Goal: Task Accomplishment & Management: Use online tool/utility

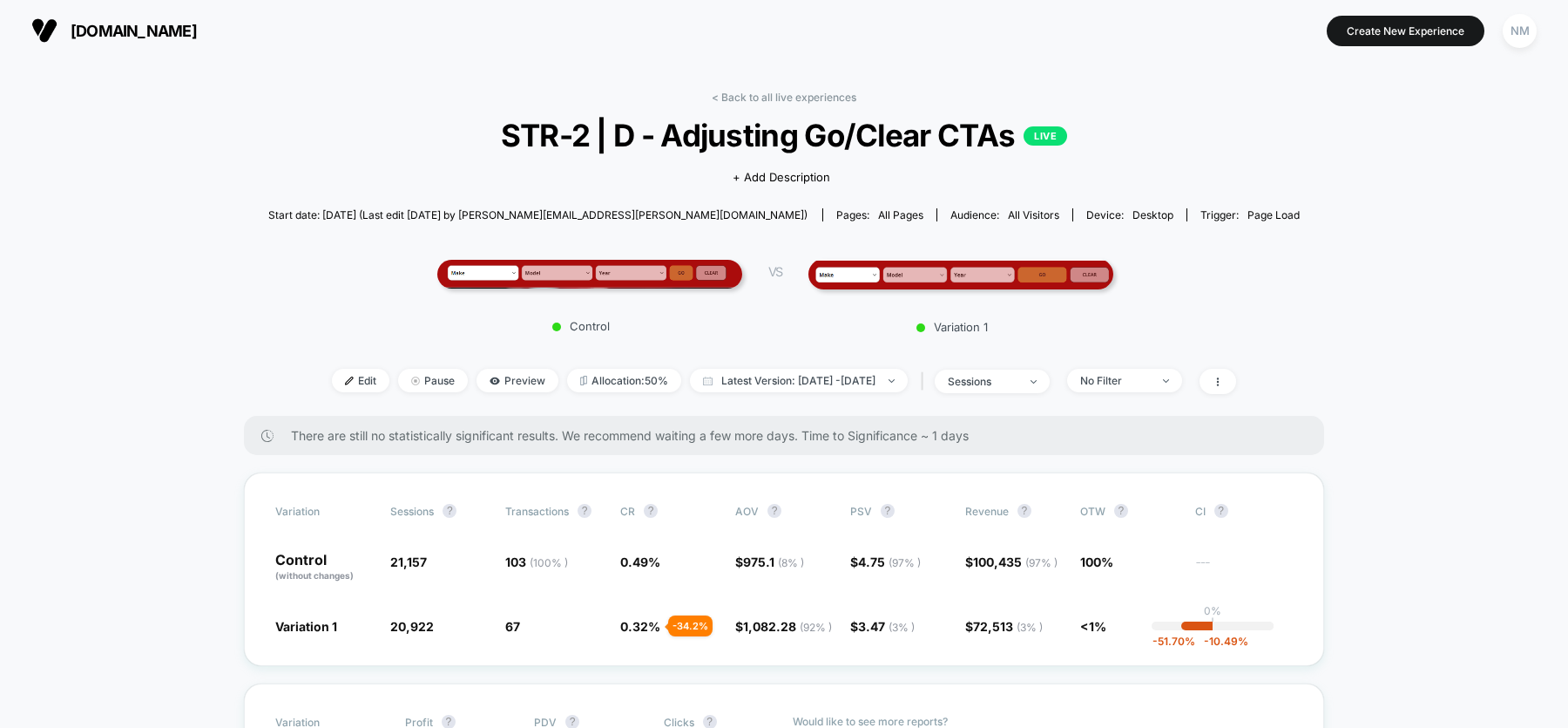
click at [641, 266] on img at bounding box center [589, 274] width 305 height 28
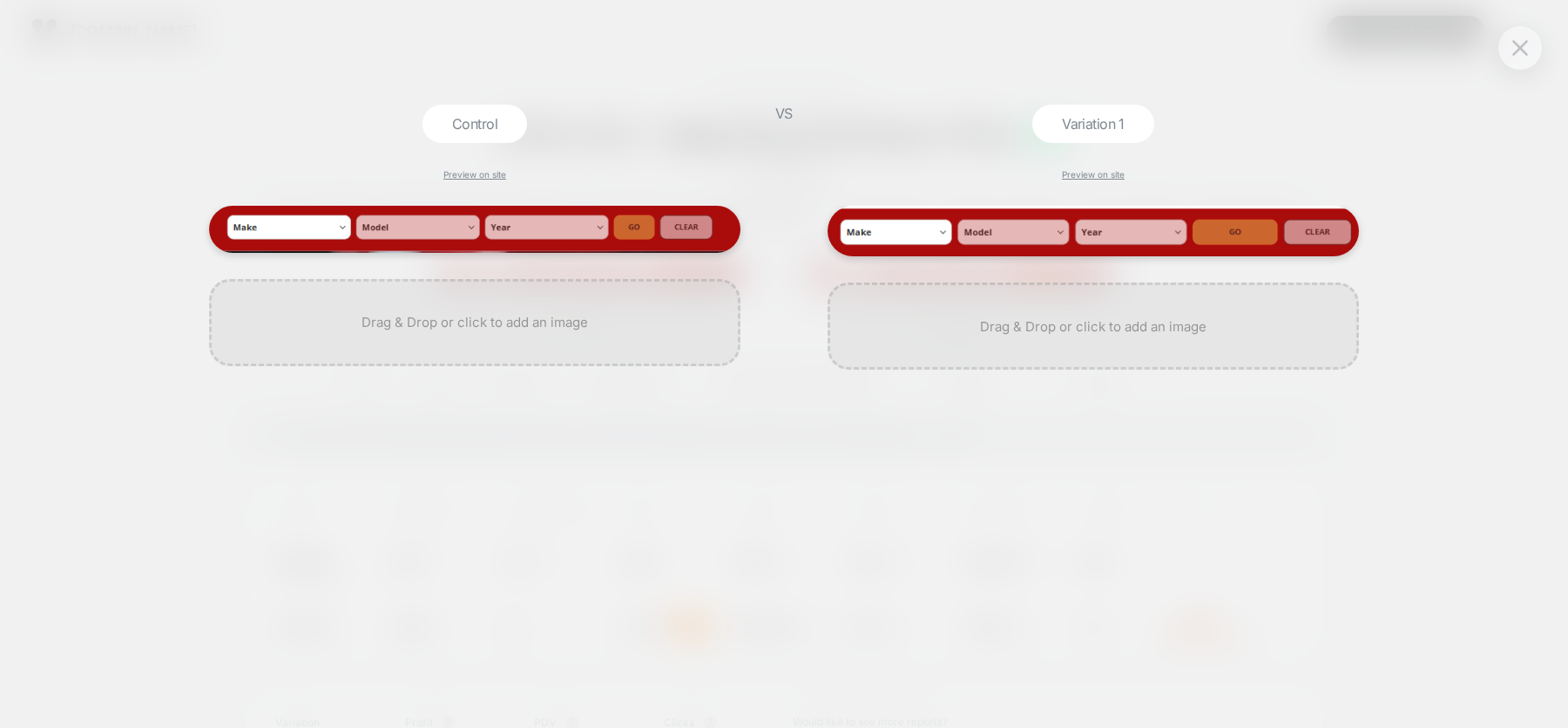
click at [751, 116] on div "Control Preview on site VS Variation 1 Preview on site" at bounding box center [784, 364] width 1568 height 728
click at [1520, 59] on button at bounding box center [1519, 47] width 26 height 26
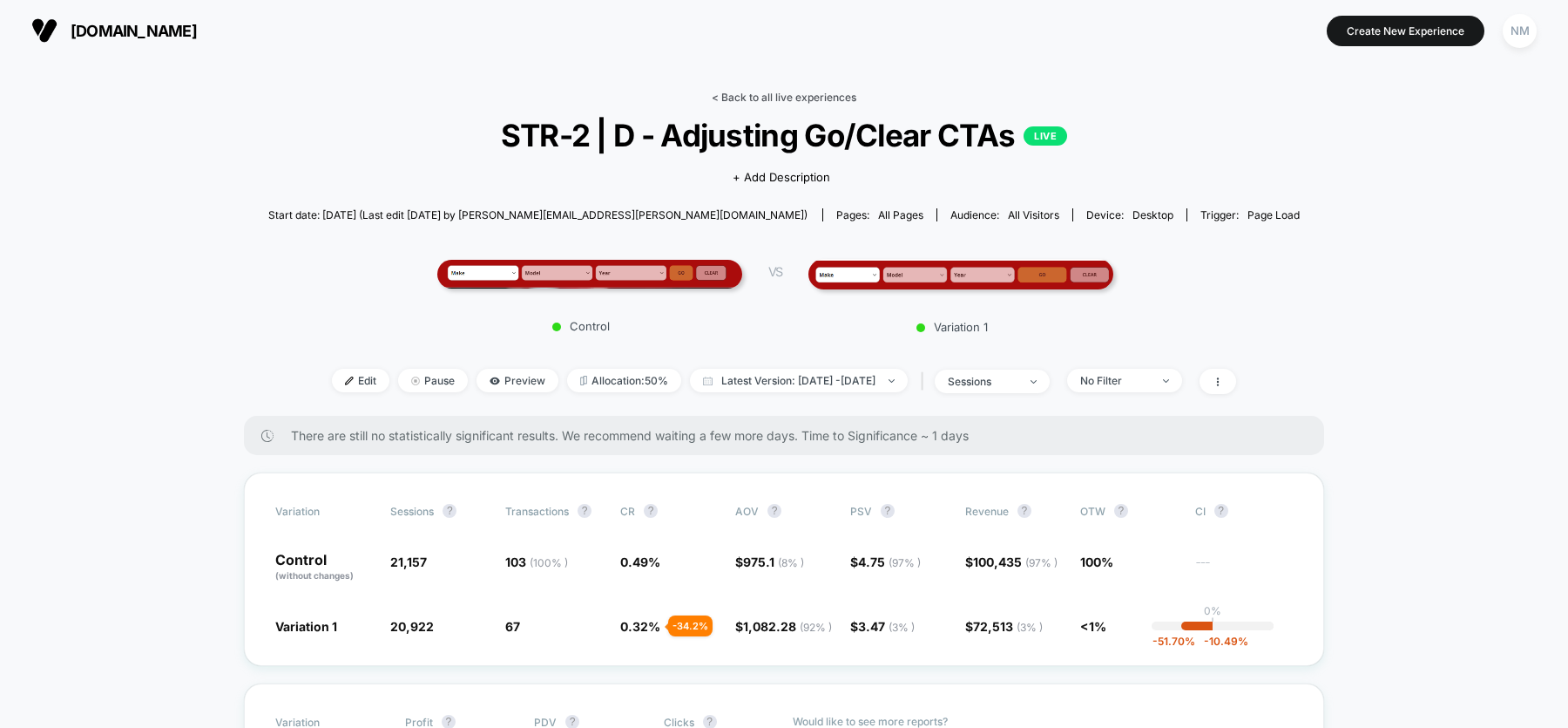
click at [768, 99] on link "< Back to all live experiences" at bounding box center [784, 97] width 145 height 13
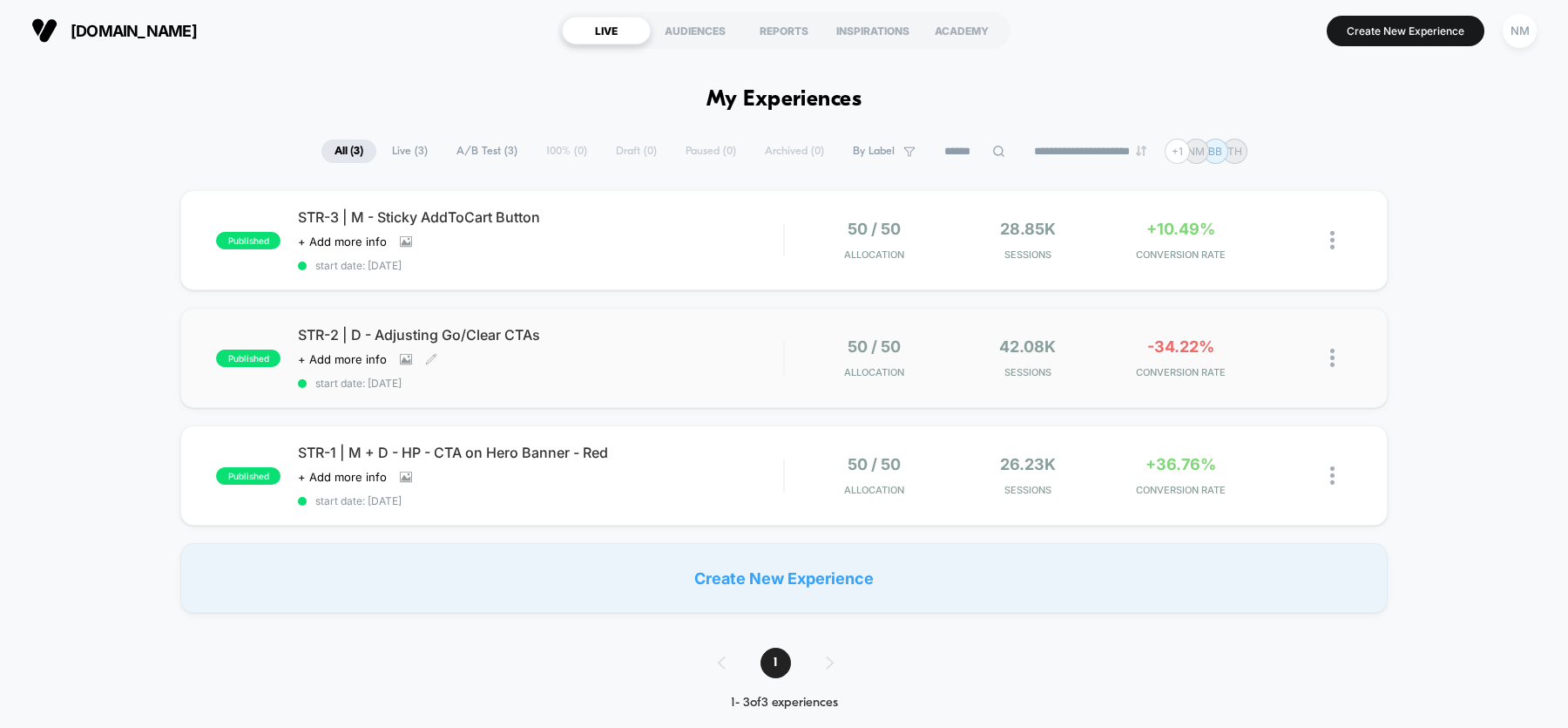
click at [482, 331] on span "STR-2 | D - Adjusting Go/Clear CTAs" at bounding box center [540, 335] width 485 height 18
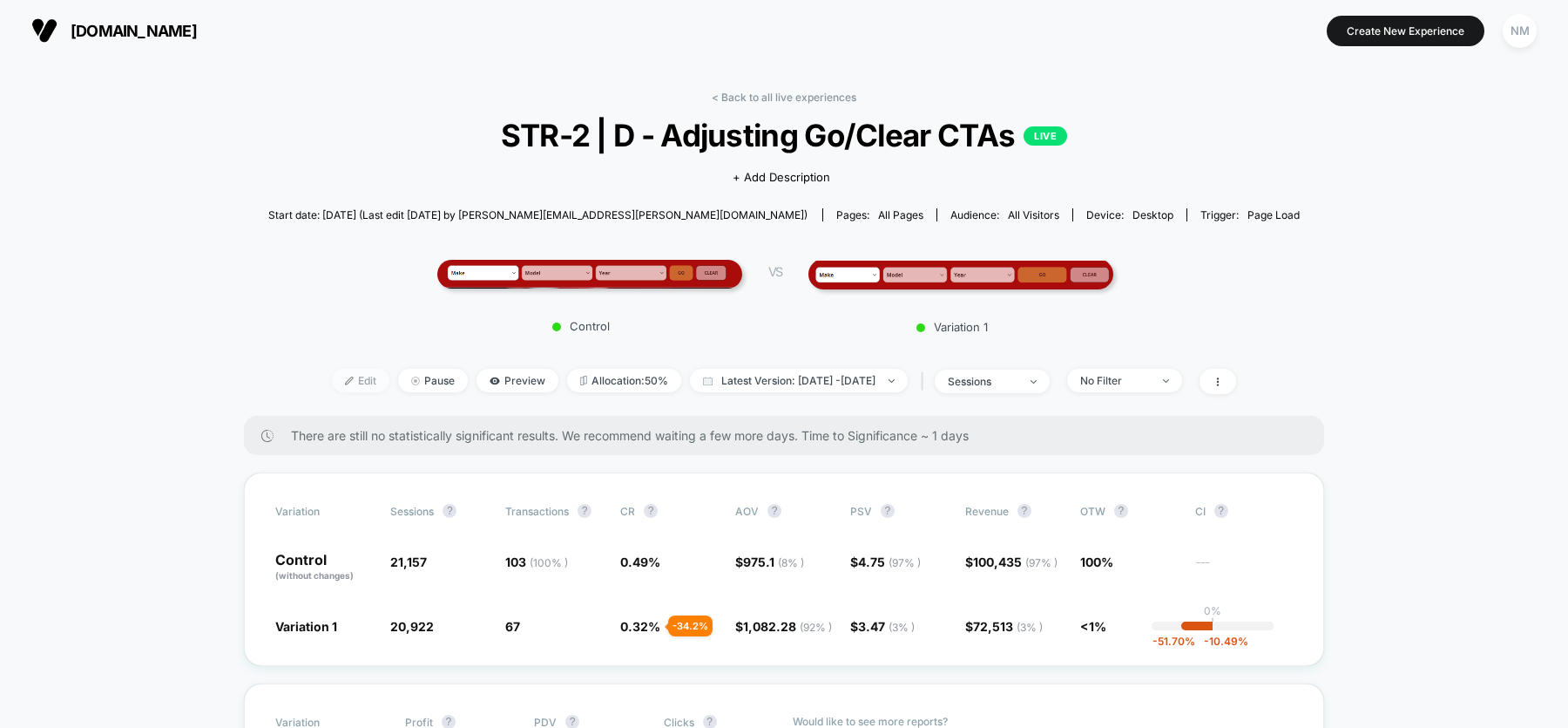
click at [333, 374] on span "Edit" at bounding box center [361, 380] width 58 height 23
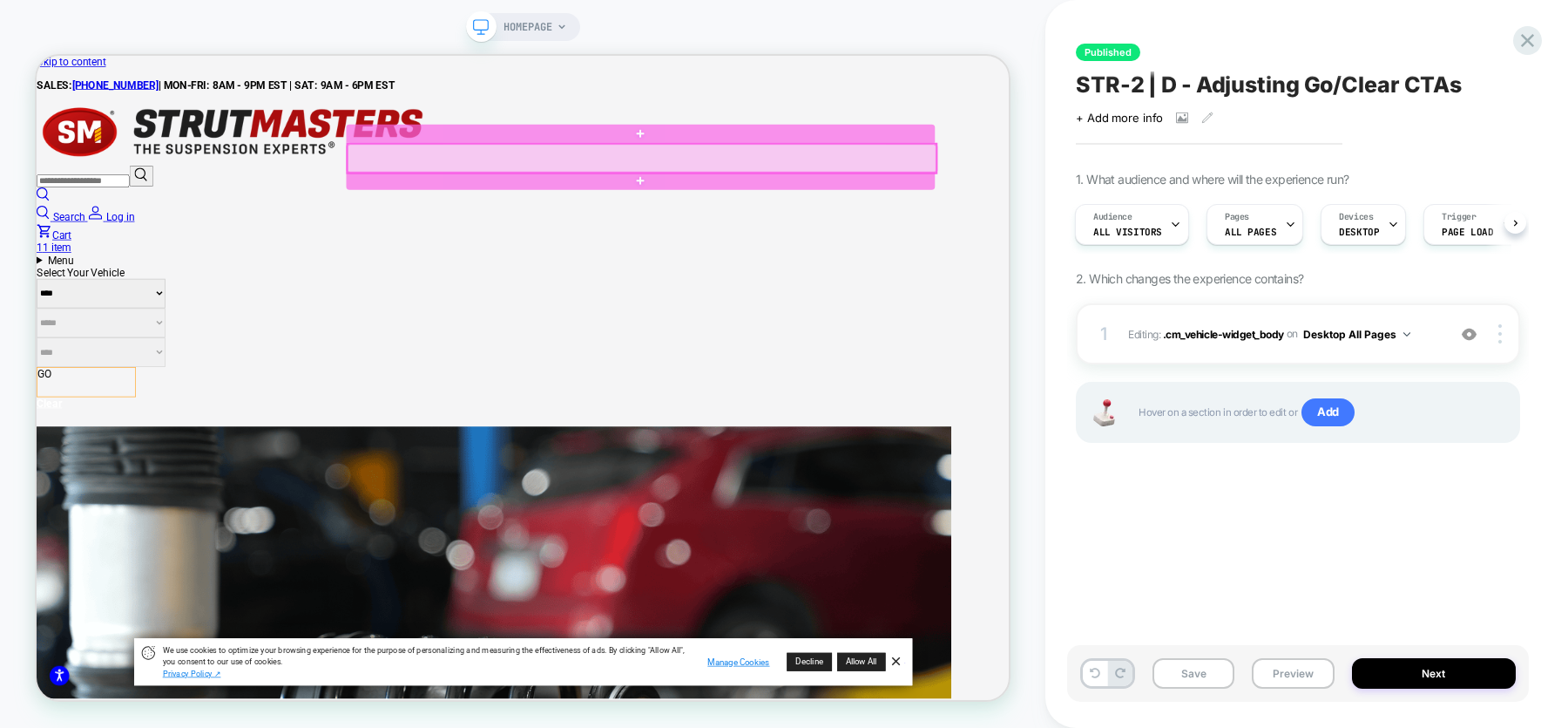
scroll to position [2633, 7996]
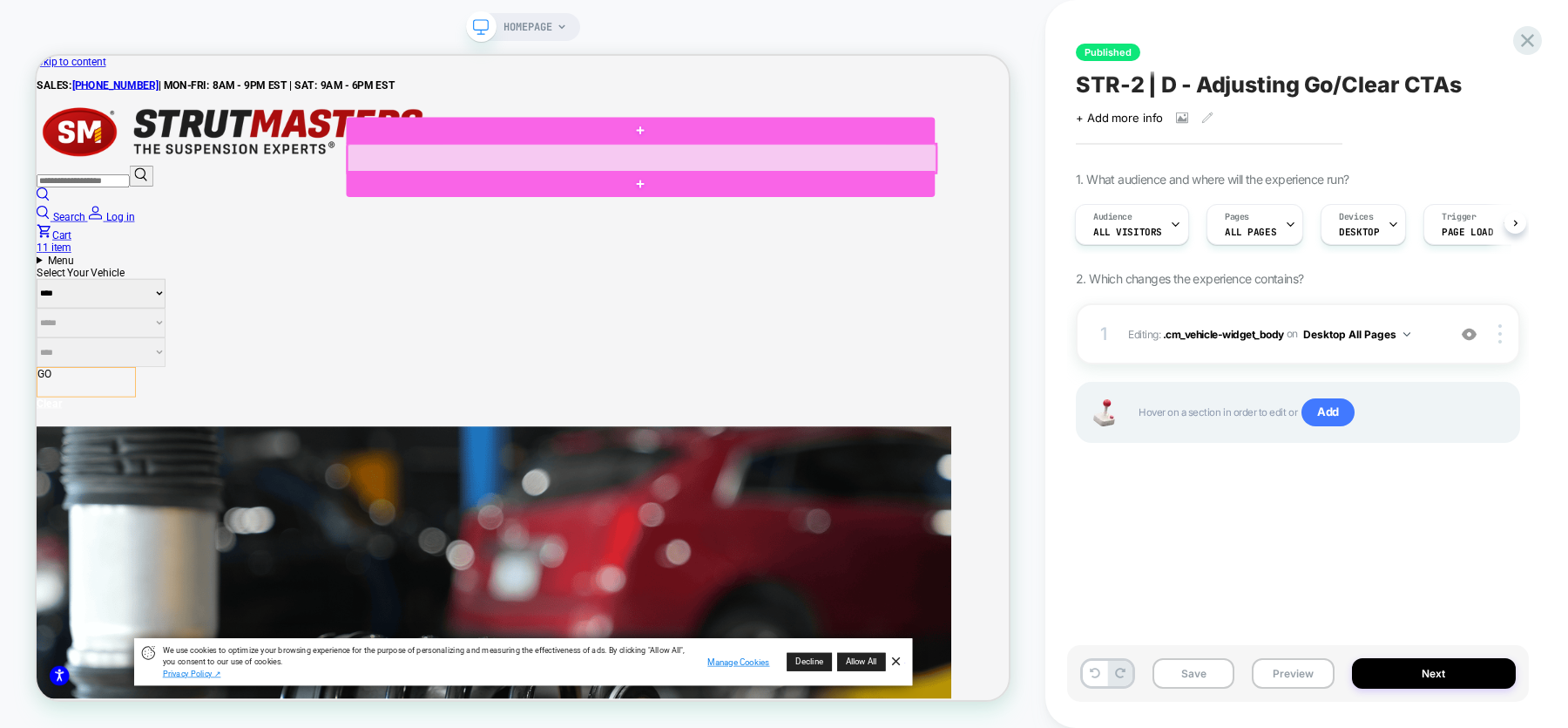
click at [1035, 193] on div at bounding box center [843, 193] width 784 height 39
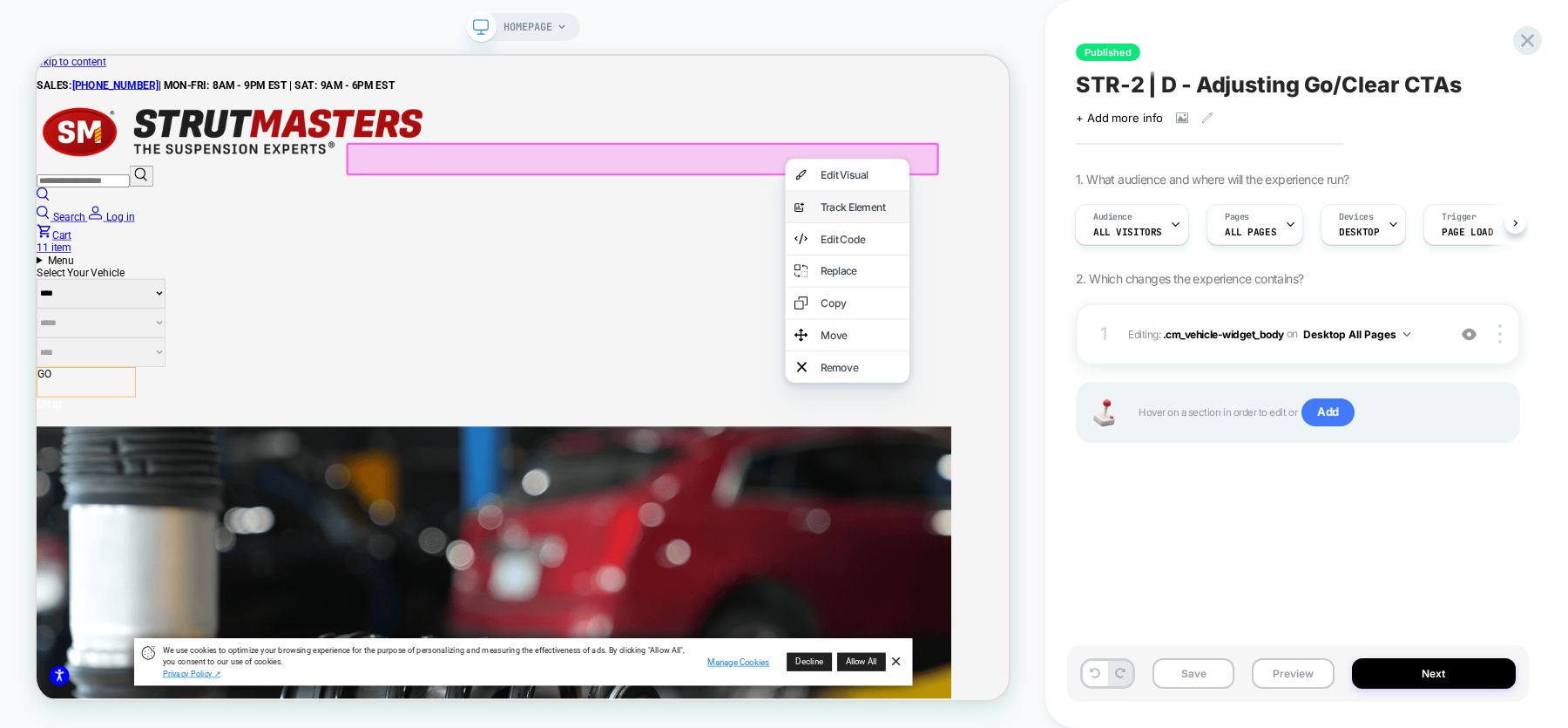
scroll to position [0, 0]
click at [1118, 262] on div "Track Element" at bounding box center [1135, 257] width 107 height 18
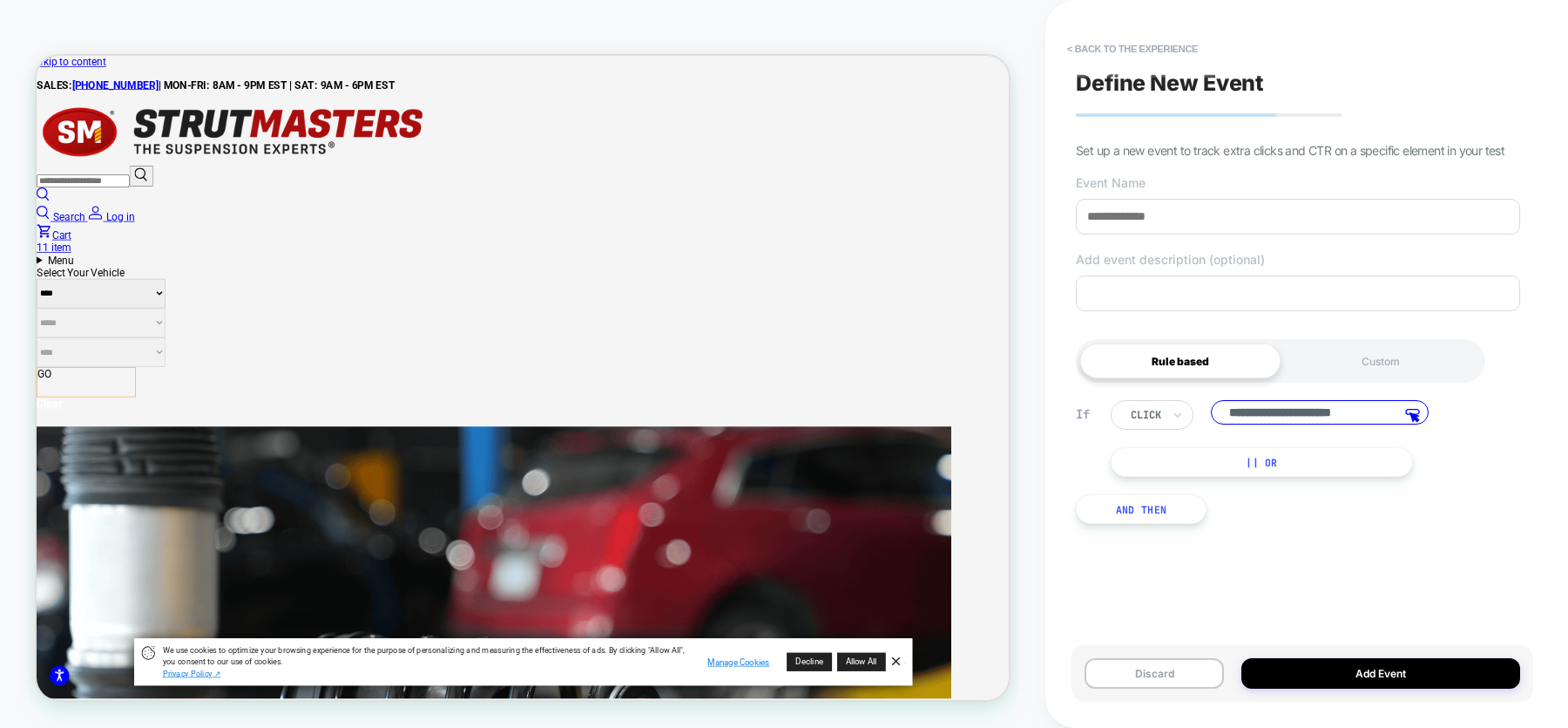
click at [1405, 418] on input "**********" at bounding box center [1319, 412] width 218 height 24
paste input "**********"
click at [1230, 420] on input "**********" at bounding box center [1319, 413] width 218 height 28
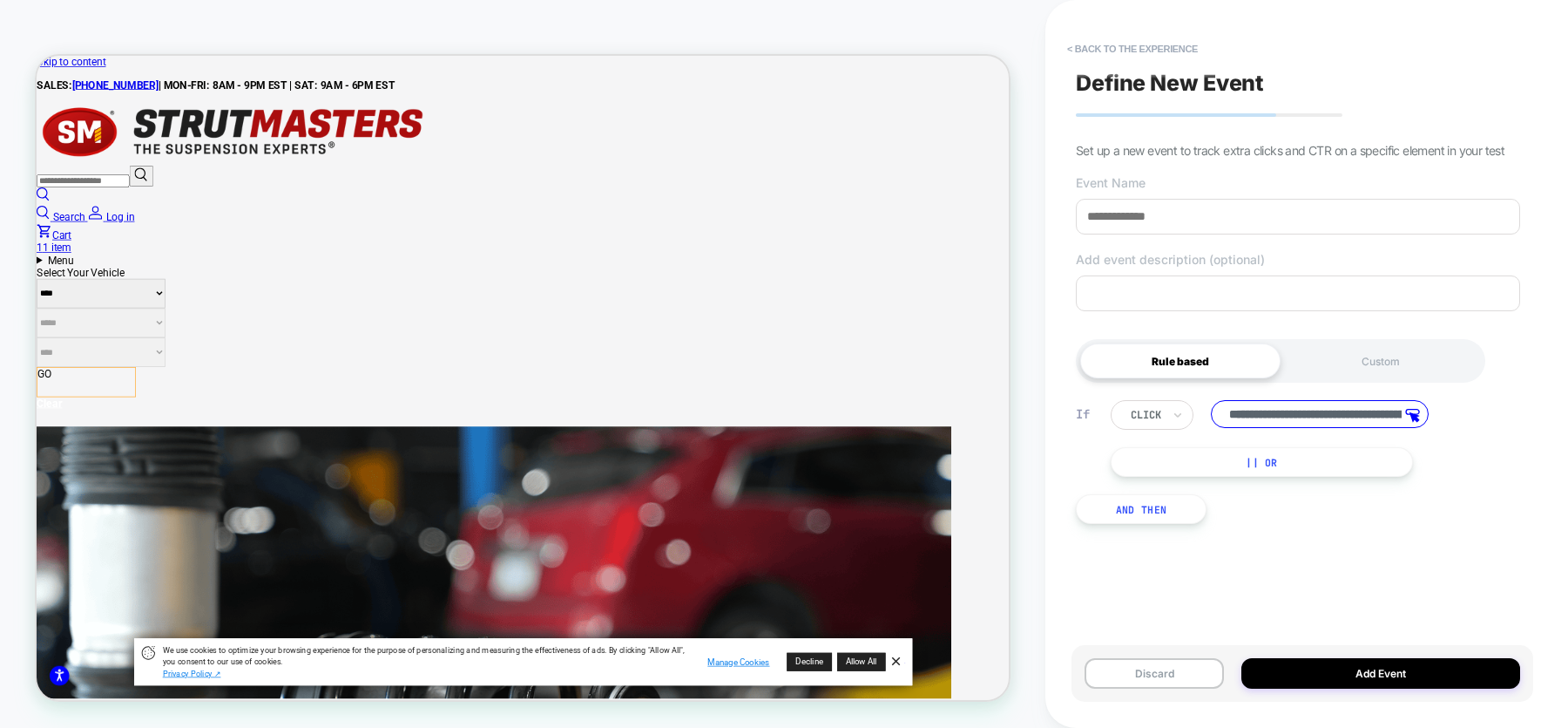
type input "**********"
click at [1128, 222] on input at bounding box center [1298, 217] width 444 height 36
type input "*********"
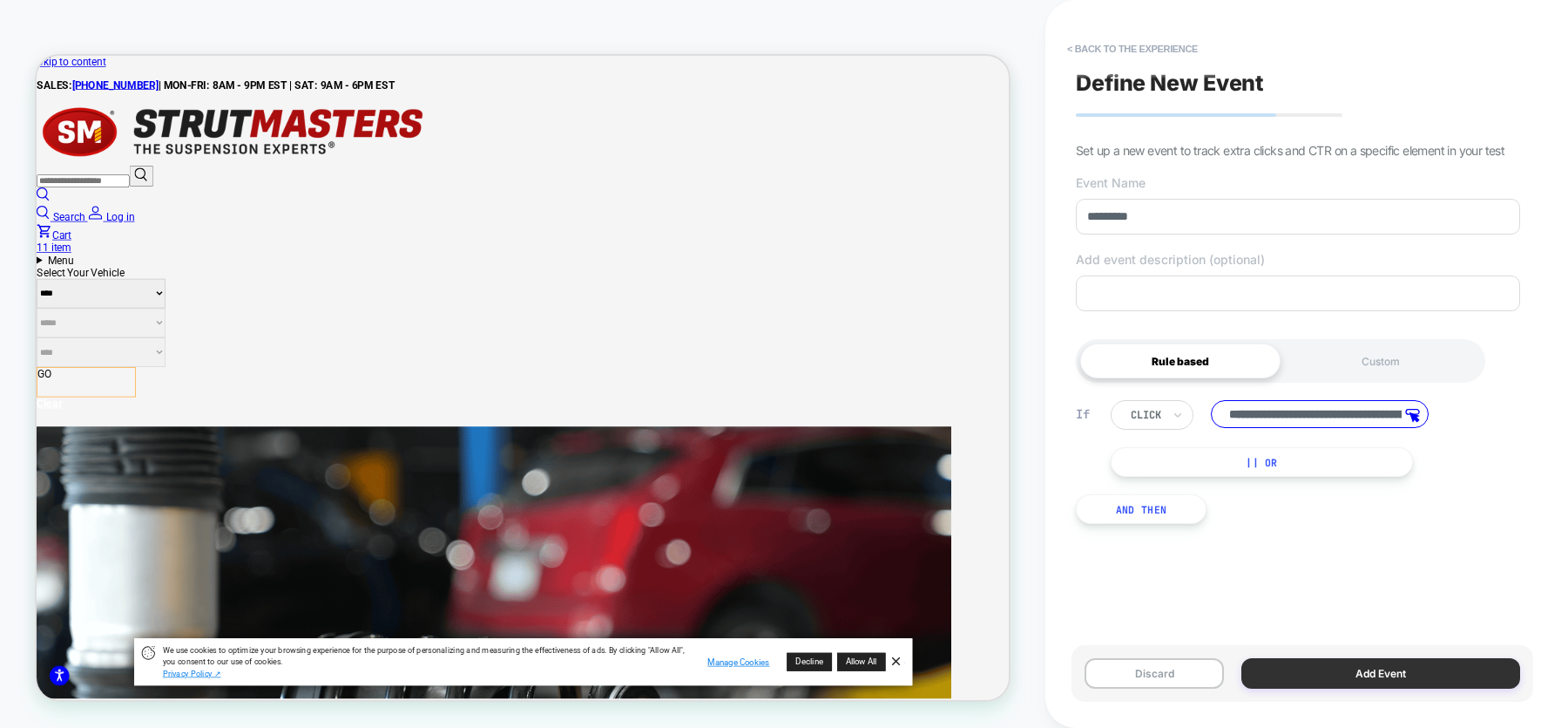
click at [1327, 661] on button "Add Event" at bounding box center [1381, 673] width 279 height 30
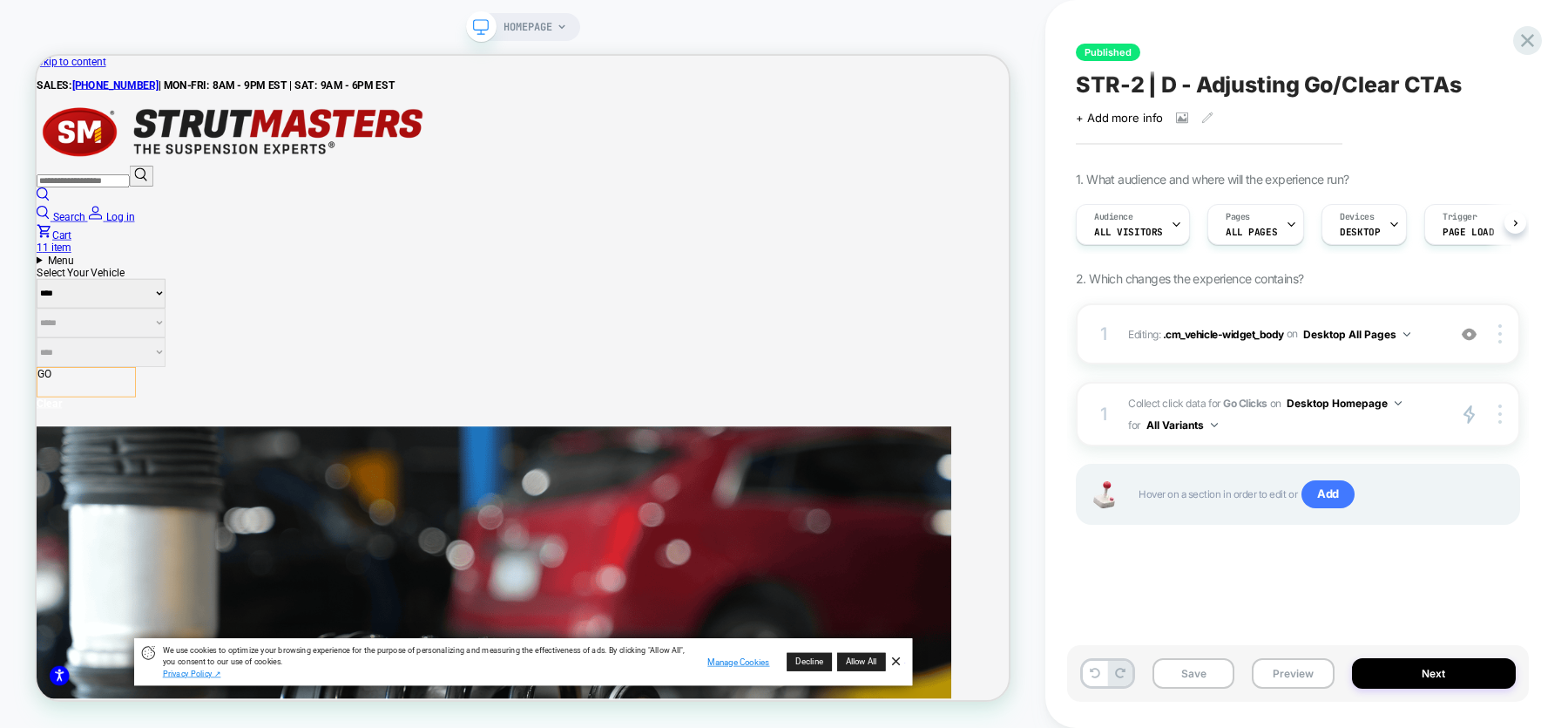
scroll to position [0, 1]
click at [1399, 402] on img at bounding box center [1398, 403] width 7 height 4
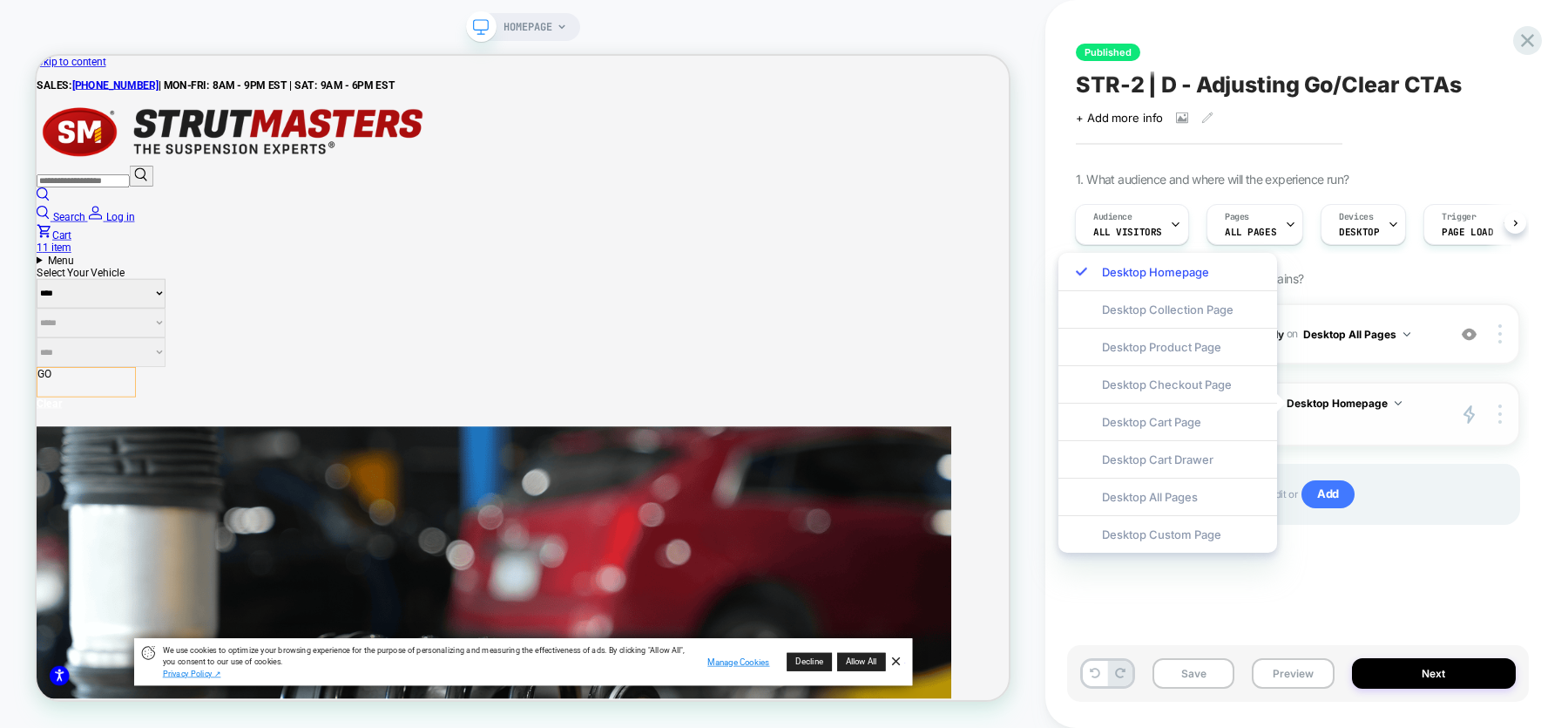
click at [1399, 402] on img at bounding box center [1398, 403] width 7 height 4
click at [1433, 427] on span "Collect click data for Go Clicks on Desktop Homepage for All Variants" at bounding box center [1283, 413] width 309 height 44
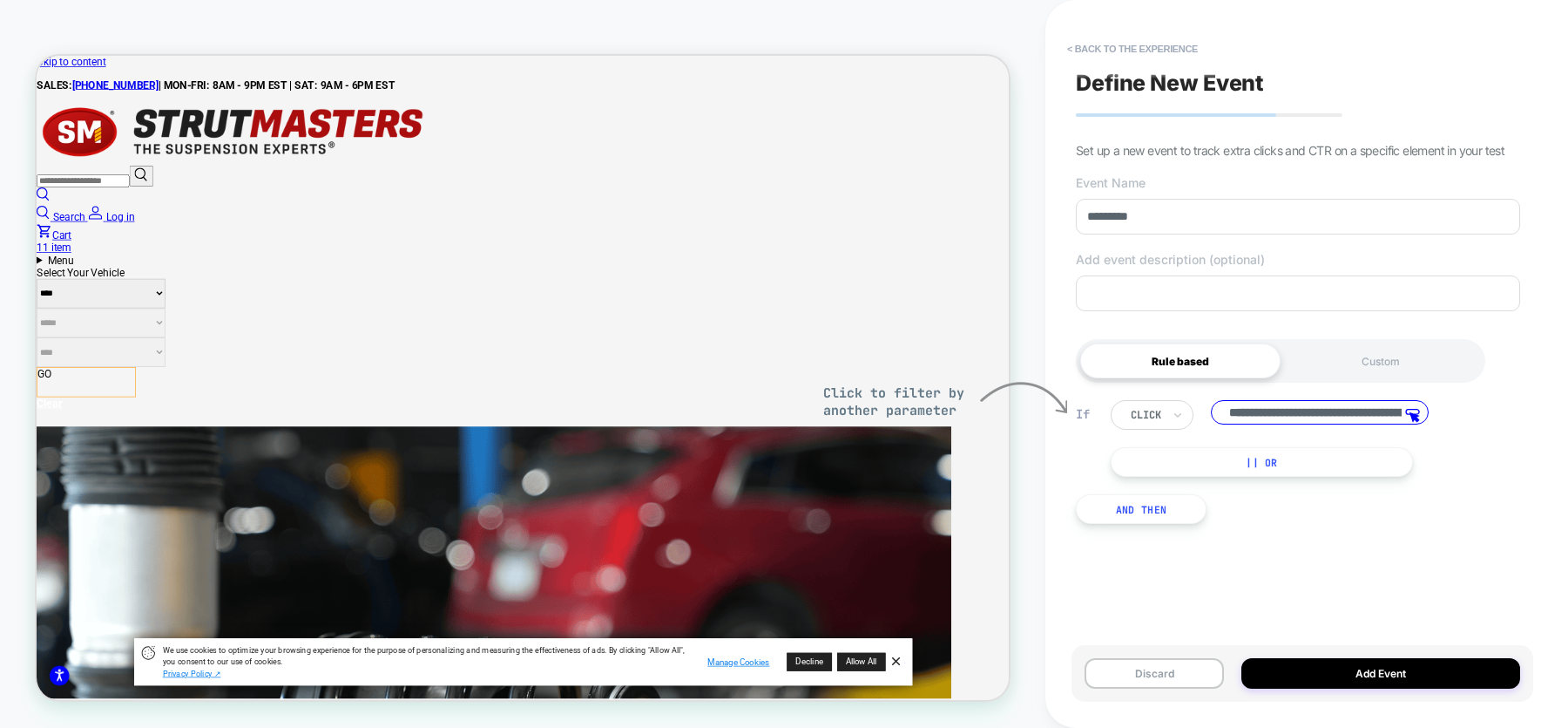
scroll to position [0, 346]
click at [1453, 510] on div "**********" at bounding box center [1298, 462] width 462 height 176
click at [1347, 577] on div "**********" at bounding box center [1298, 364] width 462 height 692
click at [1105, 47] on button "< back to the experience" at bounding box center [1132, 48] width 148 height 28
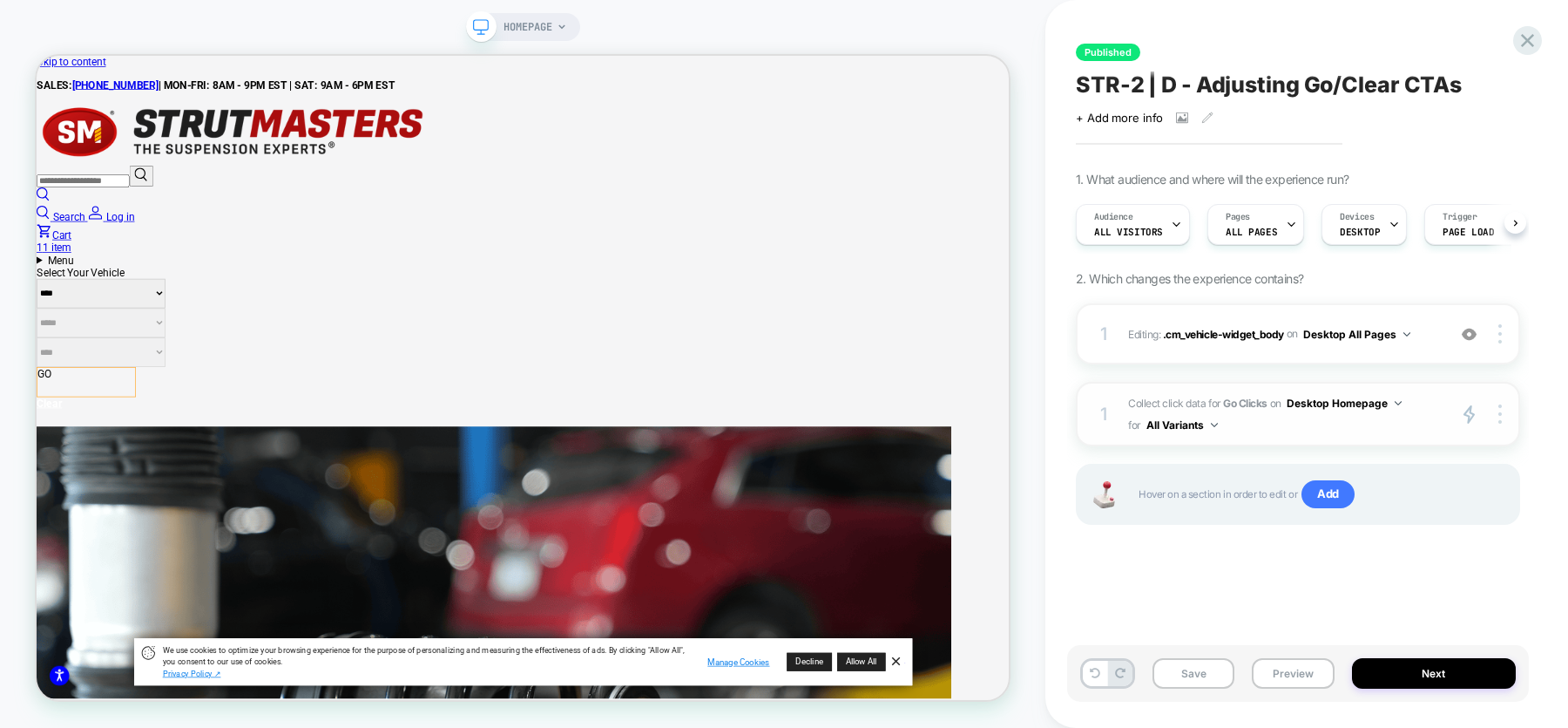
scroll to position [0, 1]
click at [1502, 409] on div at bounding box center [1502, 414] width 33 height 20
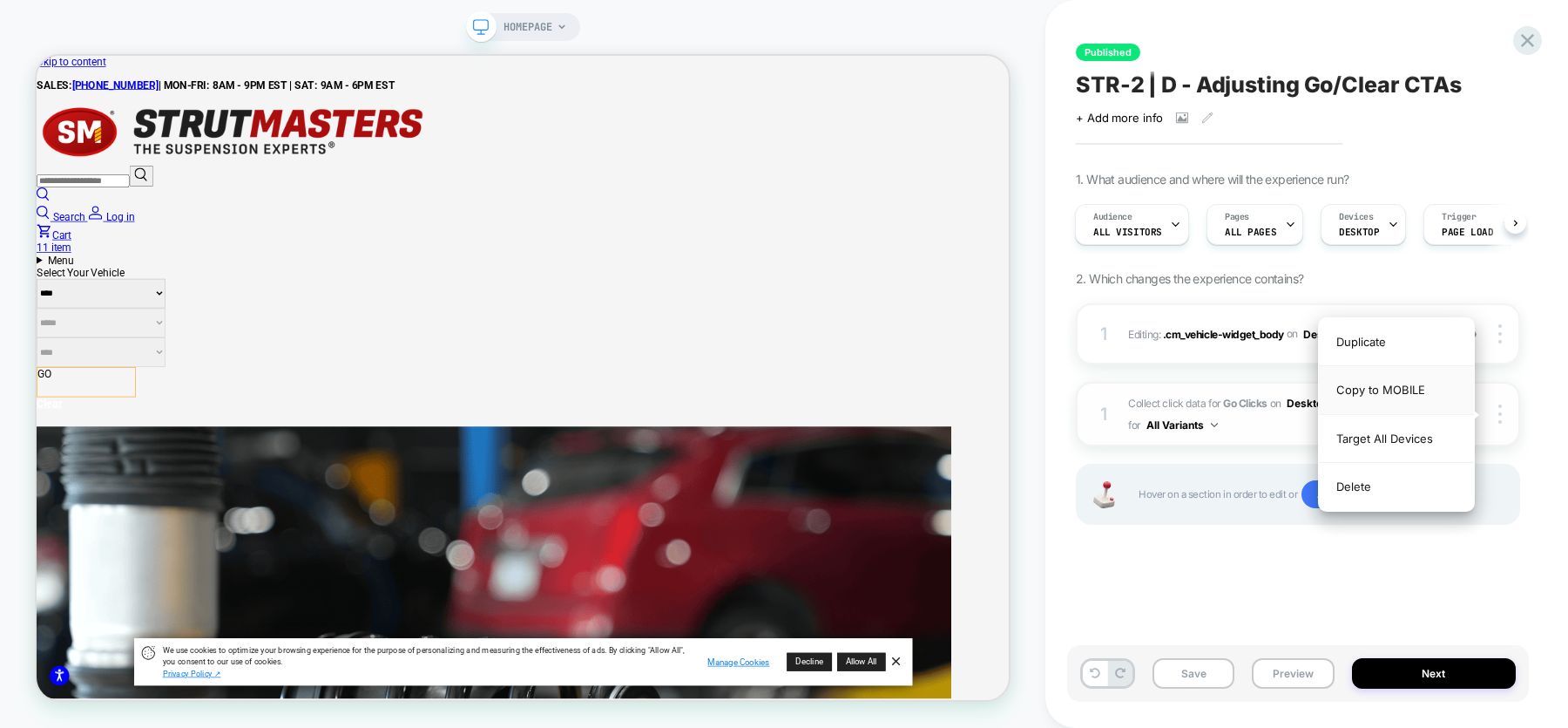
click at [1421, 380] on div "Copy to MOBILE" at bounding box center [1396, 390] width 155 height 48
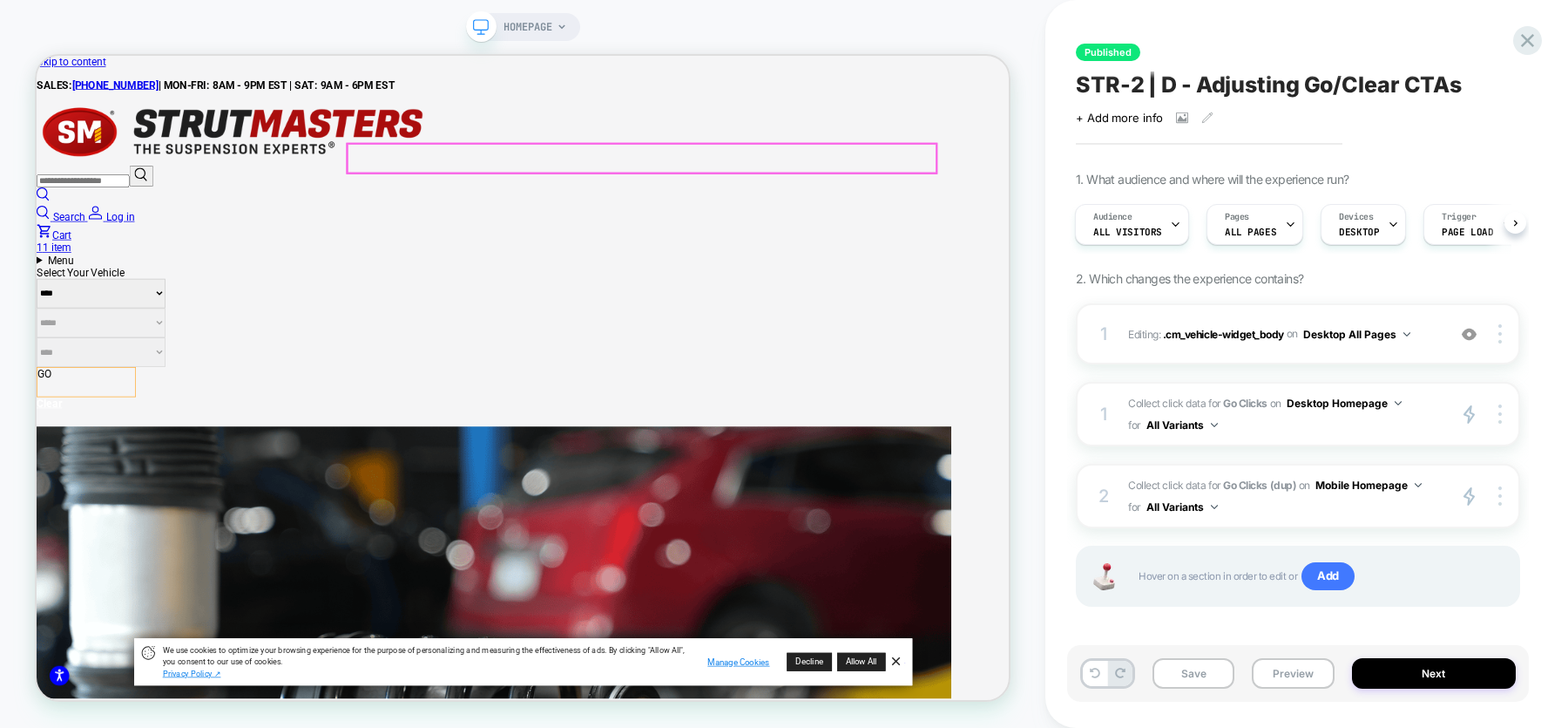
click at [1196, 470] on div "GO Clear" at bounding box center [685, 510] width 1297 height 80
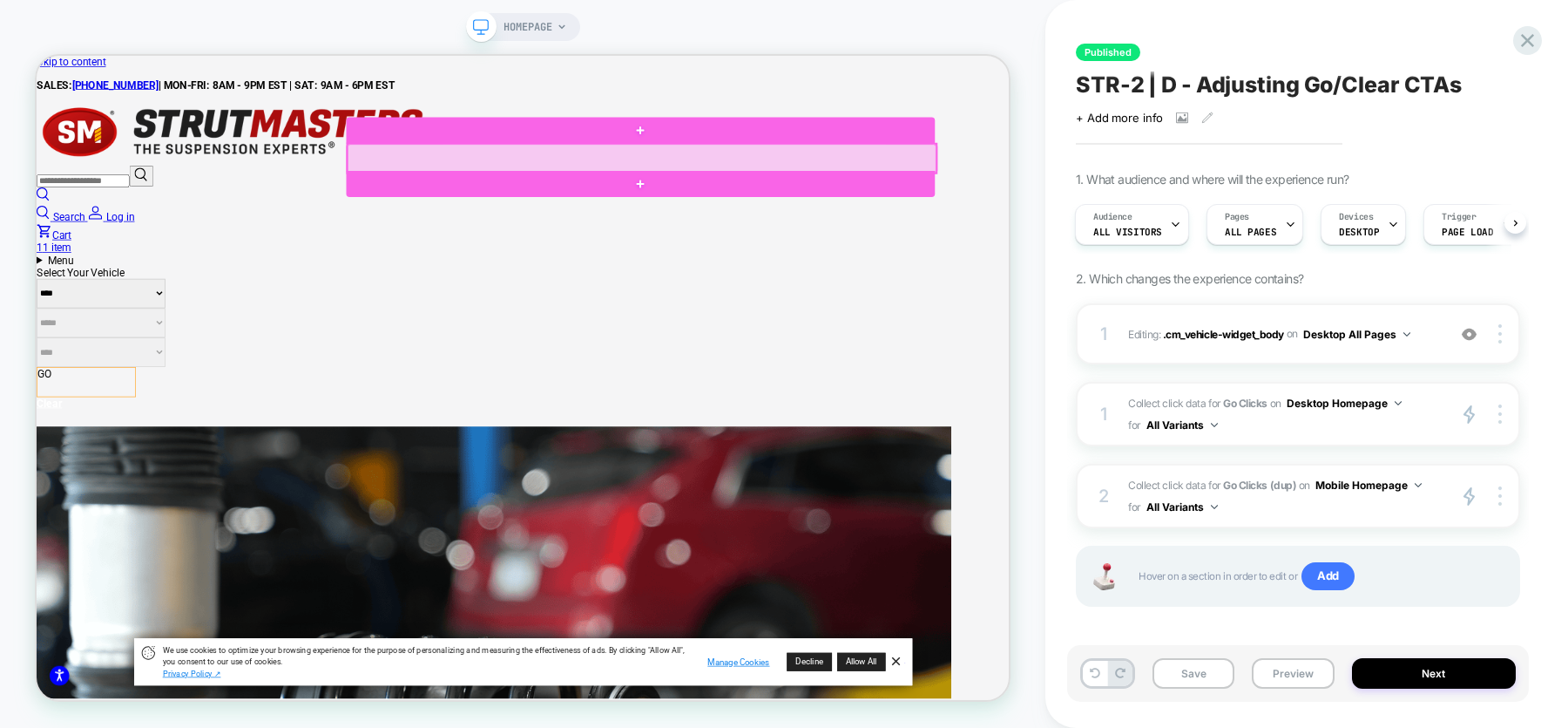
click at [1196, 188] on div at bounding box center [843, 193] width 784 height 39
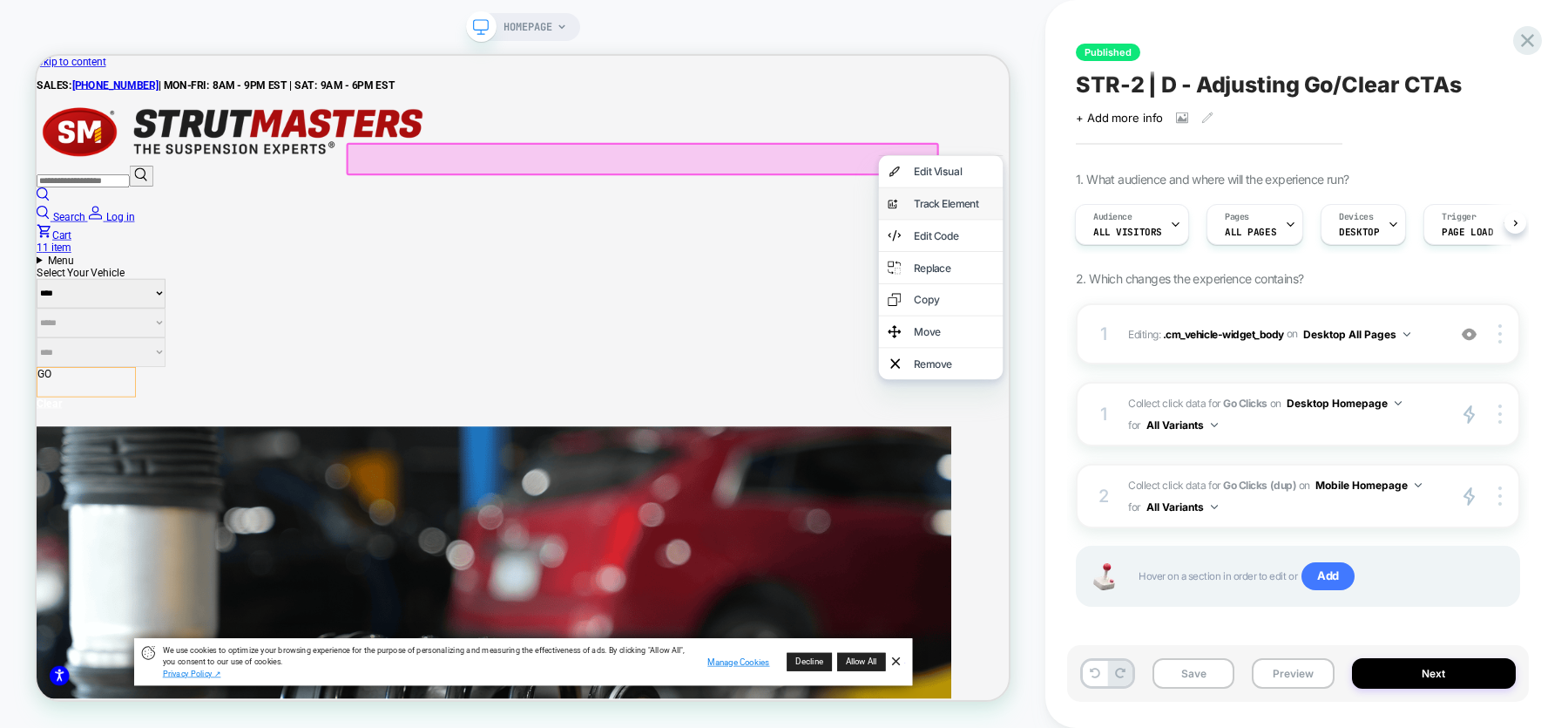
click at [1220, 261] on div "Track Element" at bounding box center [1260, 253] width 107 height 18
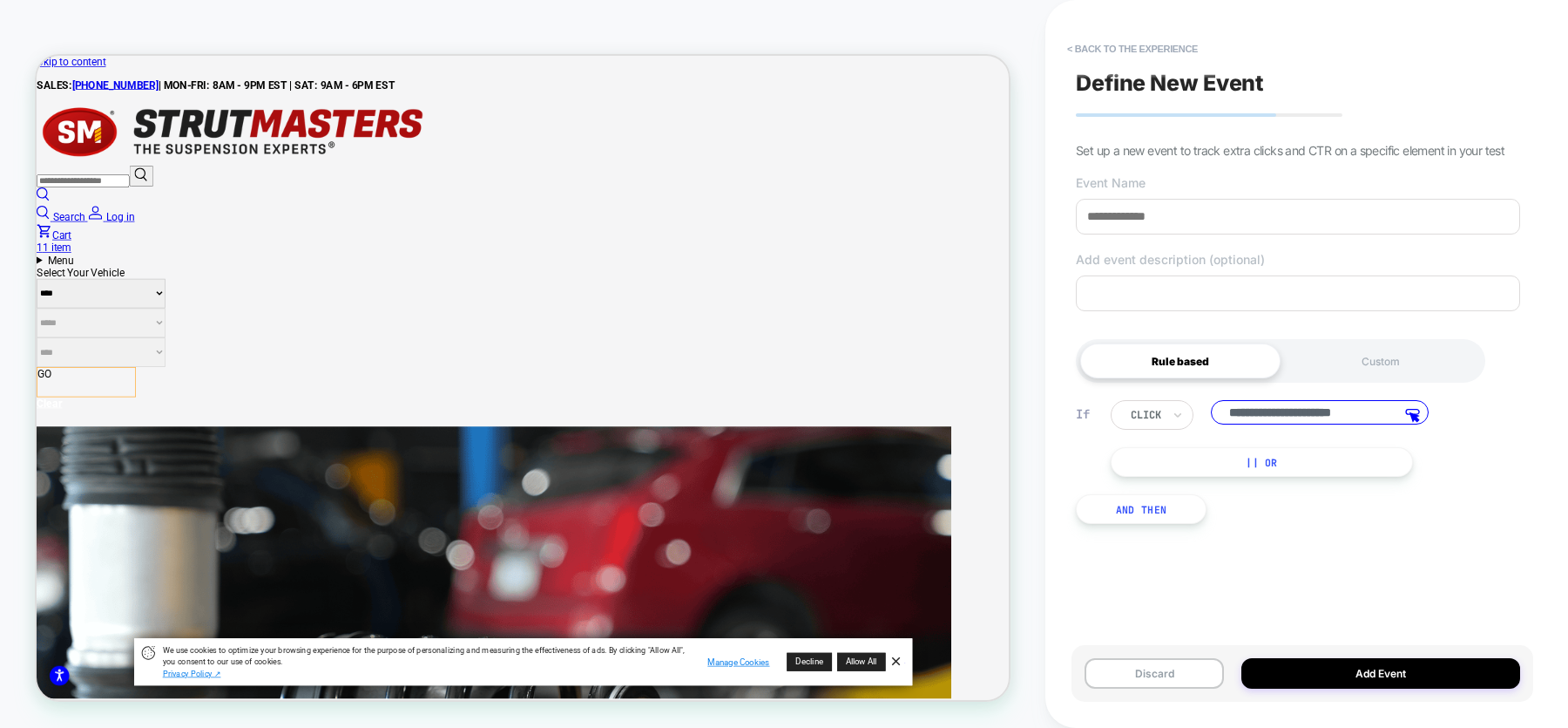
click at [1270, 411] on input "**********" at bounding box center [1319, 412] width 218 height 24
paste input "**********"
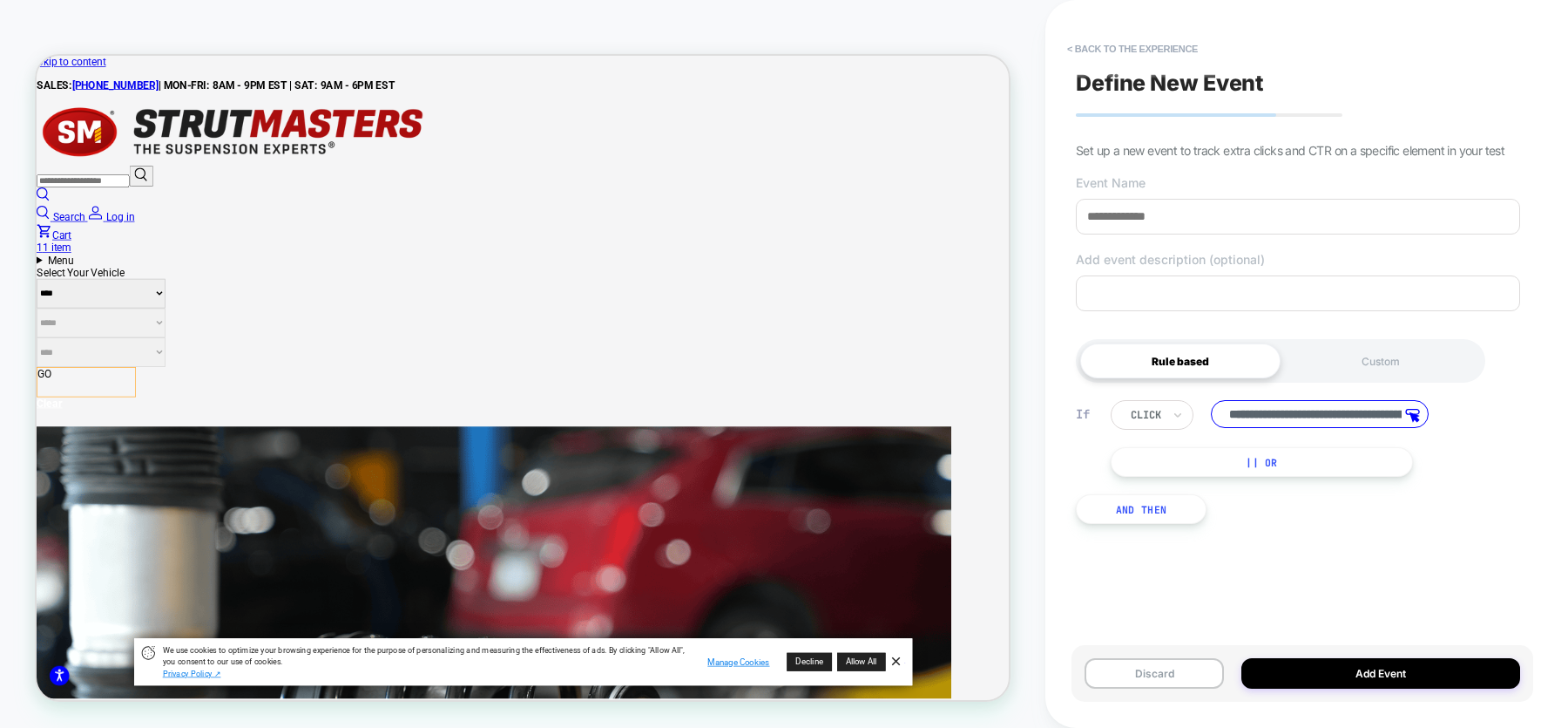
click at [1229, 417] on input "**********" at bounding box center [1319, 413] width 218 height 28
type input "**********"
click at [1170, 212] on input at bounding box center [1298, 217] width 444 height 36
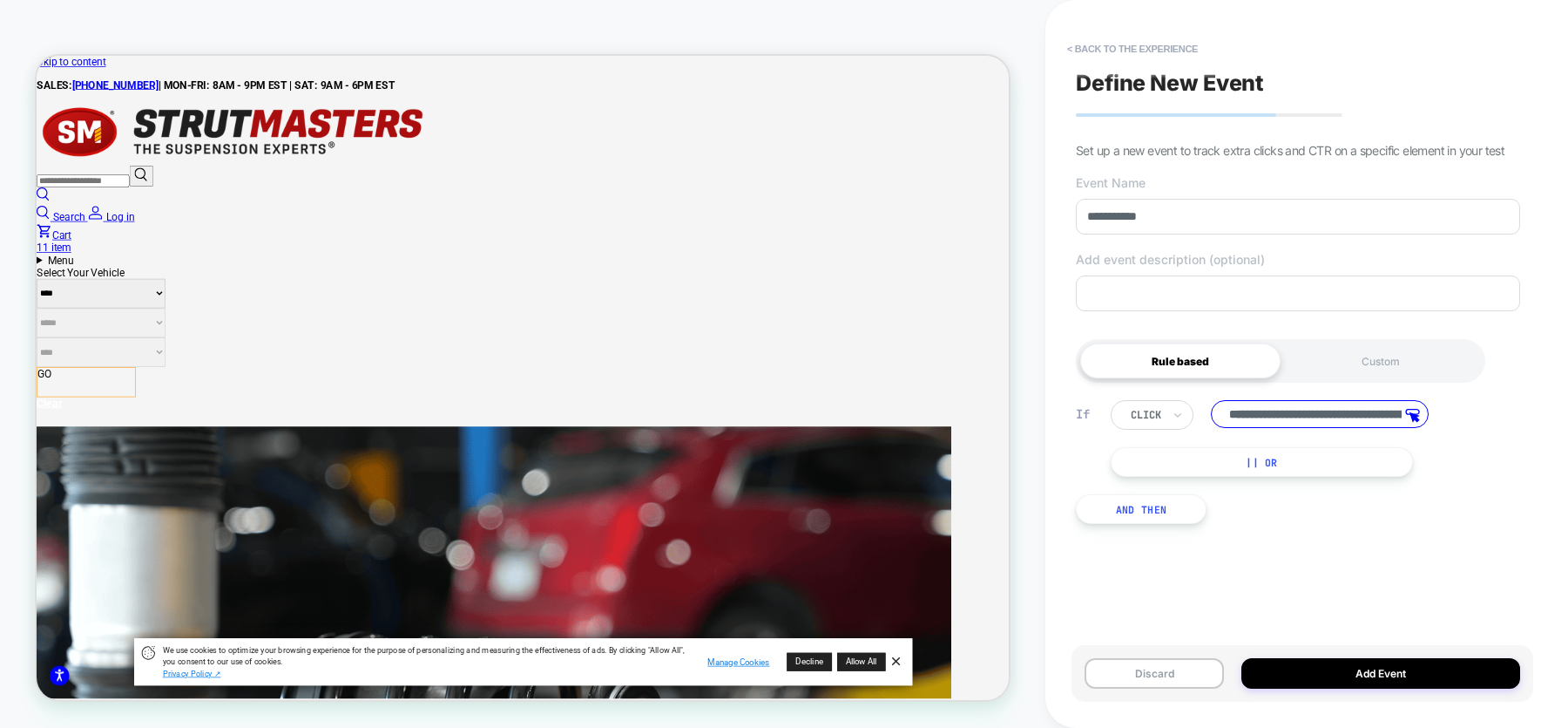
type input "**********"
click at [1307, 667] on button "Add Event" at bounding box center [1381, 673] width 279 height 30
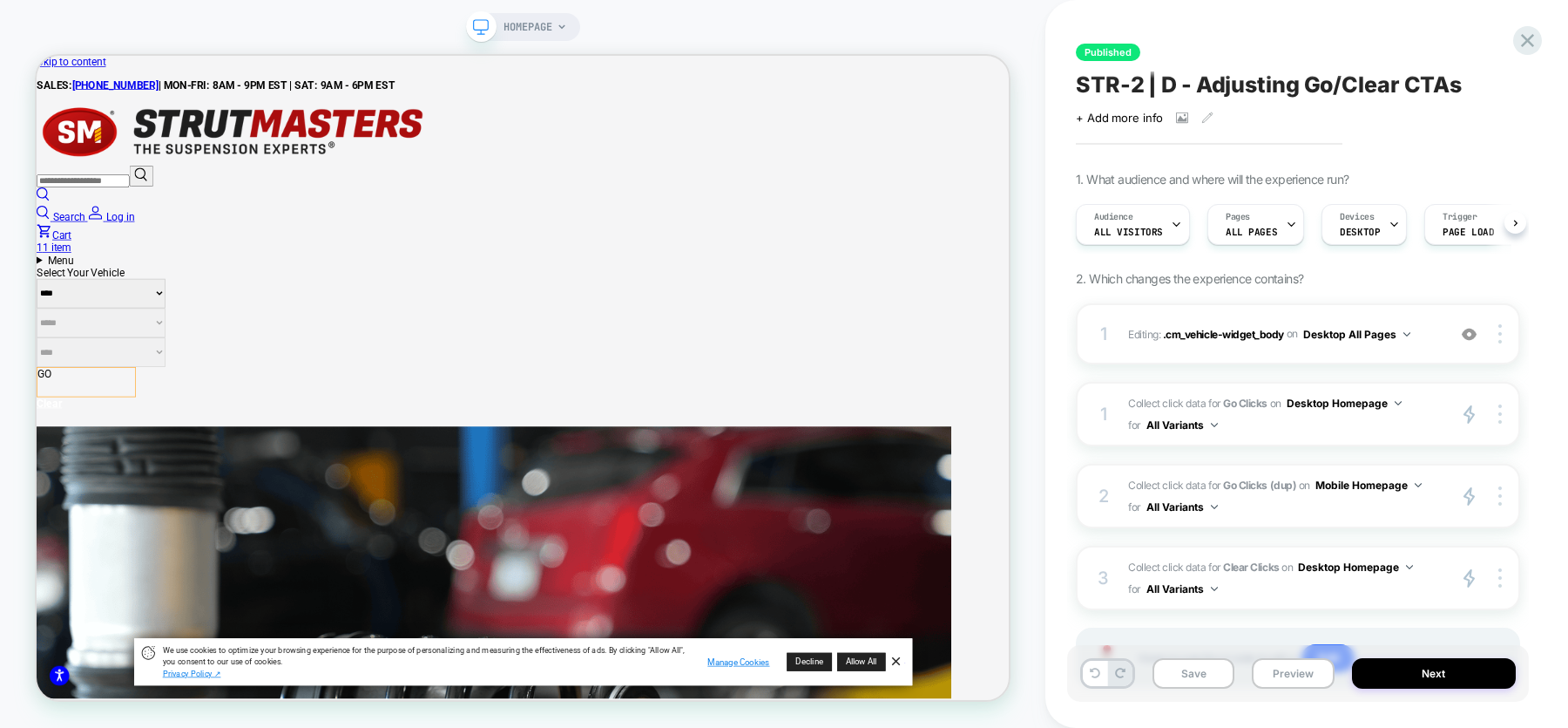
scroll to position [0, 1]
click at [1499, 572] on img at bounding box center [1500, 578] width 4 height 20
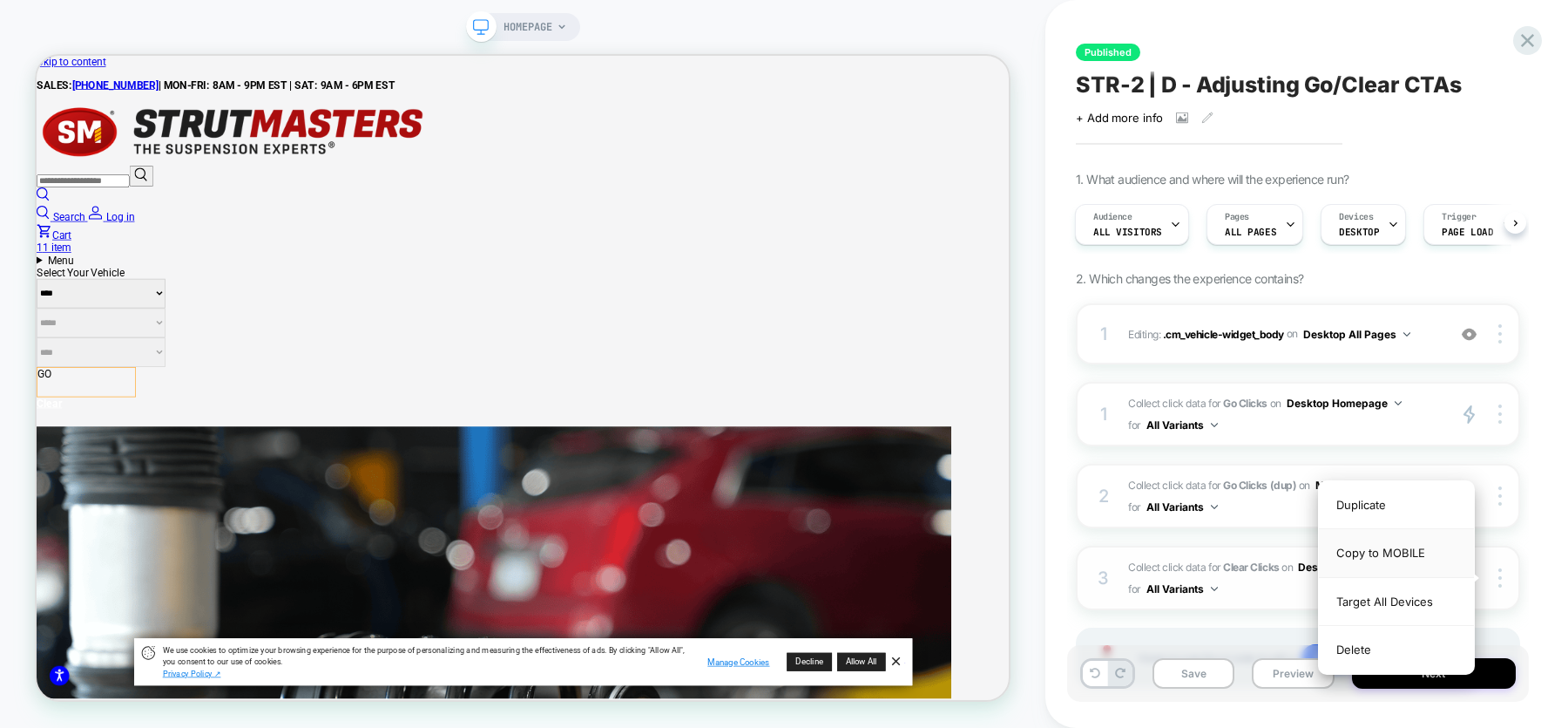
click at [1417, 555] on div "Copy to MOBILE" at bounding box center [1396, 553] width 155 height 48
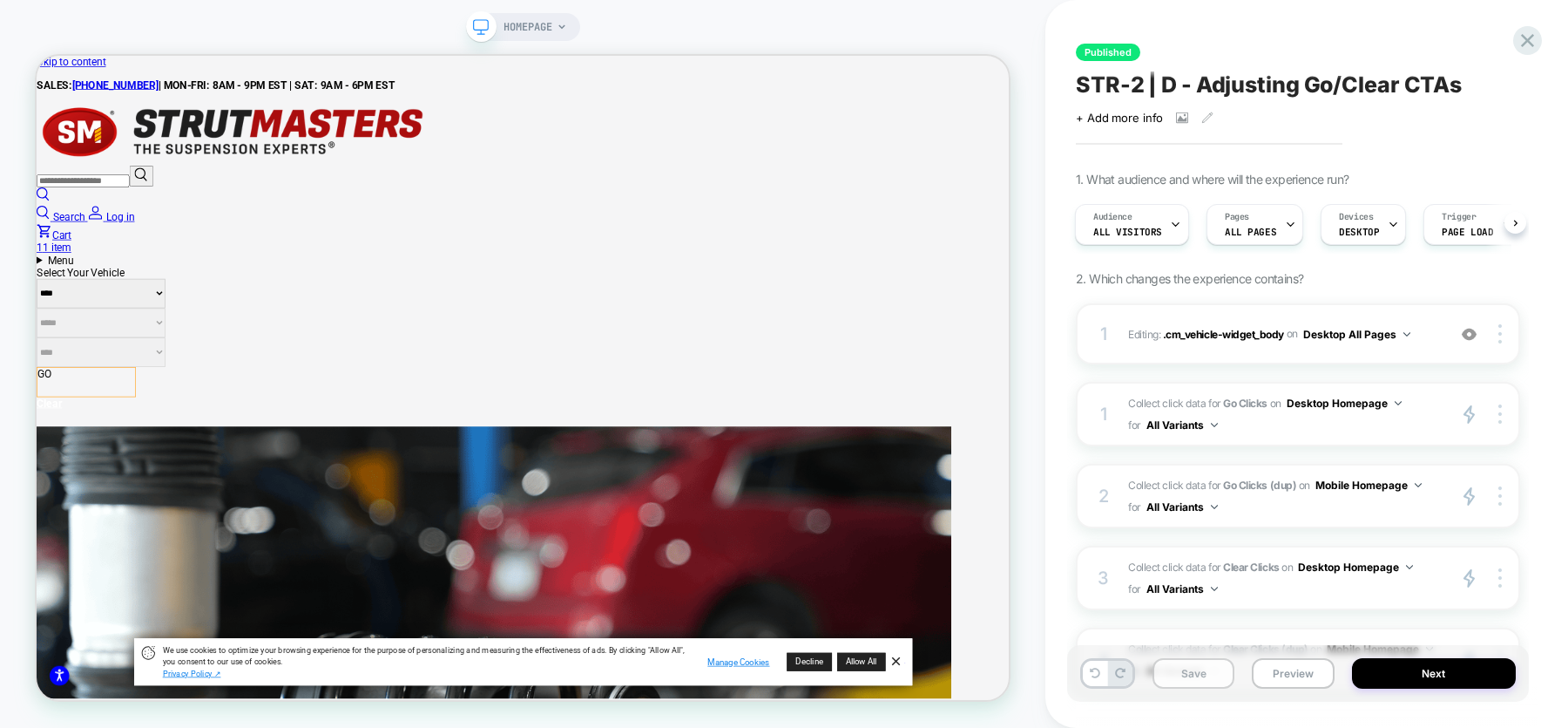
click at [1197, 680] on button "Save" at bounding box center [1193, 673] width 82 height 30
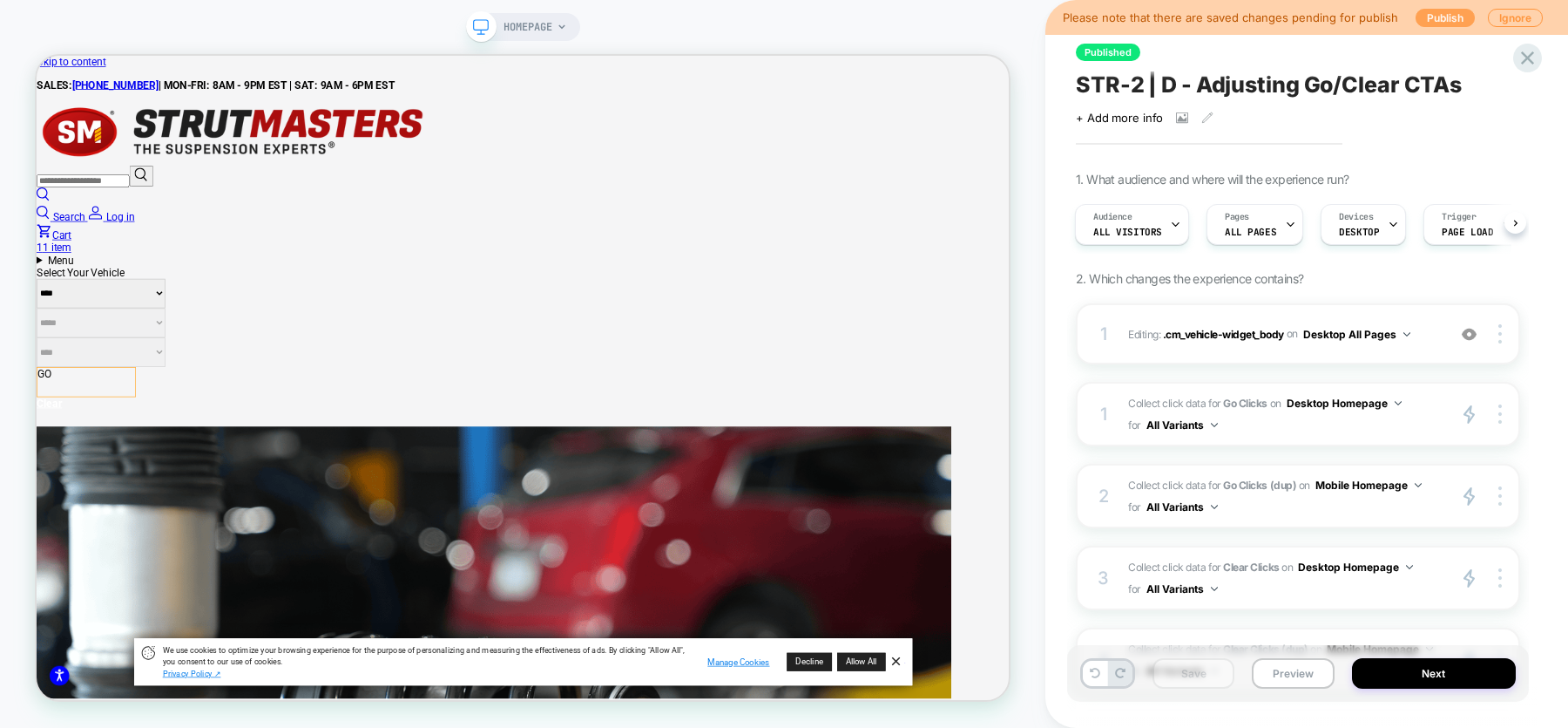
click at [1421, 16] on button "Publish" at bounding box center [1445, 18] width 60 height 19
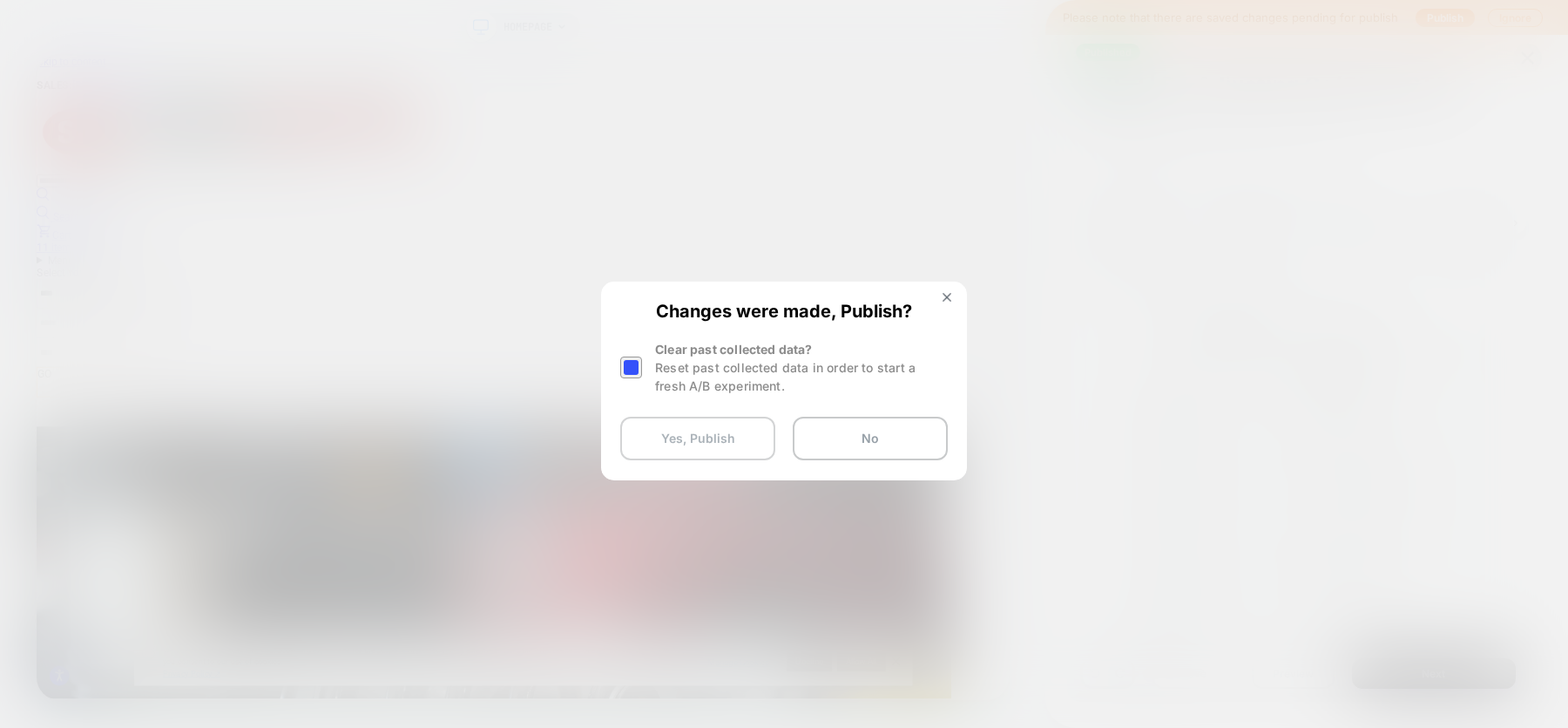
click at [712, 446] on button "Yes, Publish" at bounding box center [697, 438] width 155 height 44
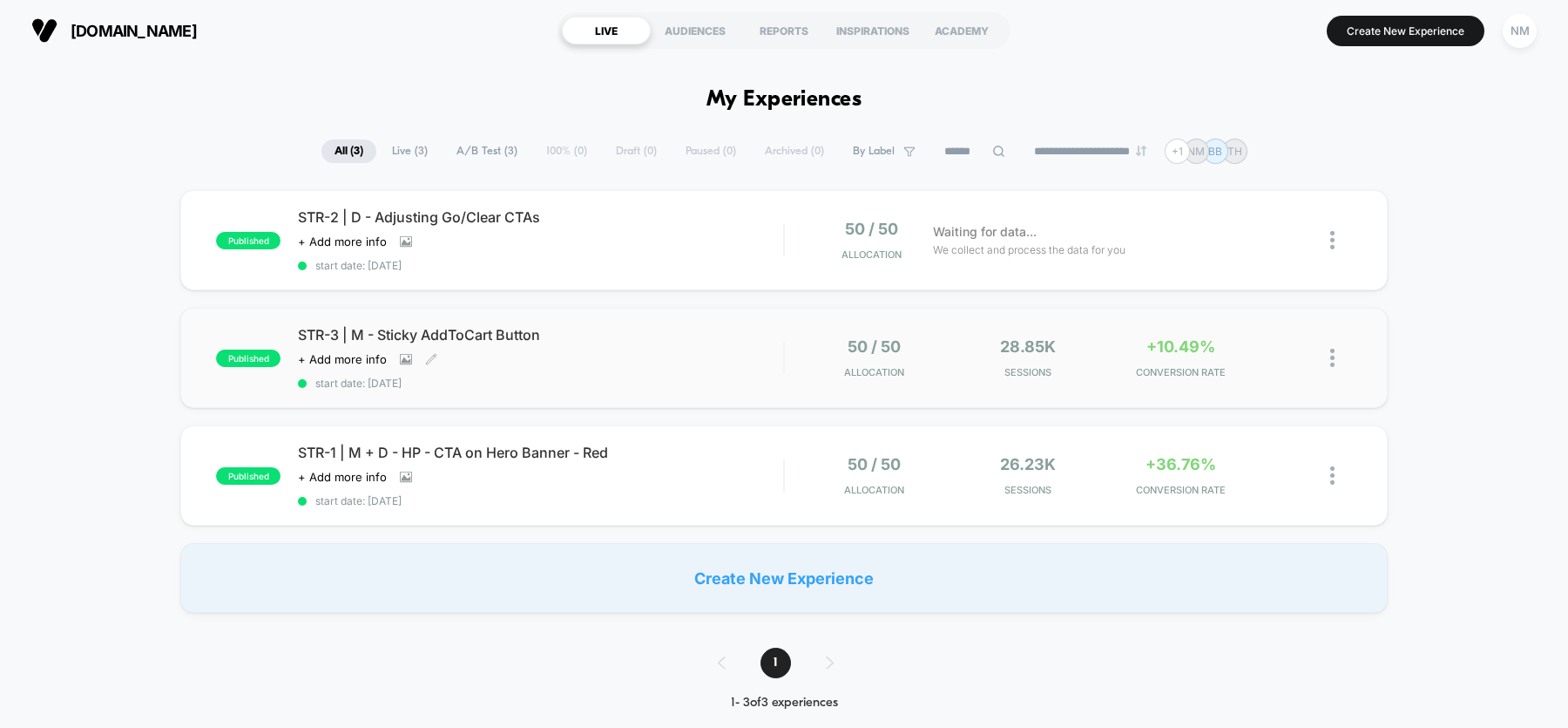
click at [704, 337] on span "STR-3 | M - Sticky AddToCart Button" at bounding box center [540, 335] width 485 height 18
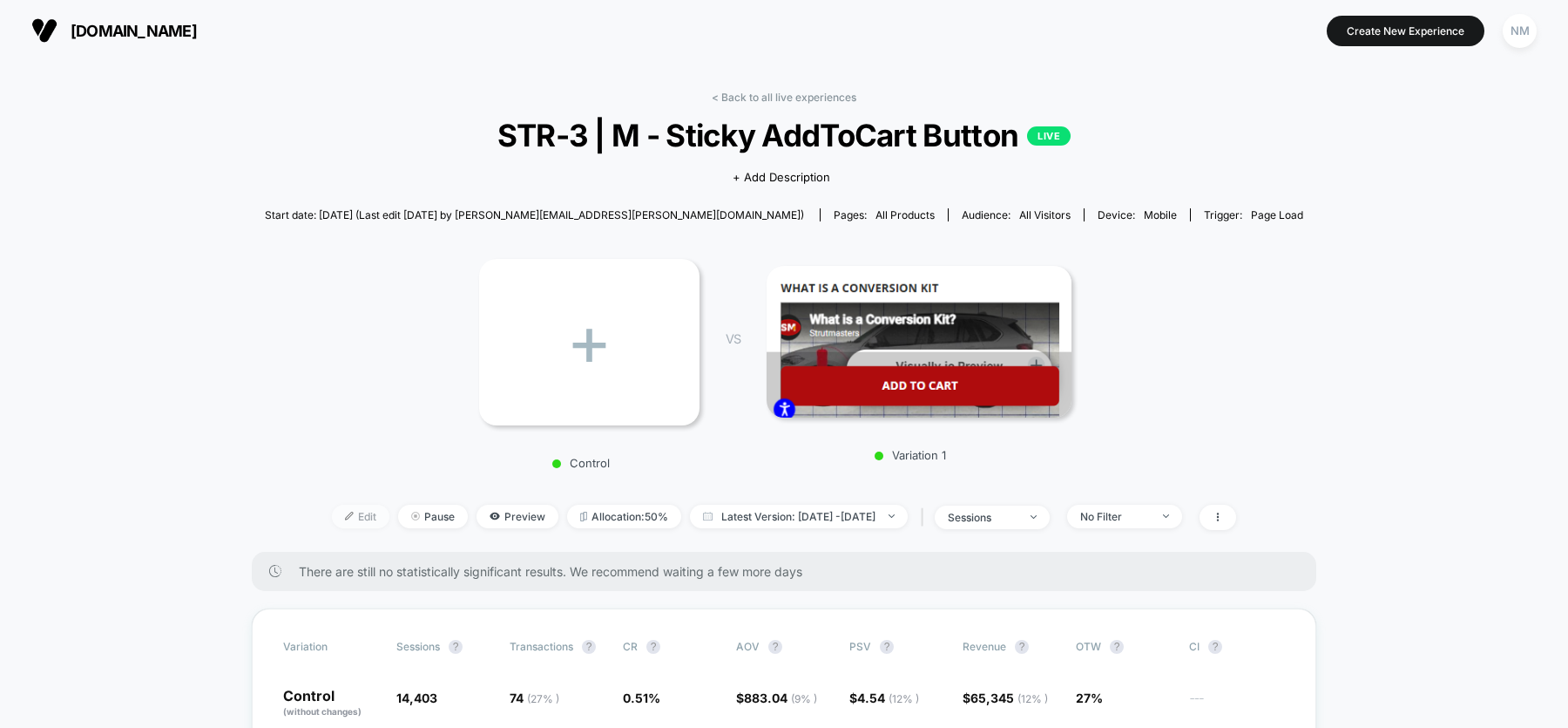
click at [333, 514] on span "Edit" at bounding box center [361, 516] width 58 height 23
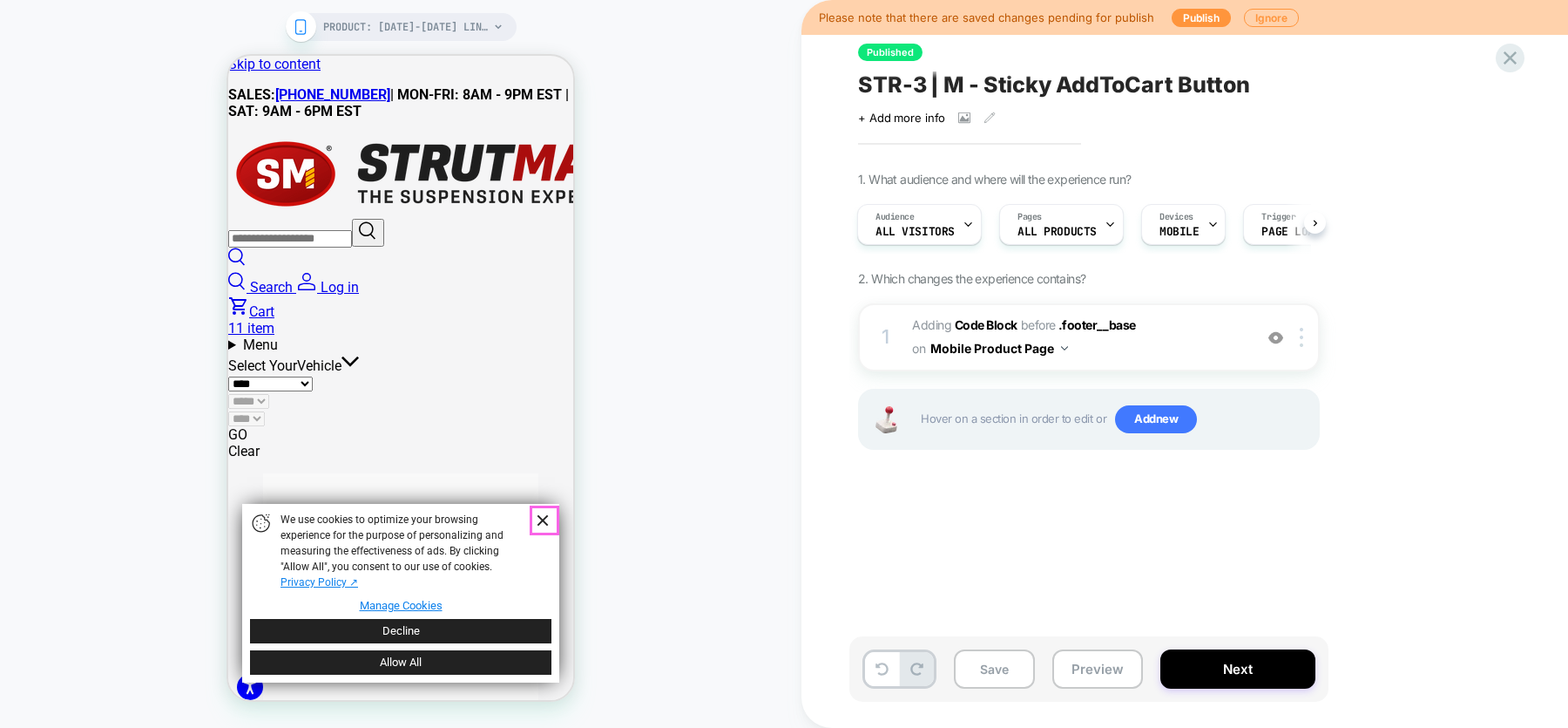
click at [541, 519] on link "Dismiss Banner" at bounding box center [541, 521] width 26 height 26
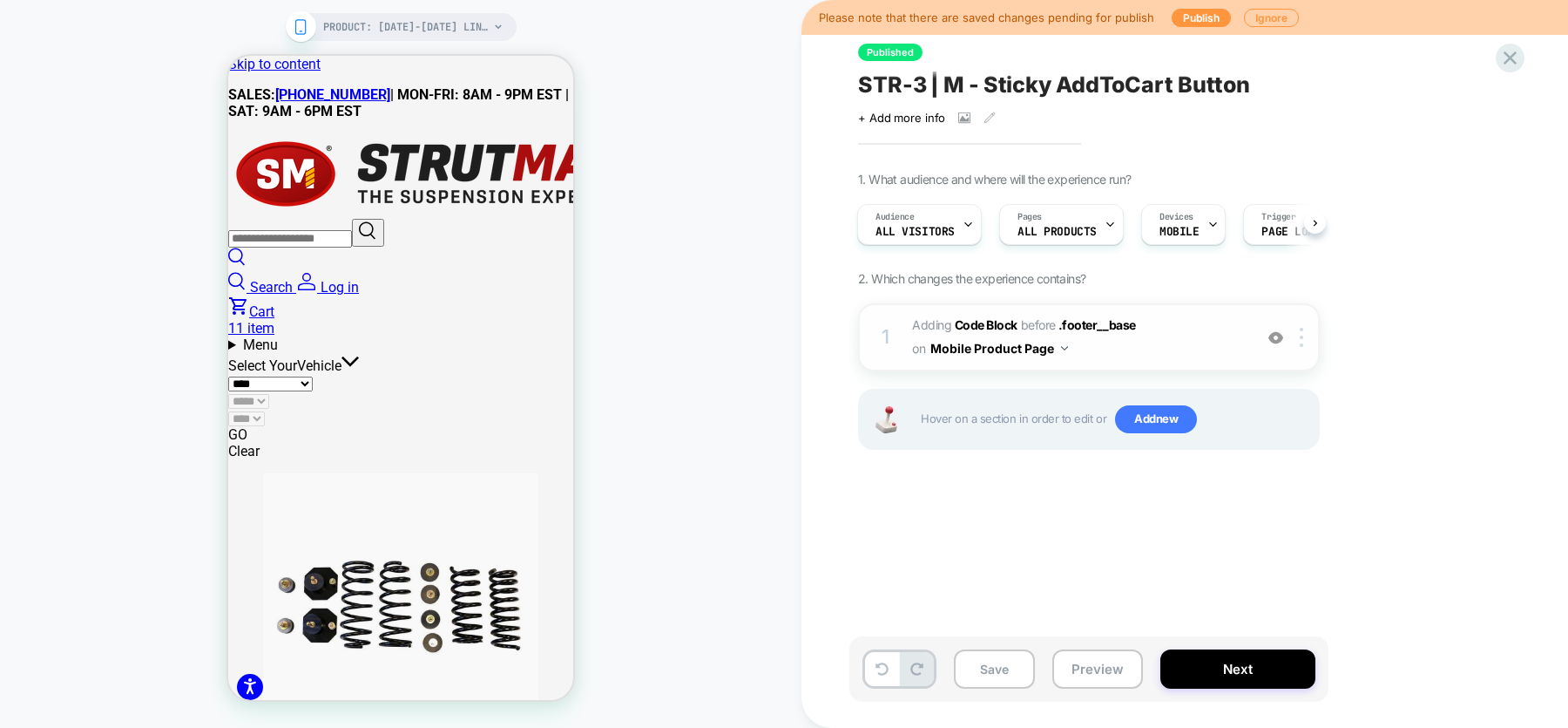
click at [1102, 338] on span "Adding Code Block BEFORE .footer__base .footer__base on Mobile Product Page" at bounding box center [1078, 337] width 332 height 47
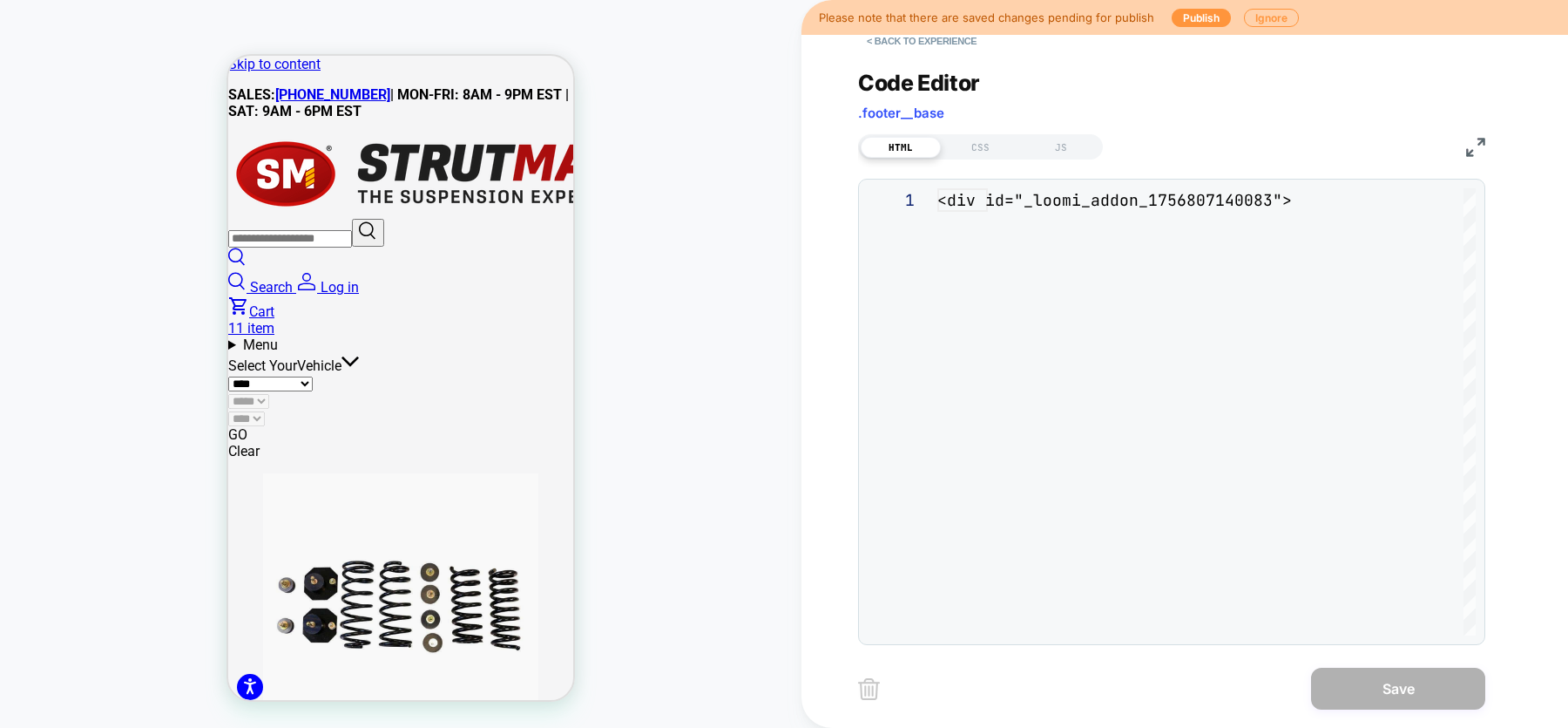
scroll to position [117, 0]
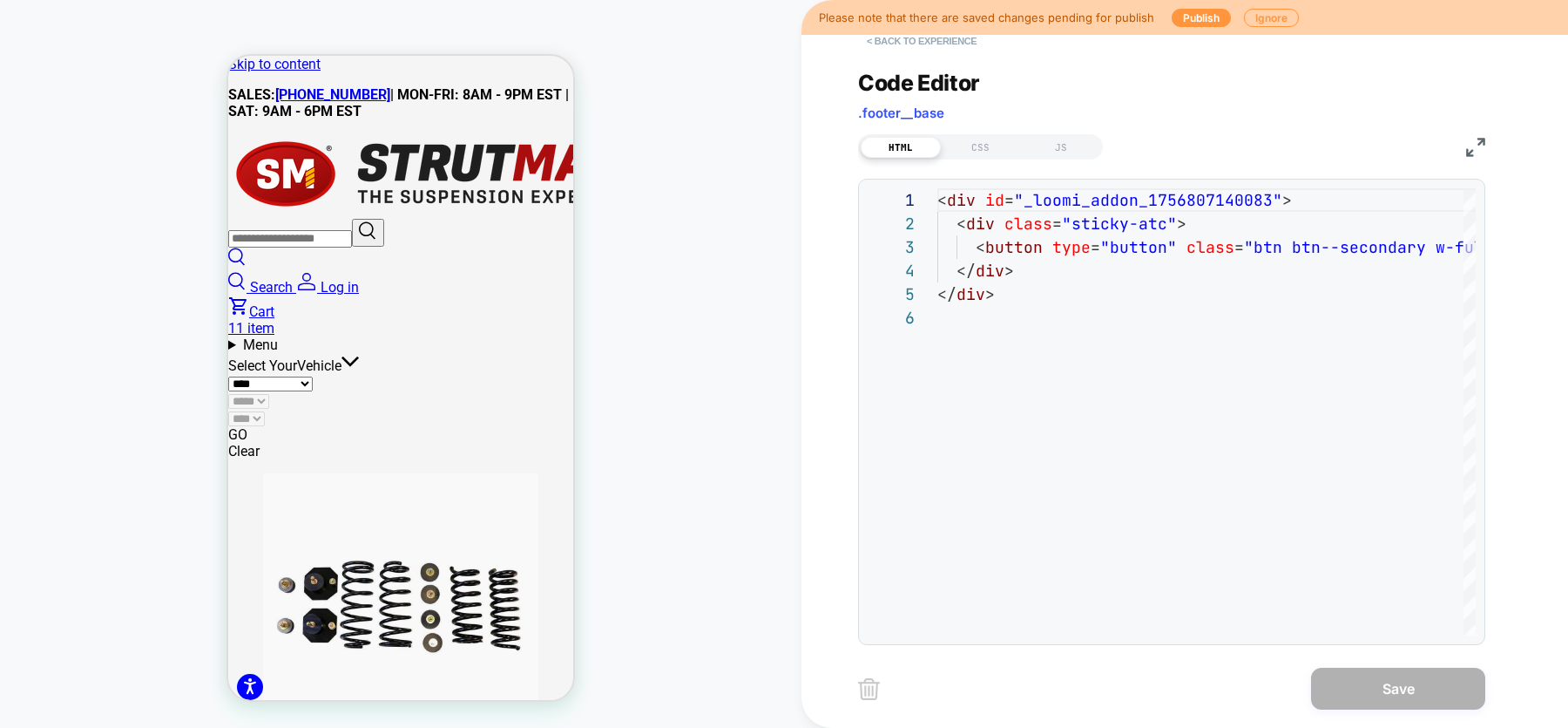
click at [901, 42] on button "< Back to experience" at bounding box center [921, 40] width 127 height 28
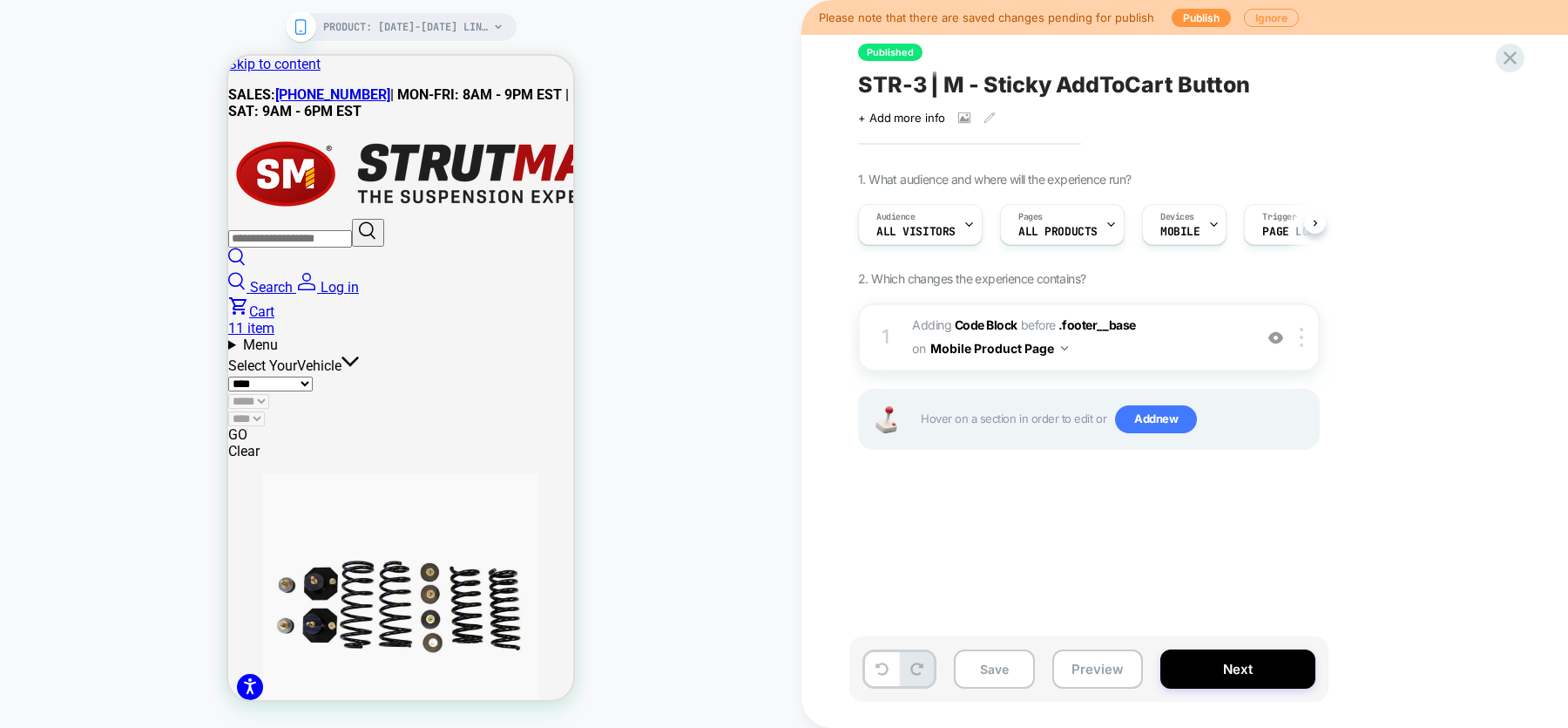
scroll to position [0, 1]
click at [1515, 55] on icon at bounding box center [1509, 58] width 23 height 23
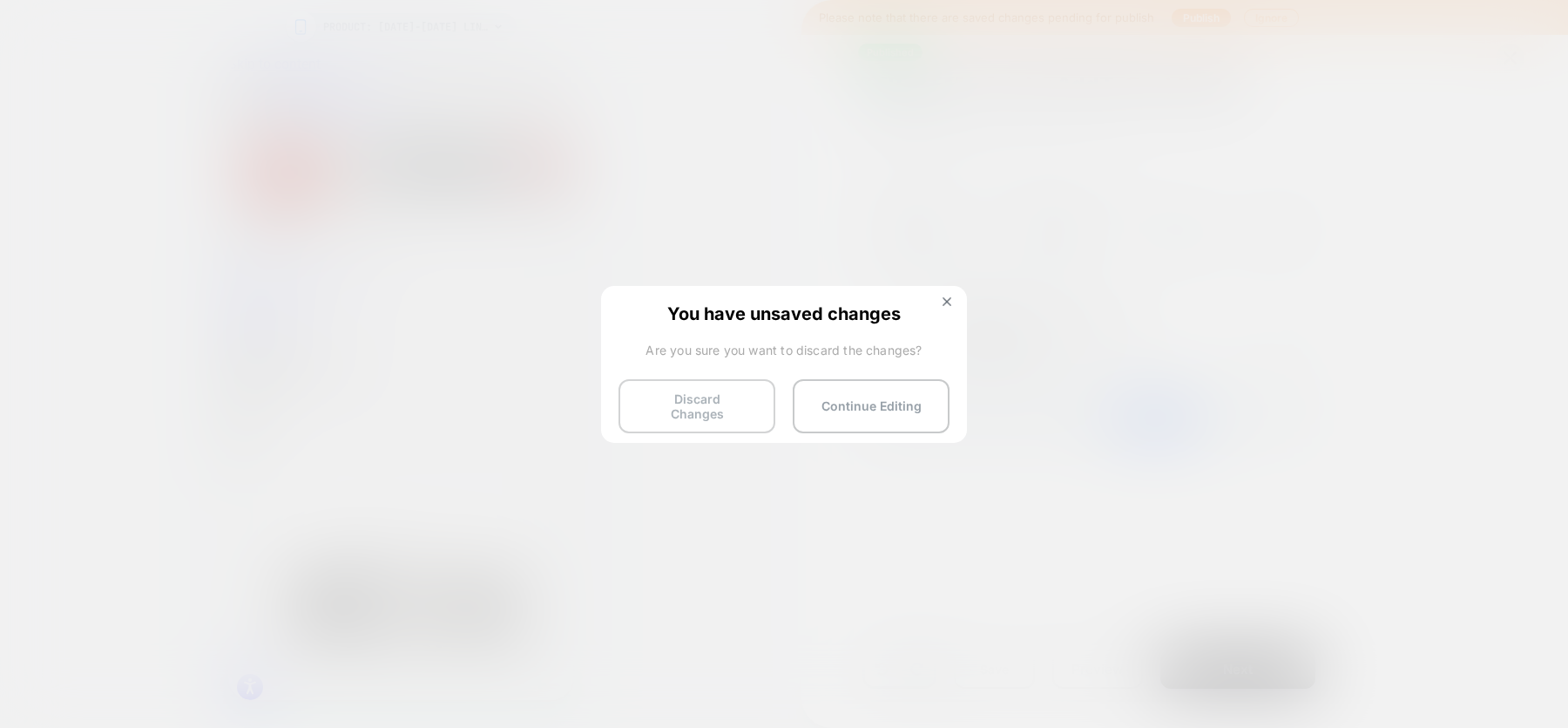
click at [749, 399] on button "Discard Changes" at bounding box center [696, 405] width 156 height 54
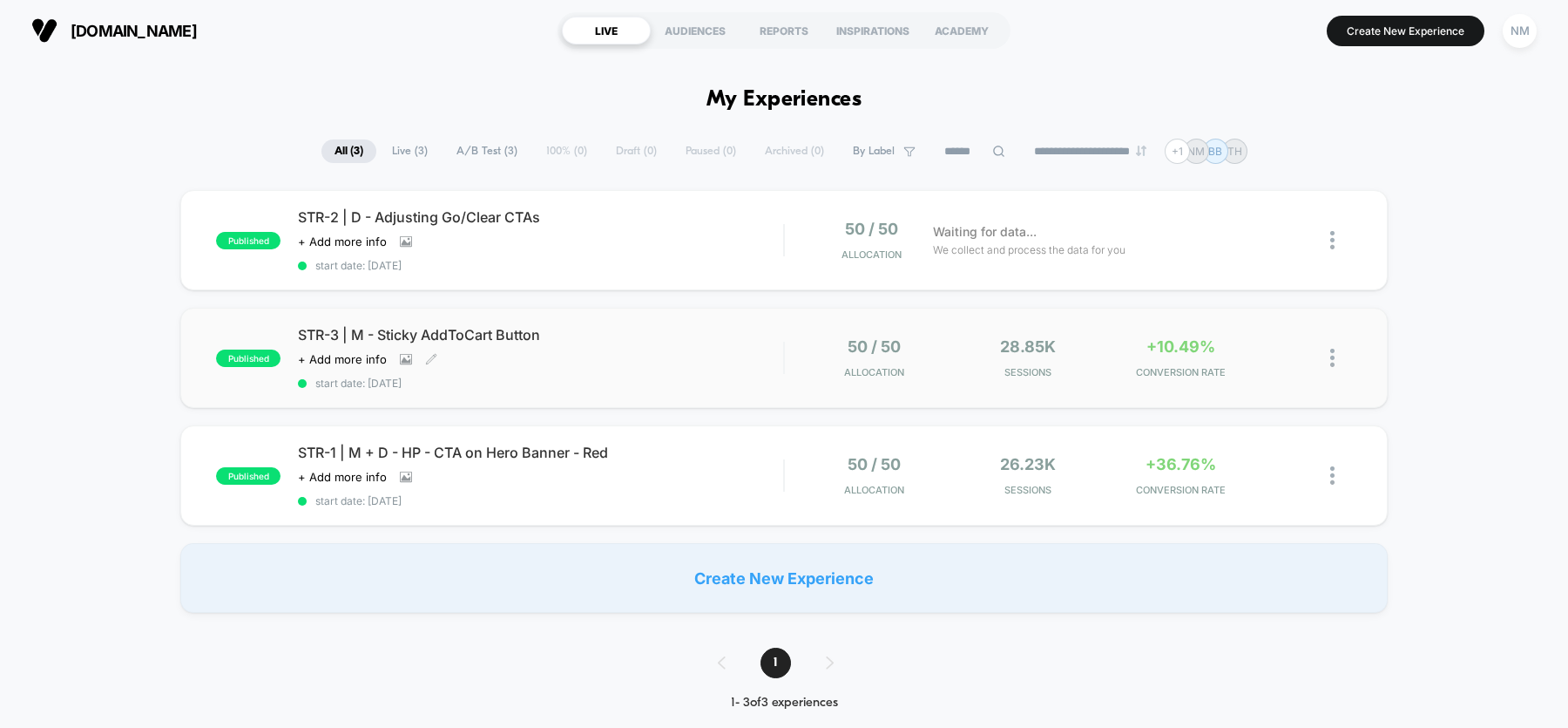
click at [505, 336] on span "STR-3 | M - Sticky AddToCart Button" at bounding box center [540, 335] width 485 height 18
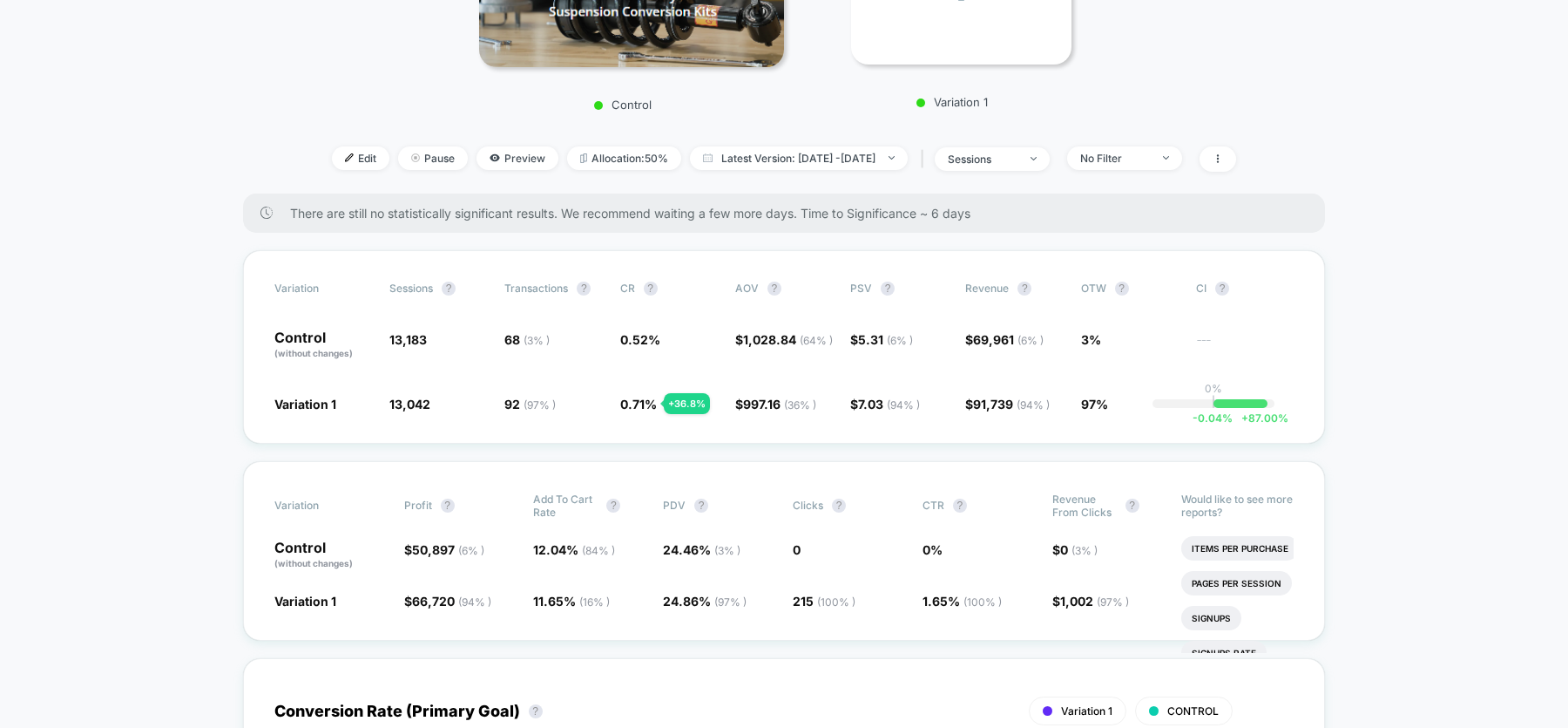
scroll to position [408, 0]
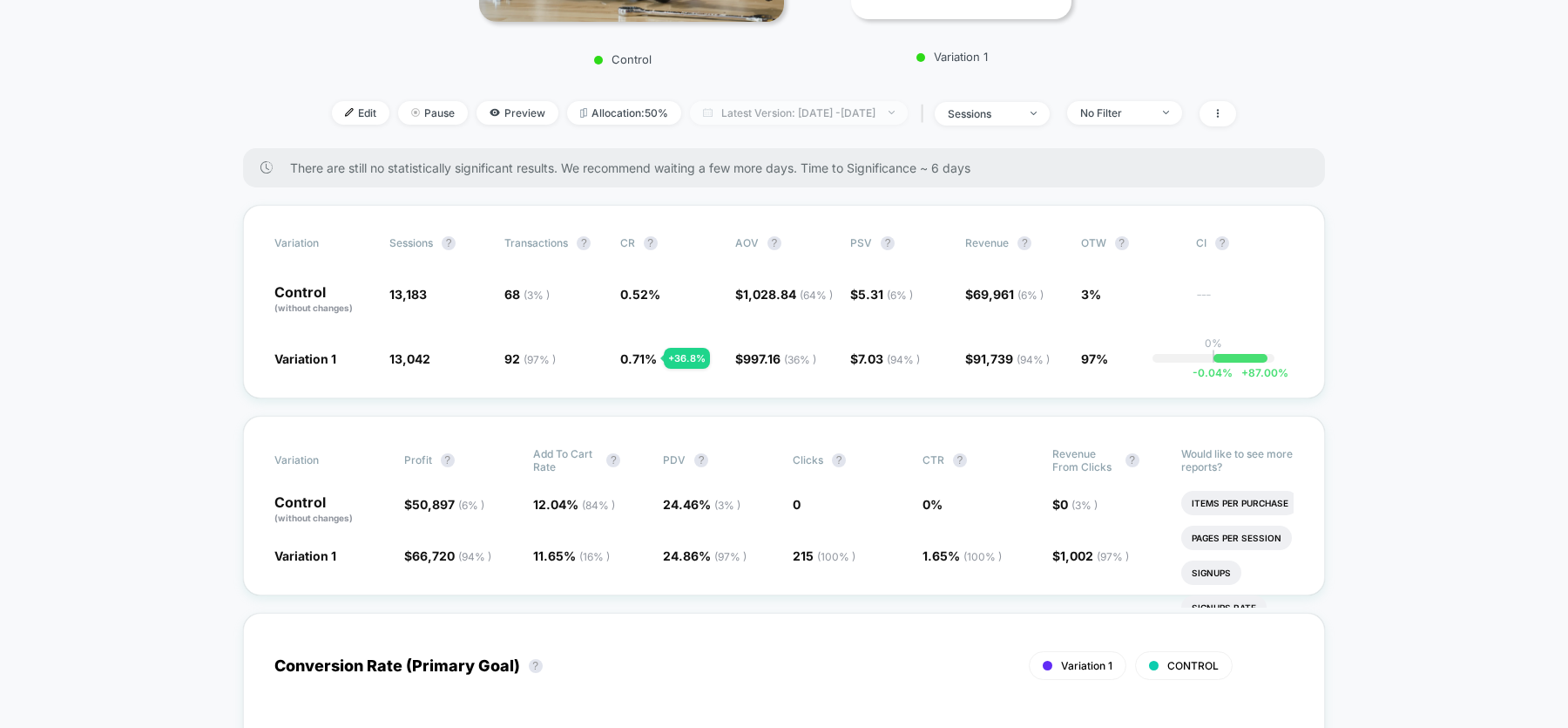
click at [746, 116] on span "Latest Version: Sep 2, 2025 - Sep 17, 2025" at bounding box center [798, 113] width 218 height 23
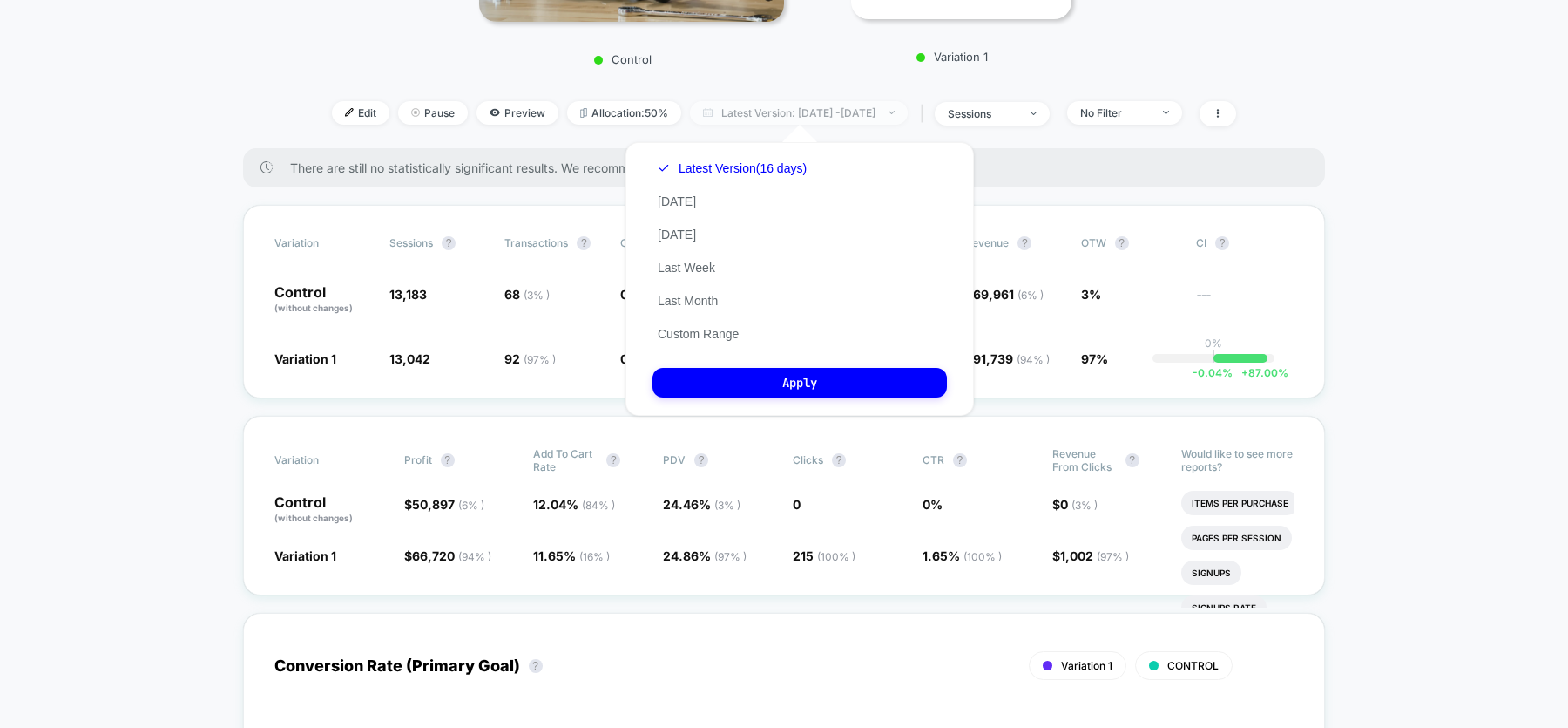
click at [746, 116] on span "Latest Version: Sep 2, 2025 - Sep 17, 2025" at bounding box center [798, 113] width 218 height 23
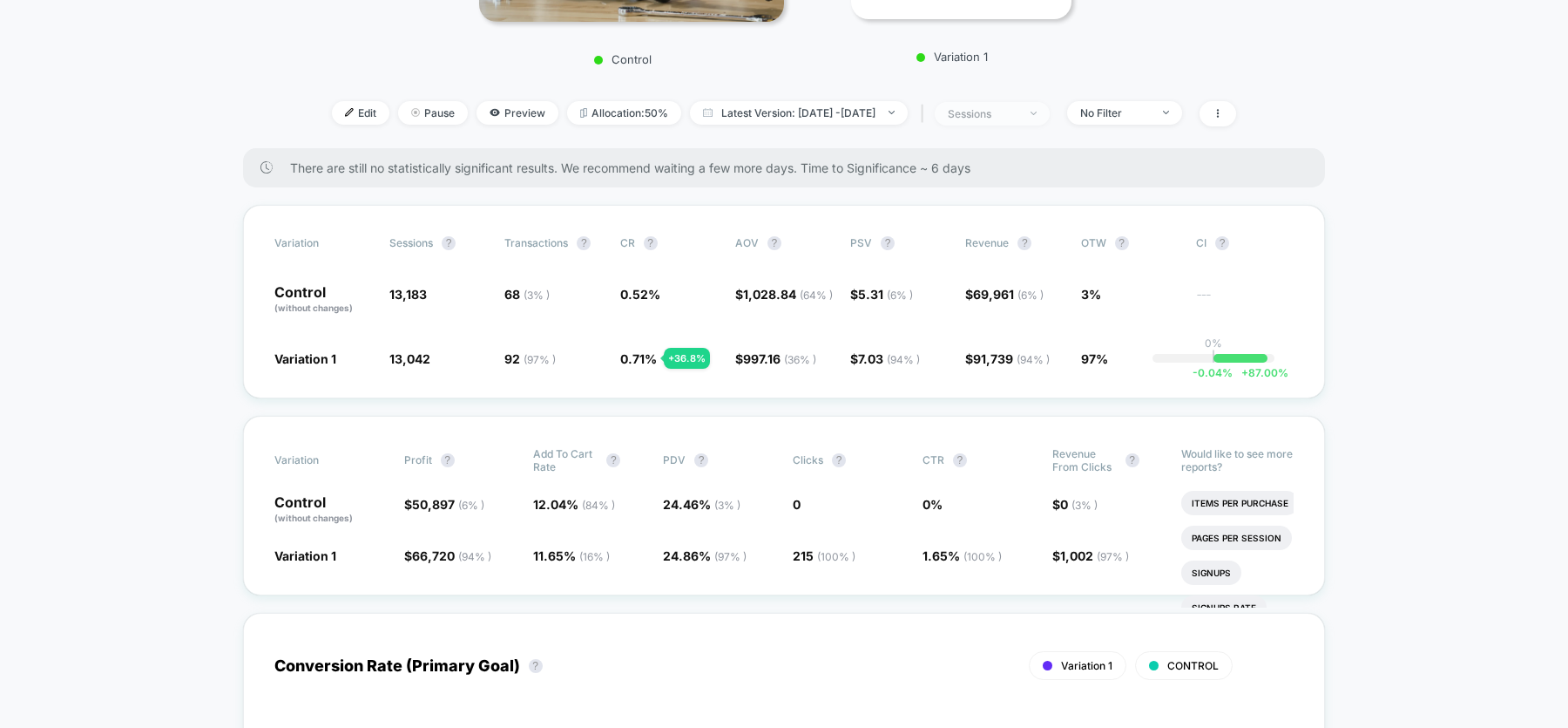
click at [1017, 114] on div "sessions" at bounding box center [983, 114] width 69 height 13
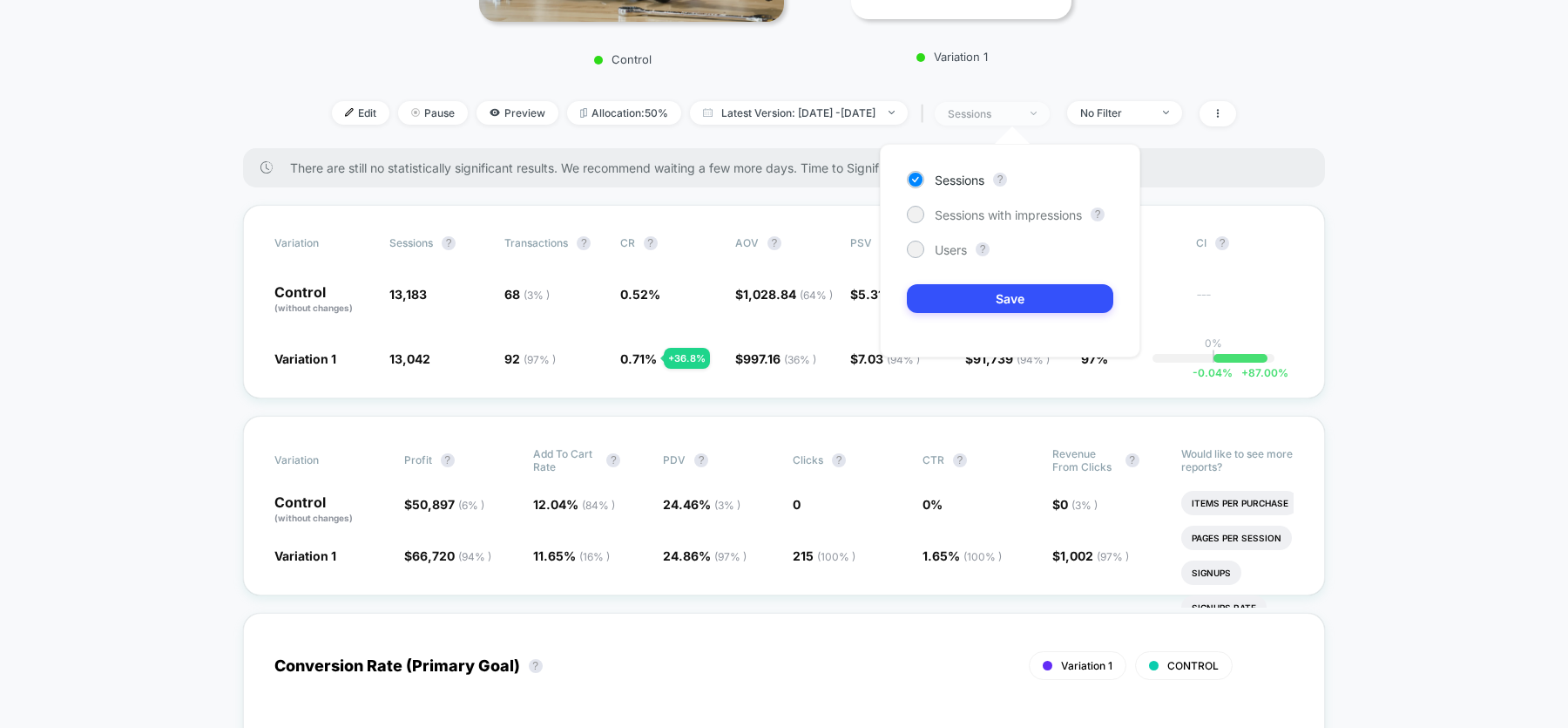
click at [1017, 114] on div "sessions" at bounding box center [983, 114] width 69 height 13
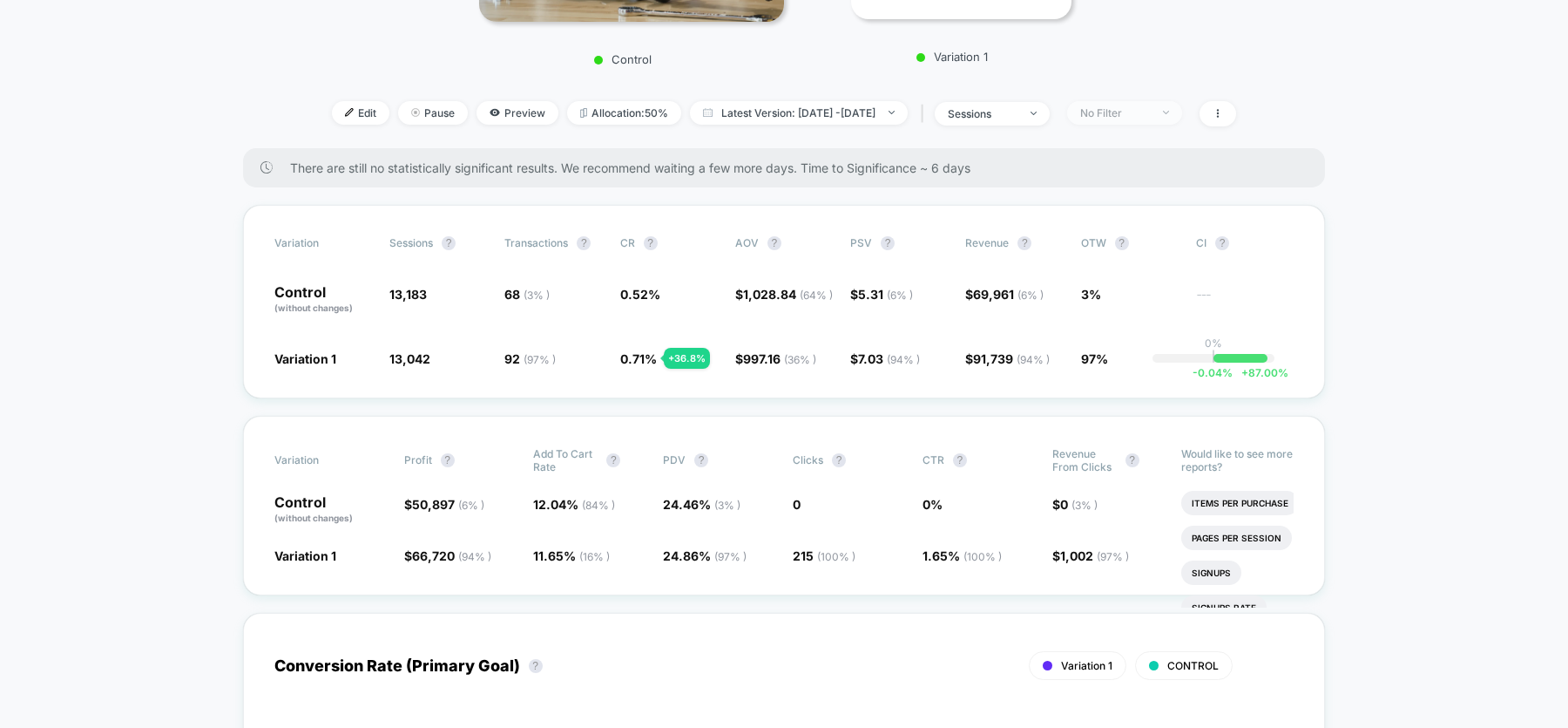
click at [1150, 111] on div "No Filter" at bounding box center [1115, 113] width 69 height 13
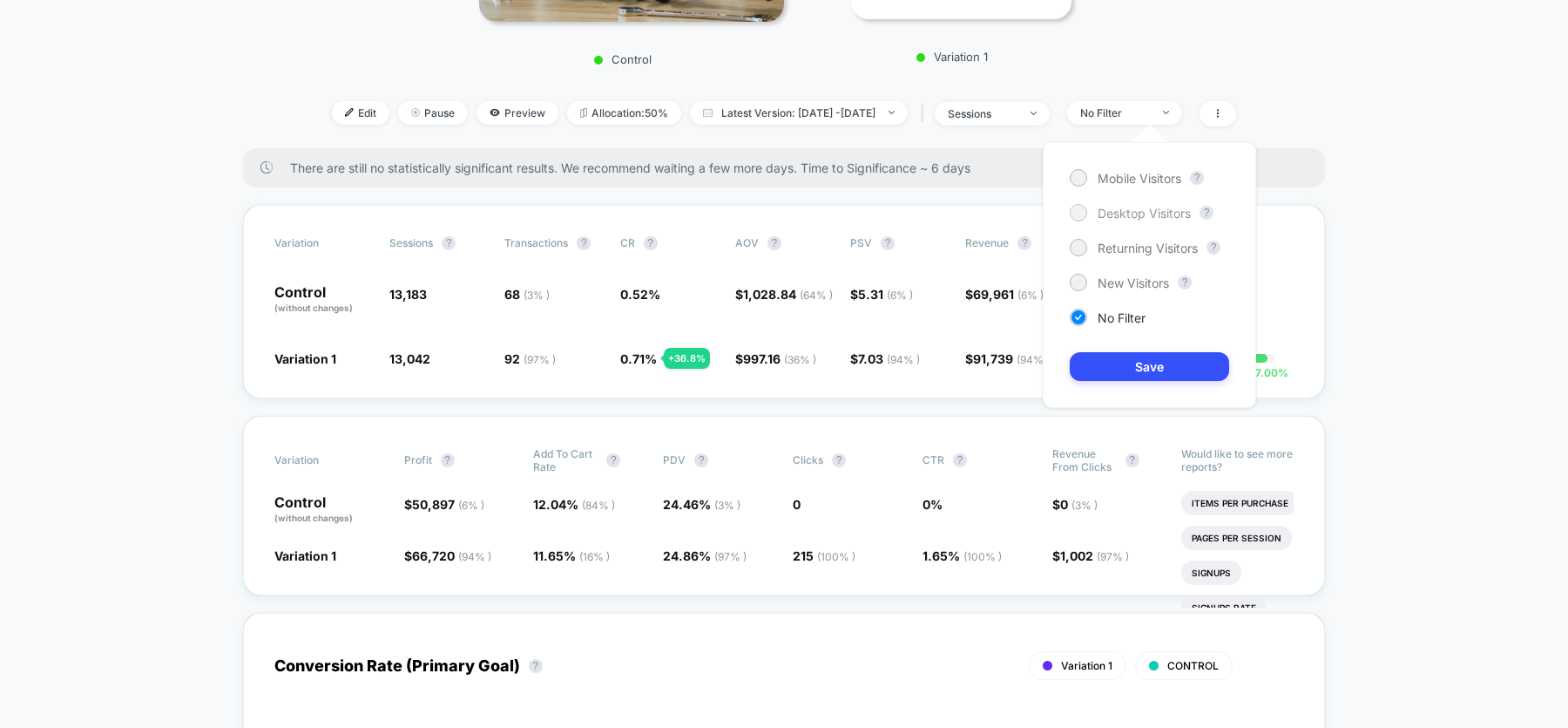
click at [1075, 213] on div at bounding box center [1078, 212] width 13 height 13
click at [1140, 364] on button "Save" at bounding box center [1149, 366] width 159 height 28
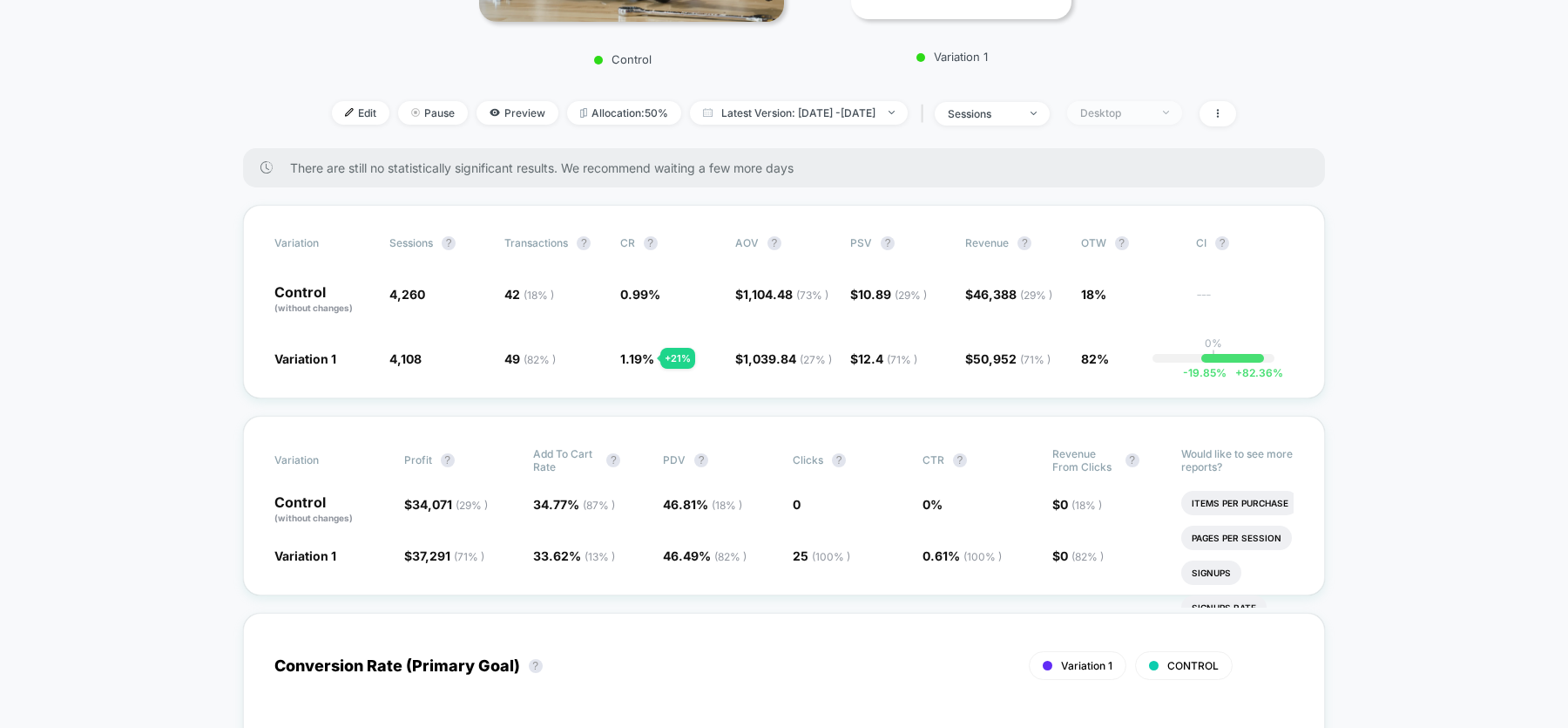
click at [1150, 115] on div "Desktop" at bounding box center [1115, 113] width 69 height 13
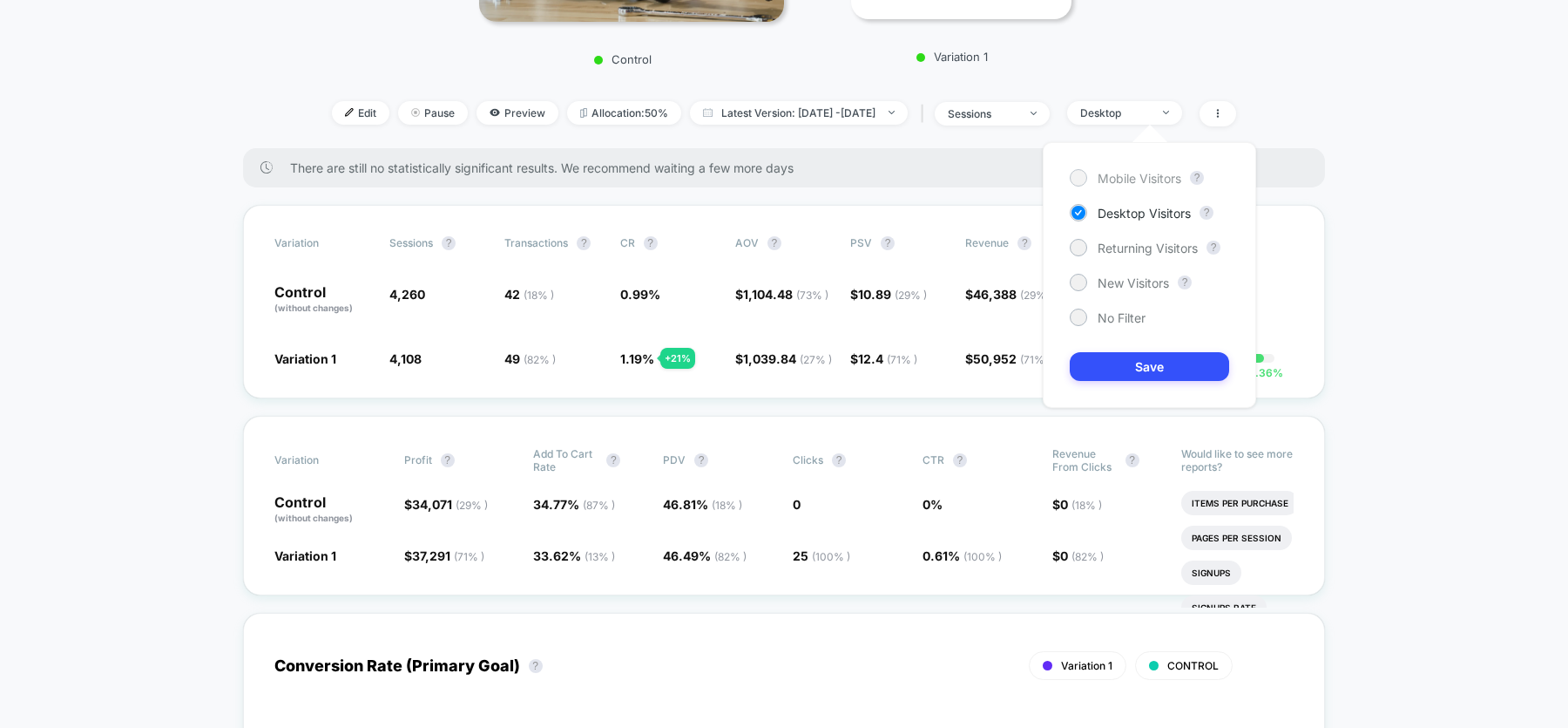
click at [1138, 177] on span "Mobile Visitors" at bounding box center [1139, 178] width 84 height 15
click at [1144, 364] on button "Save" at bounding box center [1149, 366] width 159 height 28
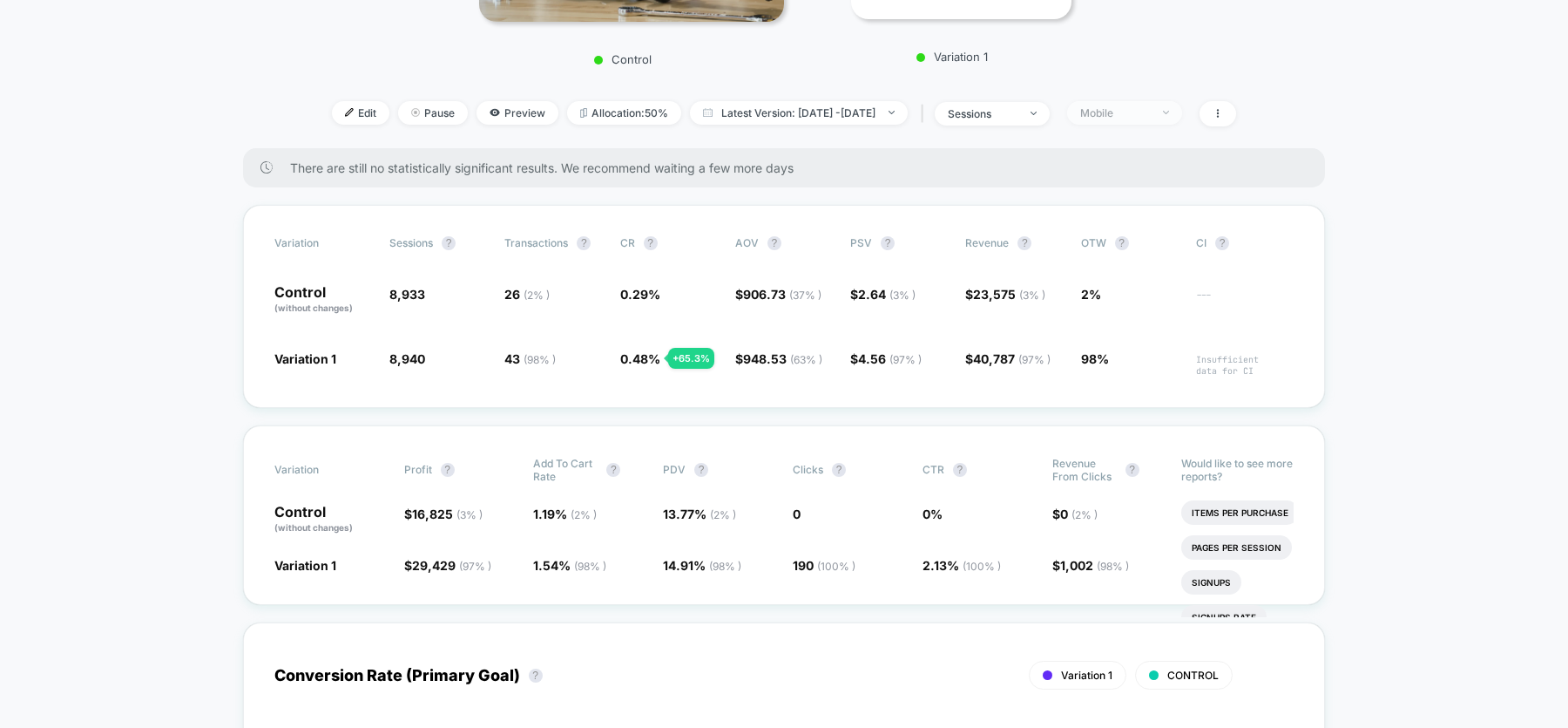
click at [1148, 116] on div "Mobile" at bounding box center [1115, 113] width 69 height 13
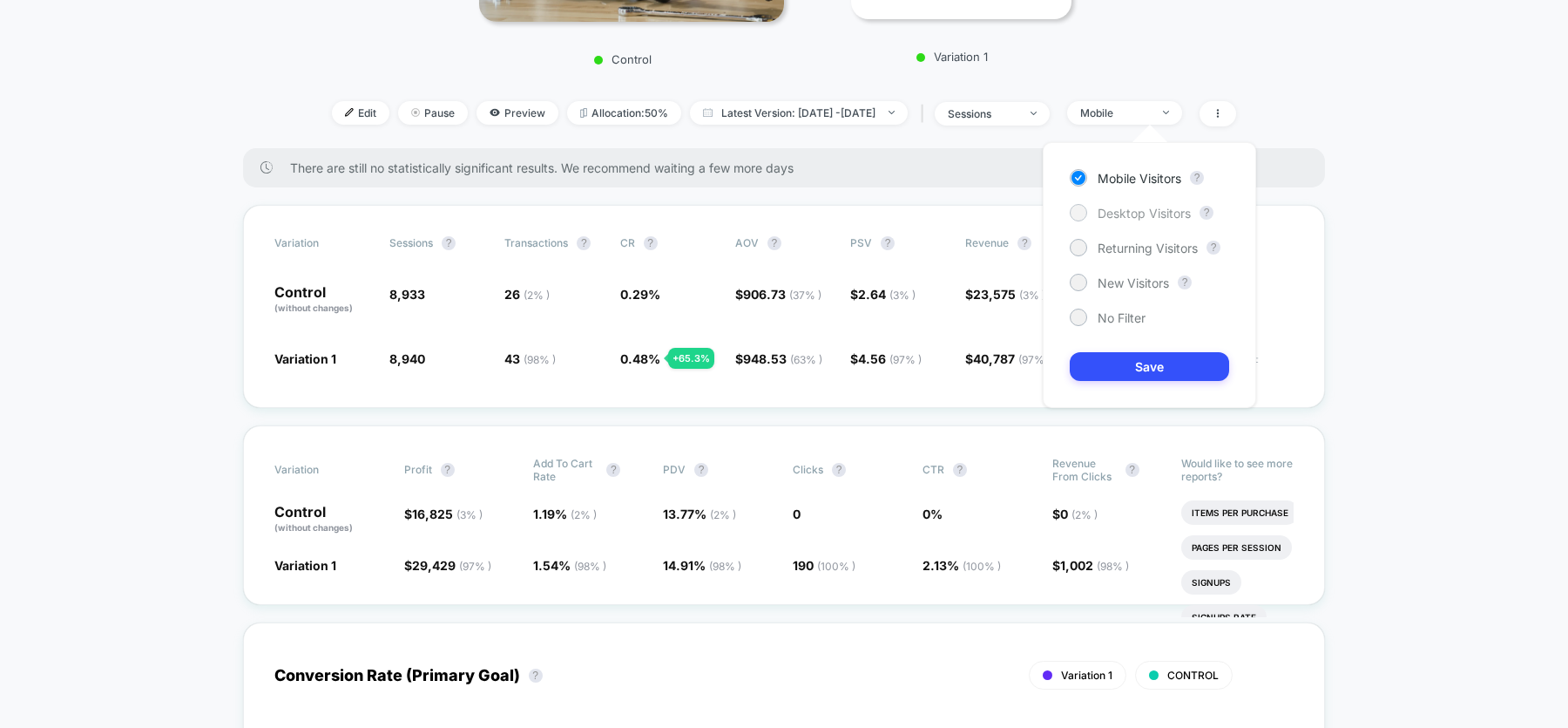
click at [1121, 217] on span "Desktop Visitors" at bounding box center [1143, 212] width 93 height 15
click at [1129, 361] on button "Save" at bounding box center [1149, 366] width 159 height 28
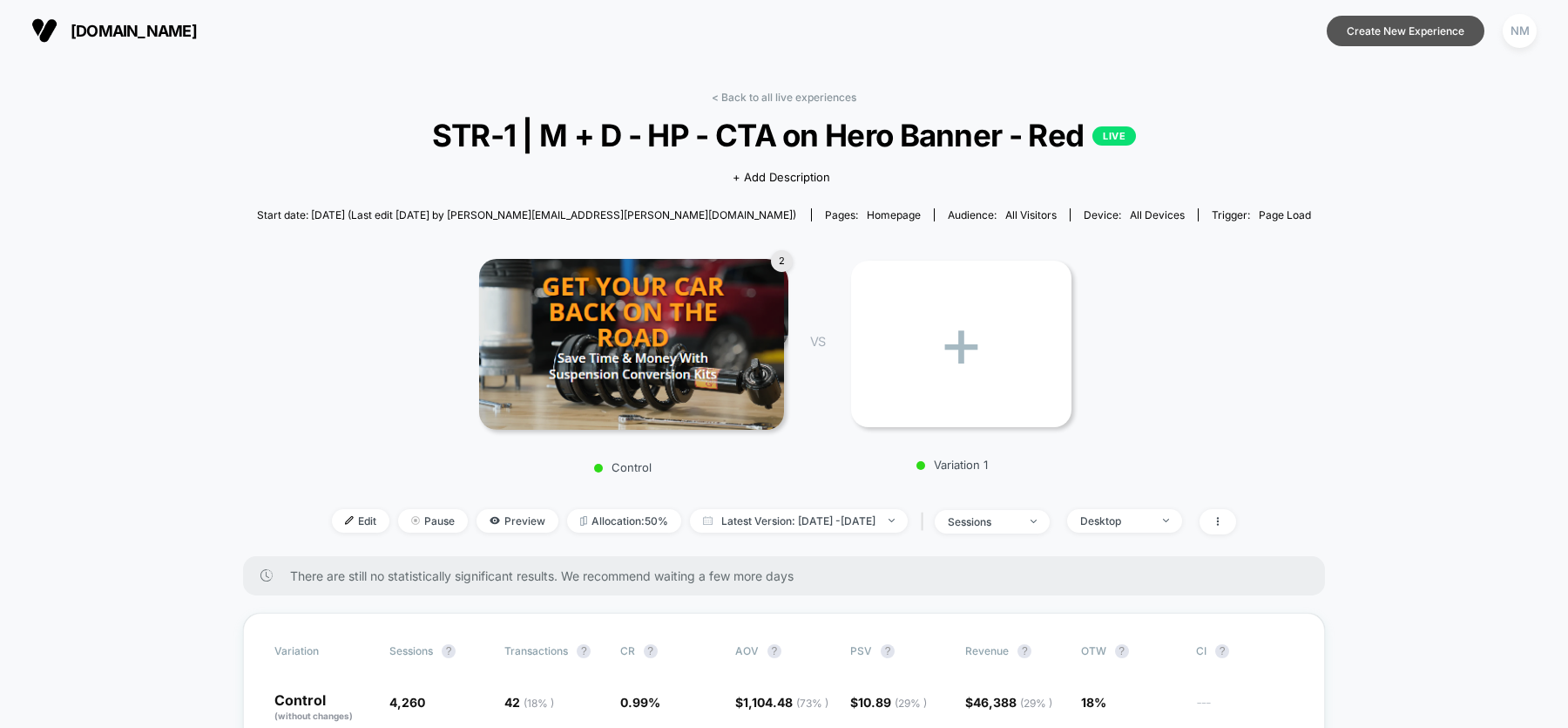
click at [1389, 22] on button "Create New Experience" at bounding box center [1405, 31] width 157 height 30
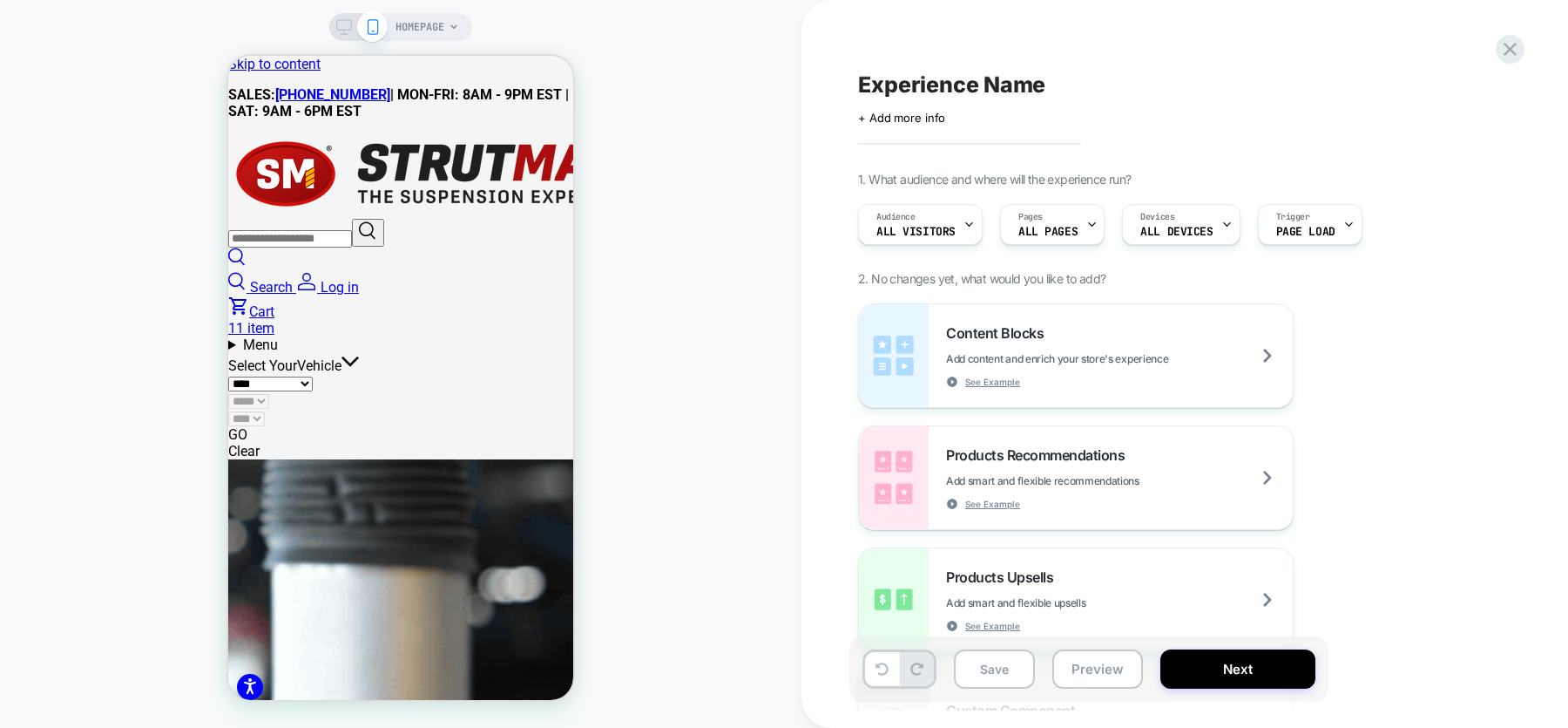
click at [450, 26] on icon at bounding box center [454, 28] width 11 height 11
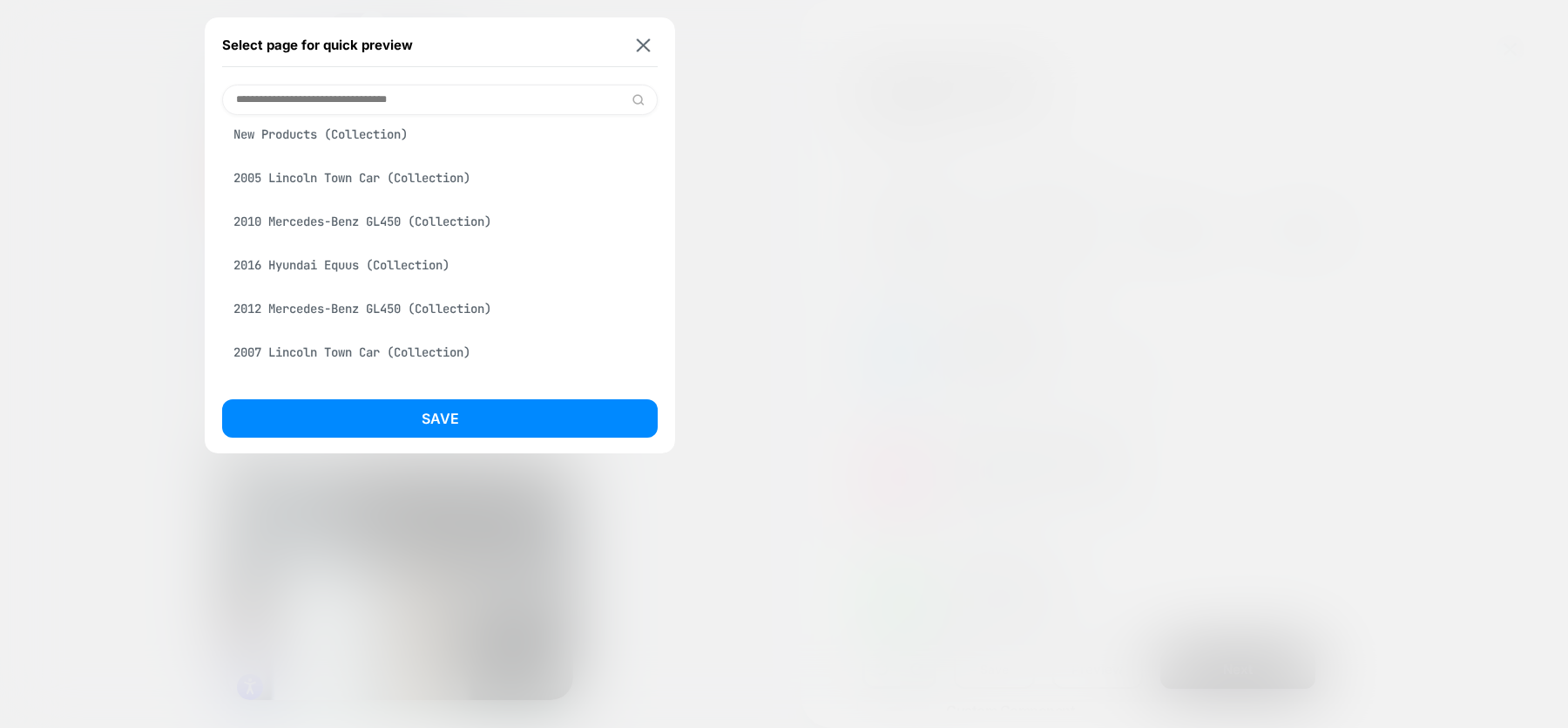
scroll to position [80, 0]
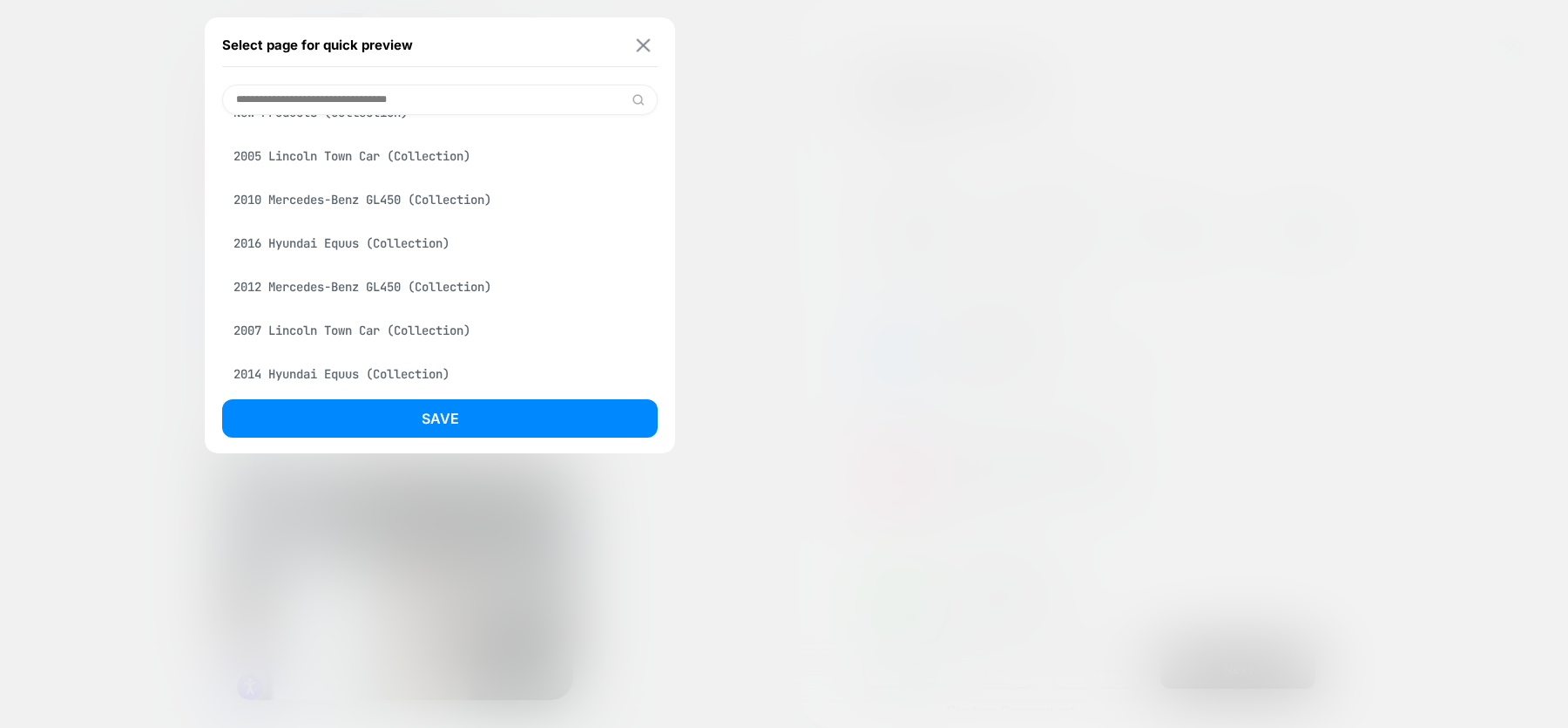
click at [643, 45] on img at bounding box center [644, 44] width 14 height 13
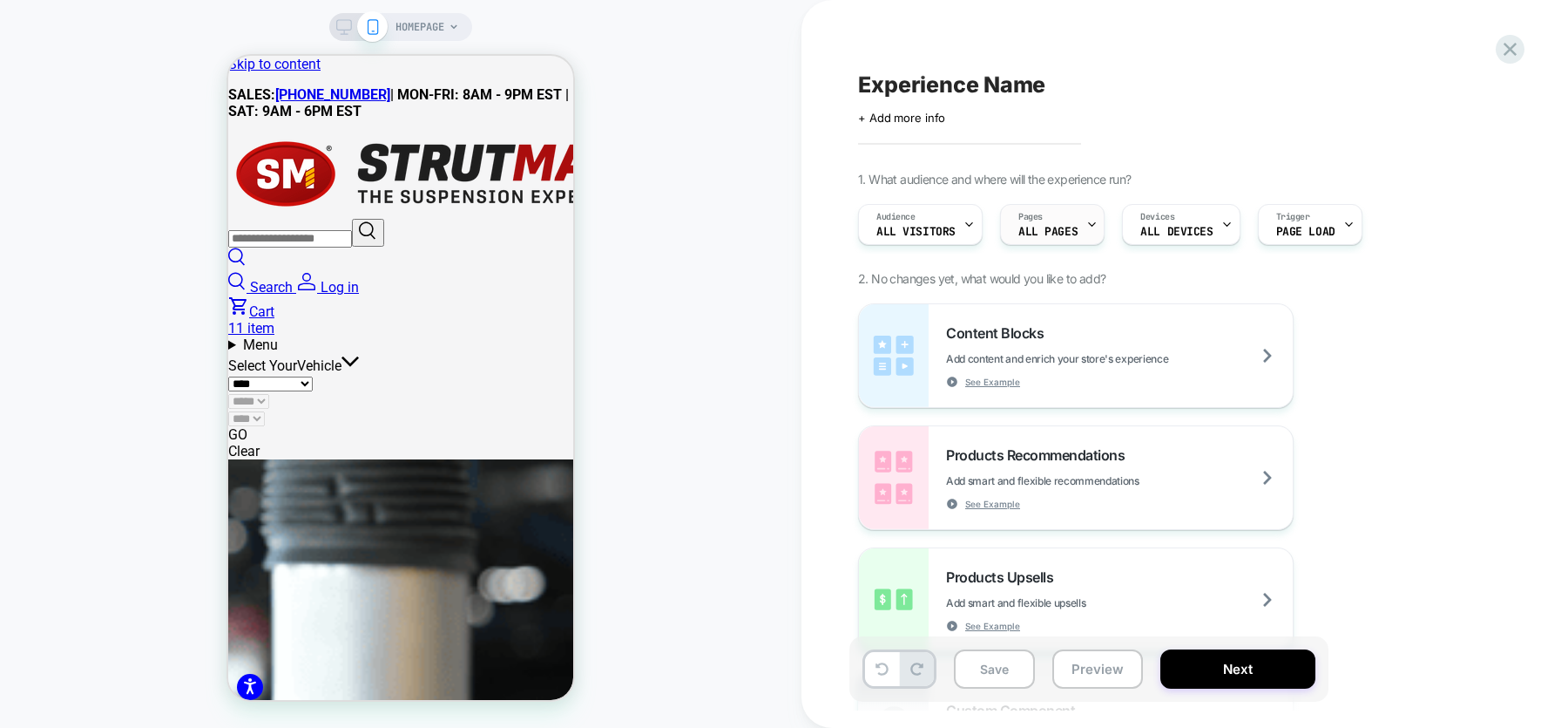
click at [1076, 220] on div "Pages ALL PAGES" at bounding box center [1047, 224] width 94 height 39
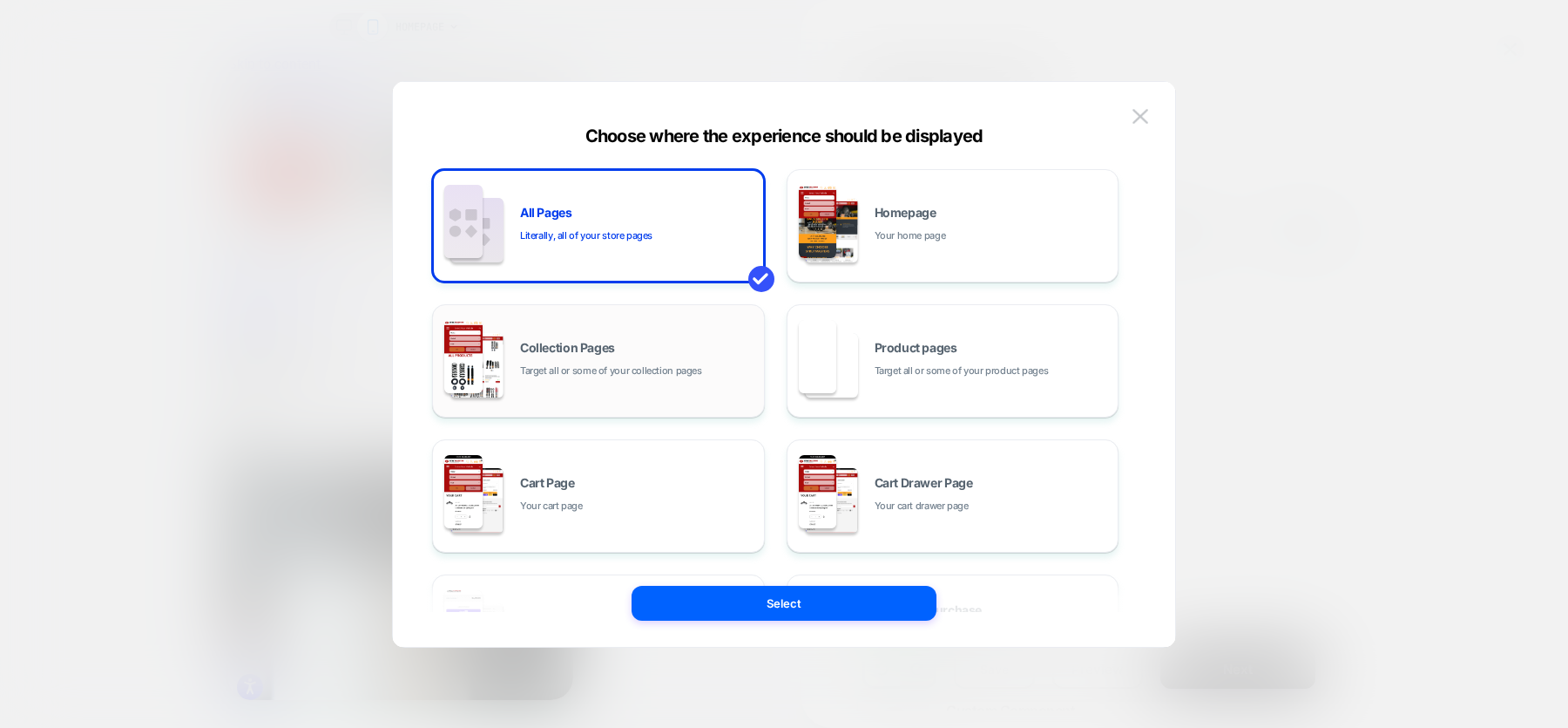
click at [609, 365] on span "Target all or some of your collection pages" at bounding box center [610, 371] width 182 height 17
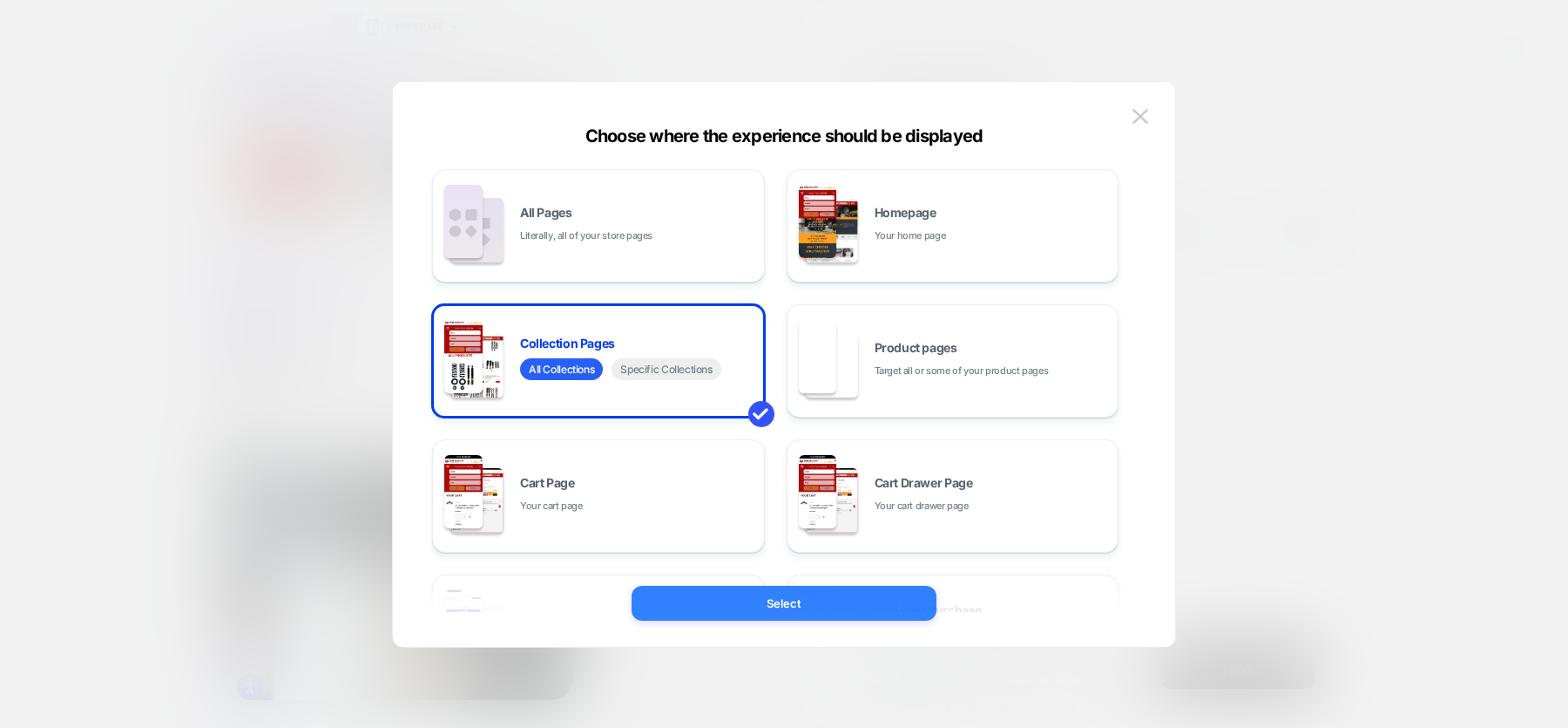
click at [749, 603] on button "Select" at bounding box center [784, 603] width 305 height 35
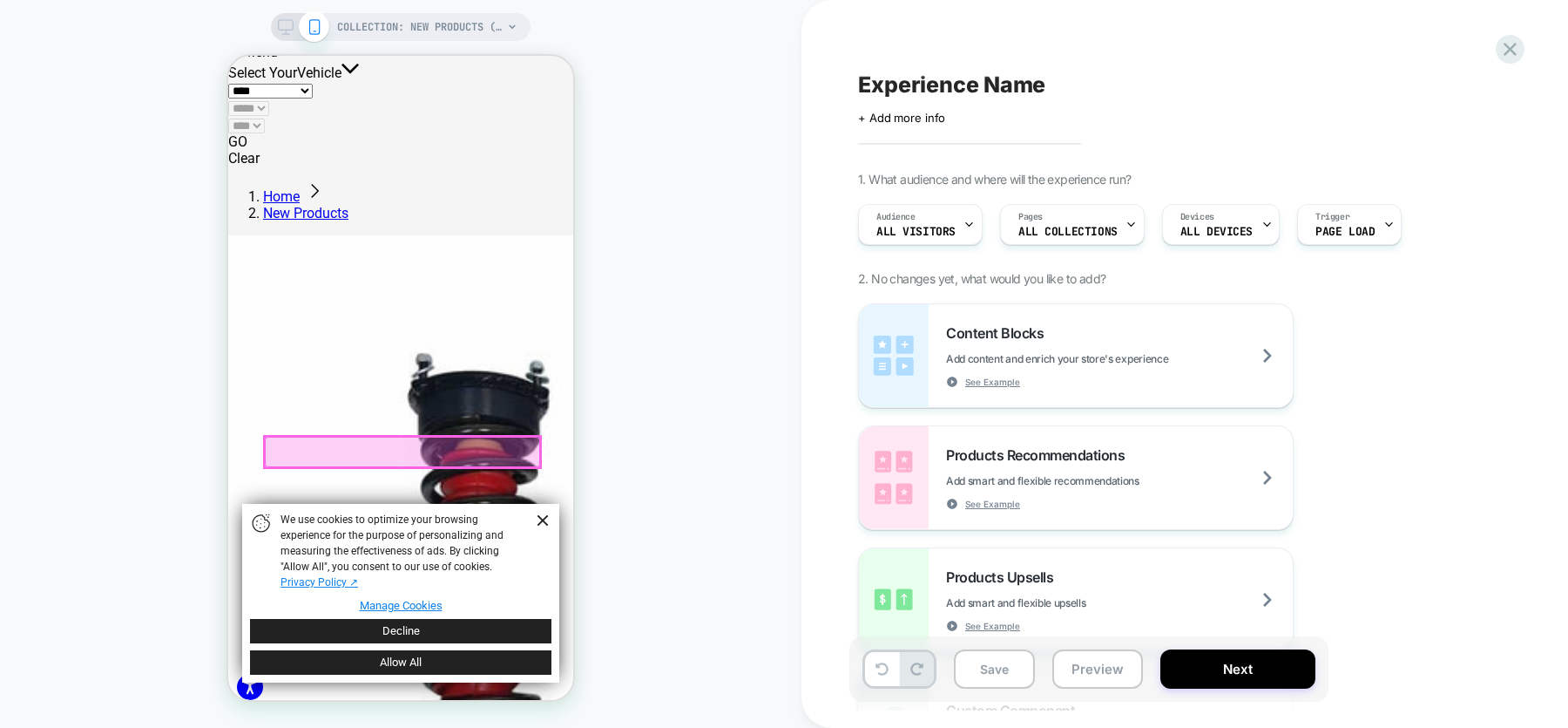
scroll to position [293, 0]
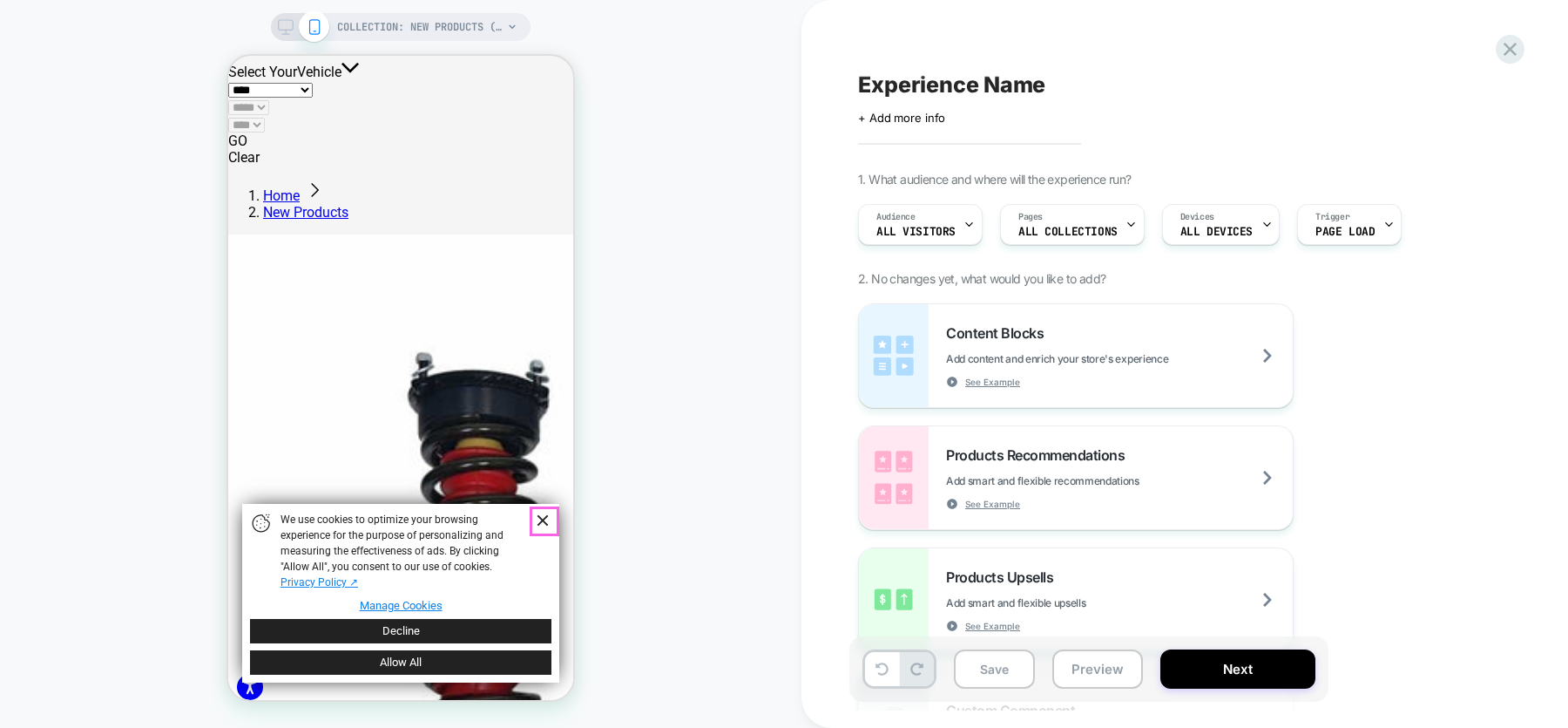
click at [543, 513] on link "Dismiss Banner" at bounding box center [541, 521] width 26 height 26
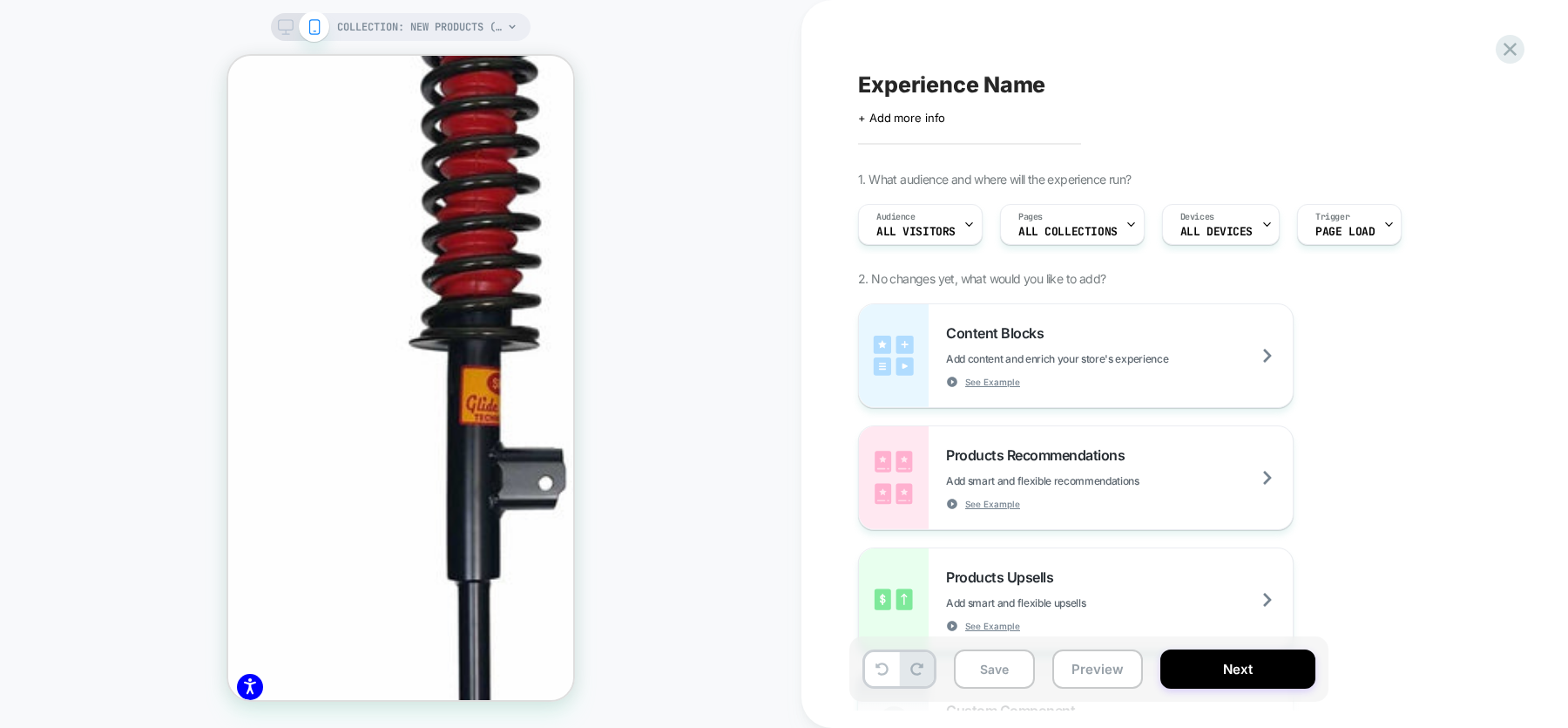
scroll to position [698, 0]
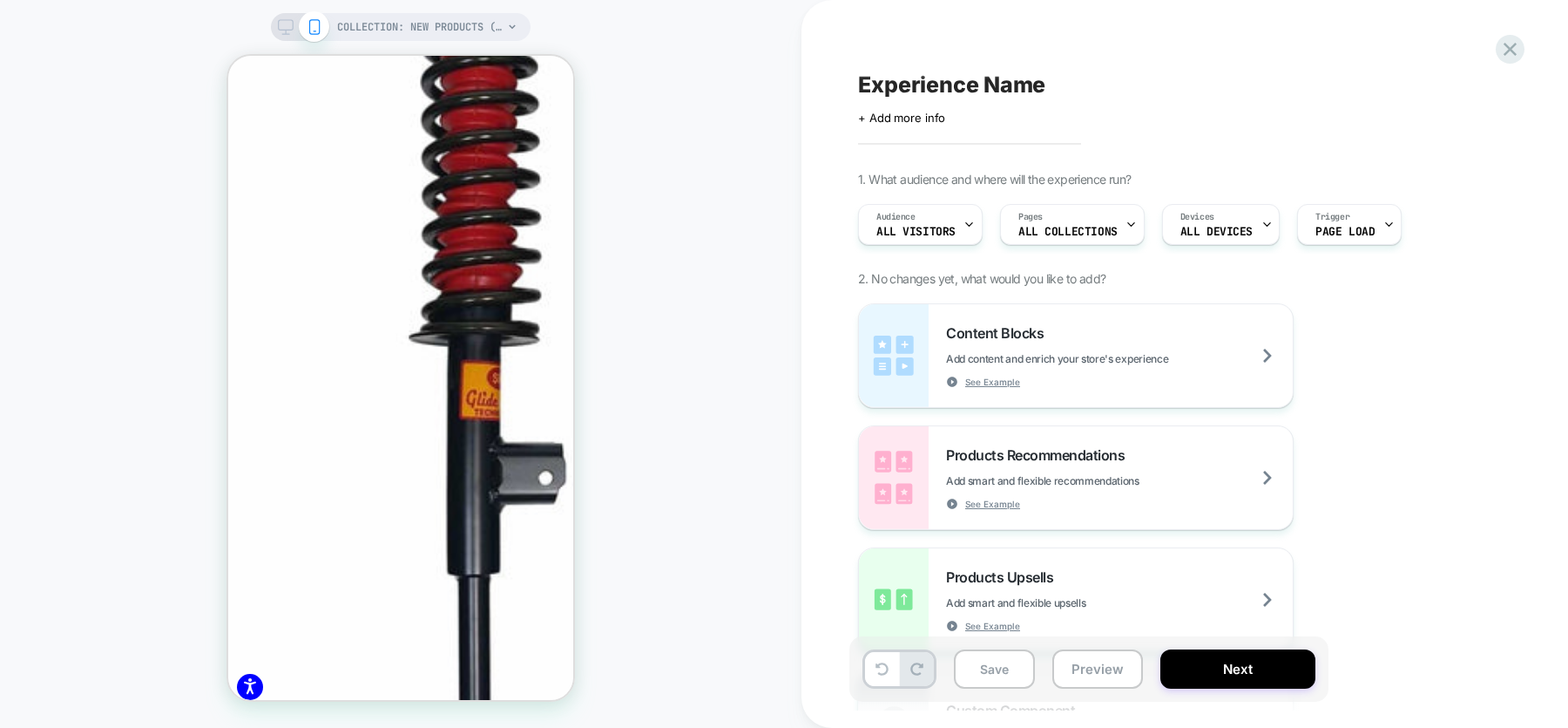
click at [289, 23] on icon at bounding box center [286, 28] width 16 height 16
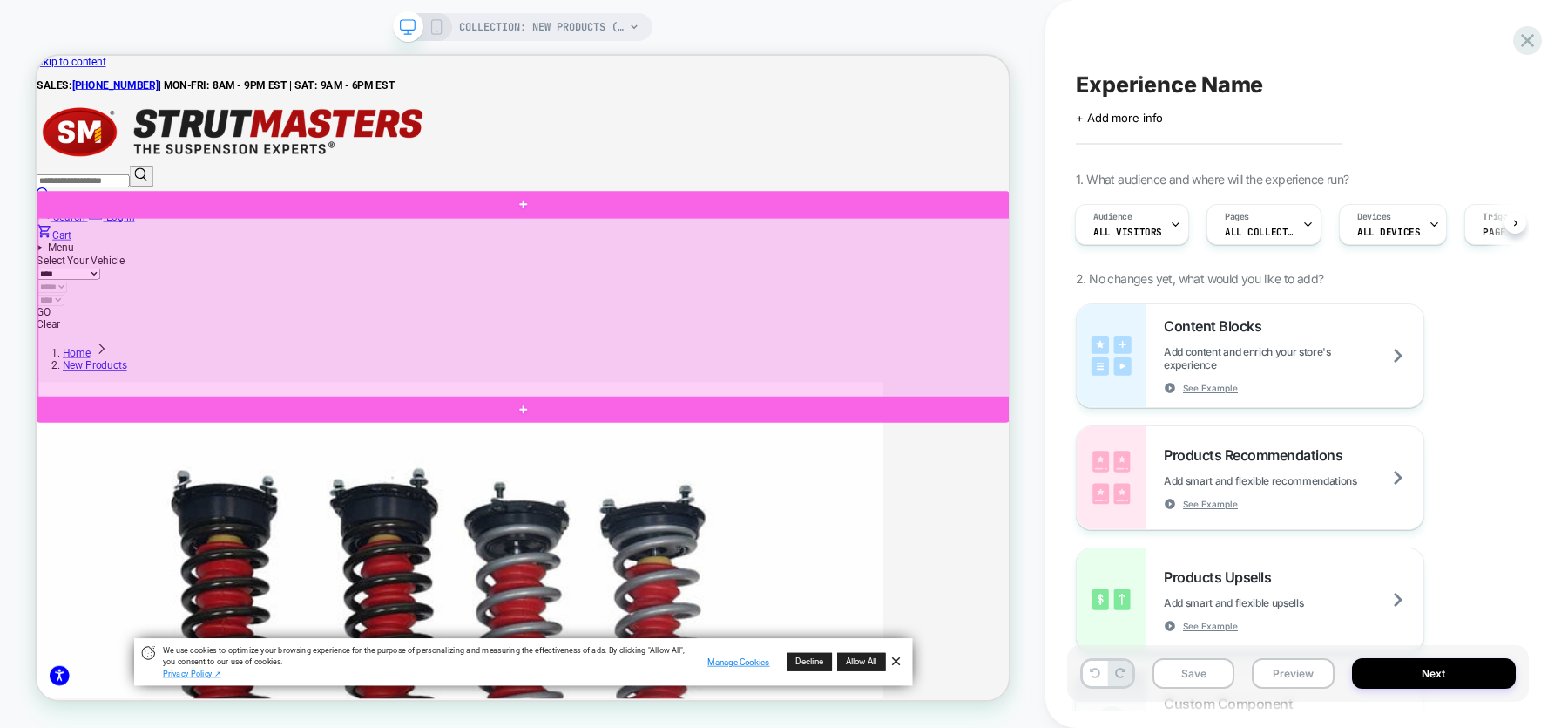
click at [1144, 395] on div at bounding box center [687, 392] width 1297 height 241
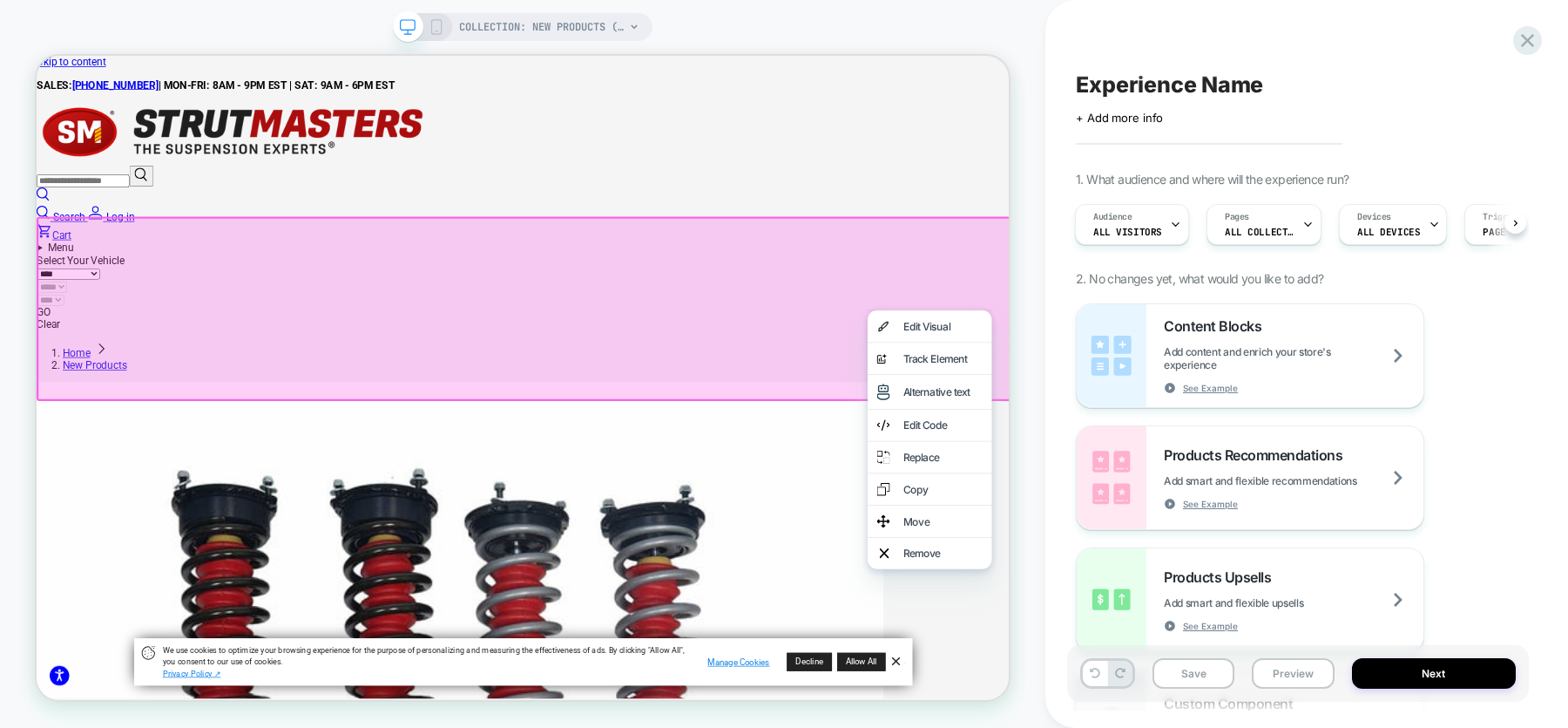
click at [1041, 390] on div at bounding box center [688, 393] width 1302 height 245
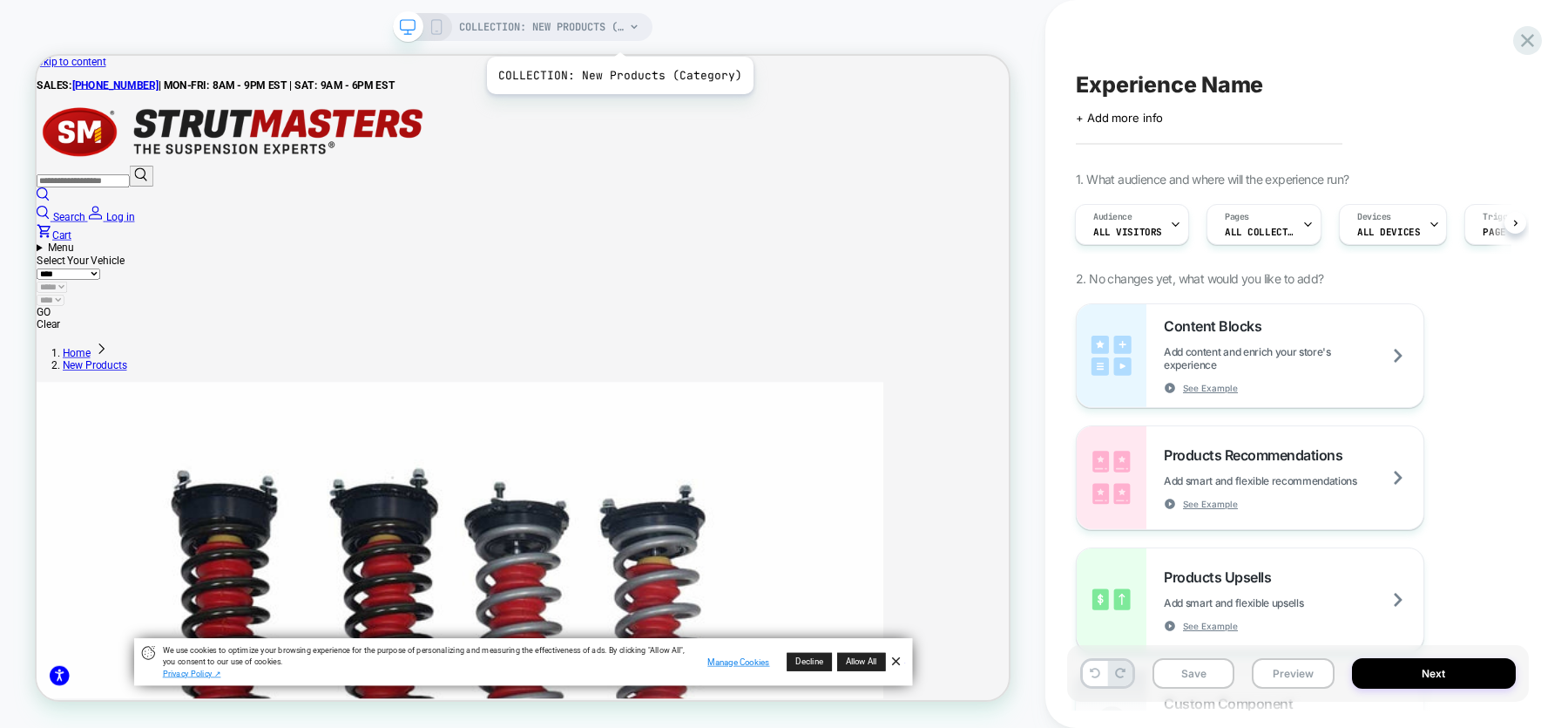
click at [617, 35] on span "COLLECTION: New Products (Category)" at bounding box center [542, 27] width 165 height 28
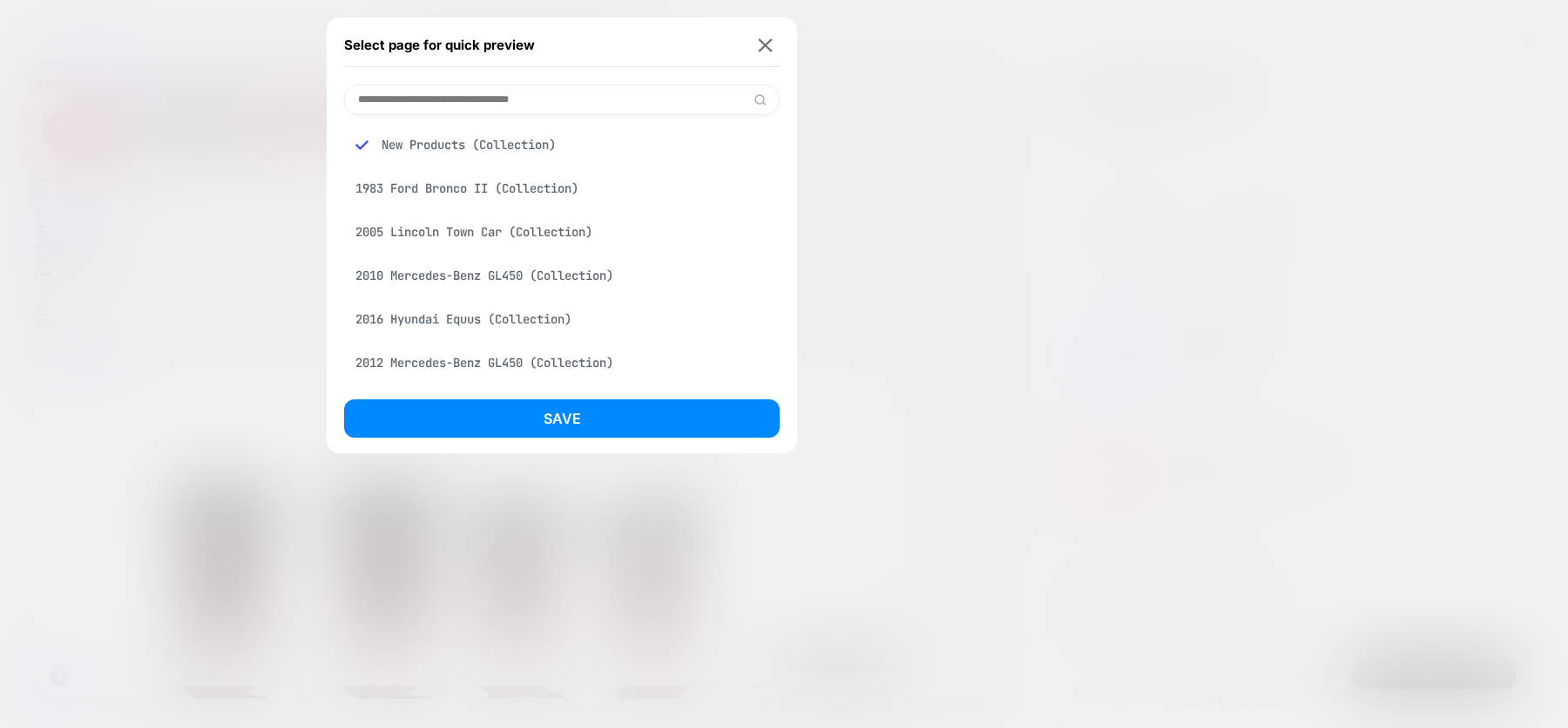
click at [521, 196] on div "1983 Ford Bronco II (Collection)" at bounding box center [561, 188] width 435 height 33
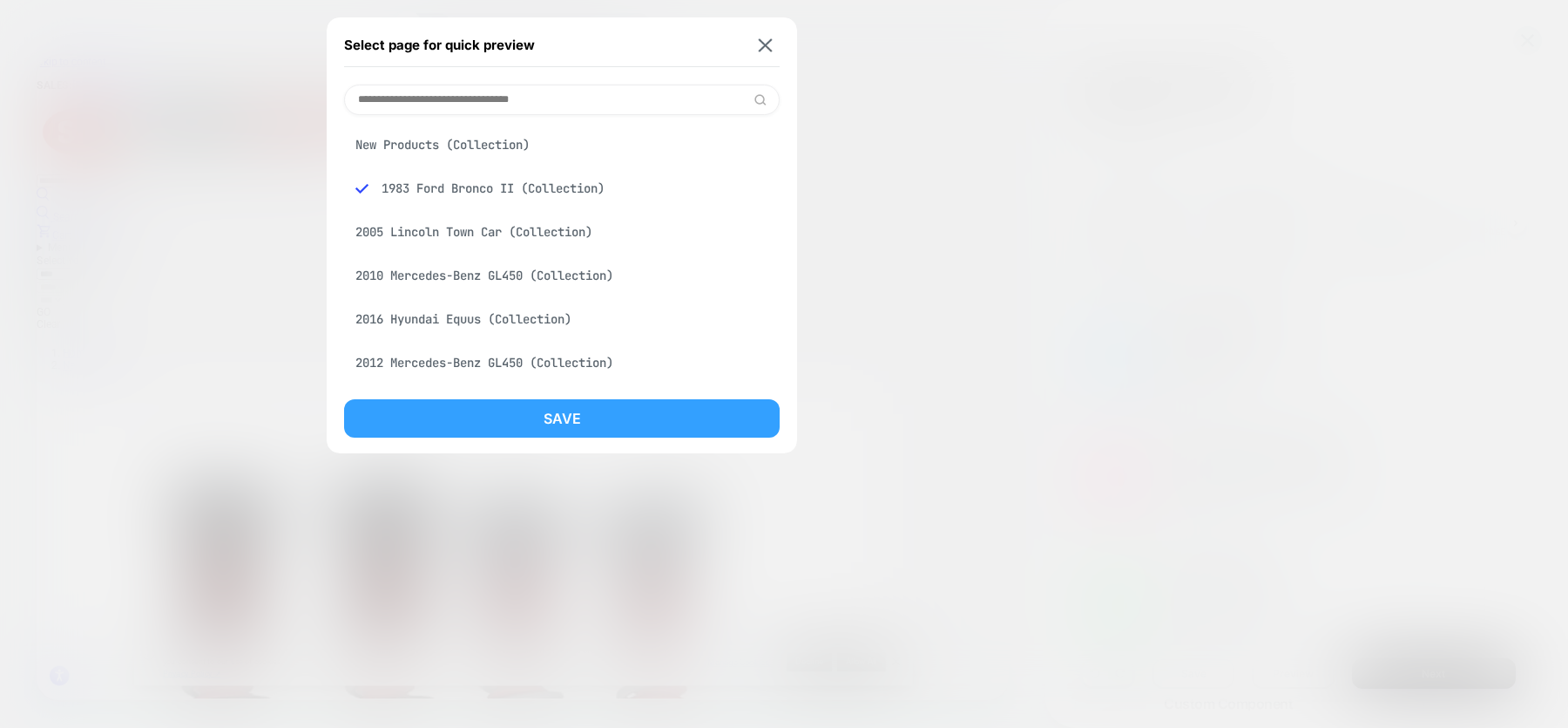
click at [590, 421] on button "Save" at bounding box center [561, 418] width 435 height 38
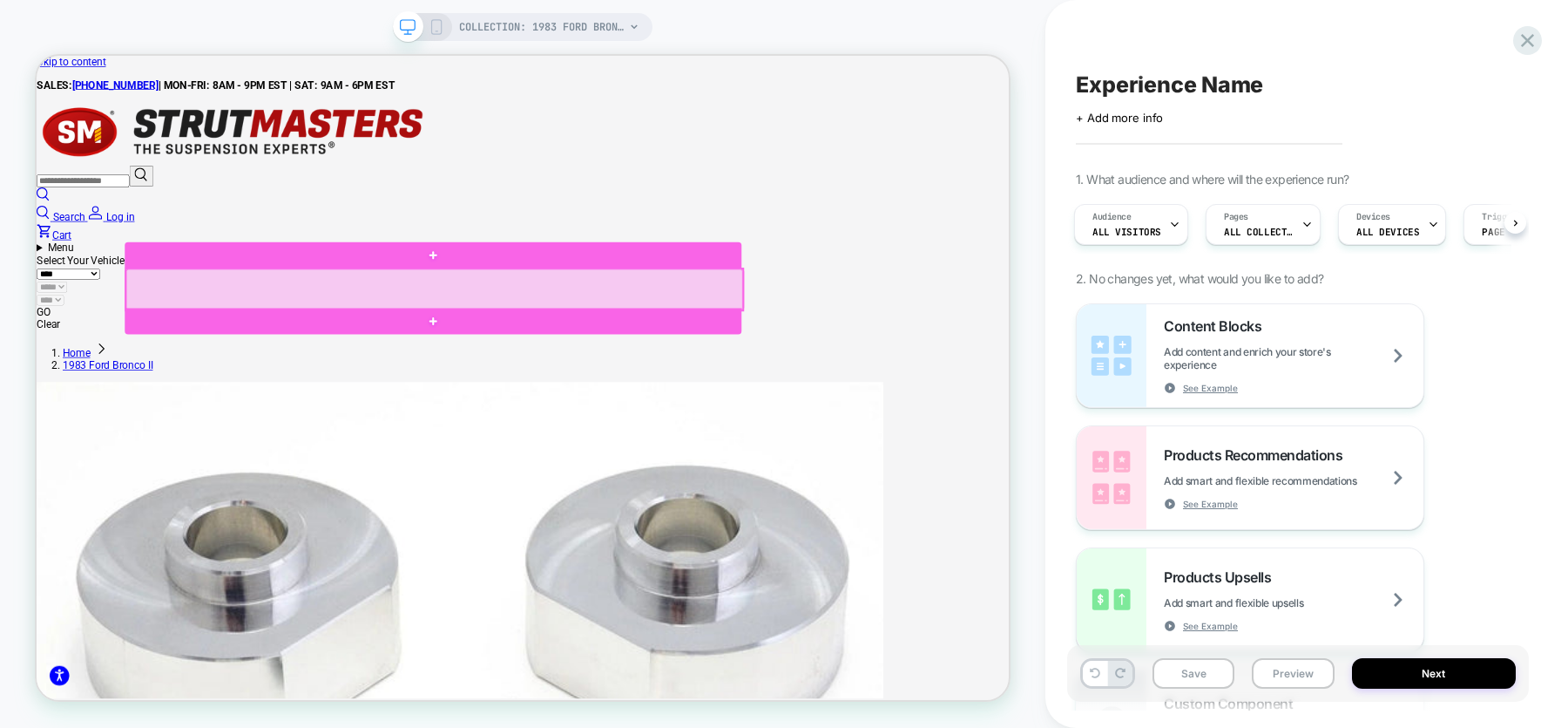
click at [523, 376] on div at bounding box center [566, 367] width 822 height 55
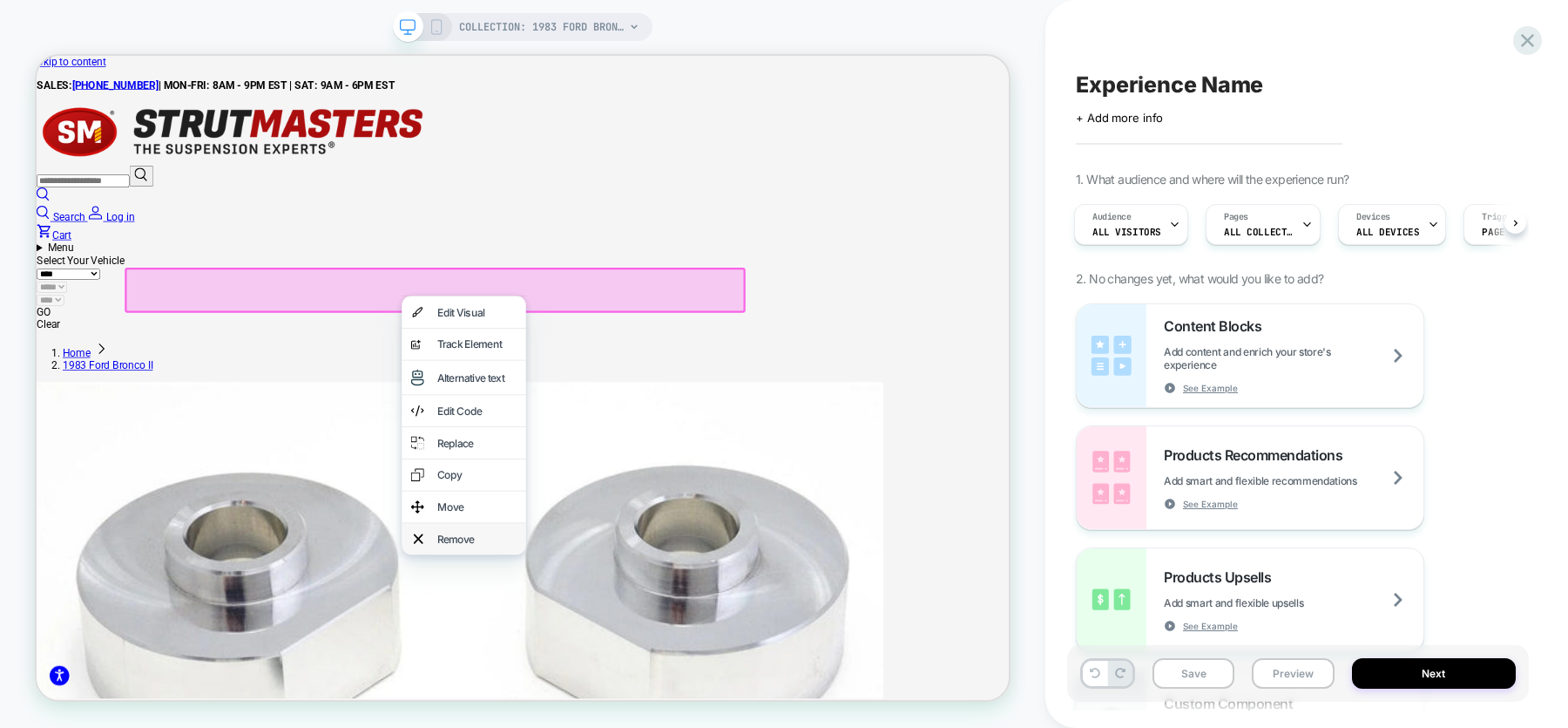
click at [619, 708] on div "Remove" at bounding box center [624, 700] width 107 height 18
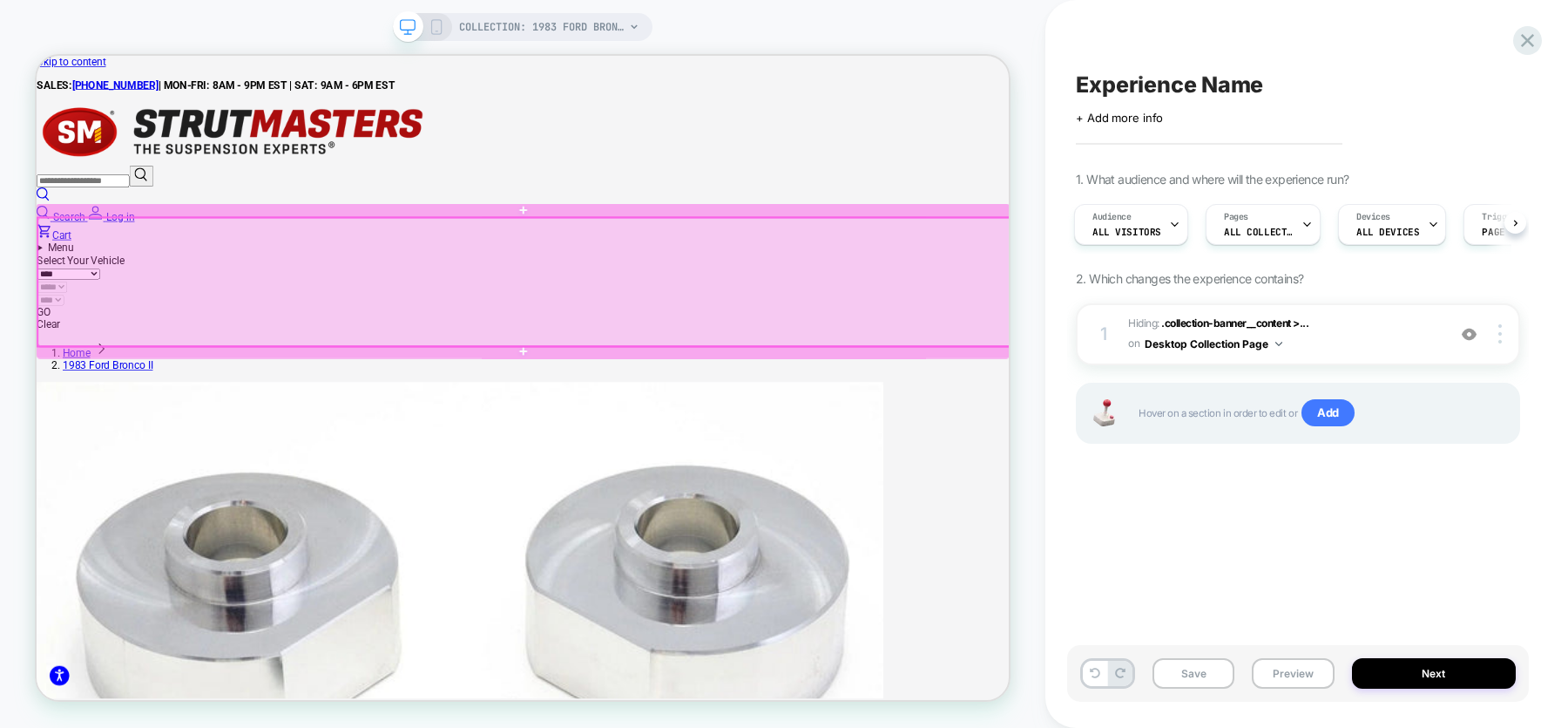
click at [1068, 344] on div at bounding box center [687, 357] width 1297 height 171
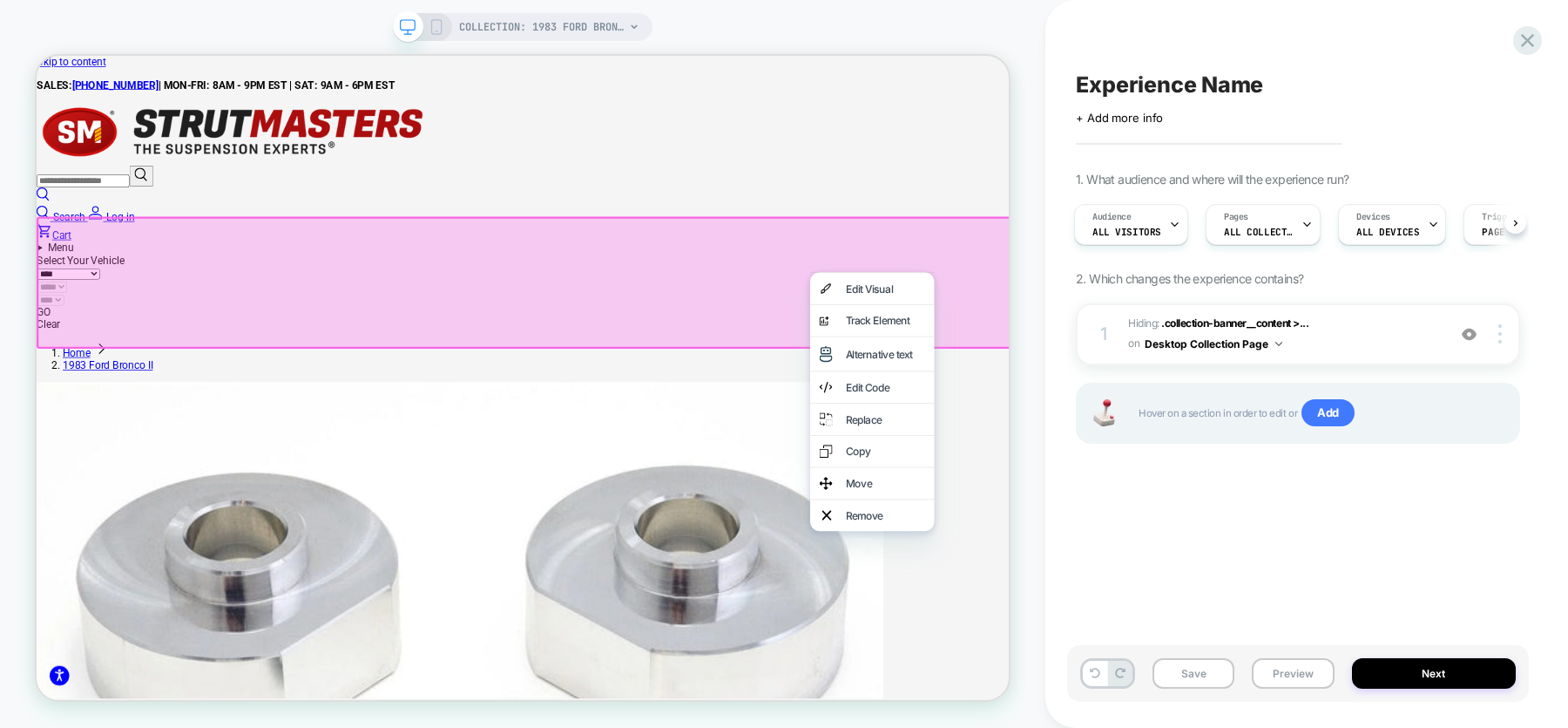
click at [1033, 345] on div at bounding box center [688, 358] width 1302 height 176
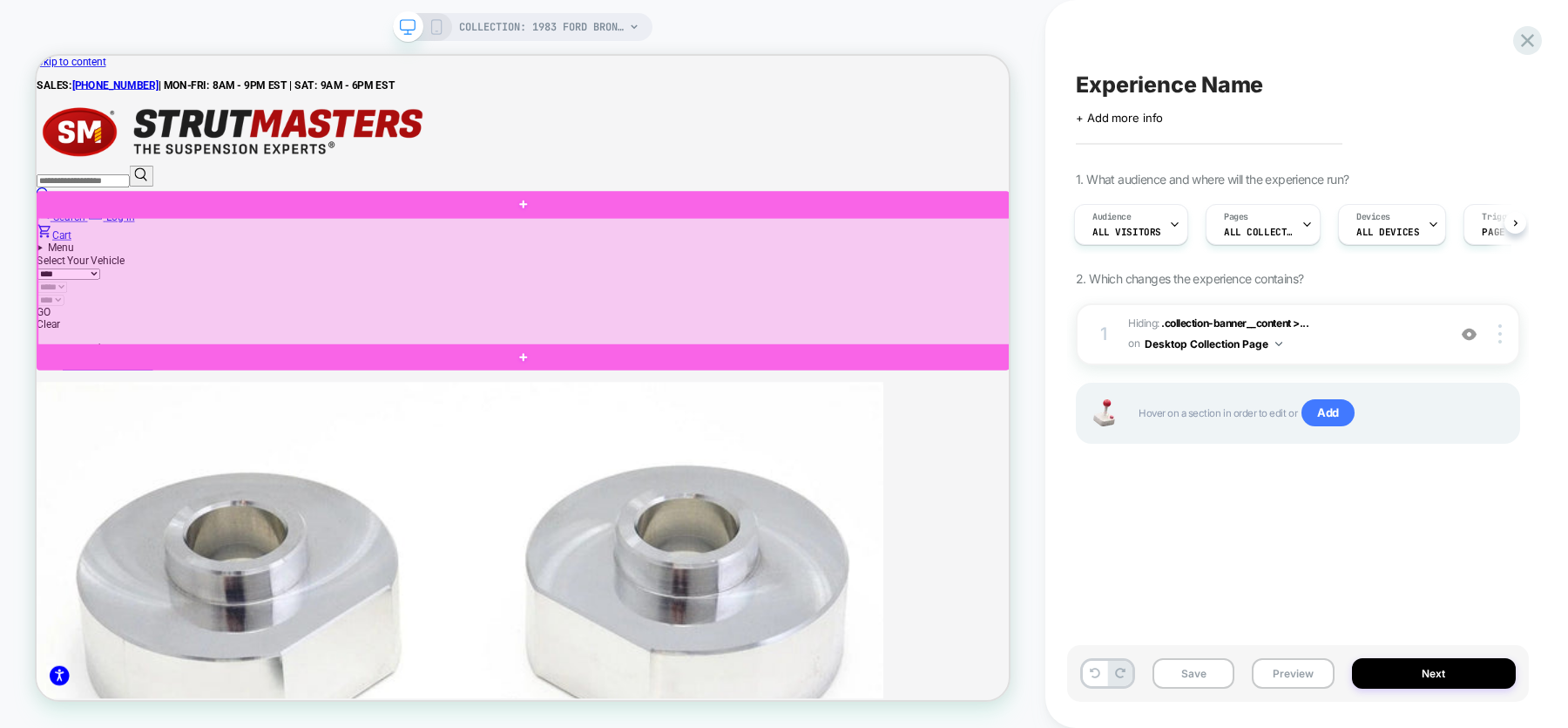
click at [1091, 346] on div at bounding box center [687, 357] width 1297 height 171
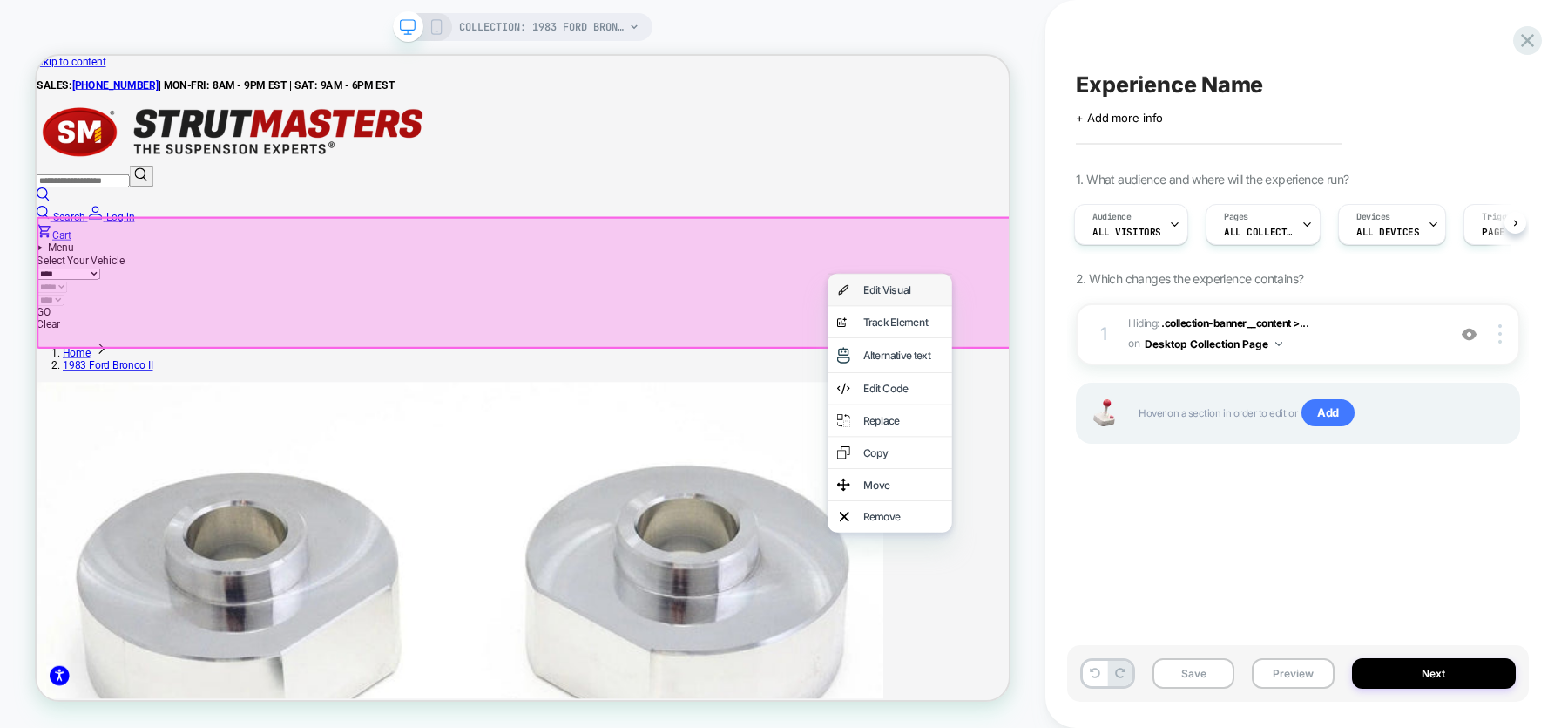
click at [1160, 364] on div "Edit Visual" at bounding box center [1191, 368] width 107 height 18
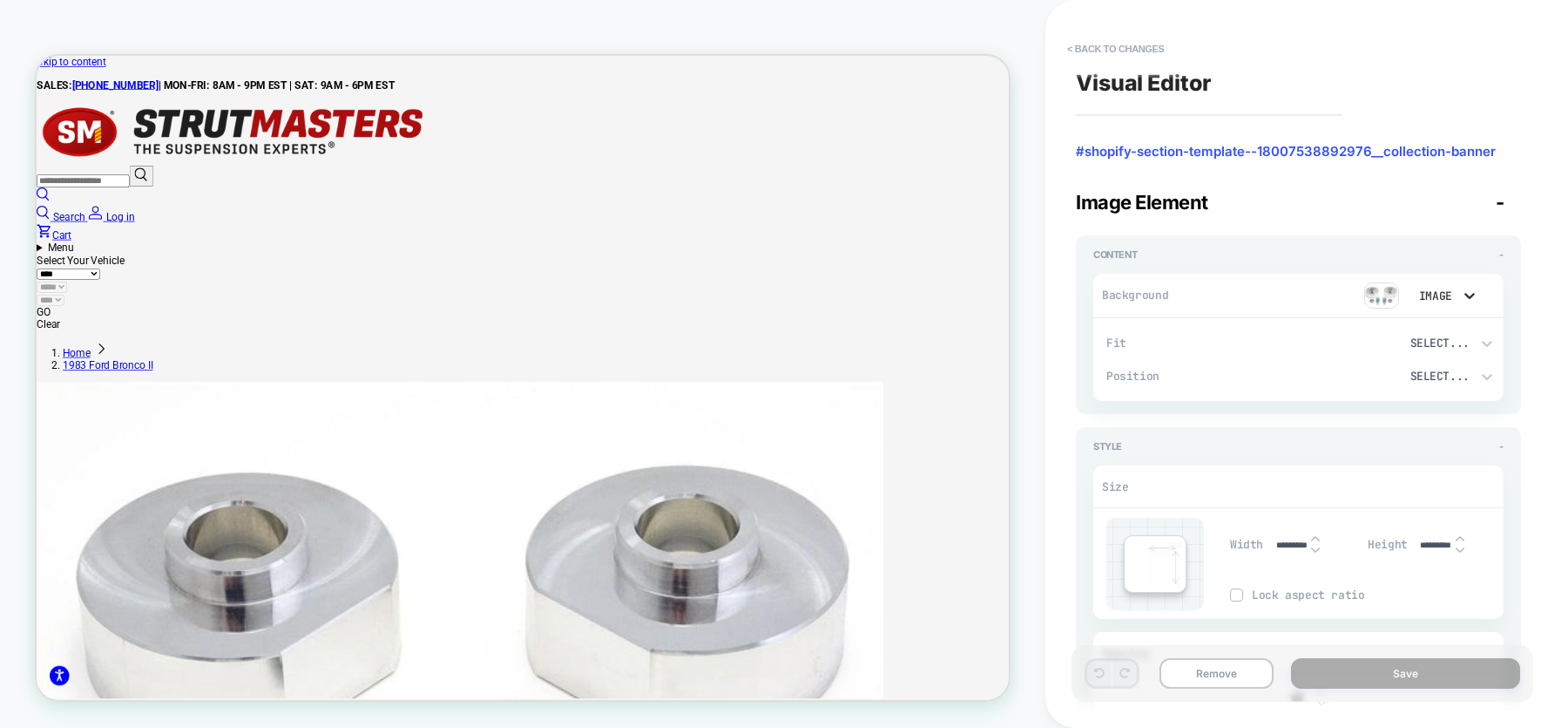
click at [1464, 292] on icon at bounding box center [1469, 296] width 18 height 18
click at [1450, 343] on div "None" at bounding box center [1441, 340] width 73 height 36
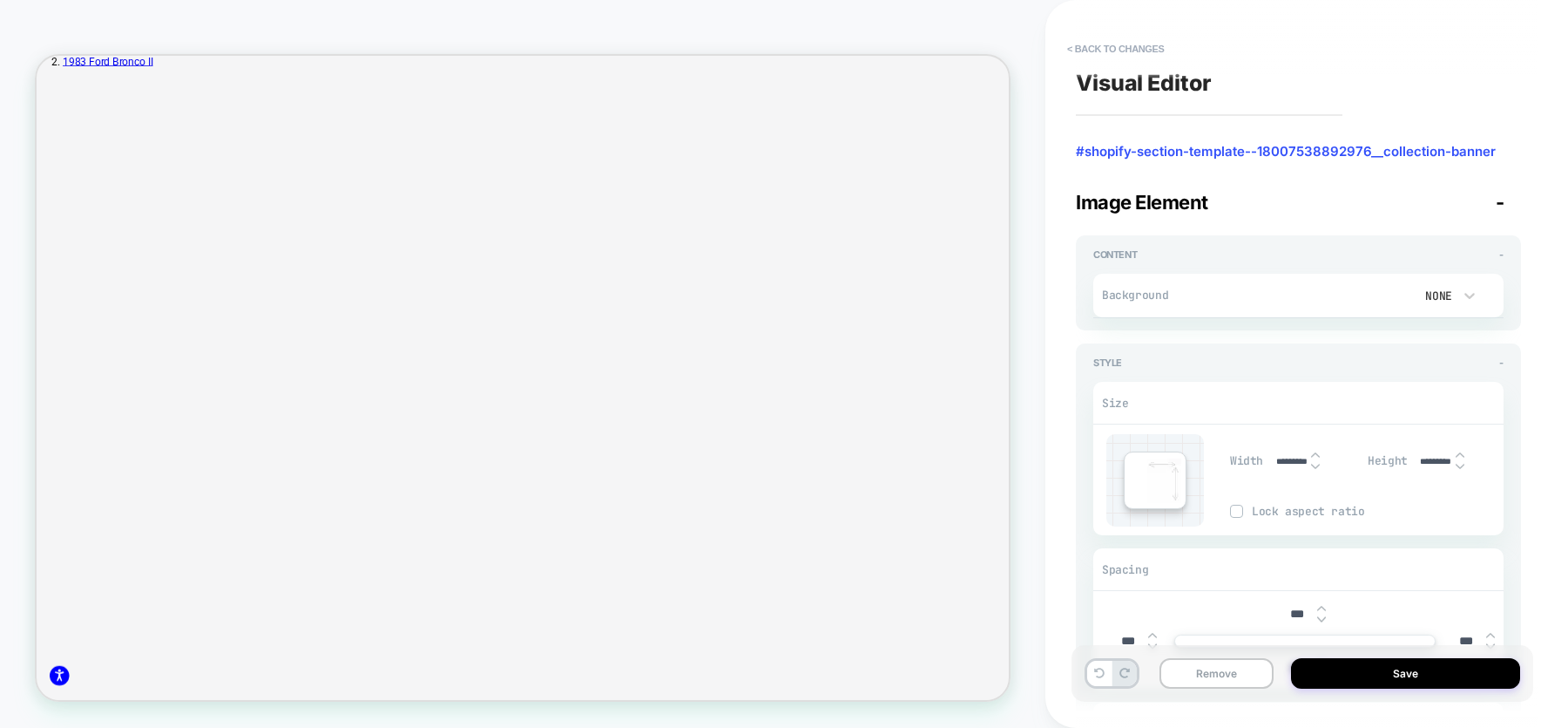
scroll to position [447, 0]
click at [1096, 679] on button at bounding box center [1099, 673] width 24 height 25
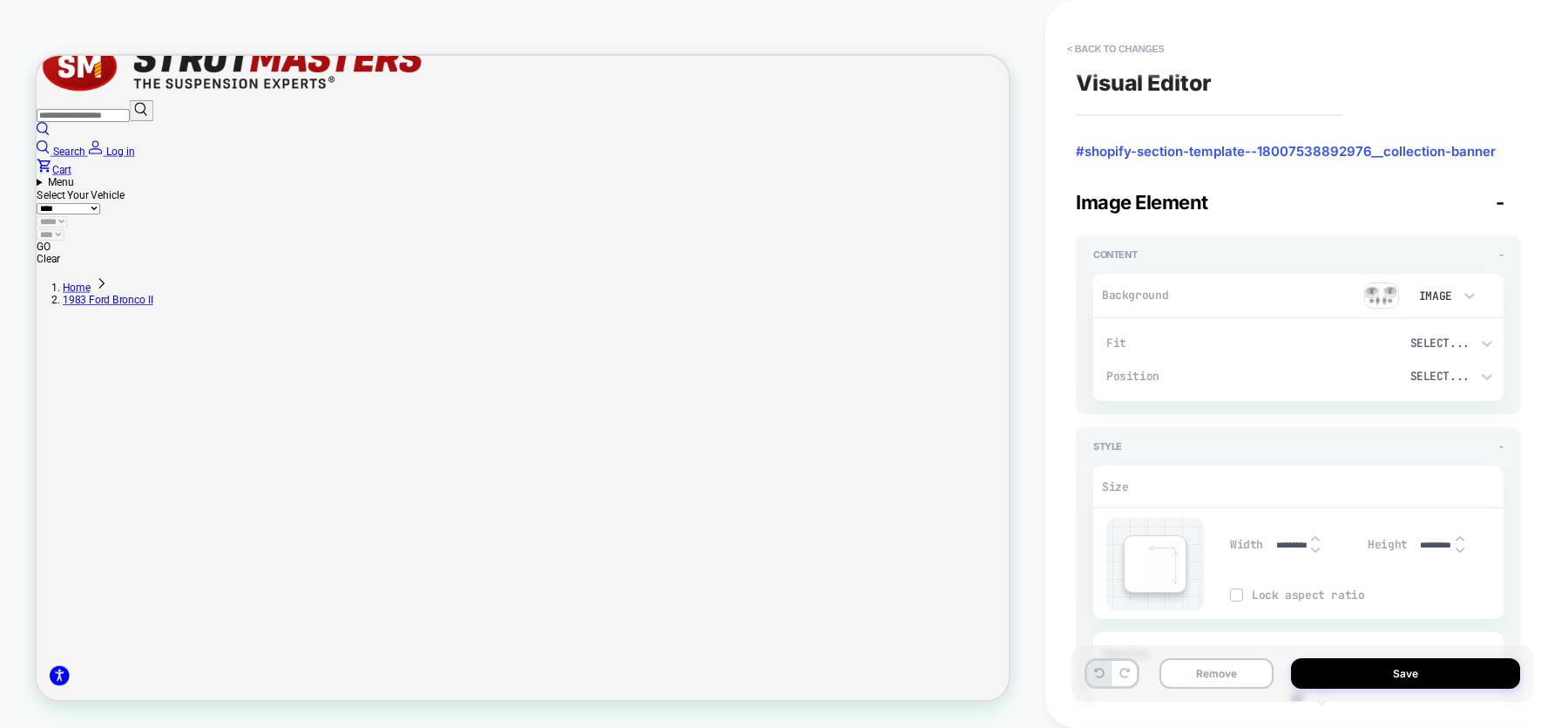
scroll to position [0, 0]
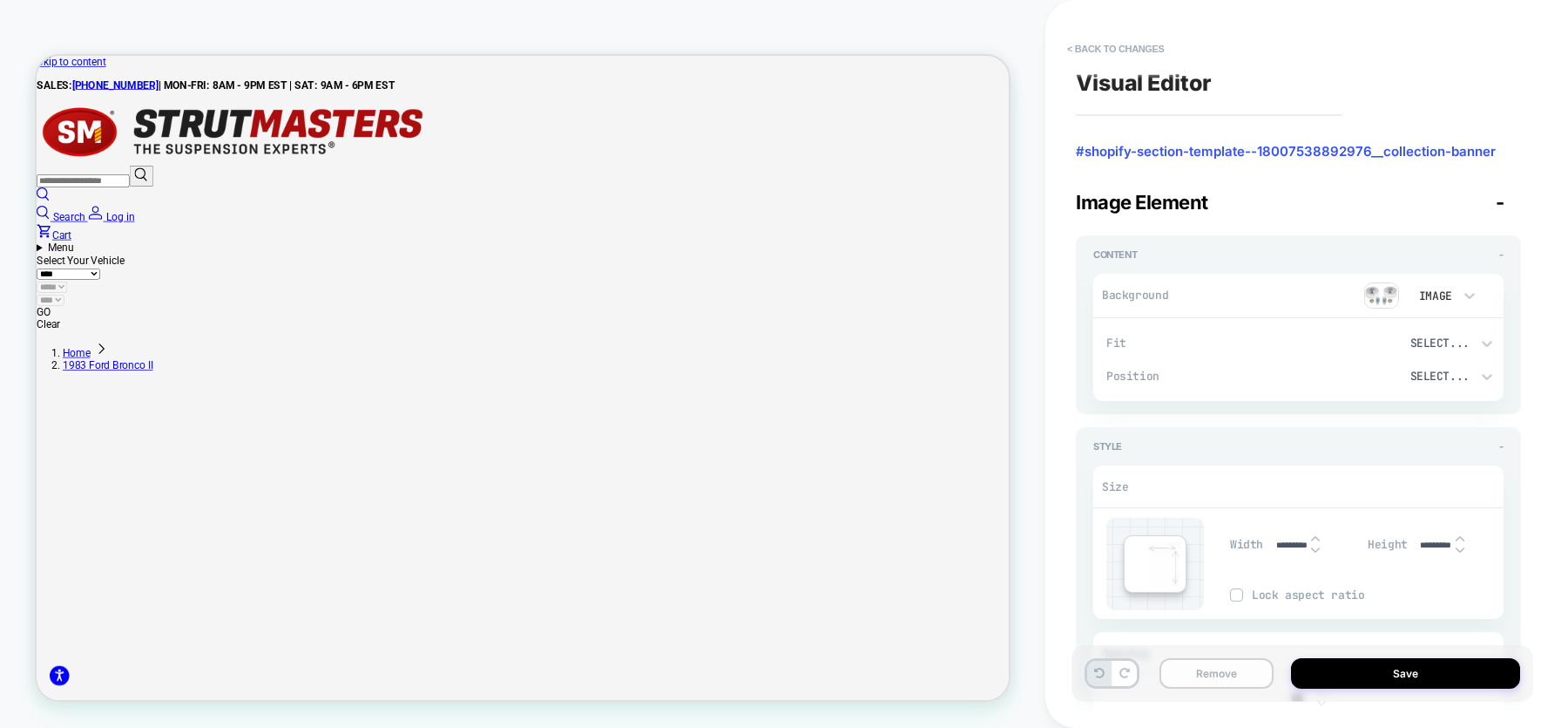
click at [1206, 672] on button "Remove" at bounding box center [1216, 673] width 114 height 30
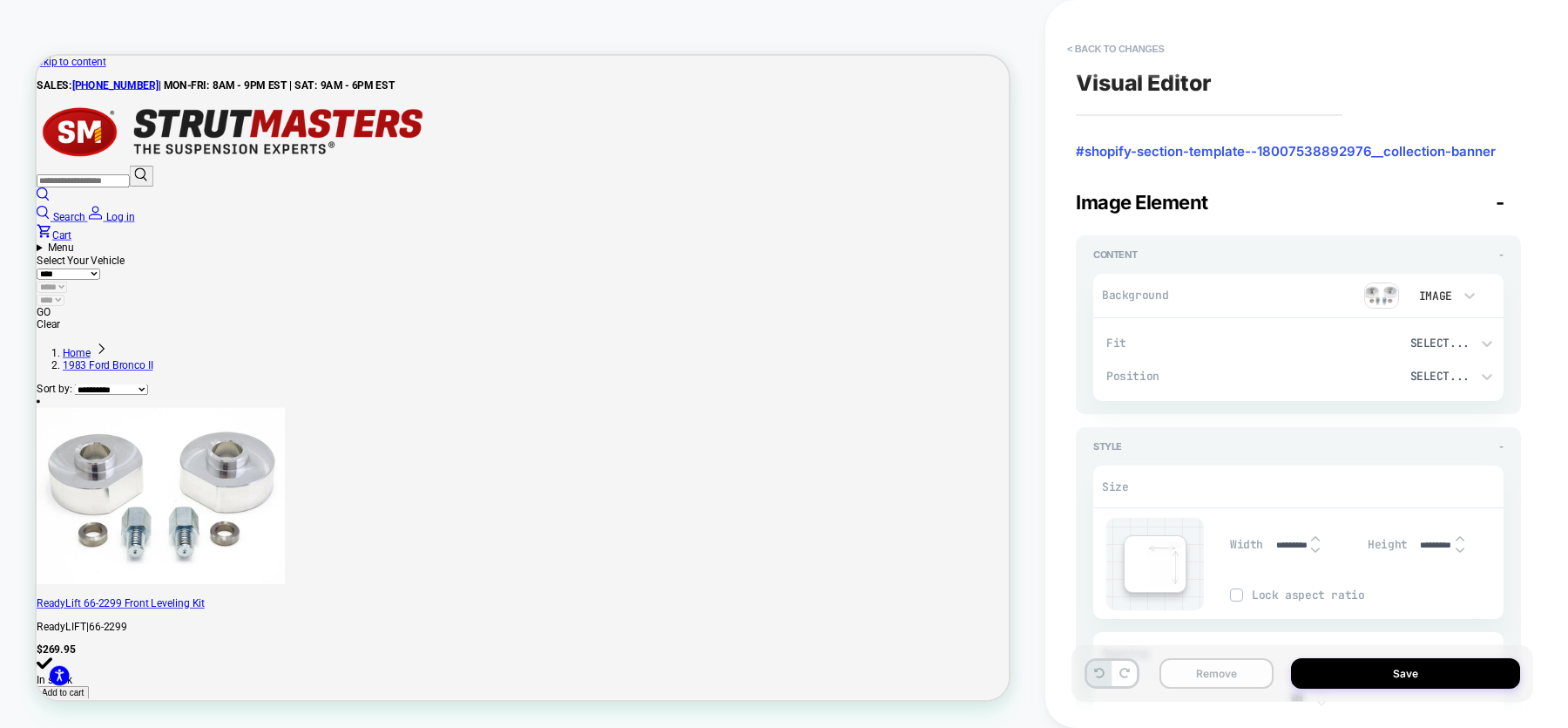
click at [1191, 672] on button "Remove" at bounding box center [1216, 673] width 114 height 30
click at [1110, 47] on button "< Back to changes" at bounding box center [1115, 48] width 115 height 28
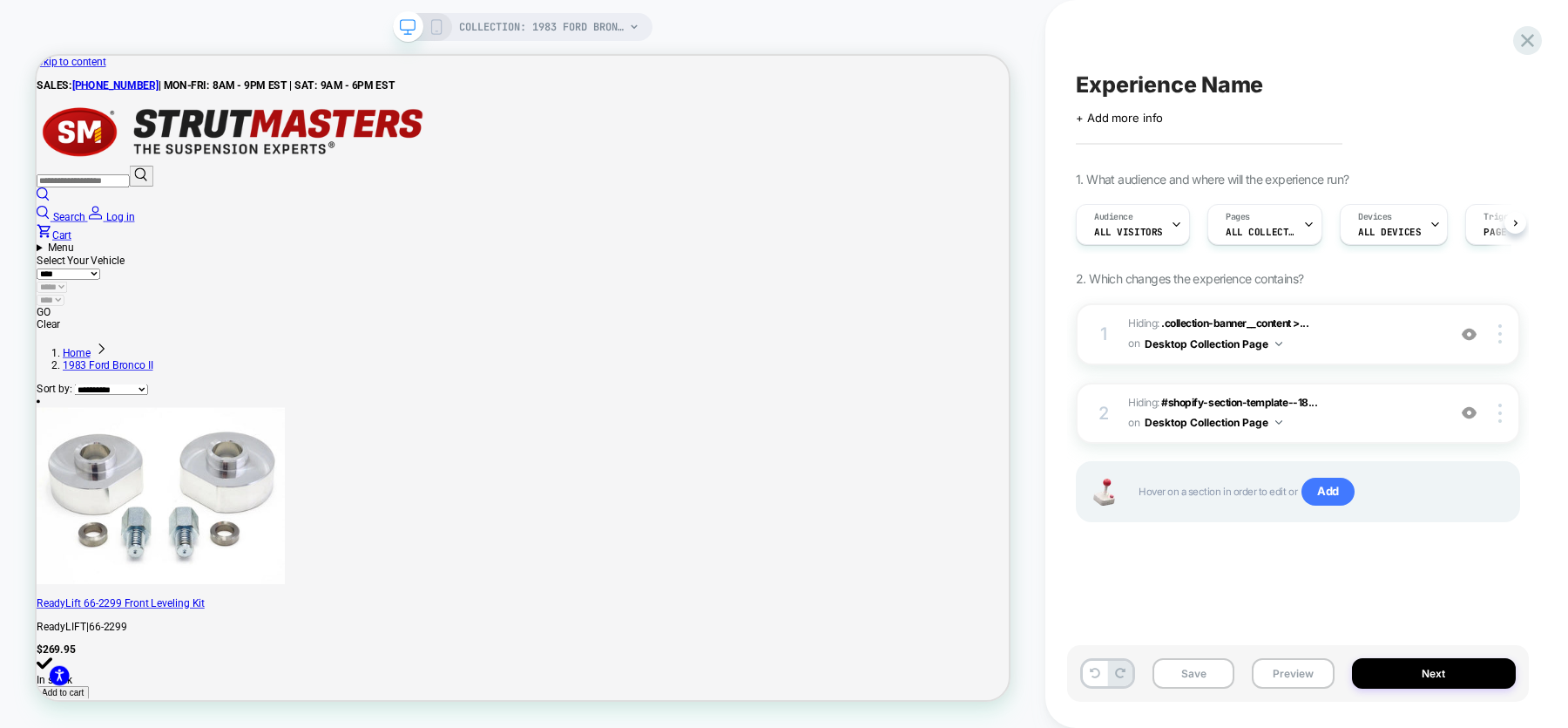
scroll to position [0, 1]
click at [1388, 331] on span "Hiding : .collection-banner__content >... .collection-banner__content > .rte on…" at bounding box center [1283, 334] width 309 height 41
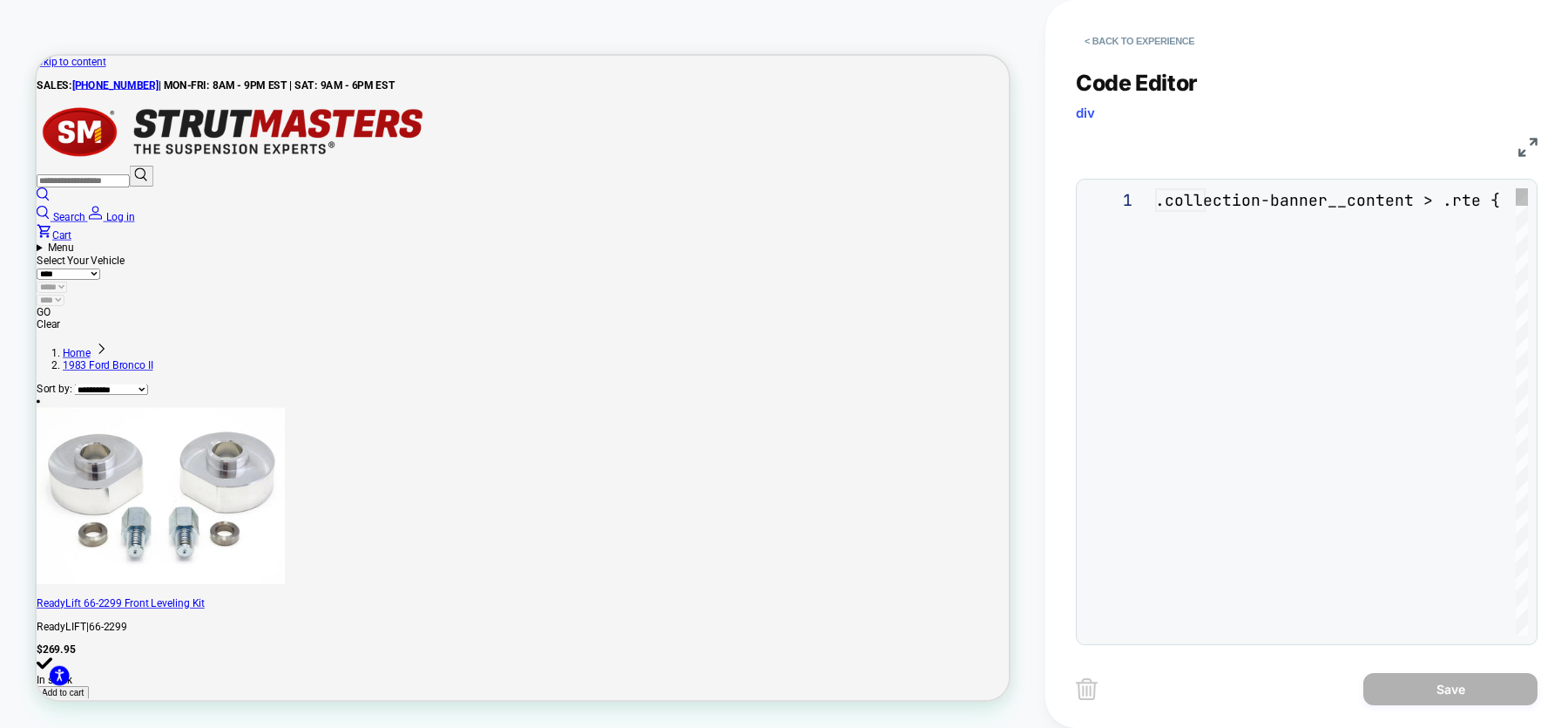
scroll to position [70, 0]
click at [1116, 33] on button "< Back to experience" at bounding box center [1139, 40] width 127 height 28
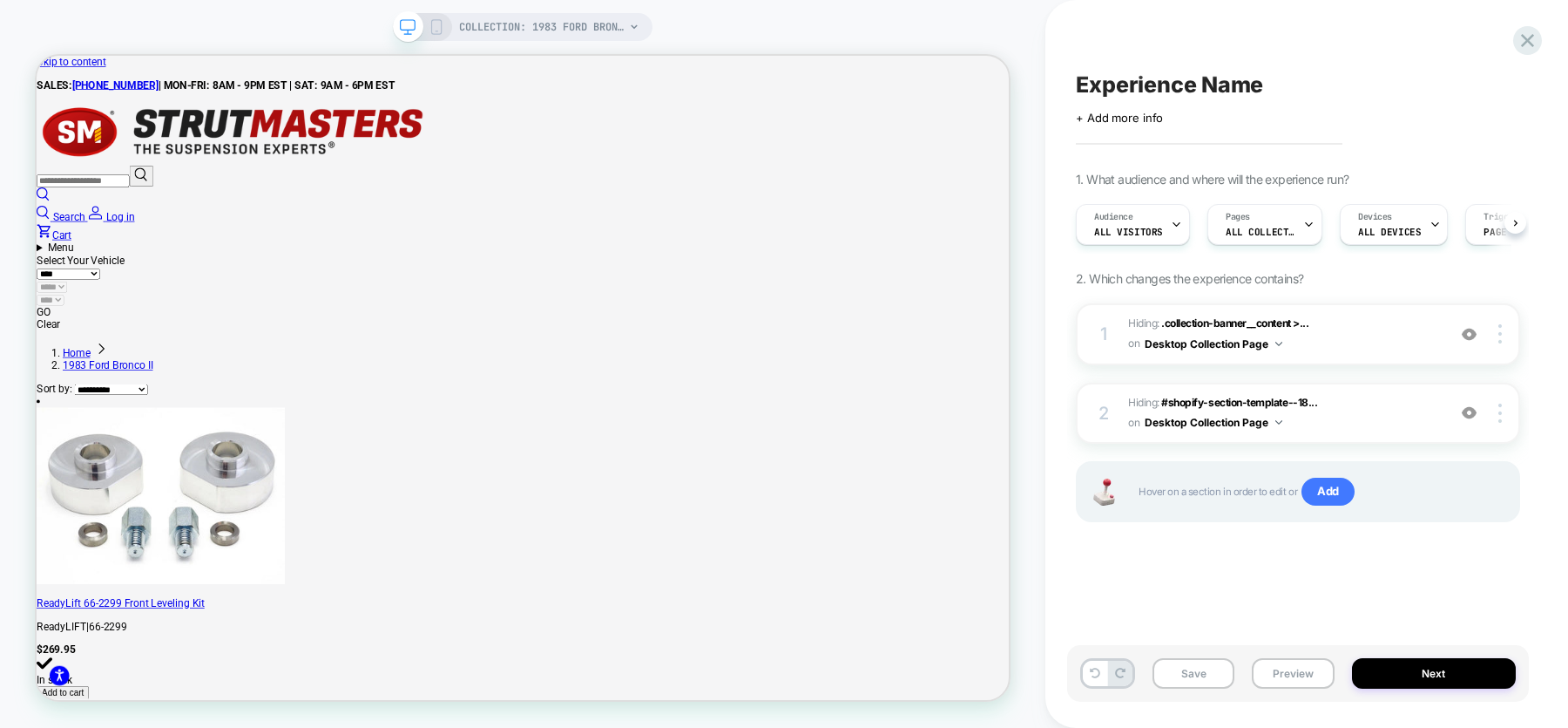
scroll to position [0, 1]
click at [1465, 412] on img at bounding box center [1469, 412] width 15 height 15
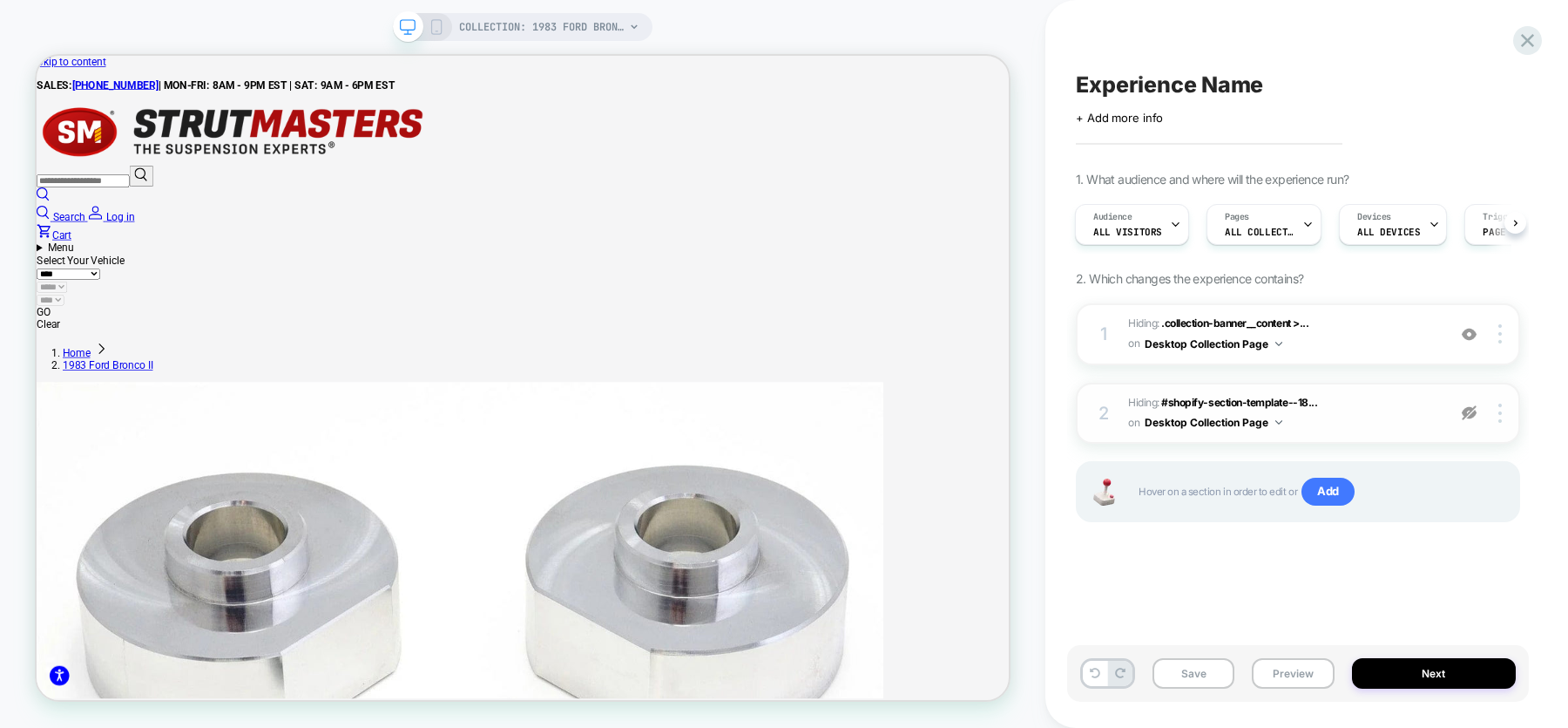
click at [1465, 412] on img at bounding box center [1469, 412] width 15 height 15
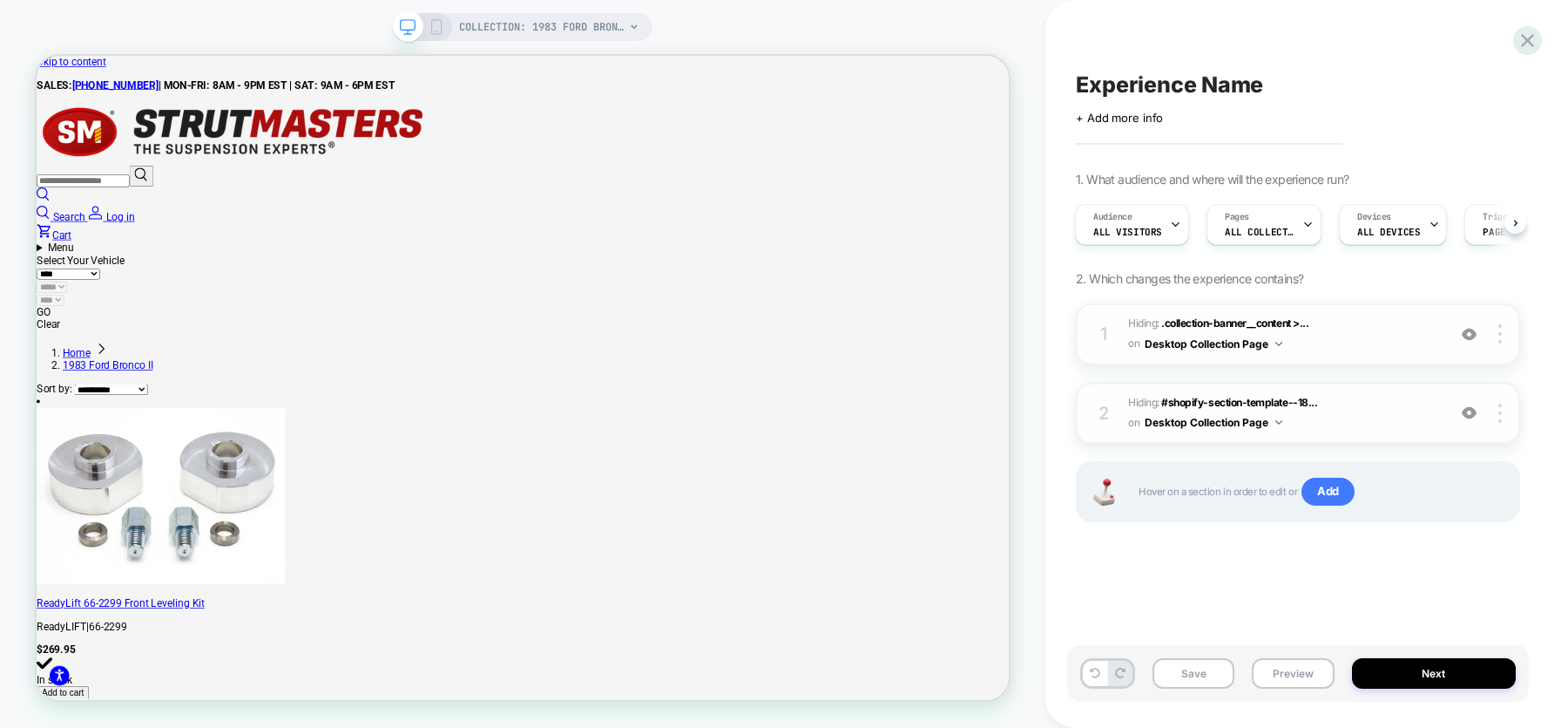
click at [1471, 333] on img at bounding box center [1469, 334] width 15 height 15
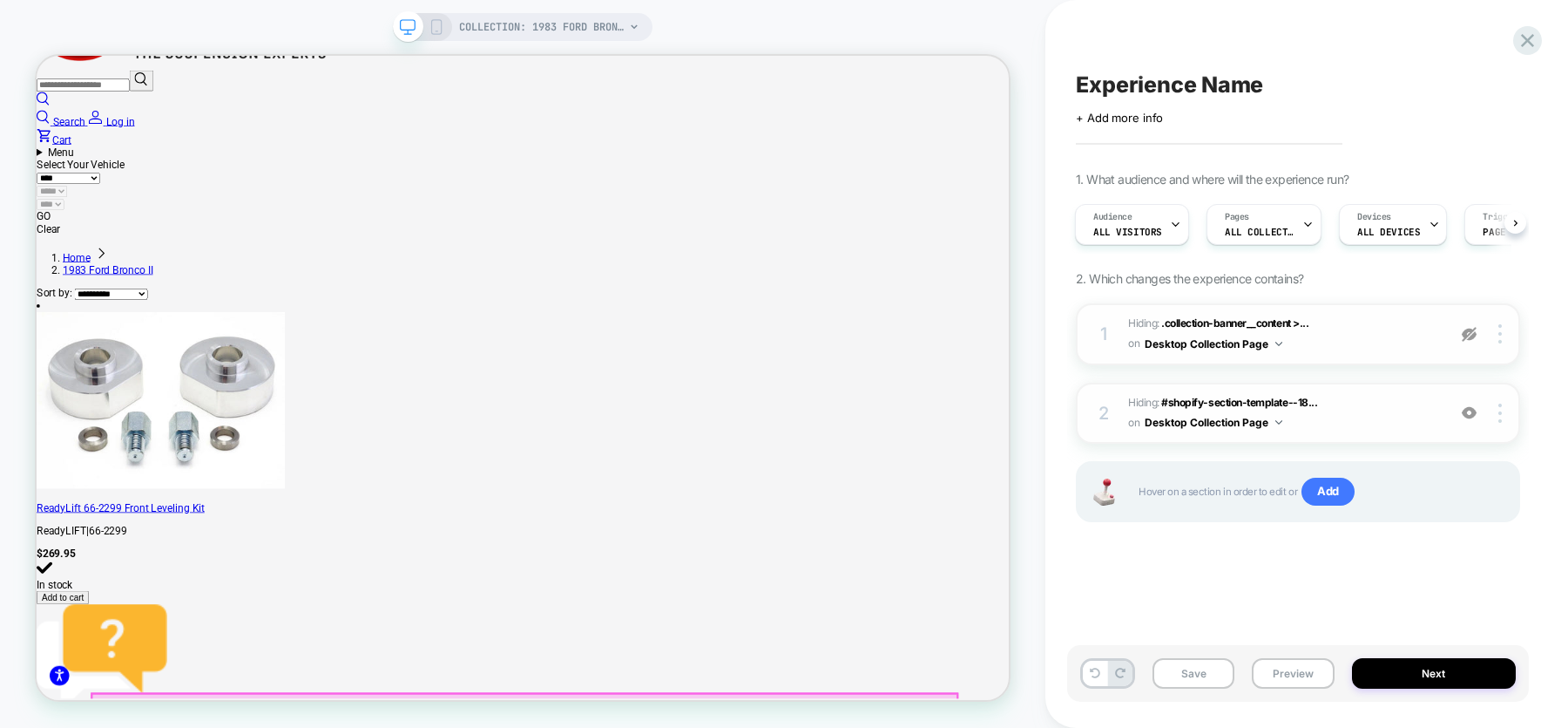
scroll to position [0, 0]
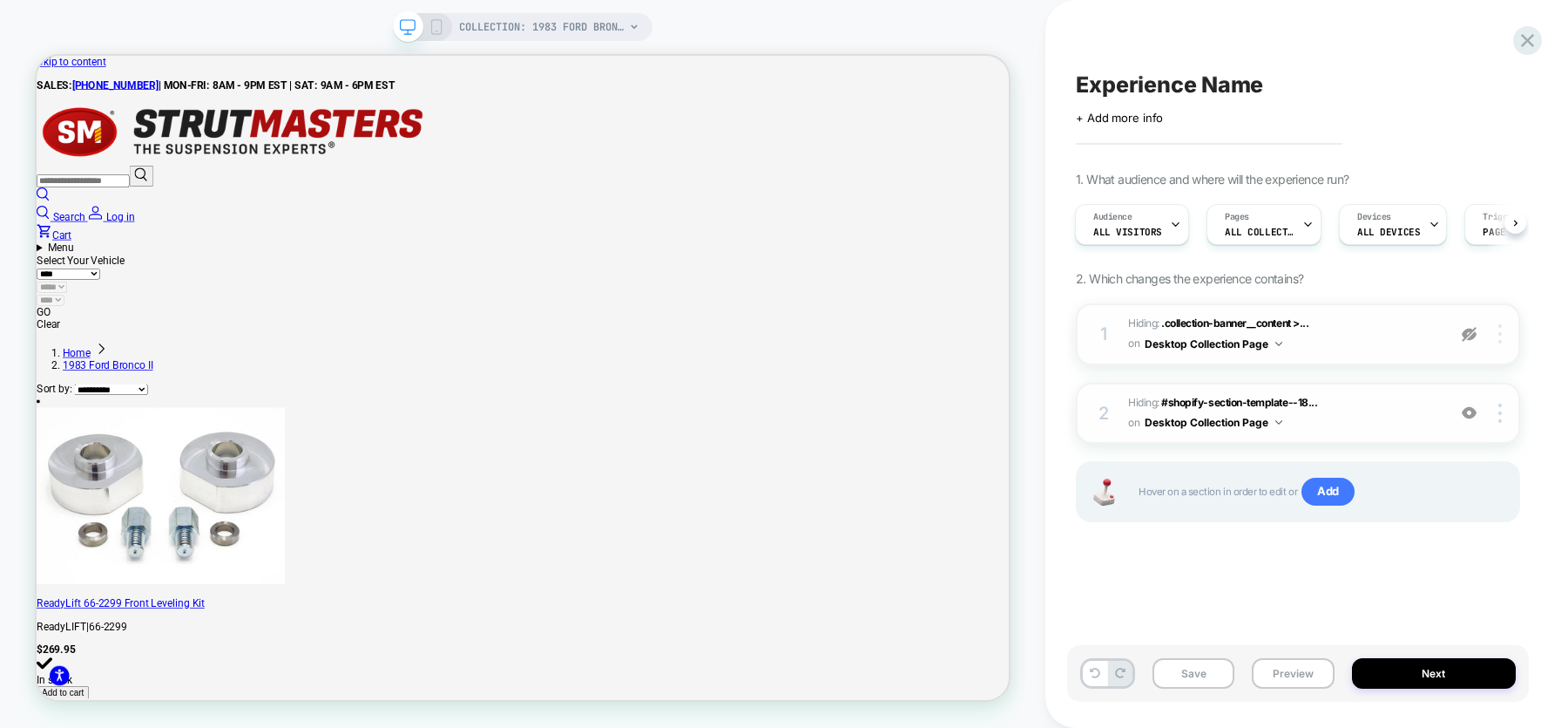
click at [1498, 334] on img at bounding box center [1500, 334] width 4 height 20
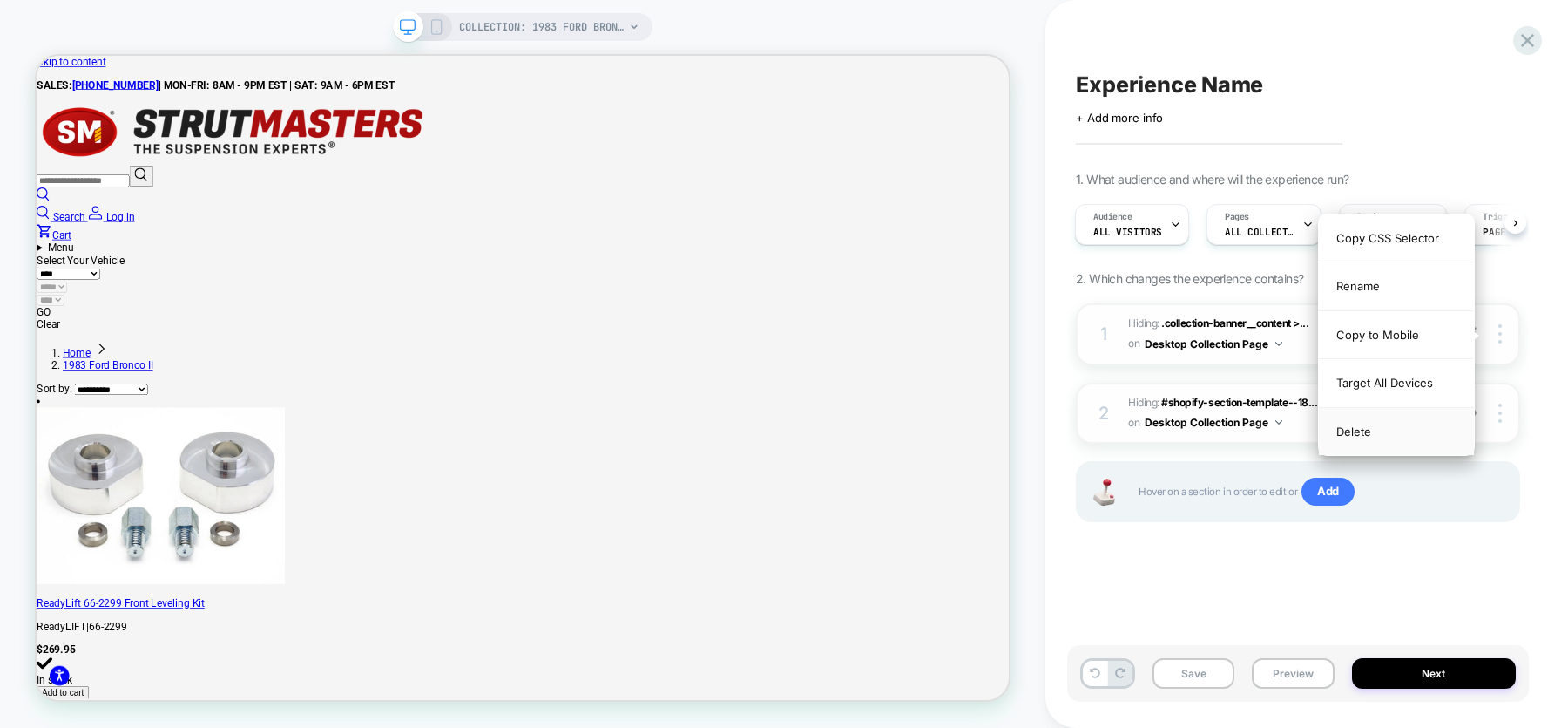
click at [1375, 434] on div "Delete" at bounding box center [1396, 431] width 155 height 47
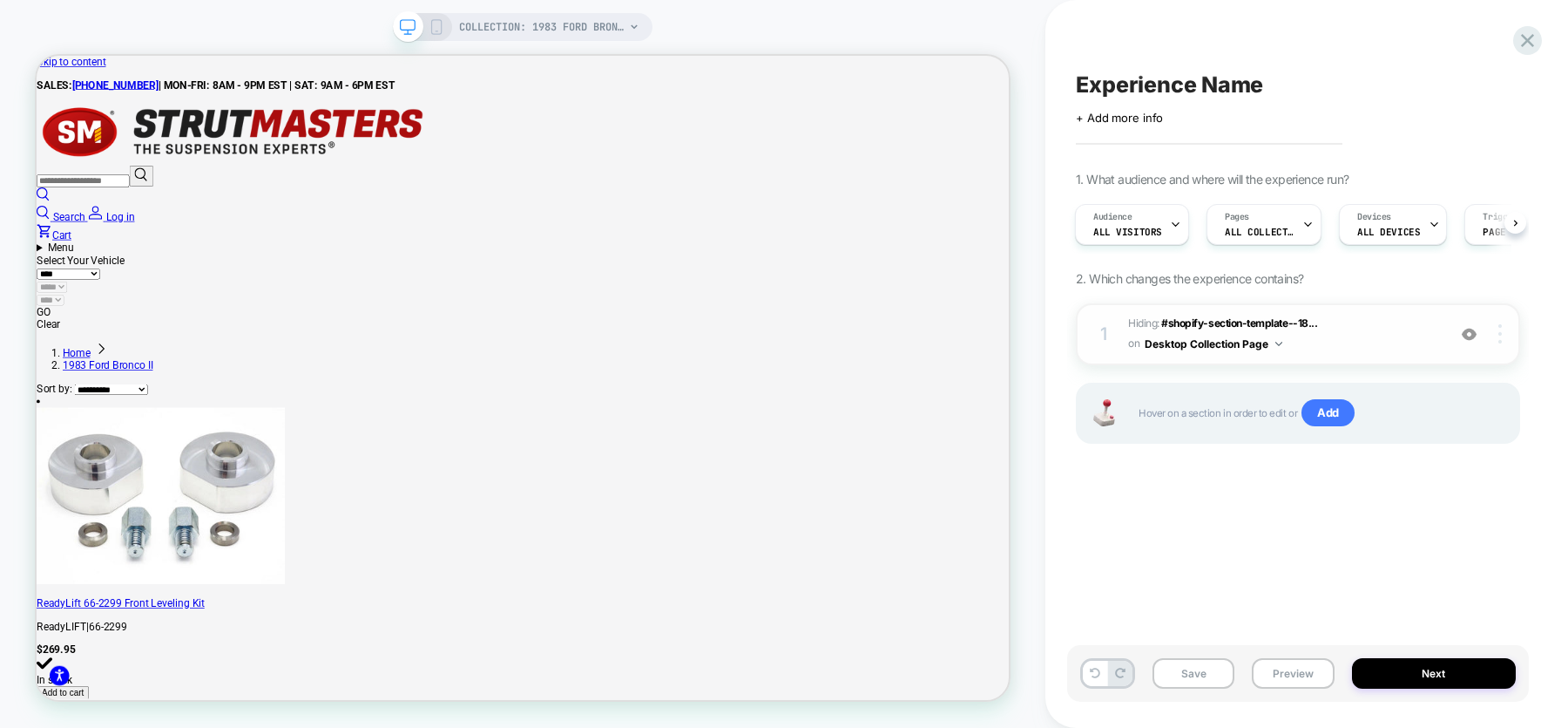
click at [1498, 337] on img at bounding box center [1500, 334] width 4 height 20
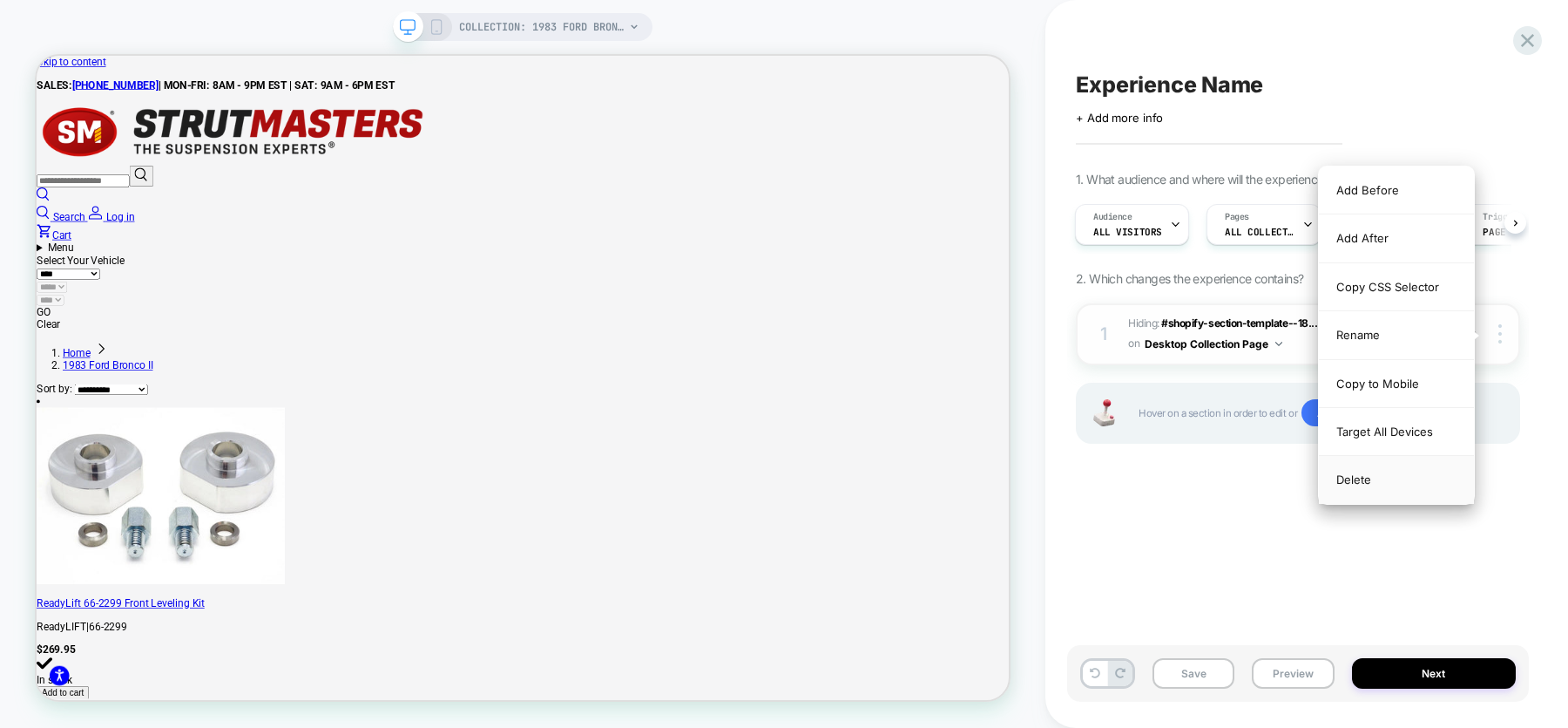
click at [1381, 477] on div "Delete" at bounding box center [1396, 479] width 155 height 47
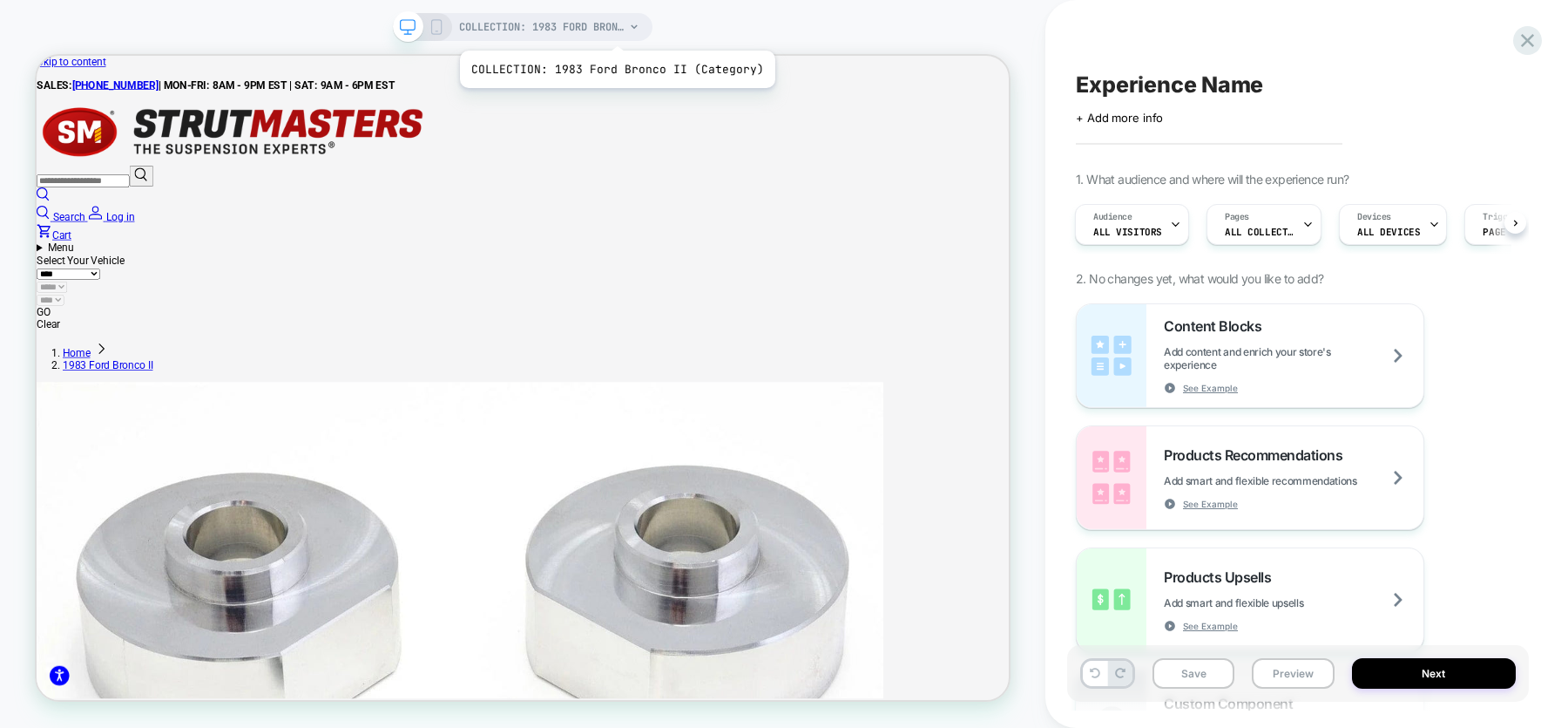
click at [613, 28] on span "COLLECTION: 1983 Ford Bronco II (Category)" at bounding box center [542, 27] width 165 height 28
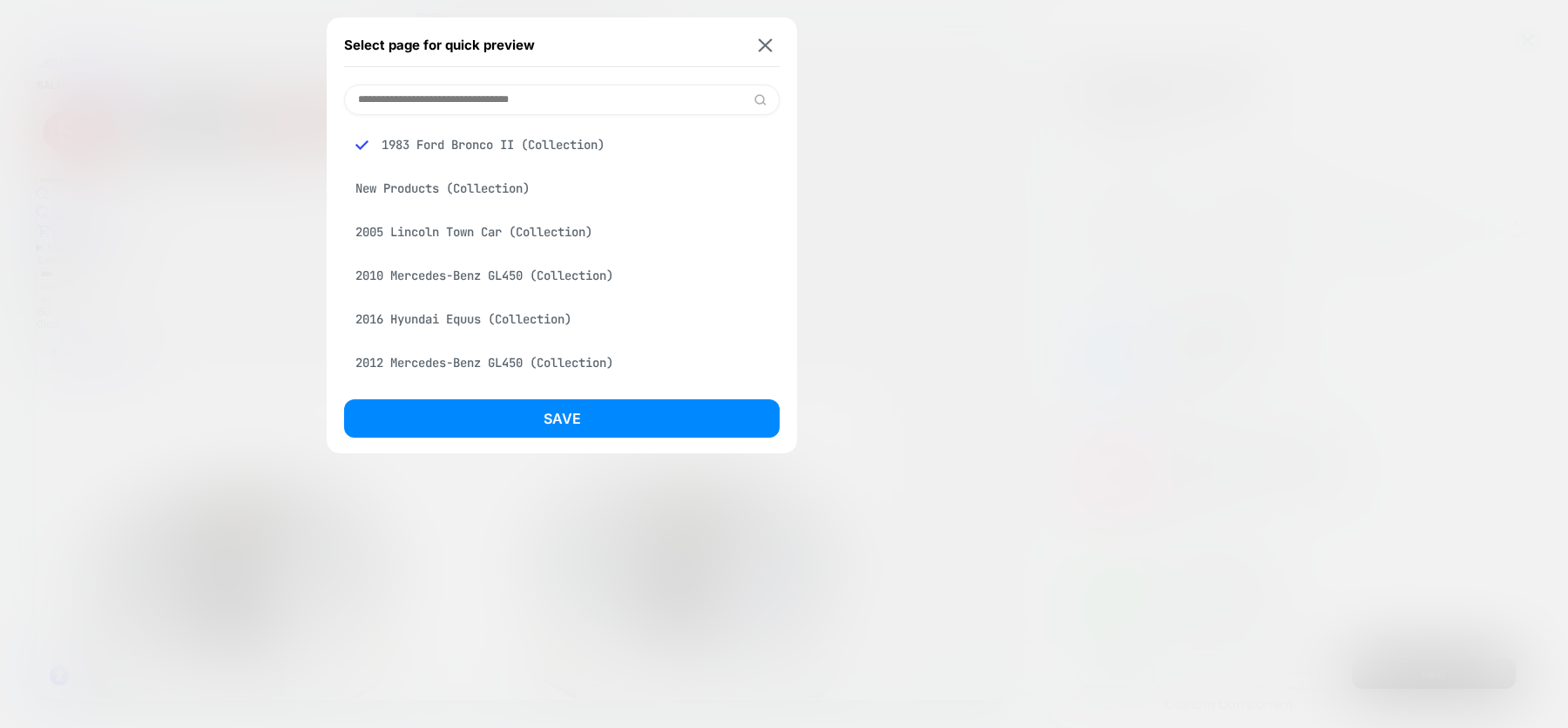
click at [530, 237] on div "2005 Lincoln Town Car (Collection)" at bounding box center [561, 231] width 435 height 33
click at [523, 276] on div "2010 Mercedes-Benz GL450 (Collection)" at bounding box center [561, 275] width 435 height 33
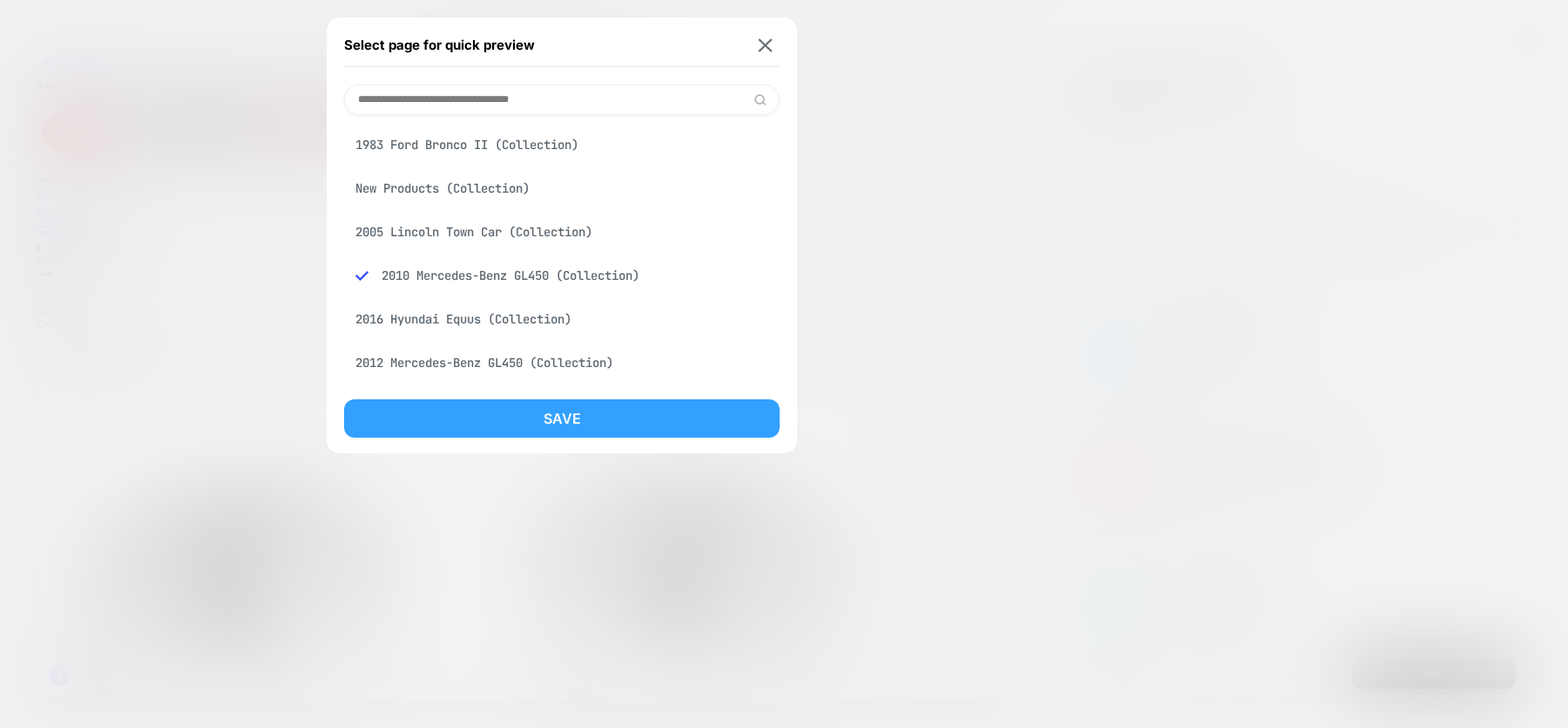
click at [532, 423] on button "Save" at bounding box center [561, 418] width 435 height 38
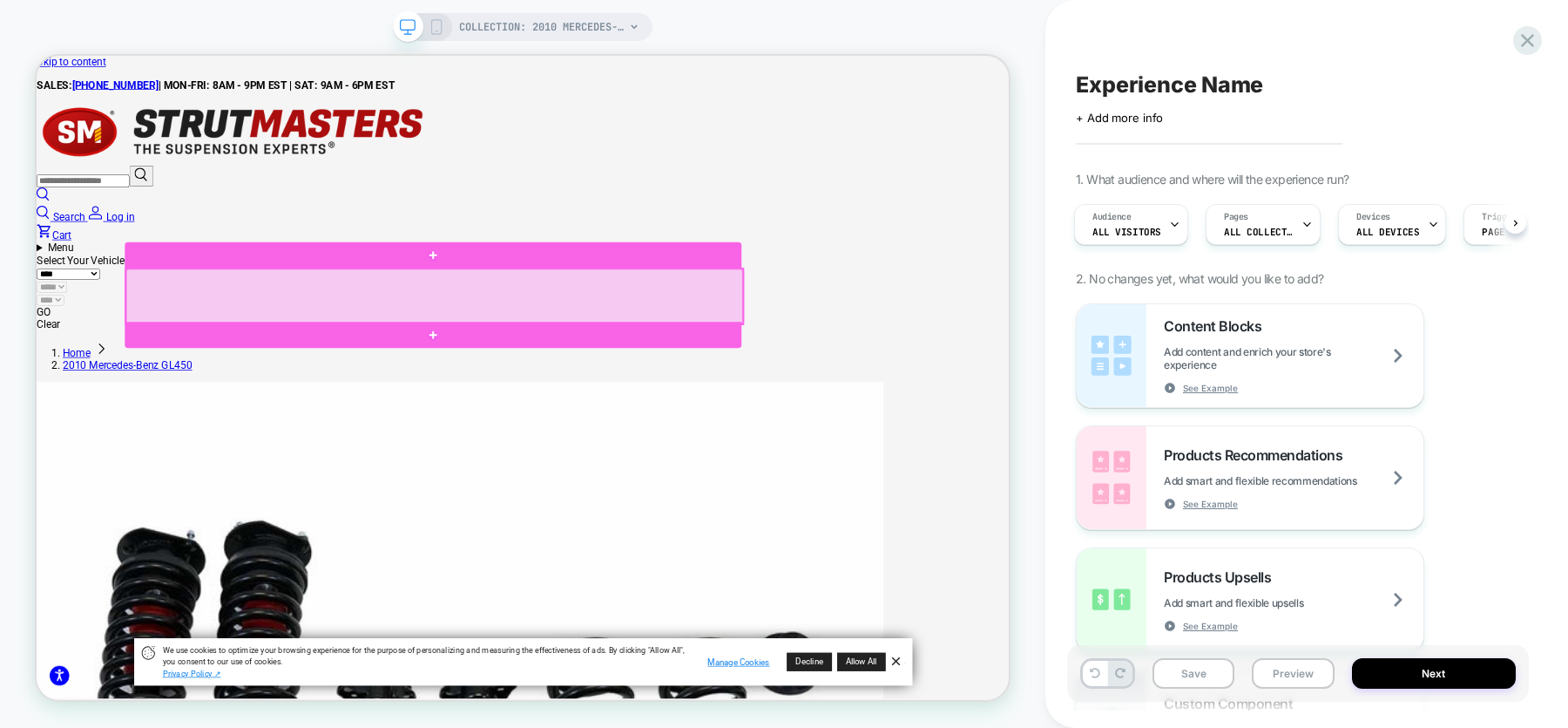
click at [684, 370] on div at bounding box center [566, 376] width 822 height 73
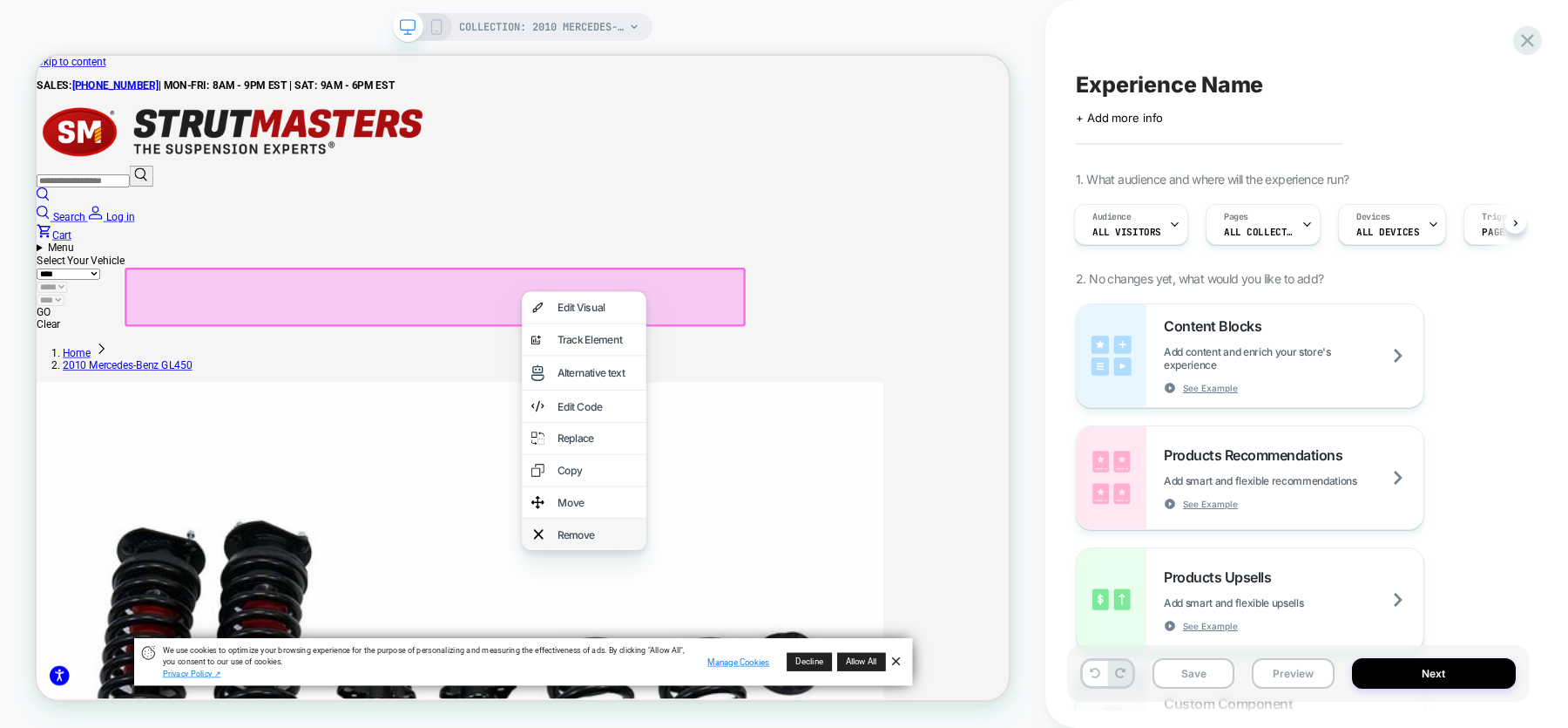
click at [747, 702] on div "Remove" at bounding box center [784, 694] width 107 height 18
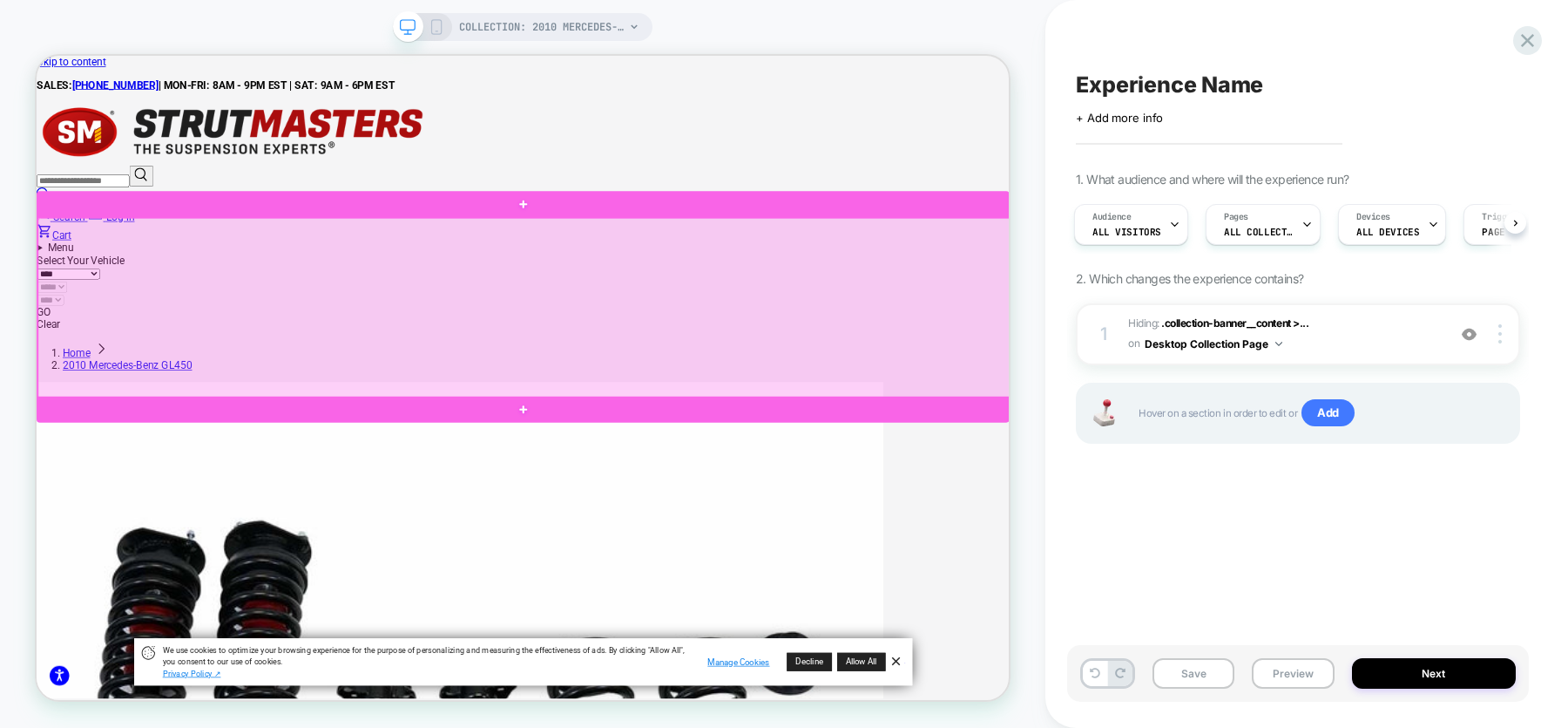
click at [1029, 394] on div at bounding box center [687, 392] width 1297 height 241
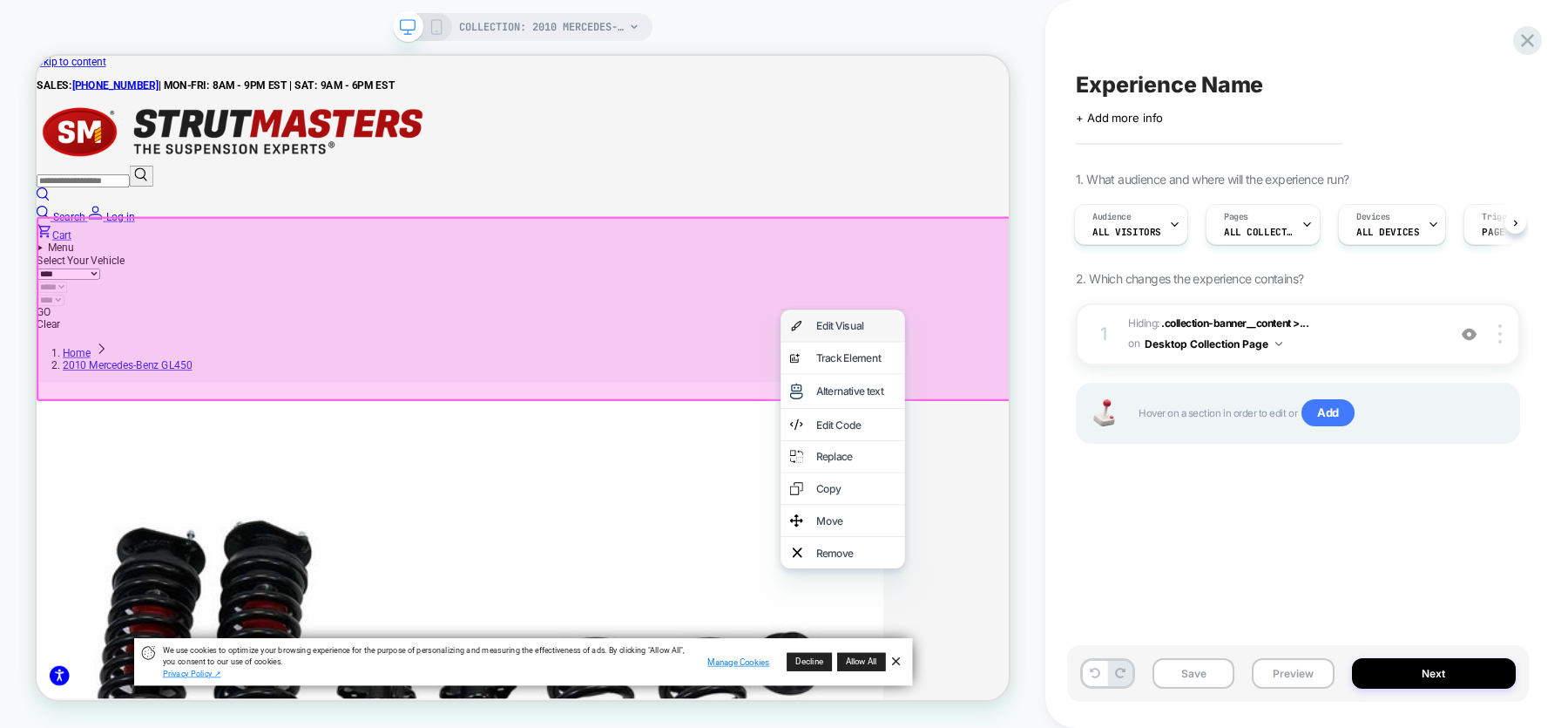
click at [1080, 424] on div "Edit Visual" at bounding box center [1129, 416] width 107 height 18
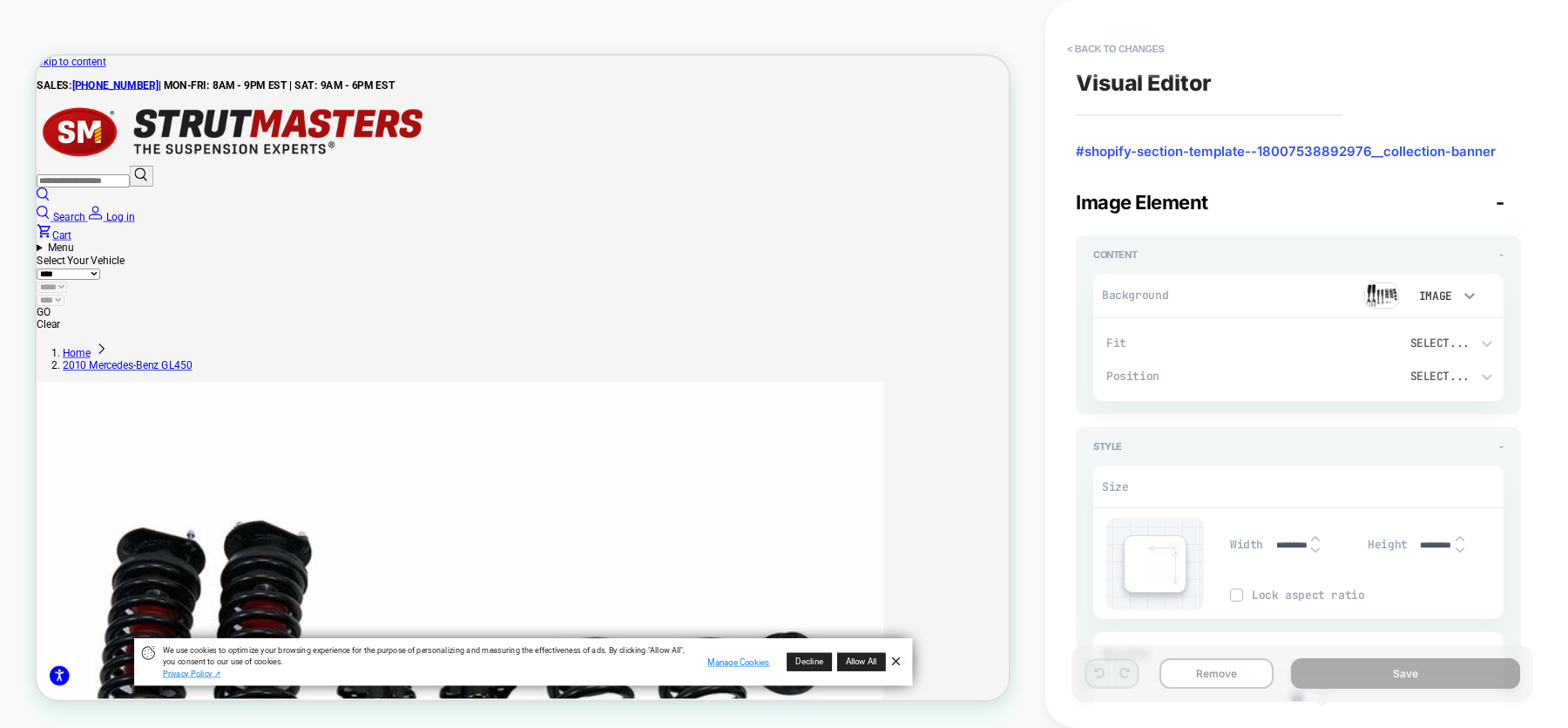
click at [1472, 291] on icon at bounding box center [1469, 296] width 18 height 18
click at [1437, 335] on div "None" at bounding box center [1441, 340] width 73 height 36
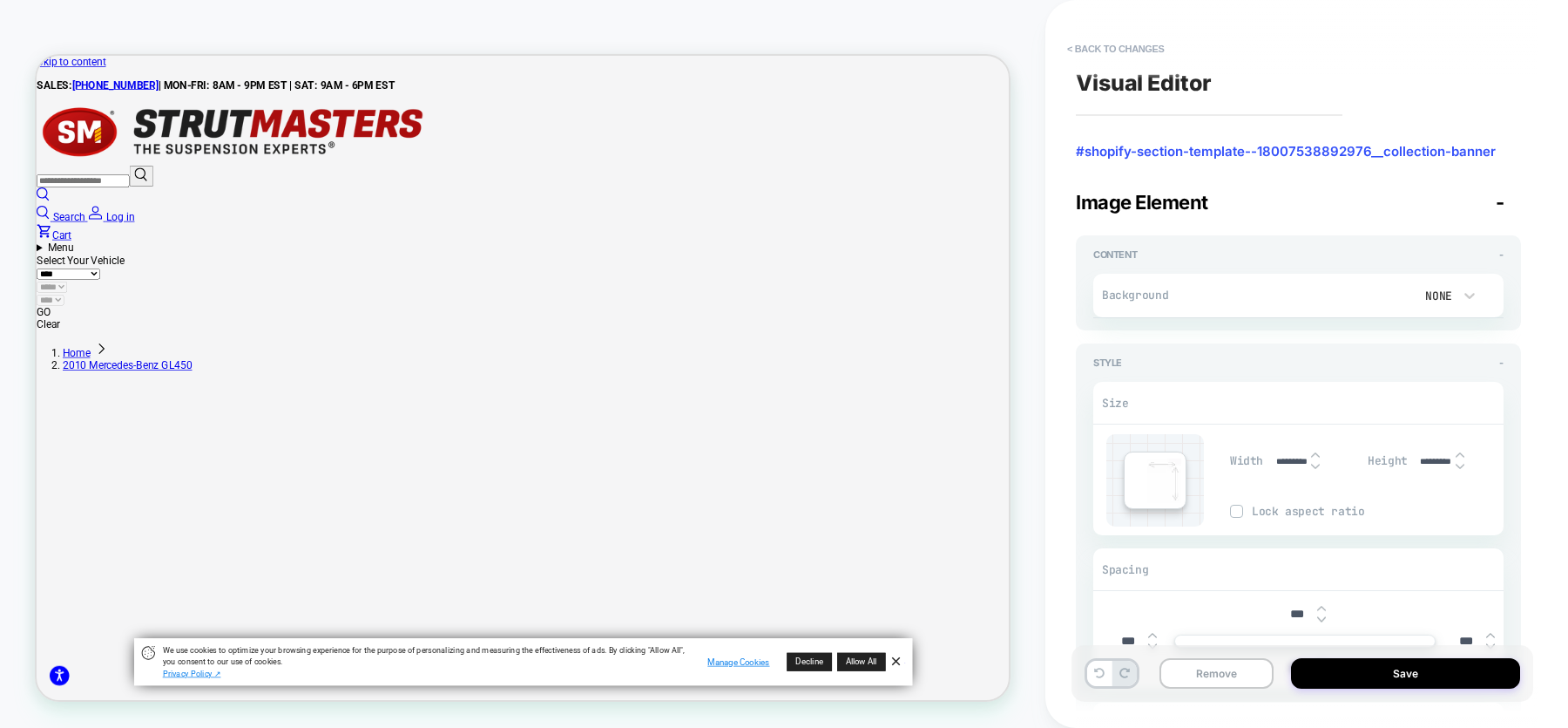
click at [1406, 672] on button "Save" at bounding box center [1405, 673] width 229 height 30
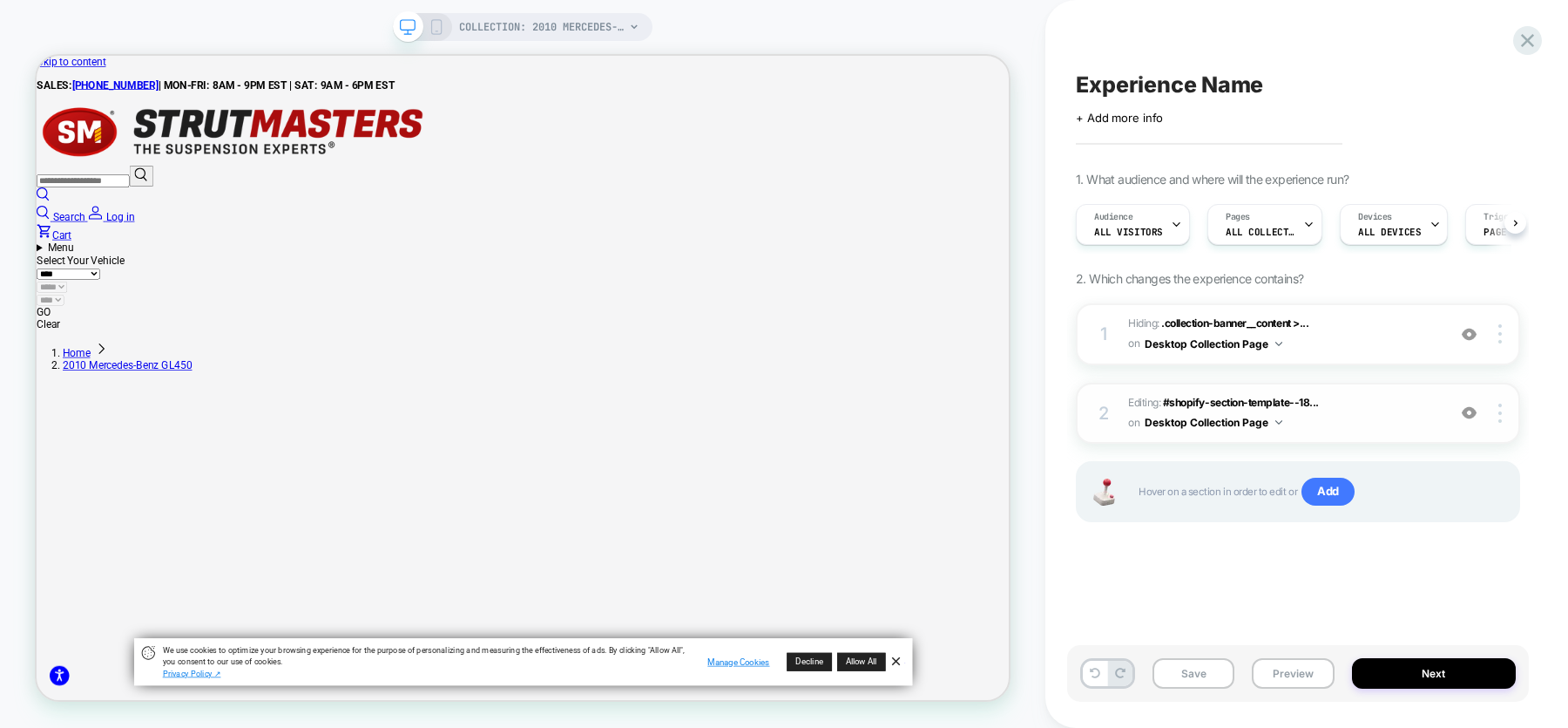
scroll to position [0, 1]
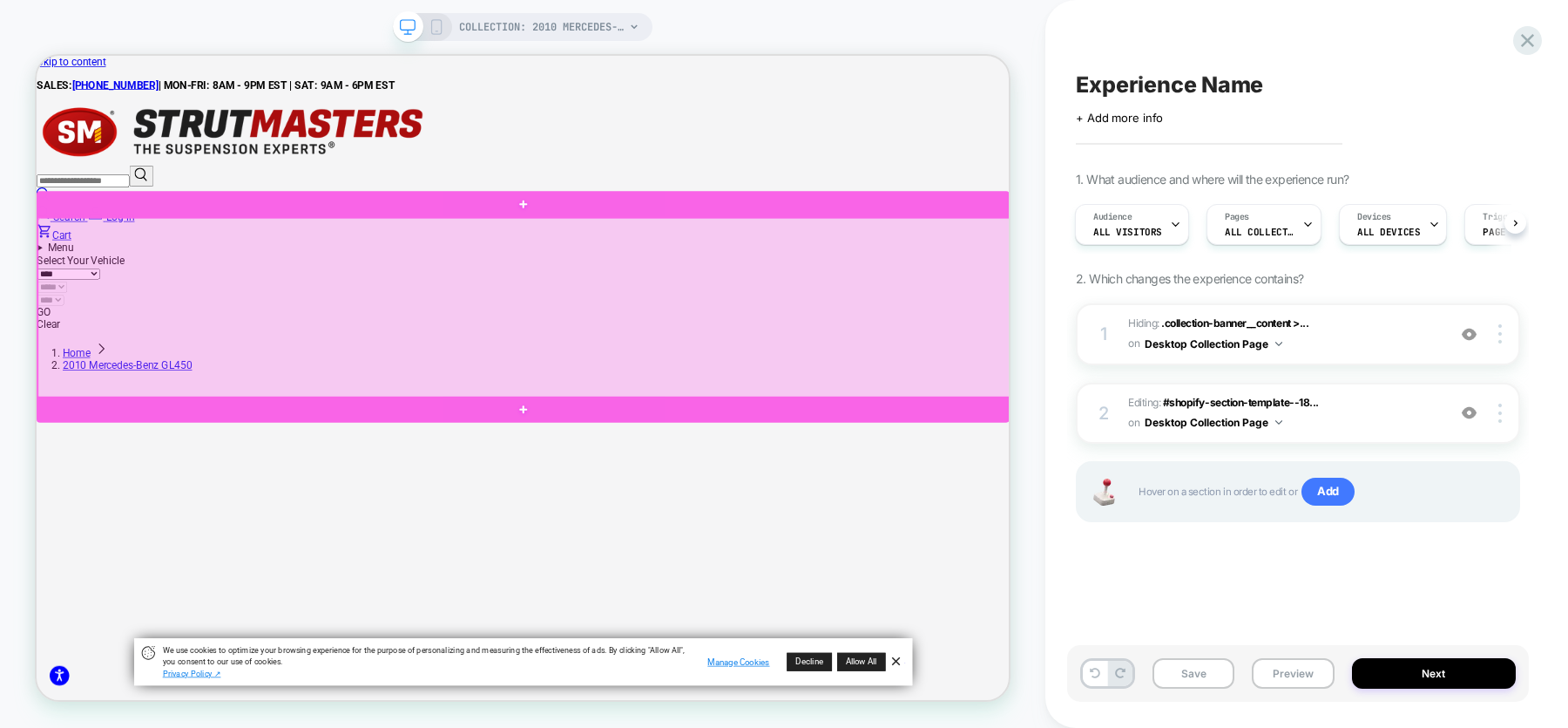
click at [696, 431] on div at bounding box center [687, 392] width 1297 height 241
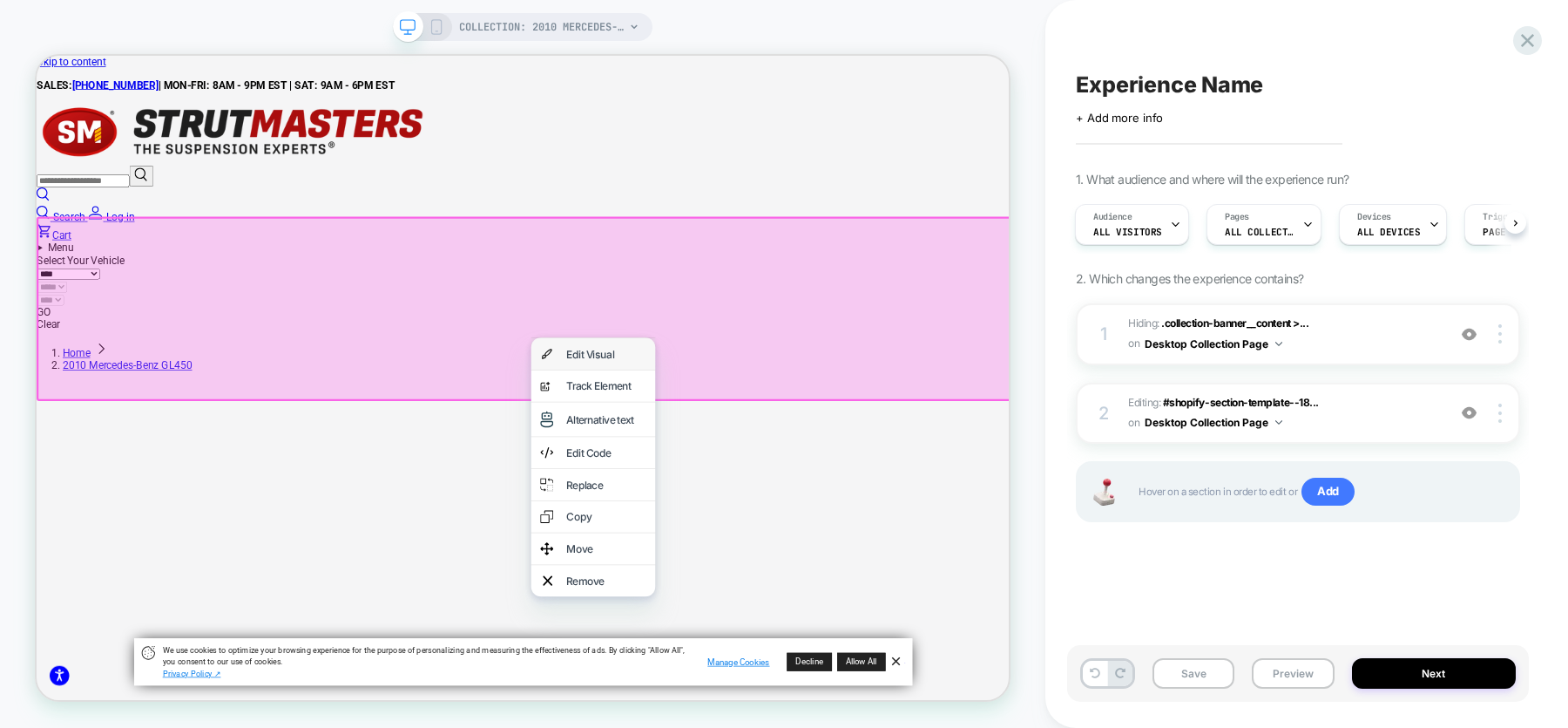
click at [748, 458] on div "Edit Visual" at bounding box center [796, 453] width 107 height 18
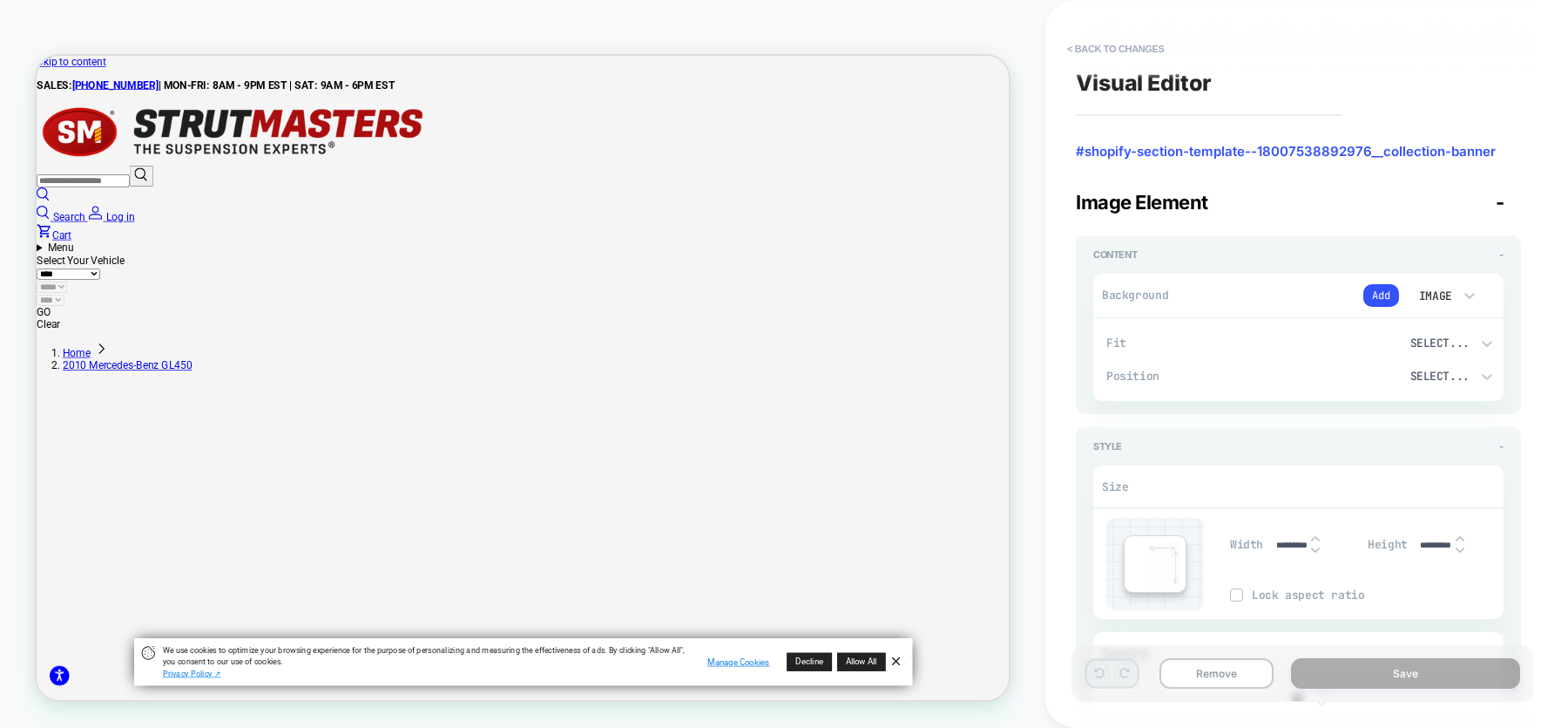
click at [1434, 547] on input "*********" at bounding box center [1436, 545] width 39 height 12
drag, startPoint x: 1429, startPoint y: 545, endPoint x: 1413, endPoint y: 546, distance: 16.0
click at [1413, 546] on div "Height *********" at bounding box center [1435, 544] width 136 height 36
drag, startPoint x: 1444, startPoint y: 547, endPoint x: 1412, endPoint y: 547, distance: 32.0
click at [1412, 547] on div "Height *********" at bounding box center [1435, 544] width 136 height 36
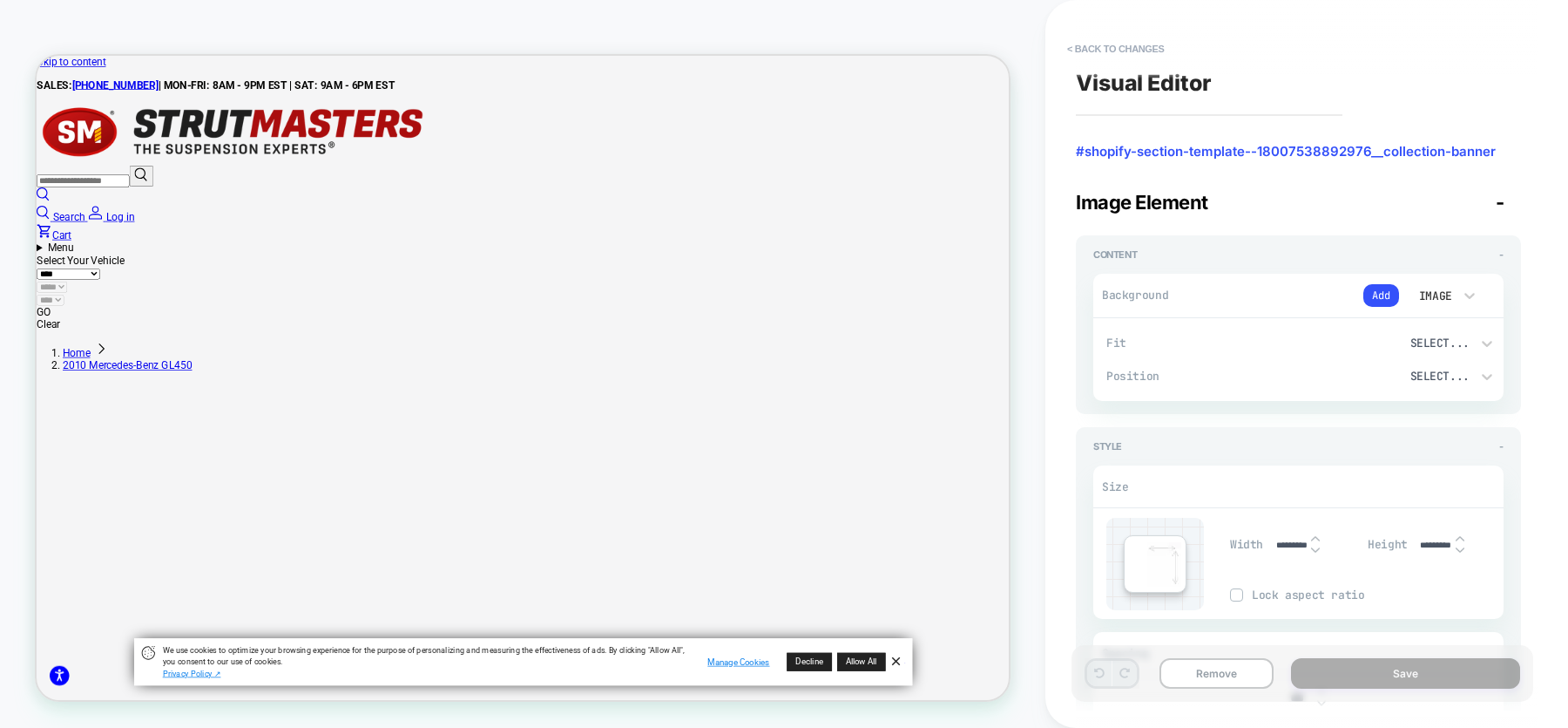
type textarea "*"
type input "********"
type textarea "*"
type input "*******"
type textarea "*"
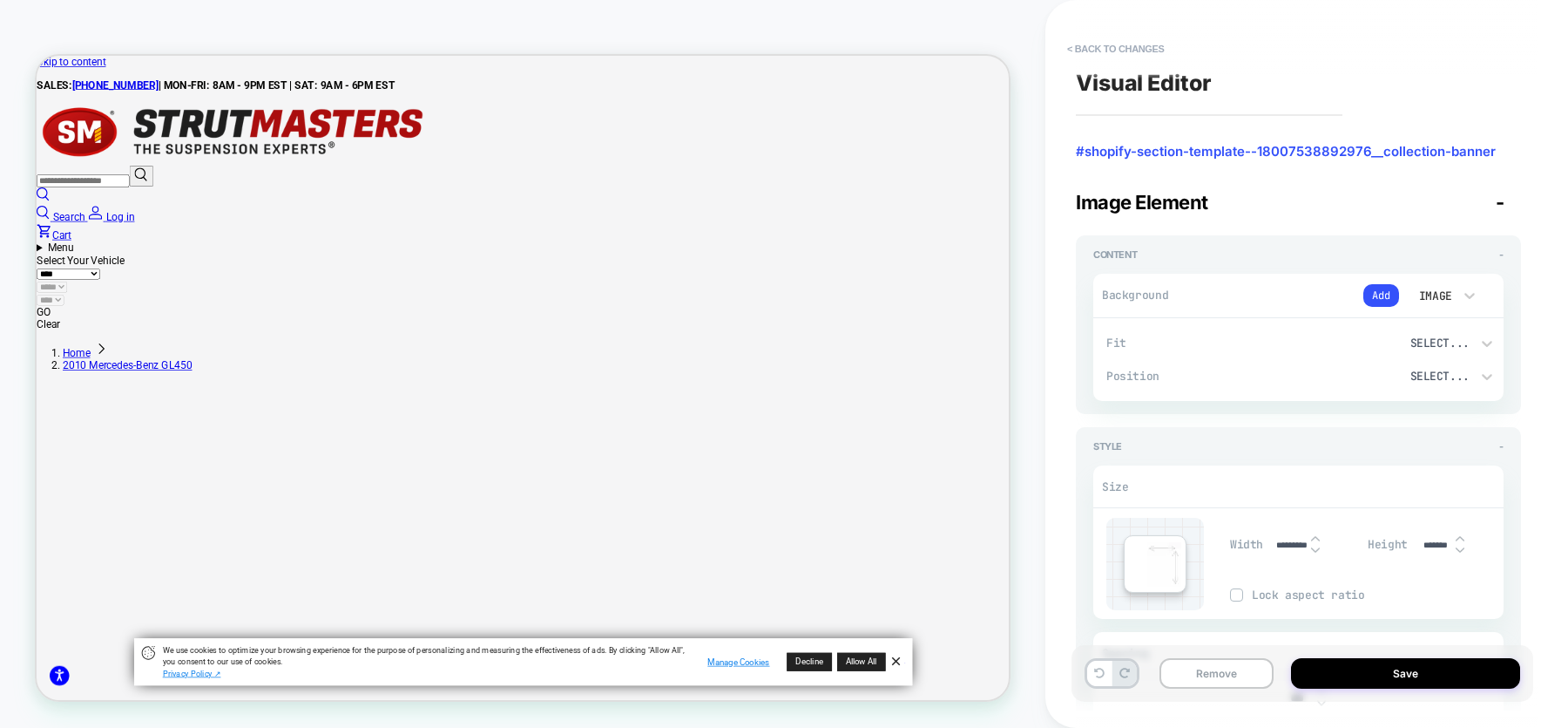
type input "*****"
type textarea "*"
type input "****"
type textarea "*"
type input "****"
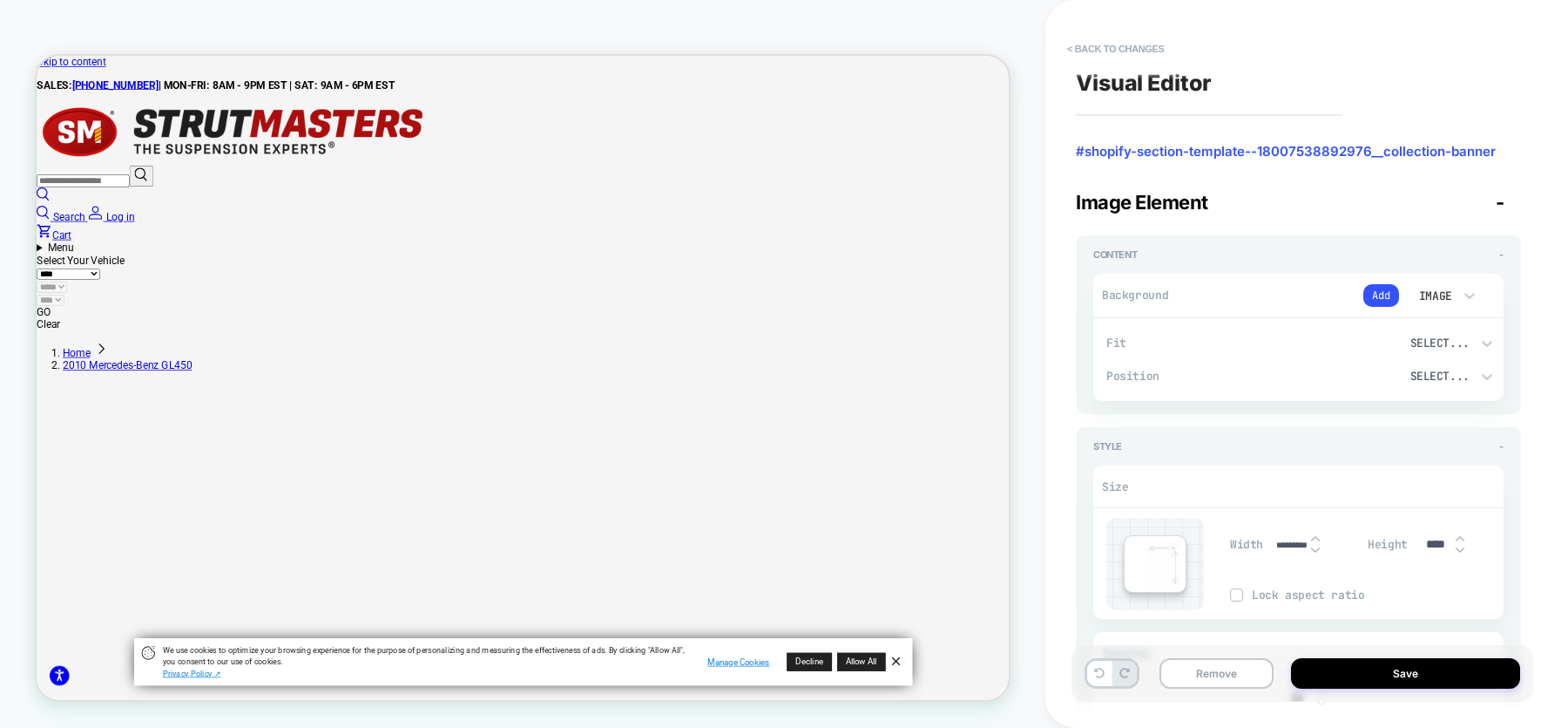
type textarea "*"
type input "***"
type textarea "*"
type input "***"
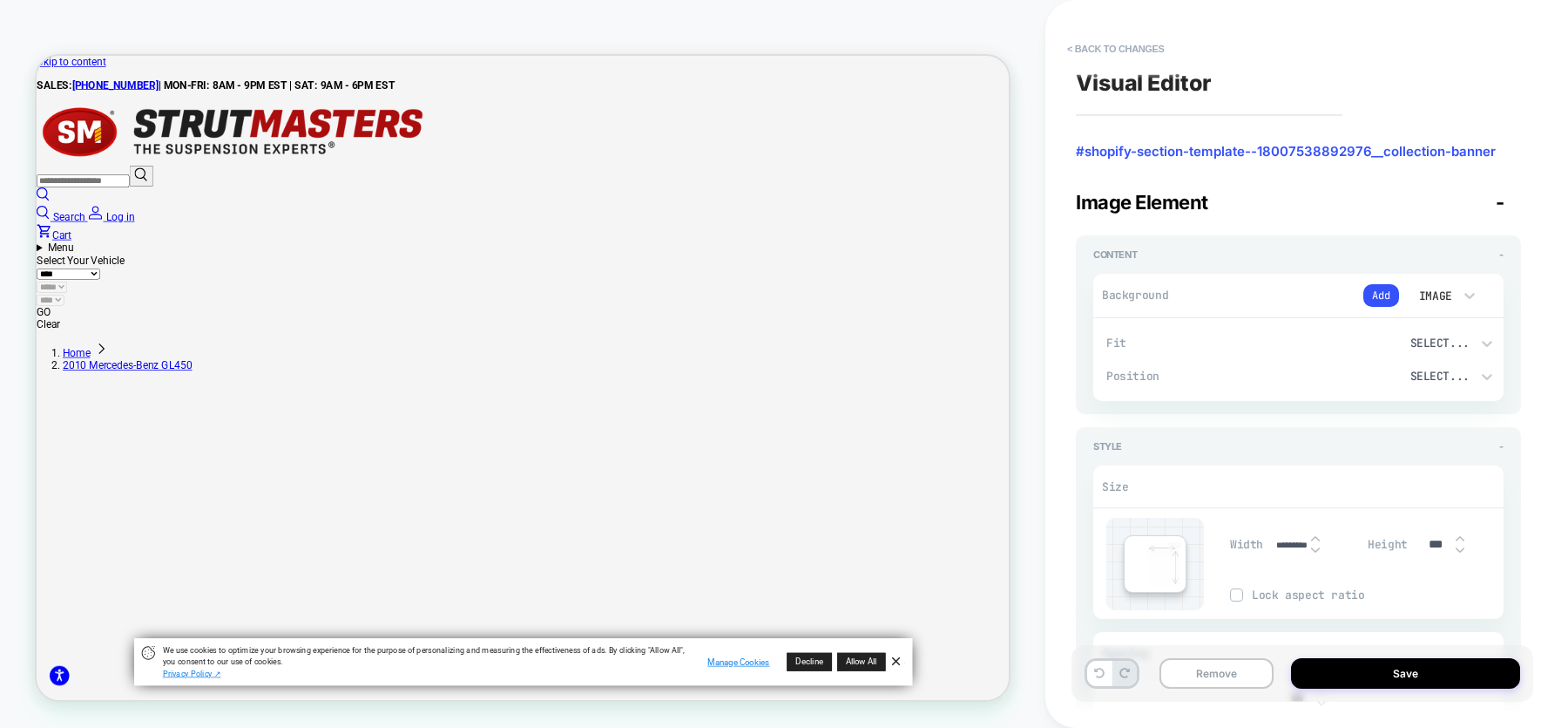
type textarea "*"
type input "****"
type textarea "*"
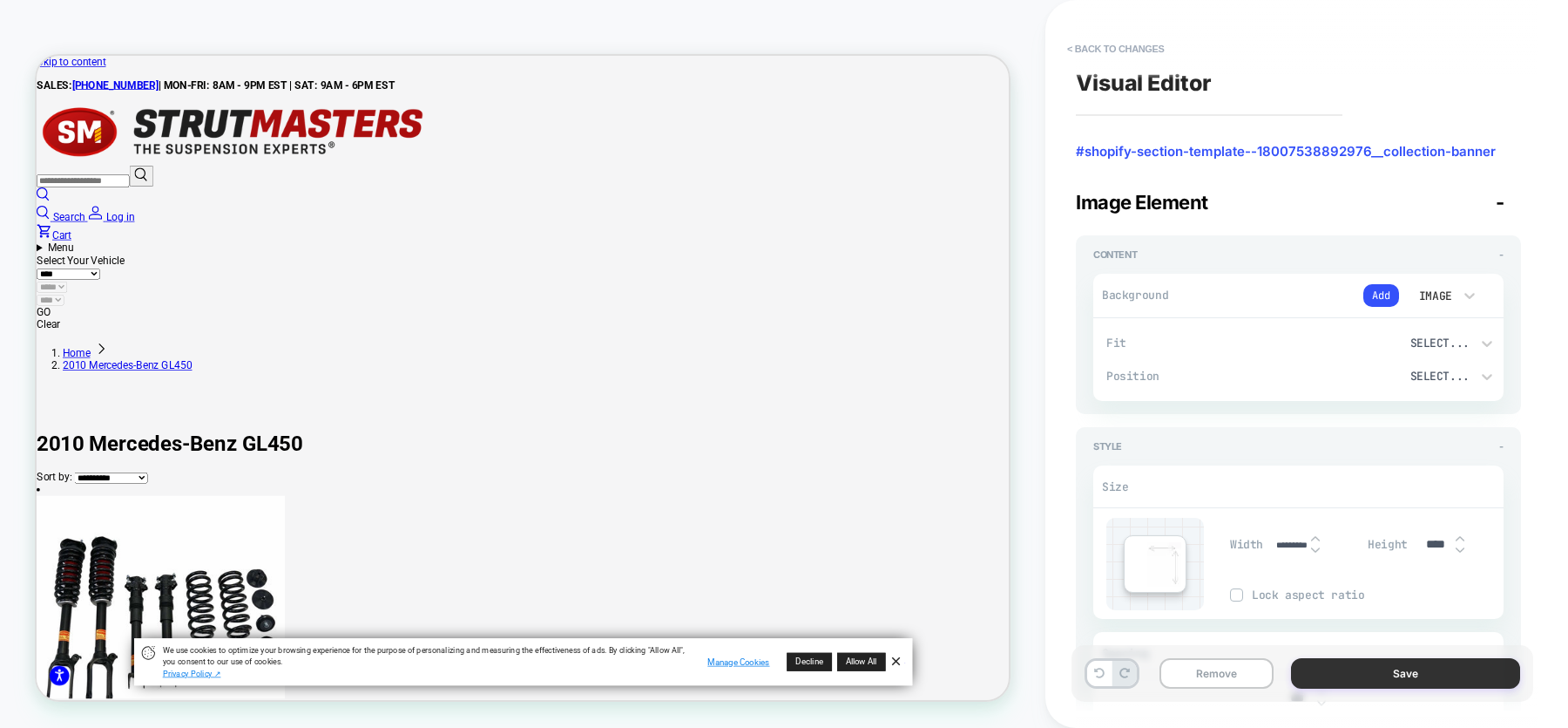
type input "****"
click at [1405, 678] on button "Save" at bounding box center [1405, 673] width 229 height 30
type textarea "*"
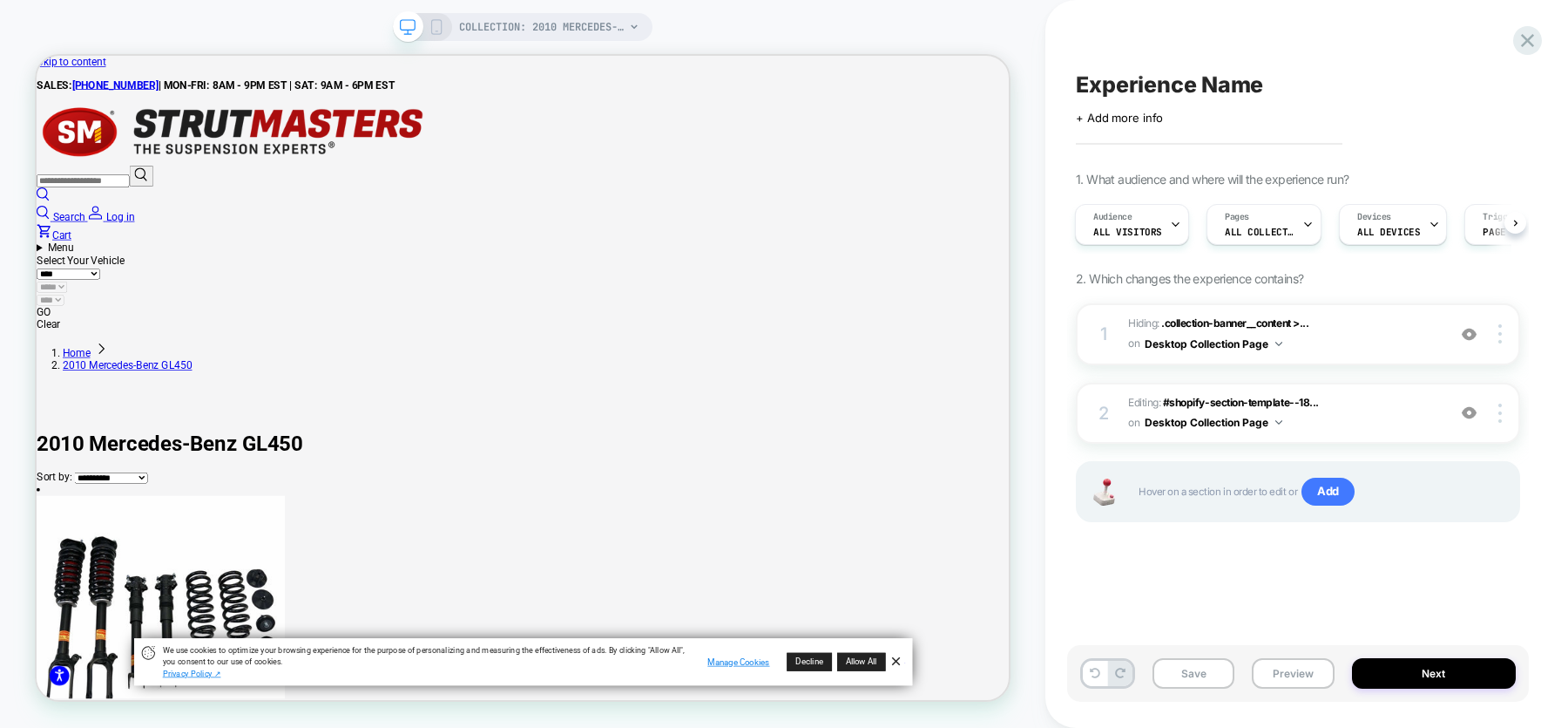
click at [437, 29] on icon at bounding box center [436, 28] width 16 height 16
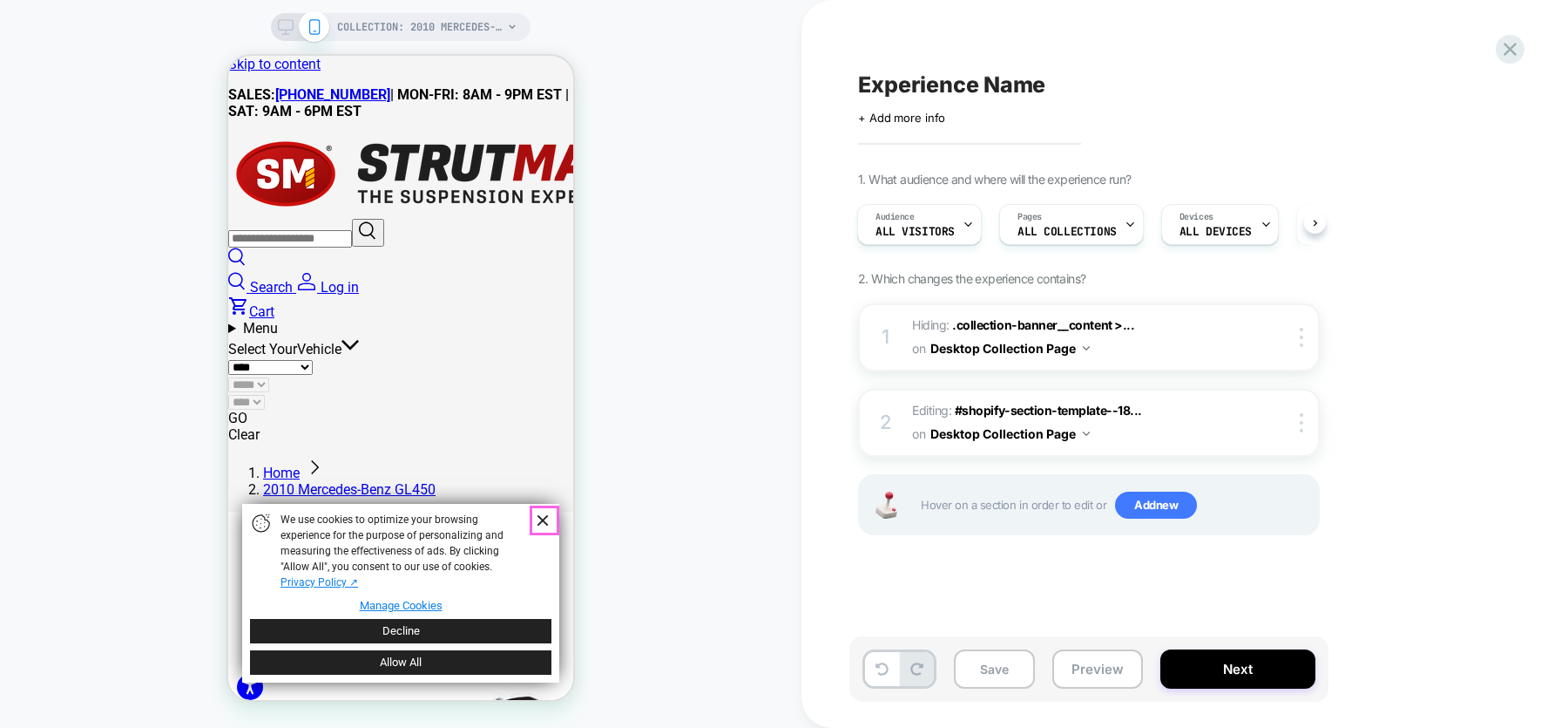
click at [540, 515] on link "Dismiss Banner" at bounding box center [541, 521] width 26 height 26
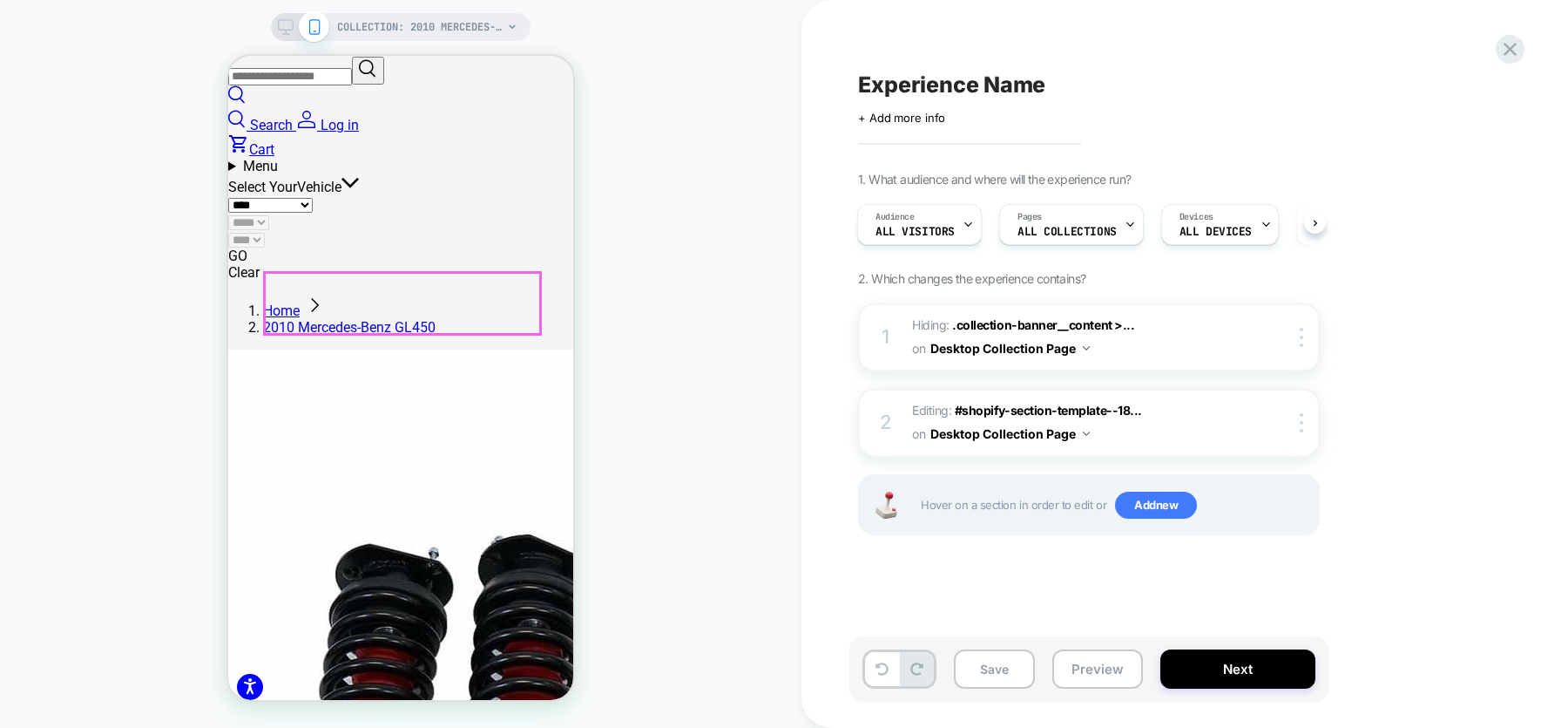
scroll to position [164, 0]
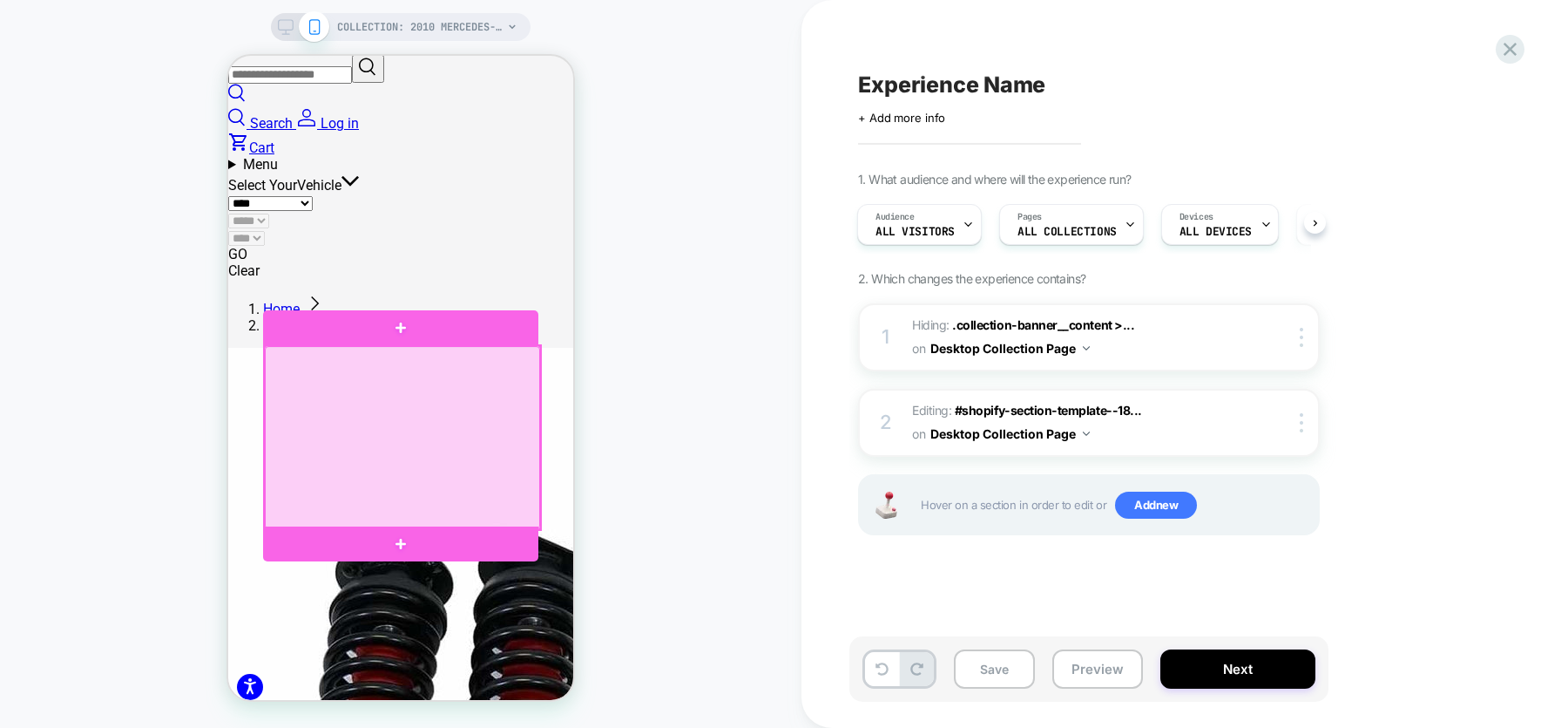
click at [446, 460] on div at bounding box center [402, 437] width 275 height 183
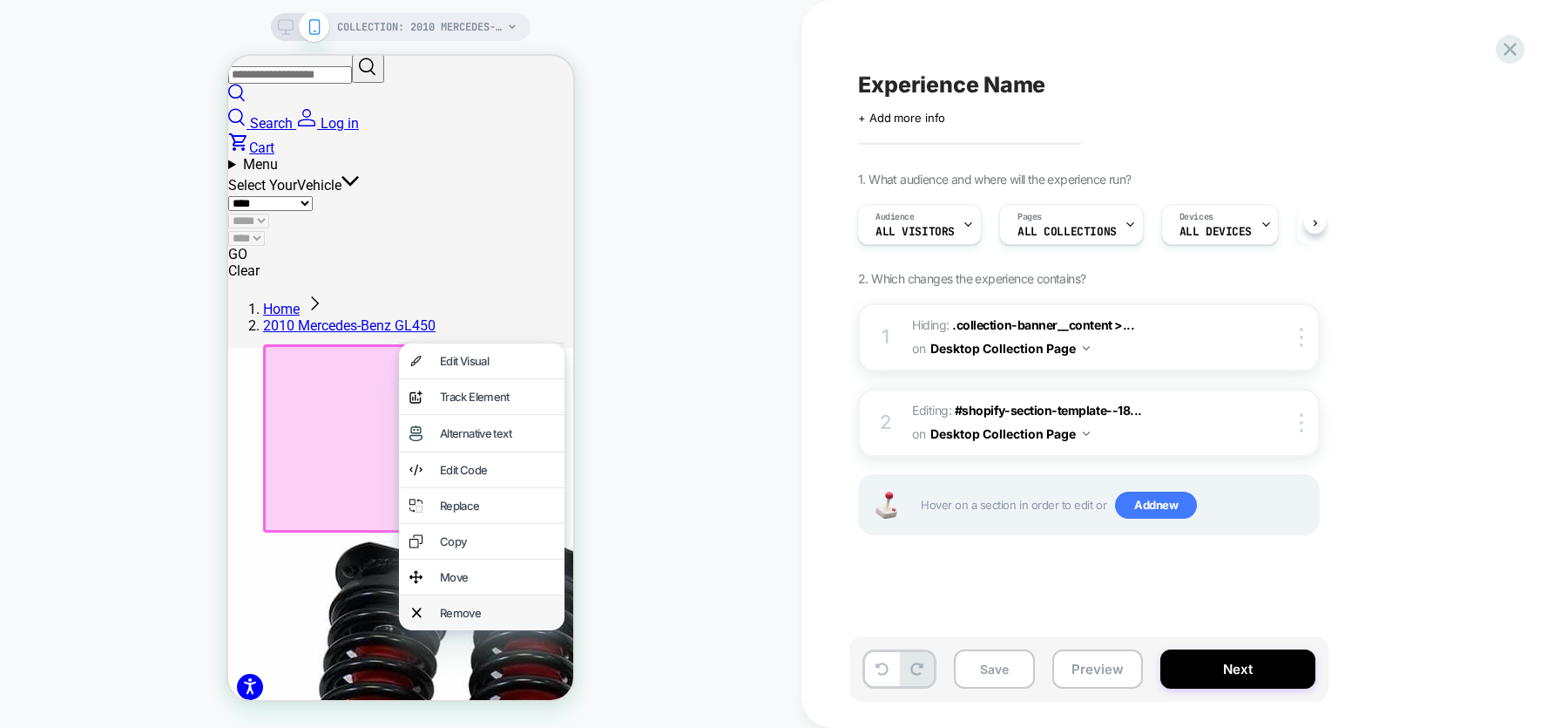
click at [466, 620] on div "Remove" at bounding box center [497, 612] width 114 height 14
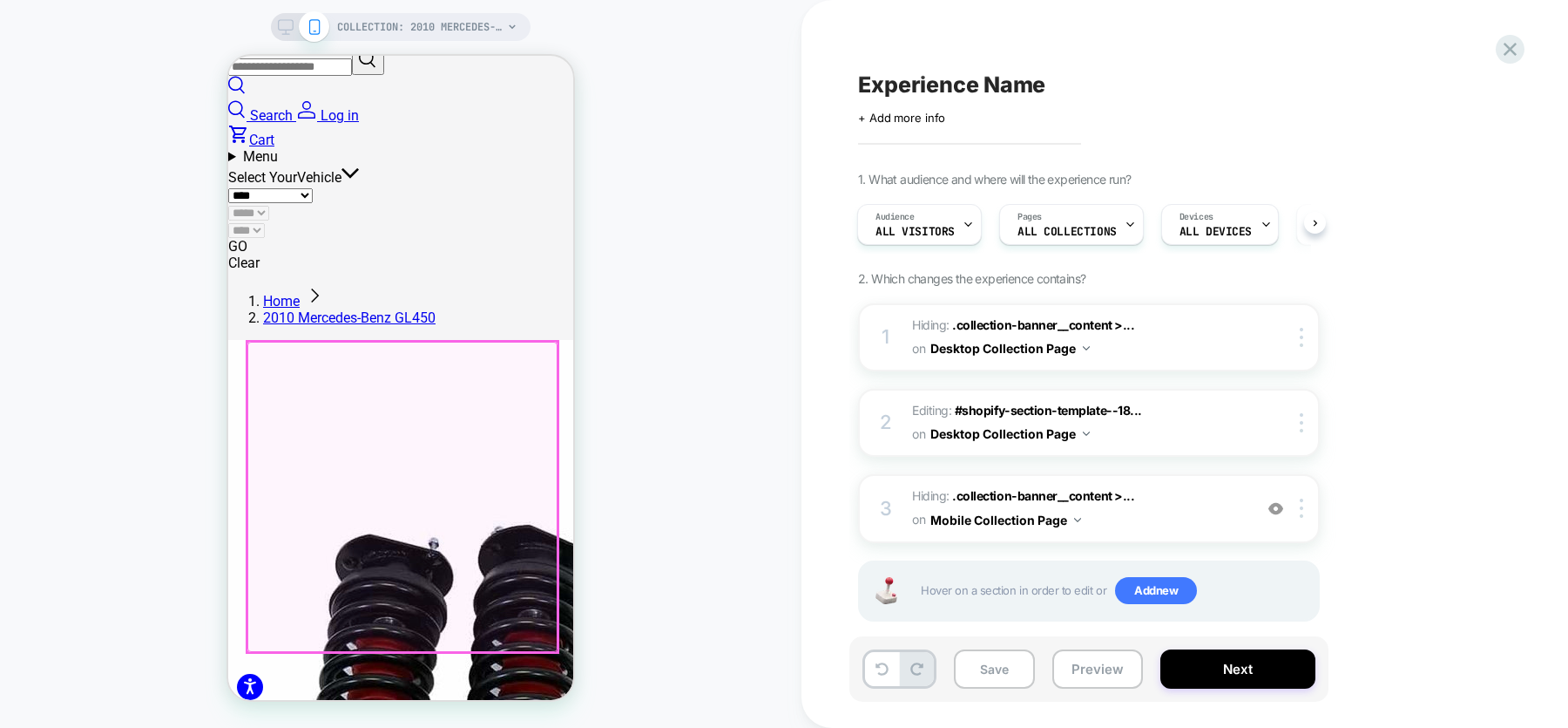
scroll to position [193, 0]
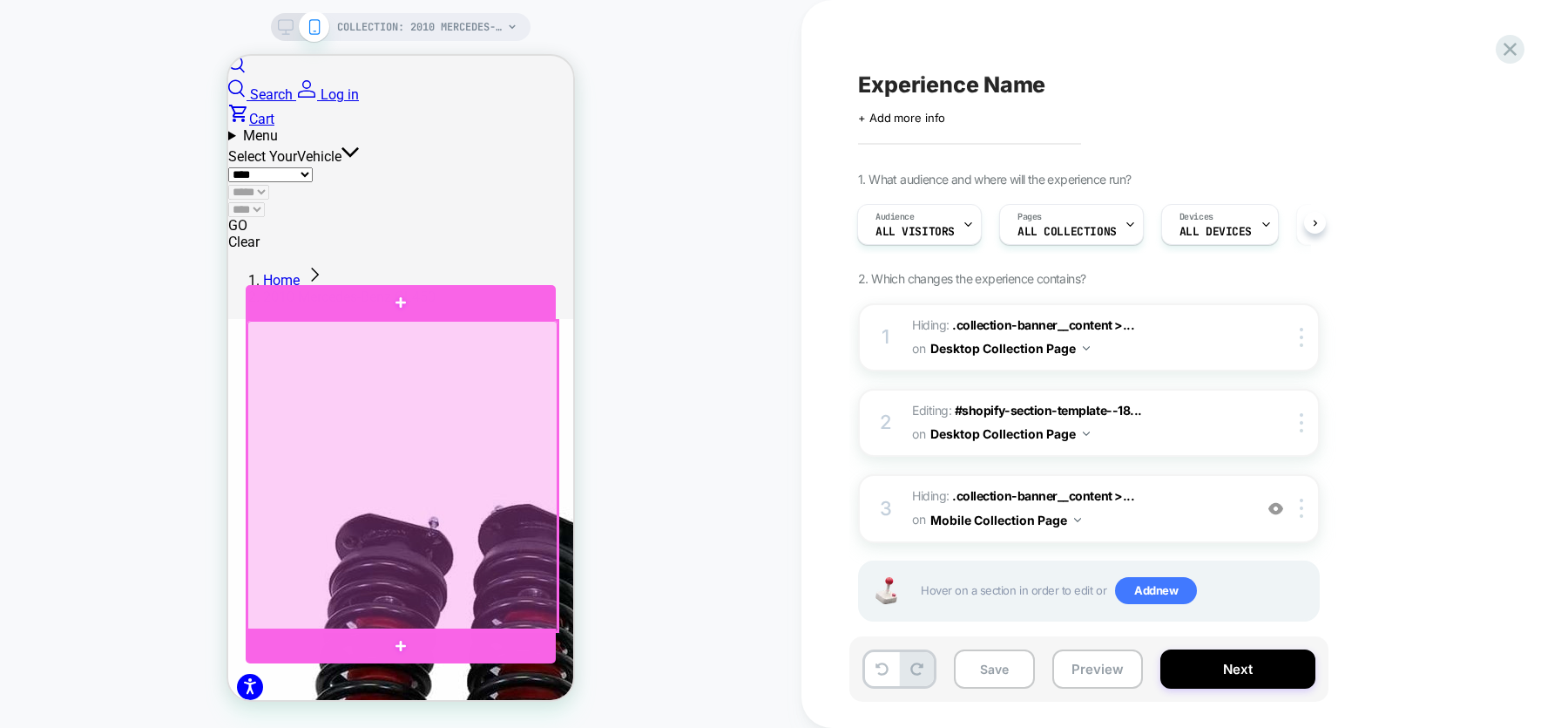
click at [378, 467] on div at bounding box center [402, 476] width 310 height 310
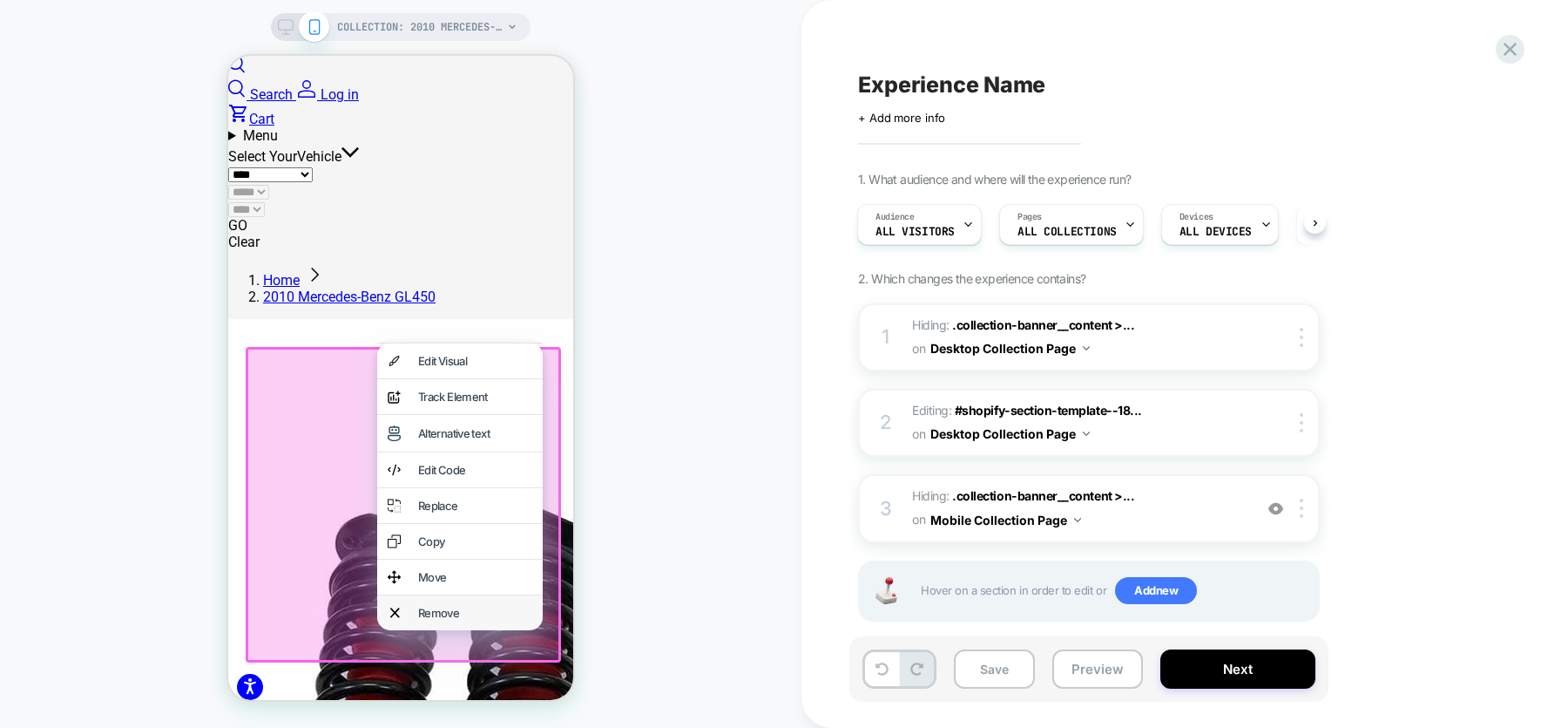
click at [454, 620] on div "Remove" at bounding box center [475, 612] width 114 height 14
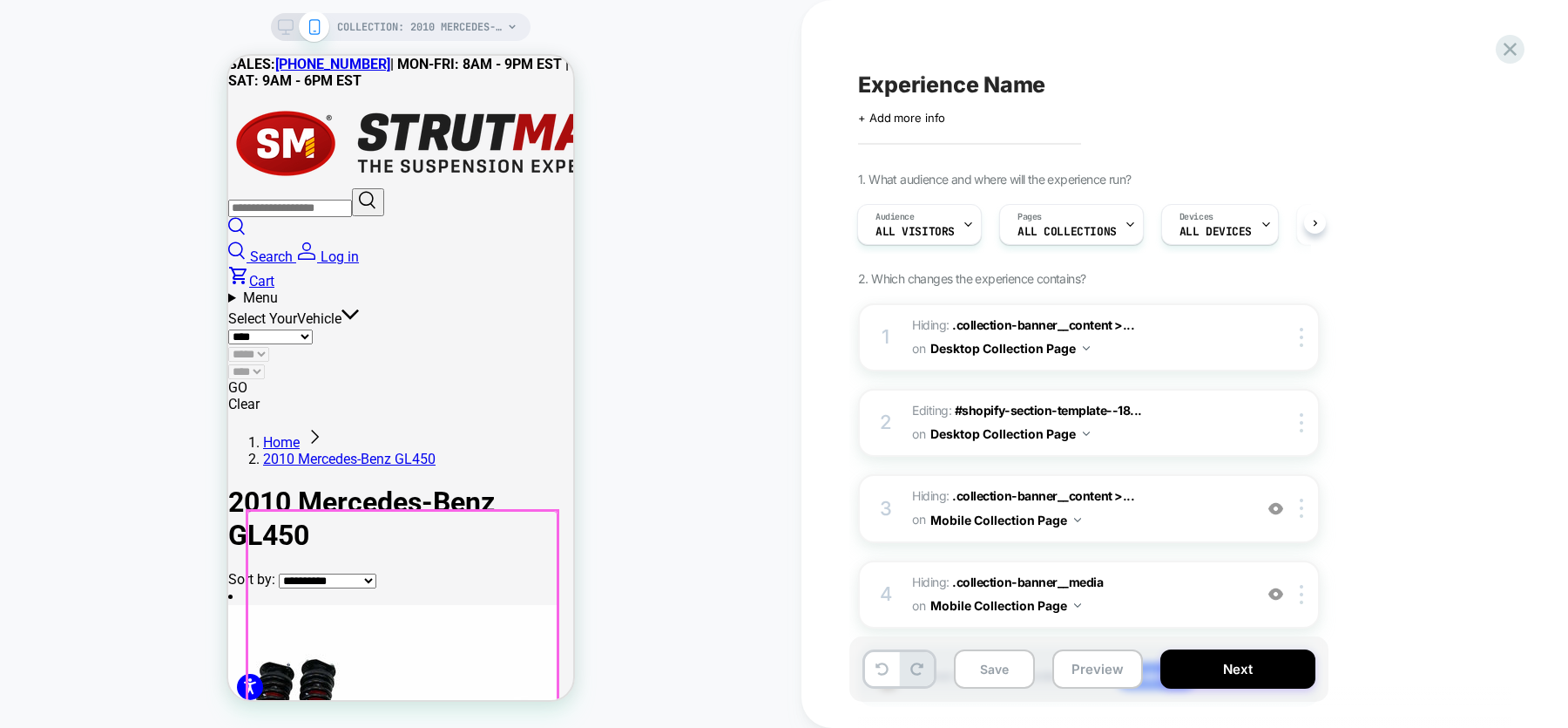
scroll to position [0, 0]
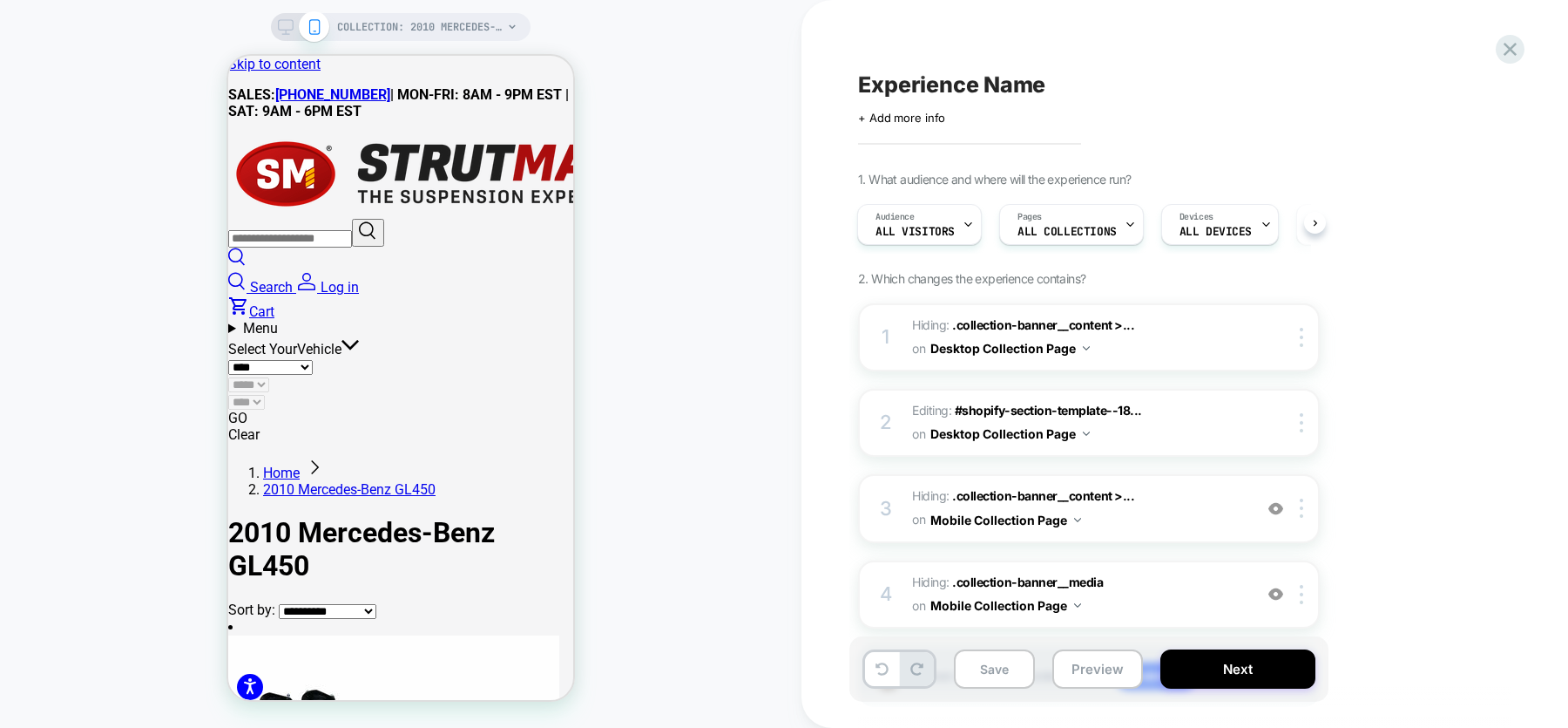
click at [902, 85] on span "Experience Name" at bounding box center [951, 84] width 187 height 26
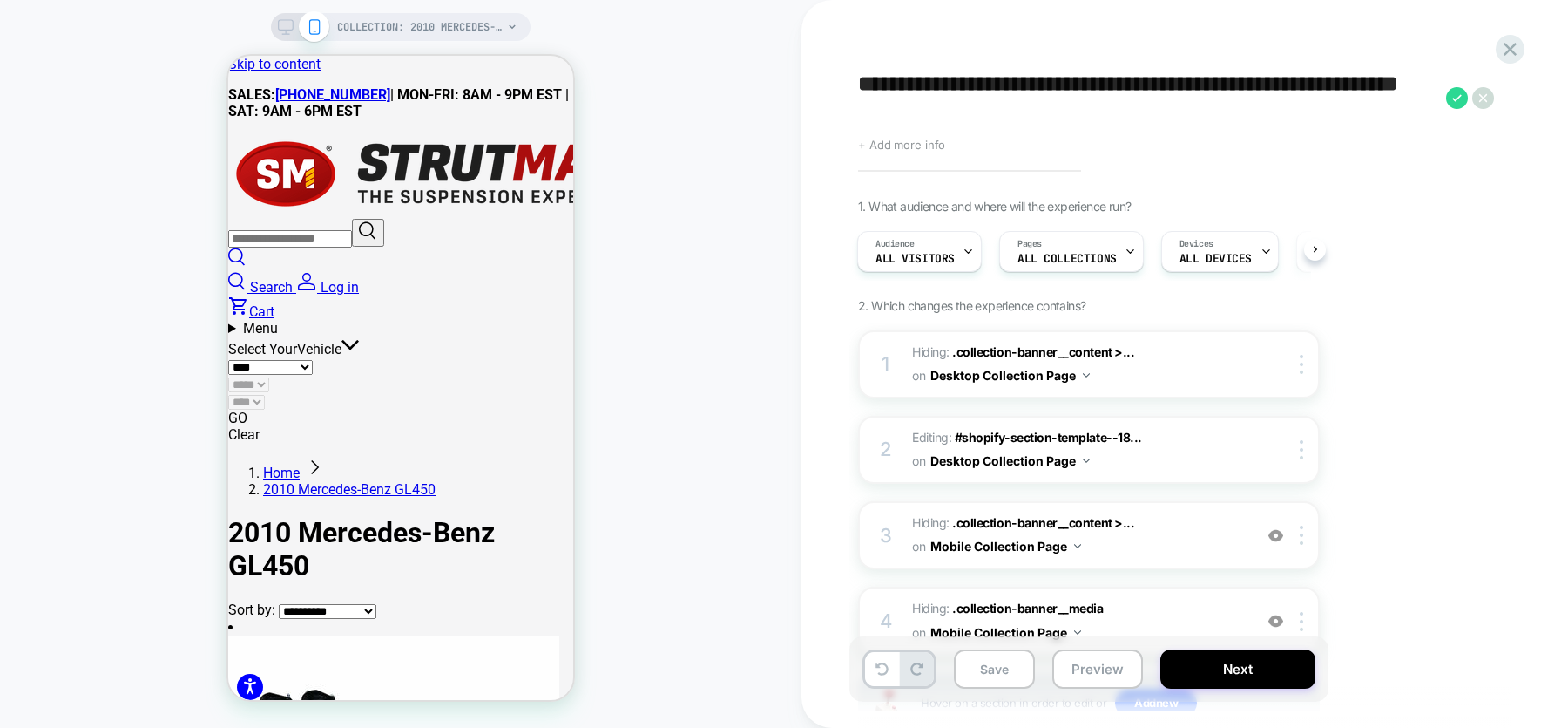
type textarea "**********"
click at [910, 144] on span "+ Add more info" at bounding box center [902, 145] width 87 height 14
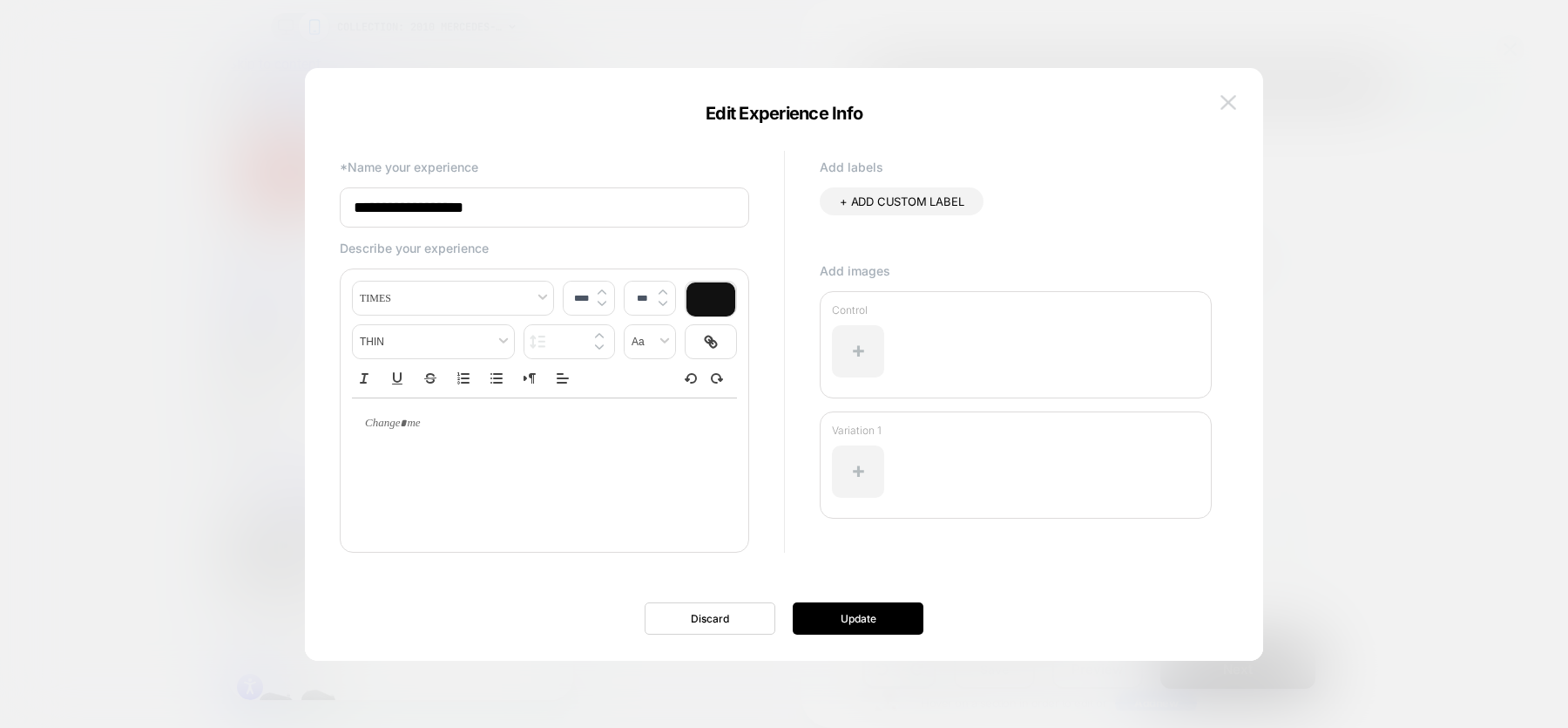
click at [1225, 108] on img at bounding box center [1229, 102] width 16 height 15
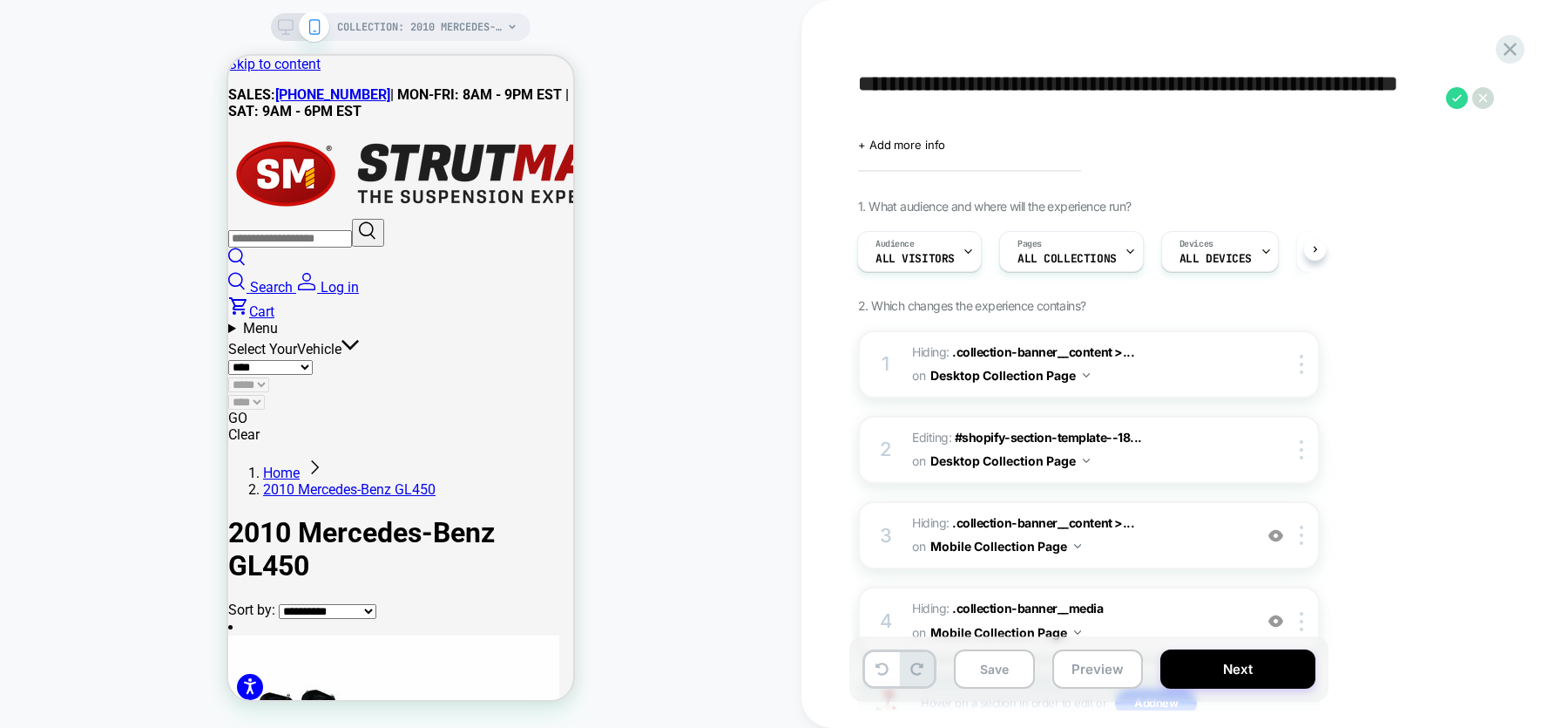
click at [911, 105] on textarea "**********" at bounding box center [1148, 98] width 579 height 53
click at [902, 148] on span "+ Add more info" at bounding box center [902, 145] width 87 height 14
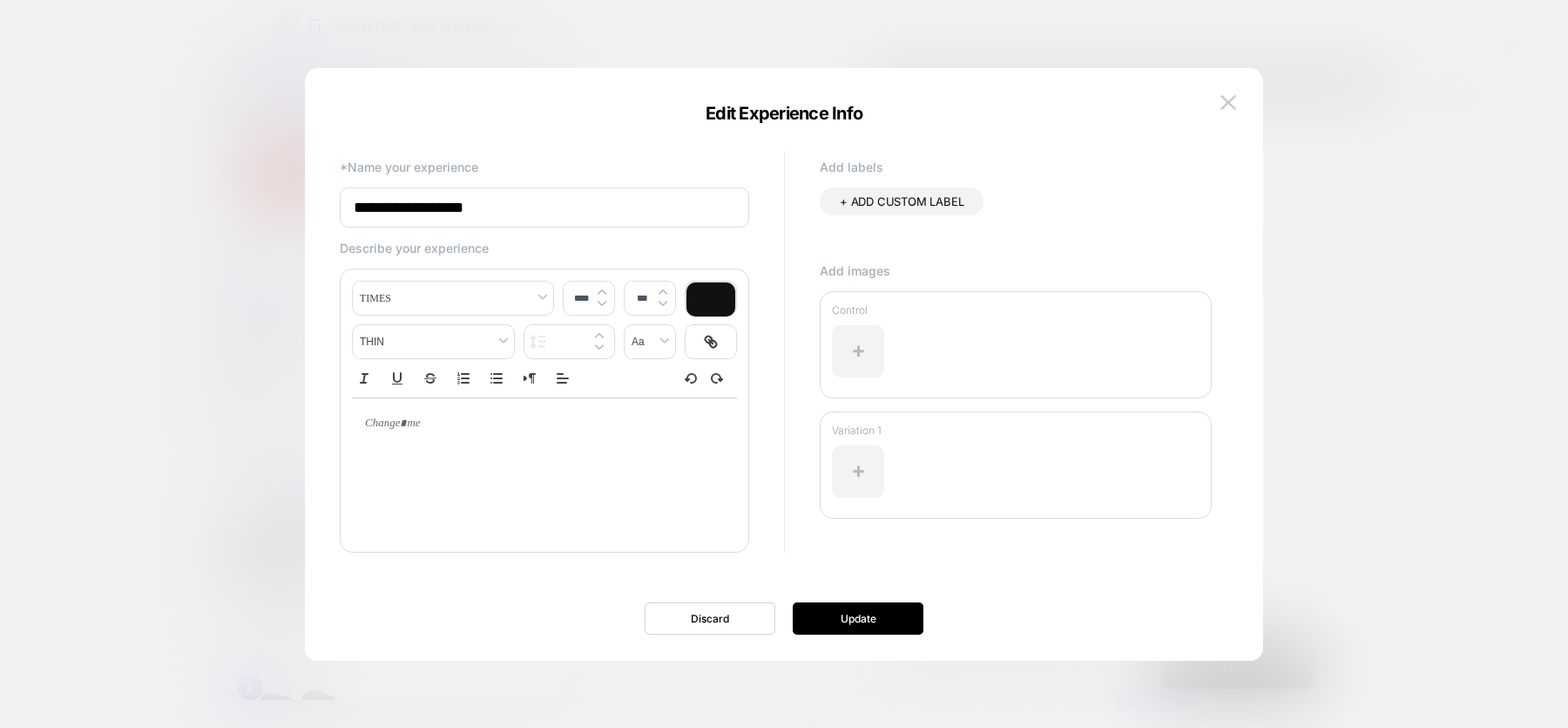
click at [490, 211] on input "**********" at bounding box center [544, 207] width 410 height 40
click at [548, 205] on input "**********" at bounding box center [544, 207] width 410 height 40
paste input "**********"
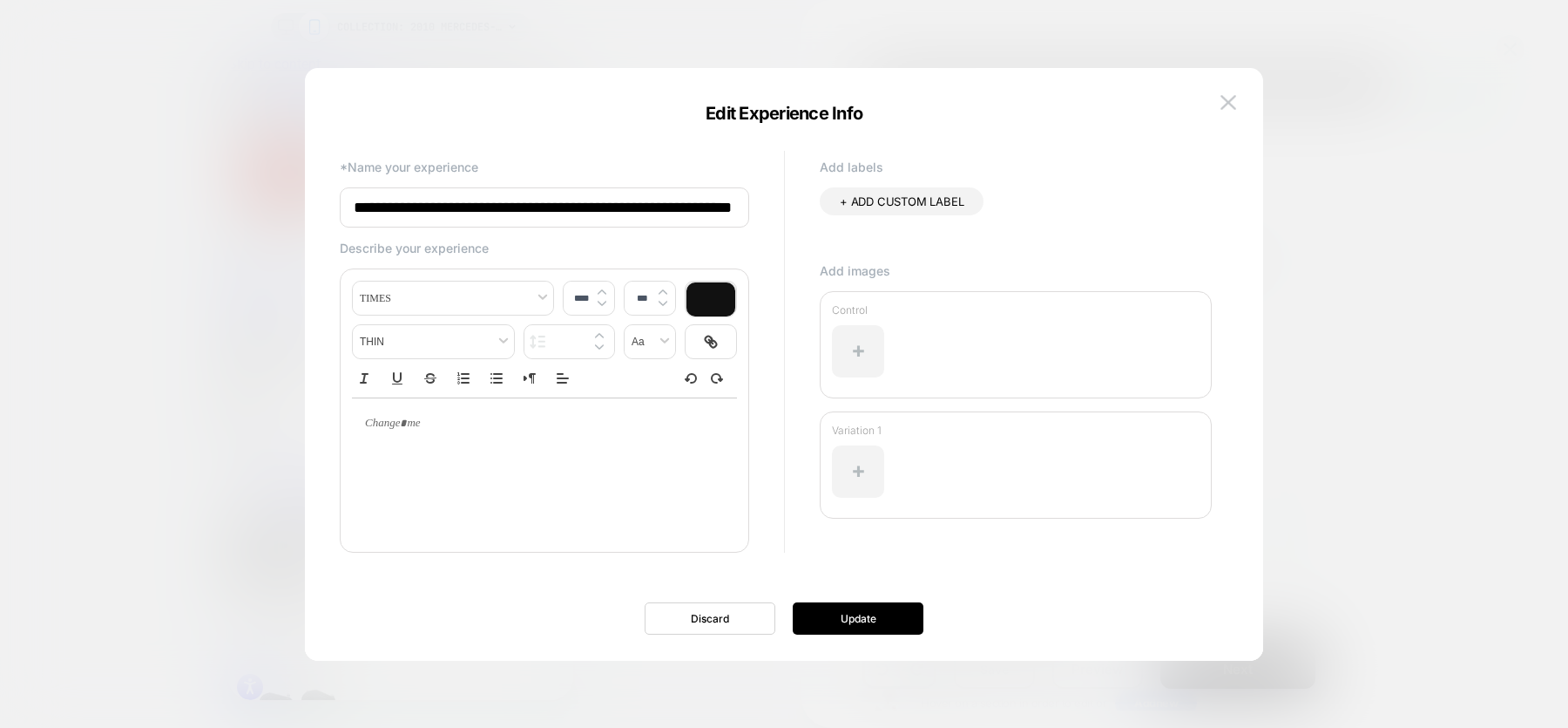
scroll to position [0, 94]
type input "**********"
click at [865, 622] on button "Update" at bounding box center [857, 618] width 131 height 32
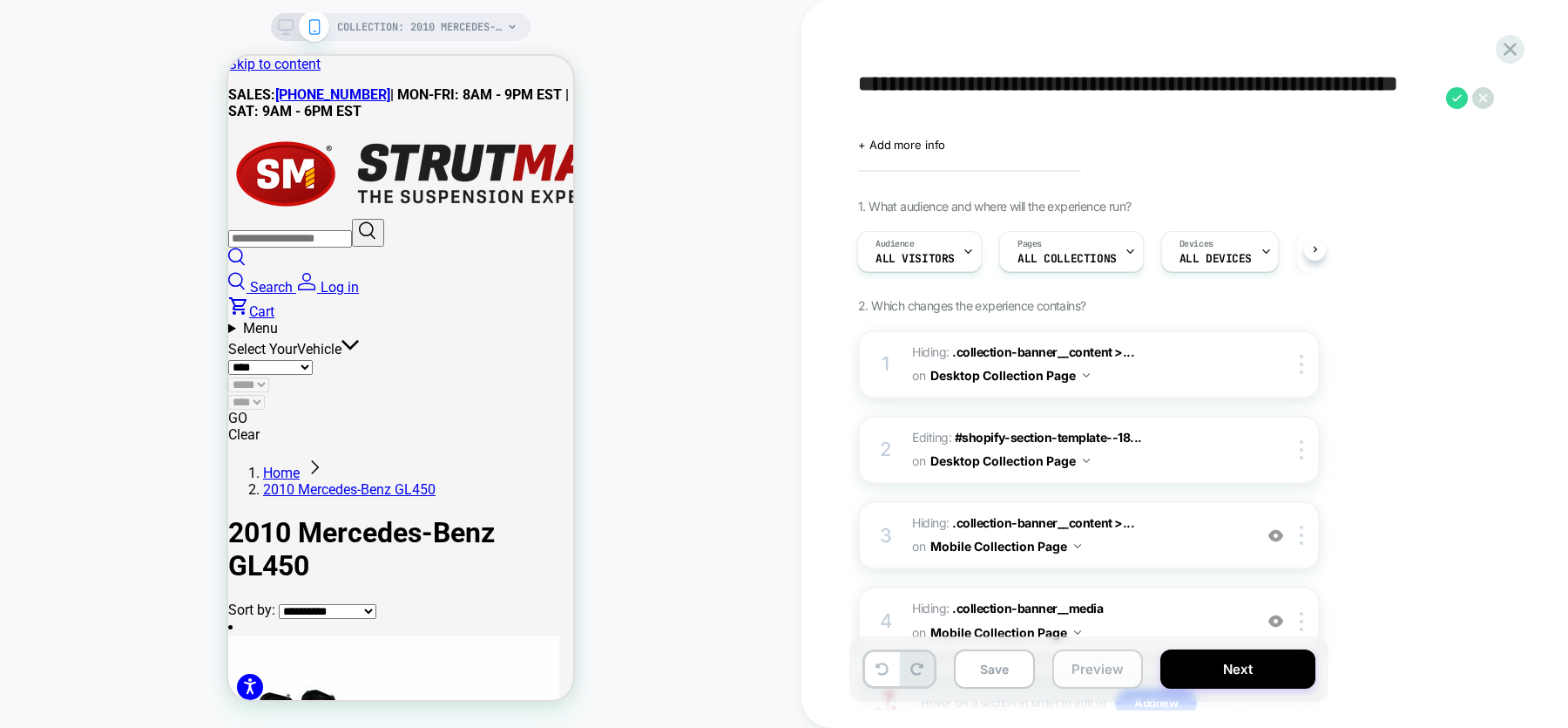
click at [1110, 676] on button "Preview" at bounding box center [1097, 668] width 91 height 39
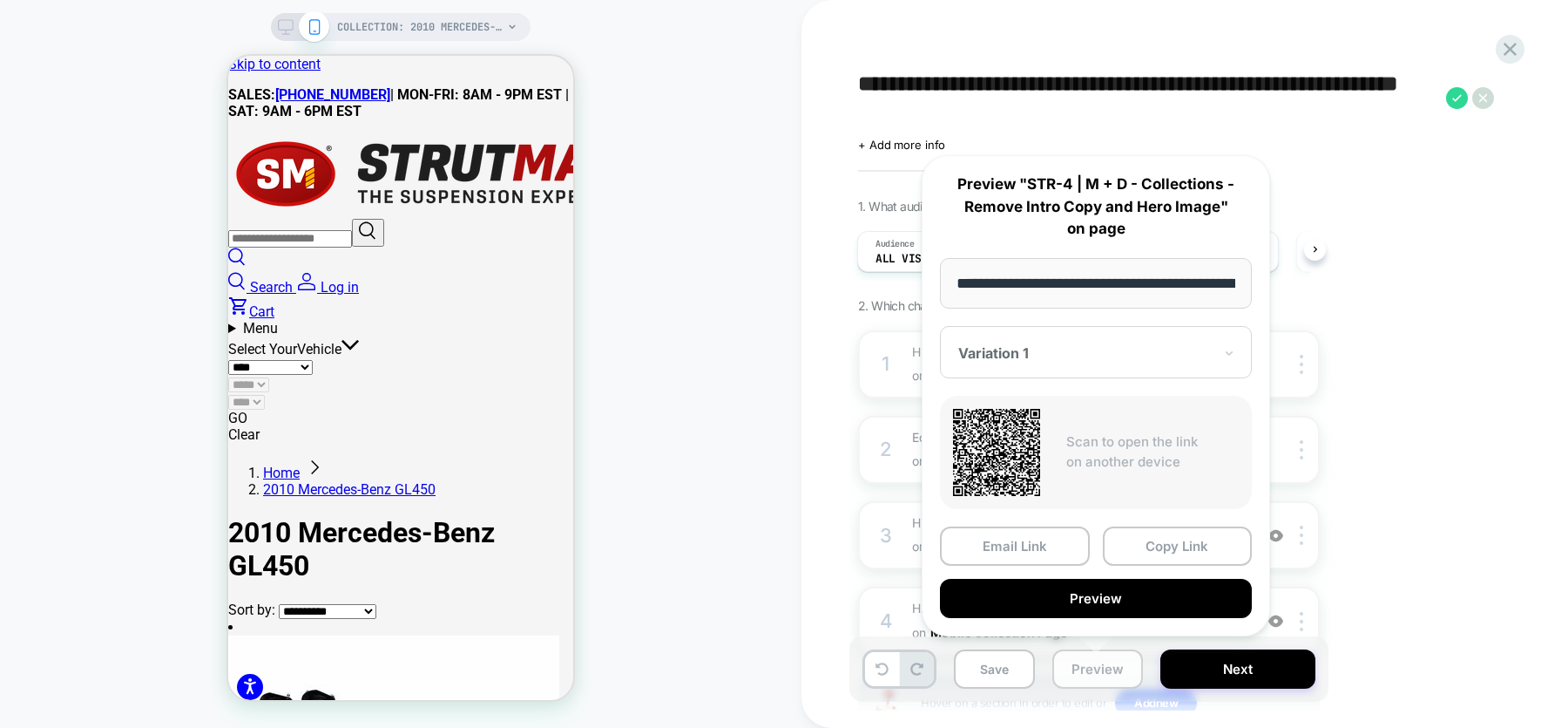
scroll to position [0, 343]
click at [1167, 552] on button "Copy Link" at bounding box center [1177, 545] width 150 height 39
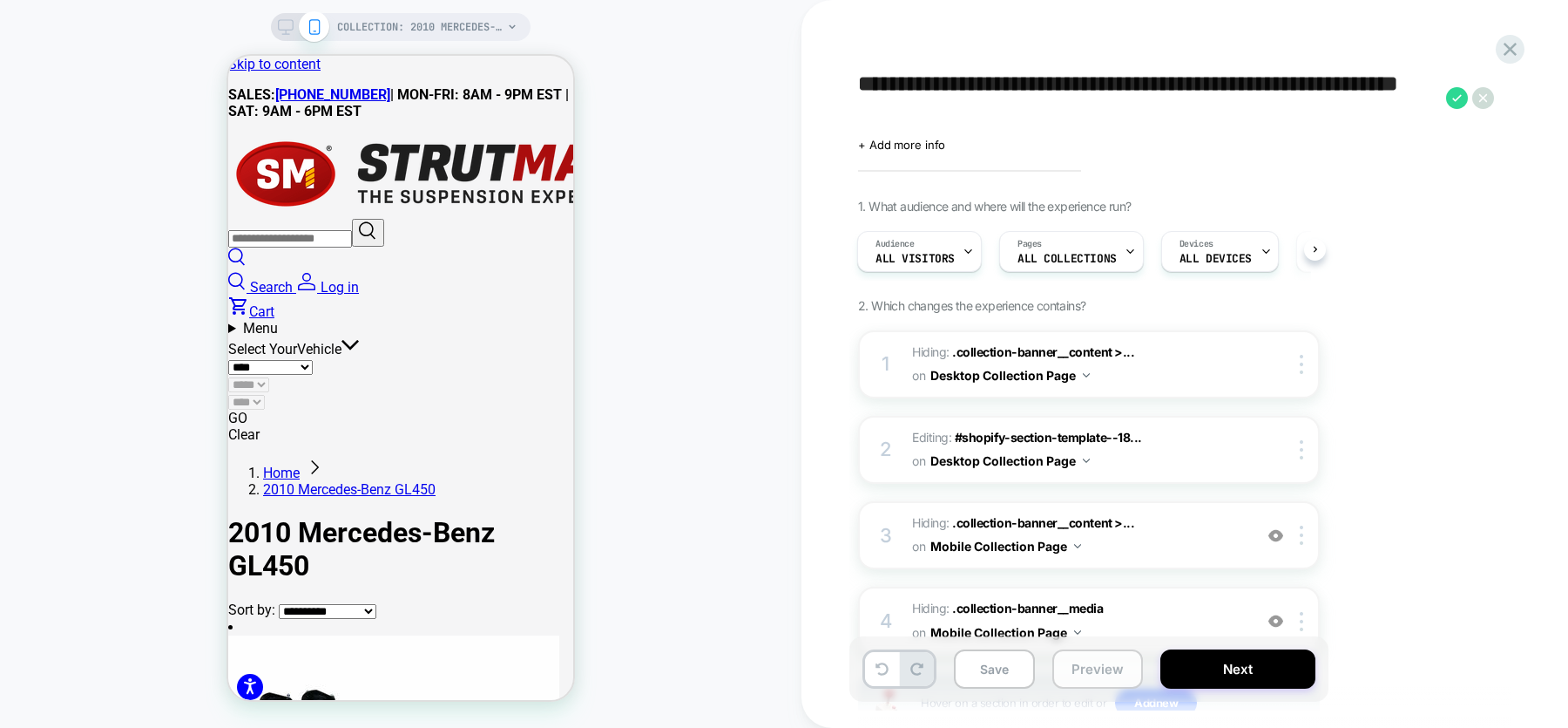
click at [1101, 663] on button "Preview" at bounding box center [1097, 668] width 91 height 39
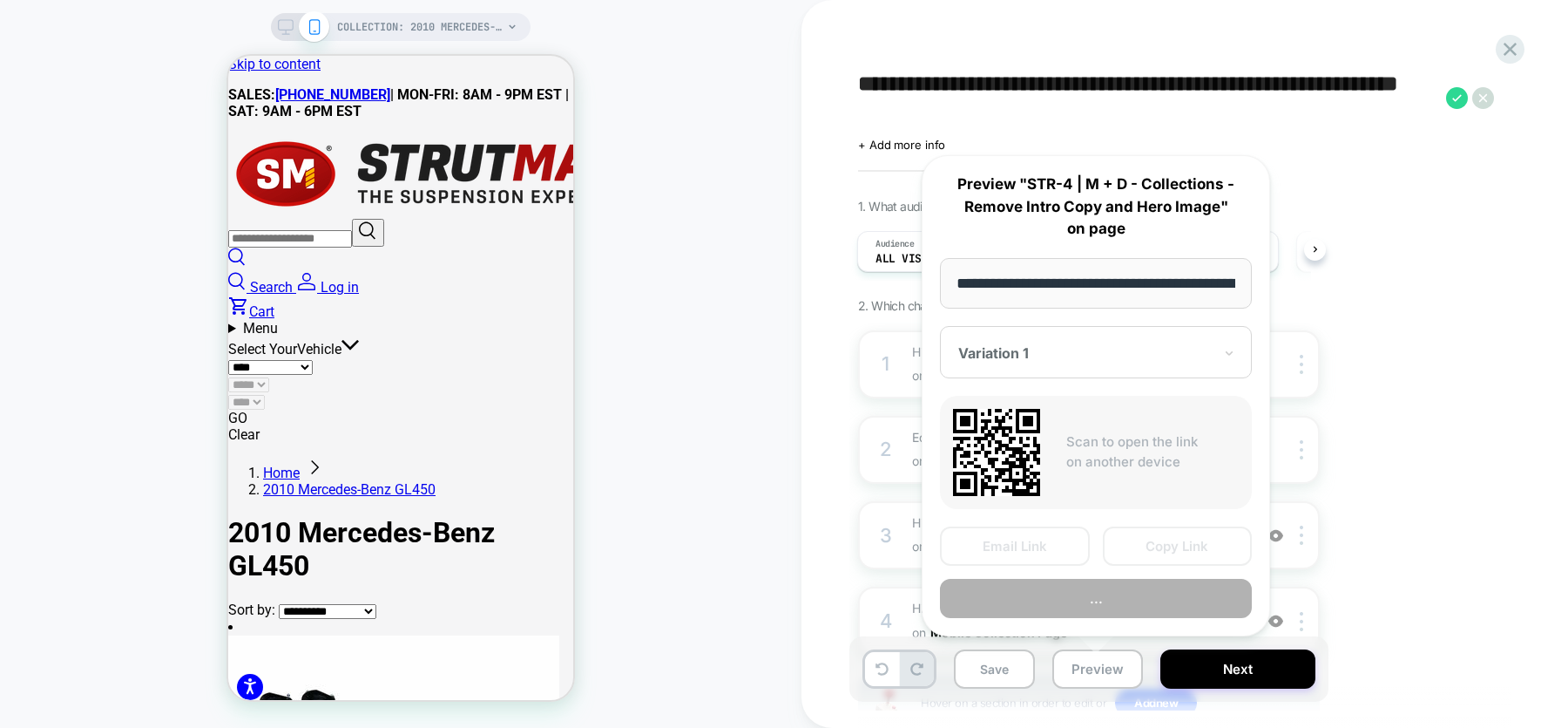
scroll to position [0, 343]
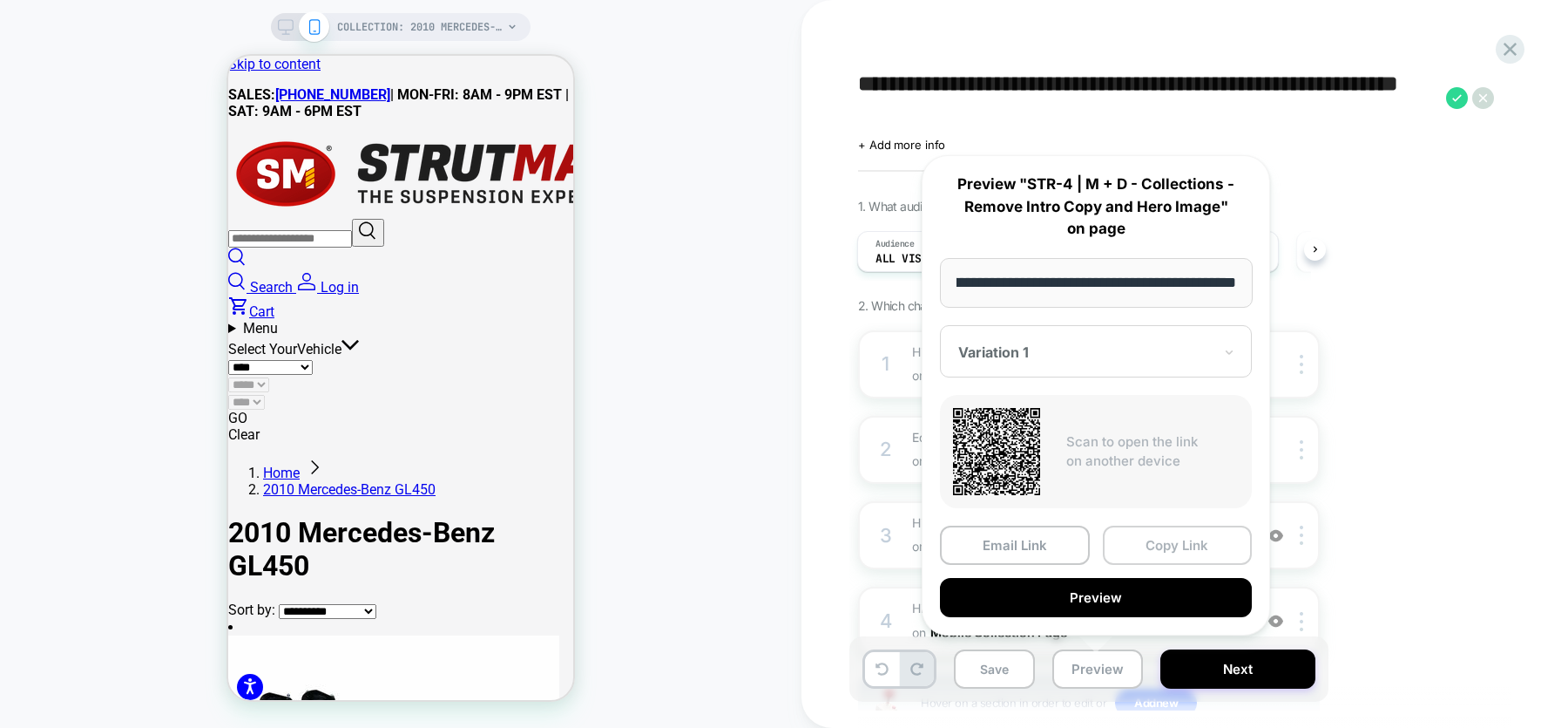
click at [1195, 539] on button "Copy Link" at bounding box center [1177, 545] width 150 height 39
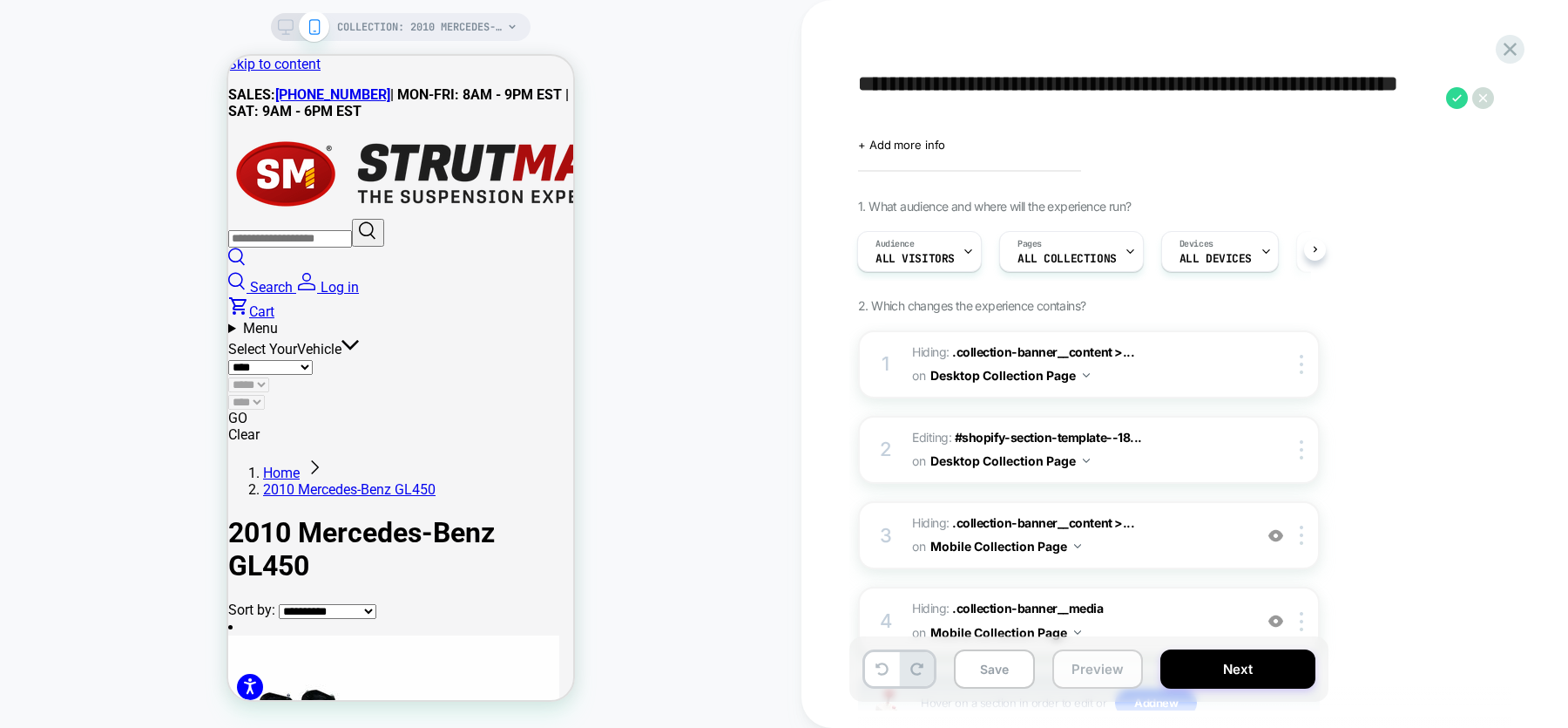
click at [1085, 667] on button "Preview" at bounding box center [1097, 668] width 91 height 39
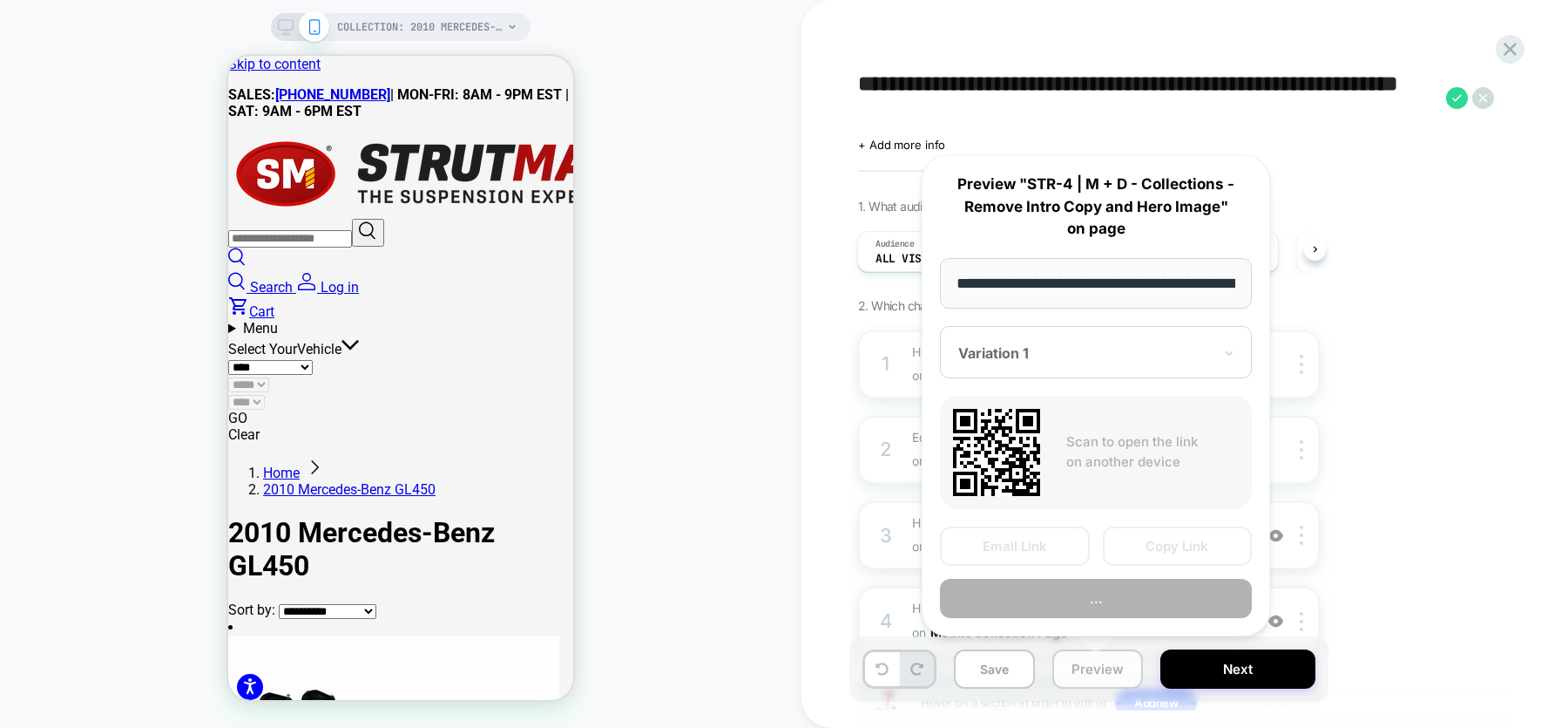
scroll to position [0, 343]
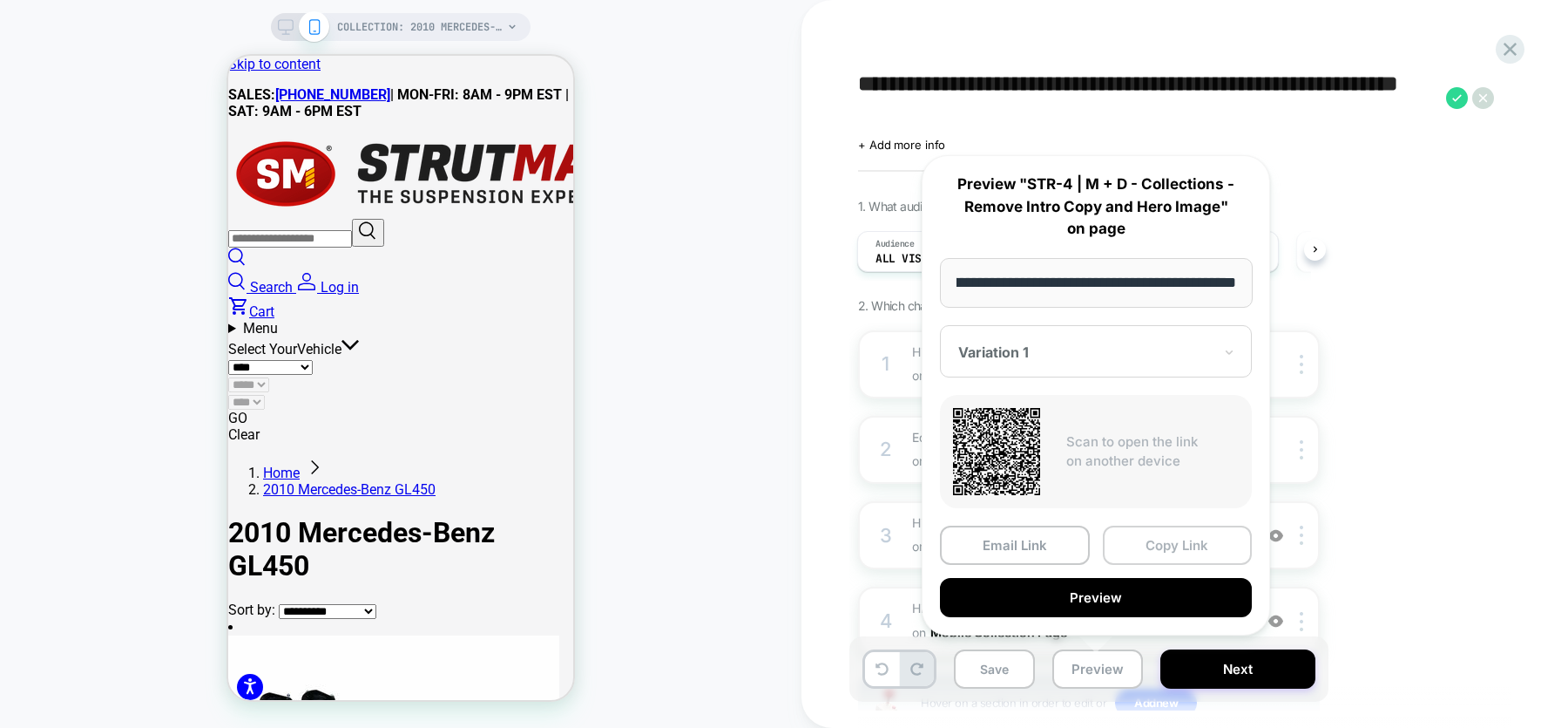
click at [1165, 547] on button "Copy Link" at bounding box center [1177, 545] width 150 height 39
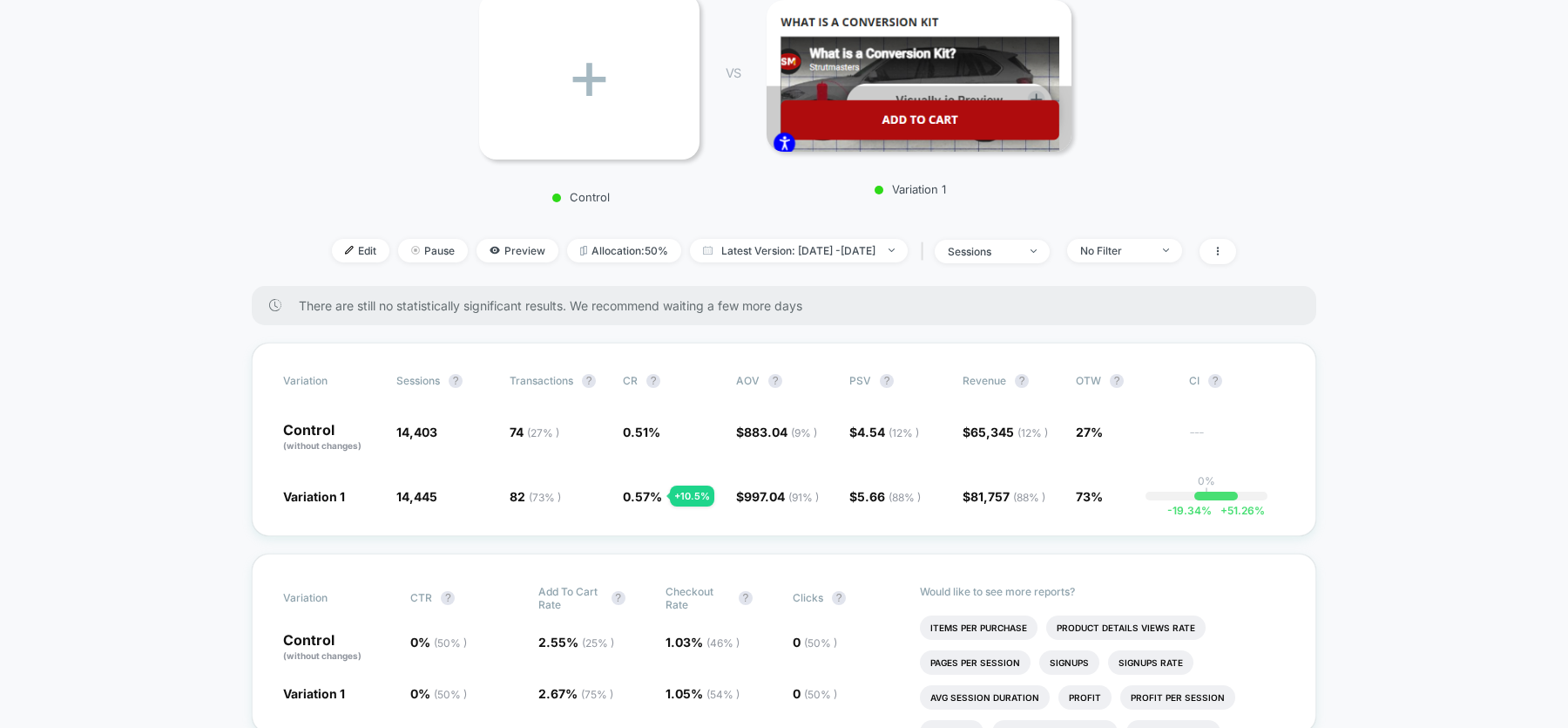
scroll to position [327, 0]
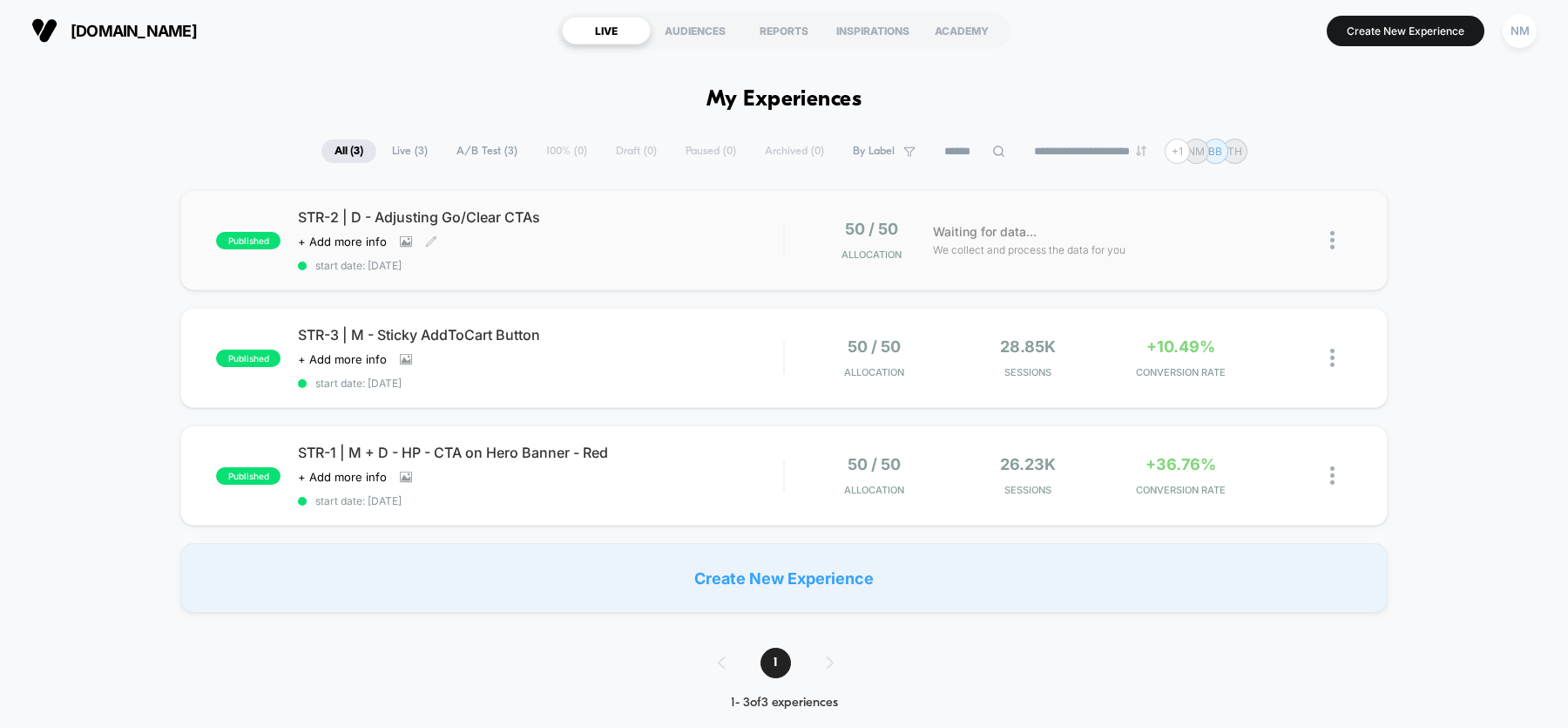
drag, startPoint x: 559, startPoint y: 219, endPoint x: 386, endPoint y: 230, distance: 173.3
click at [386, 231] on div "STR-2 | D - Adjusting Go/Clear CTAs Click to view images Click to edit experien…" at bounding box center [540, 240] width 485 height 64
